Goal: Task Accomplishment & Management: Answer question/provide support

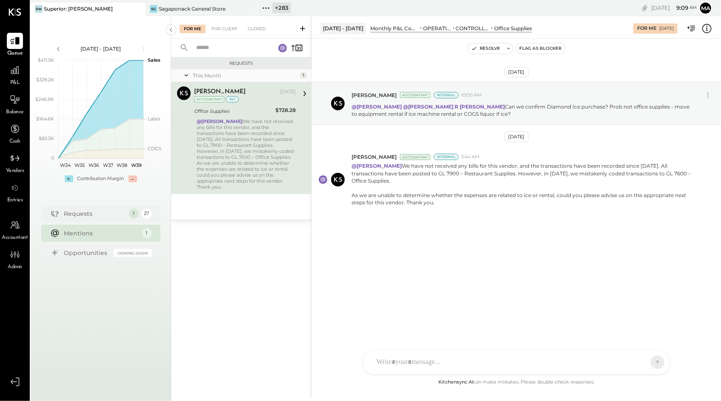
click at [442, 362] on div "HT Harsh Talajiya T thomas C chintan.da A admin CR Chintan R Dave K kishan.kath…" at bounding box center [516, 362] width 306 height 25
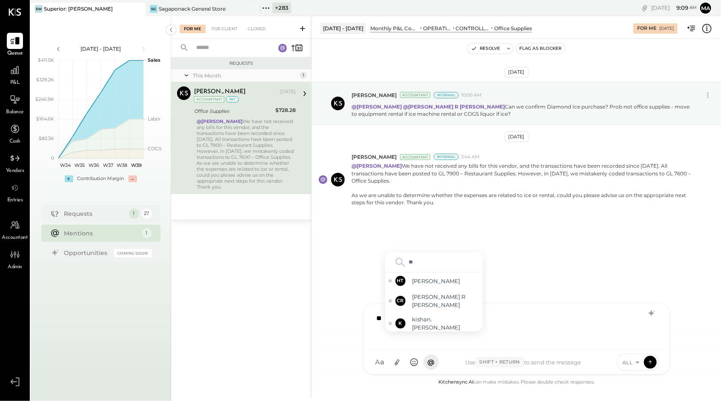
type input "***"
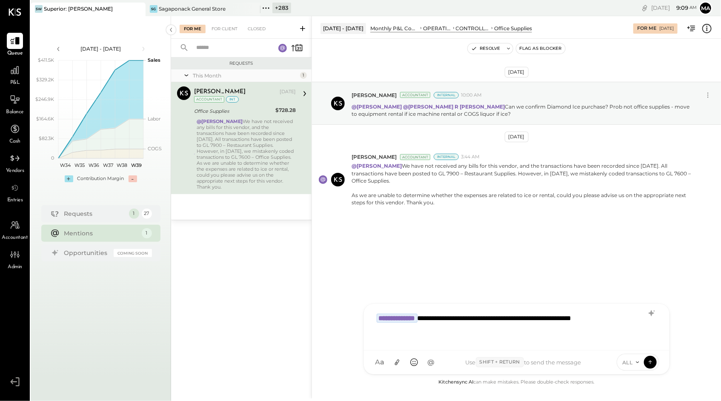
click at [632, 362] on span "ALL" at bounding box center [627, 362] width 11 height 7
click at [629, 338] on div "INTERNAL" at bounding box center [642, 341] width 50 height 14
click at [650, 360] on icon at bounding box center [650, 361] width 8 height 9
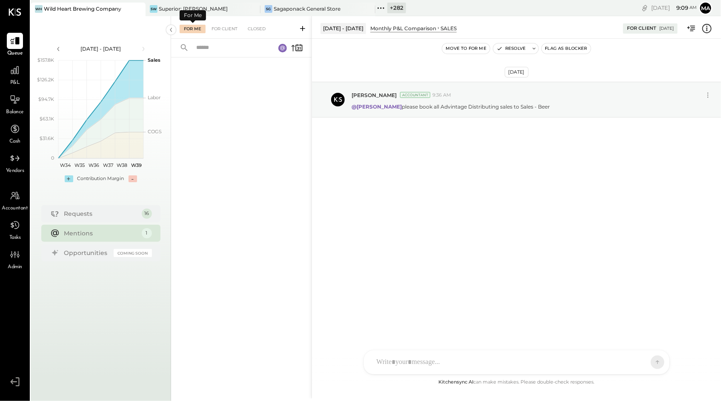
click at [190, 25] on div "For Me" at bounding box center [193, 29] width 26 height 9
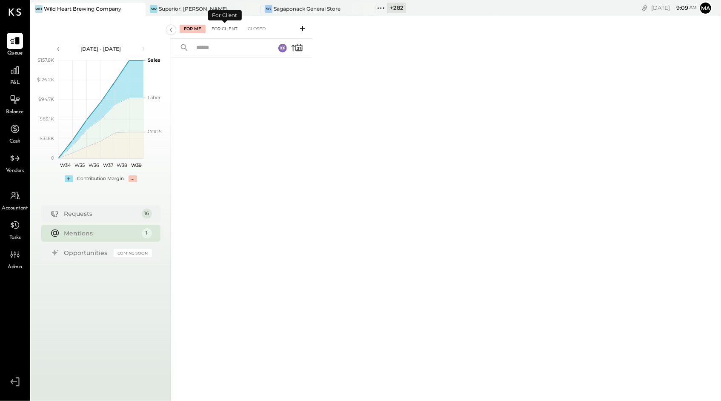
click at [225, 26] on div "For Client" at bounding box center [224, 29] width 34 height 9
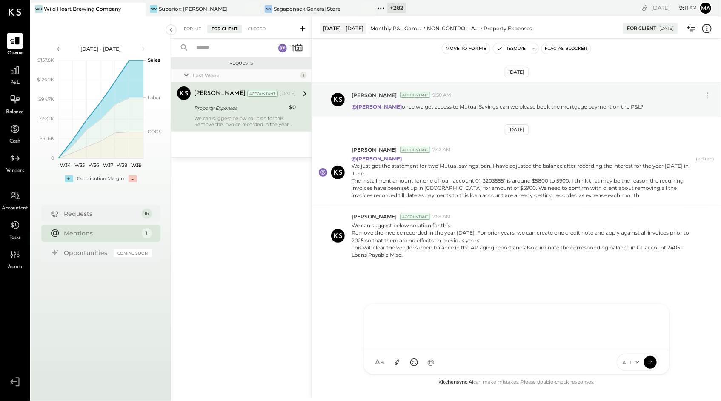
click at [460, 361] on div "AM Ali Mehdi MA Mohammadsalkin Ansari DS Divya Salvani B bsponseller AR Alex Ra…" at bounding box center [516, 338] width 306 height 71
type input "*"
type input "***"
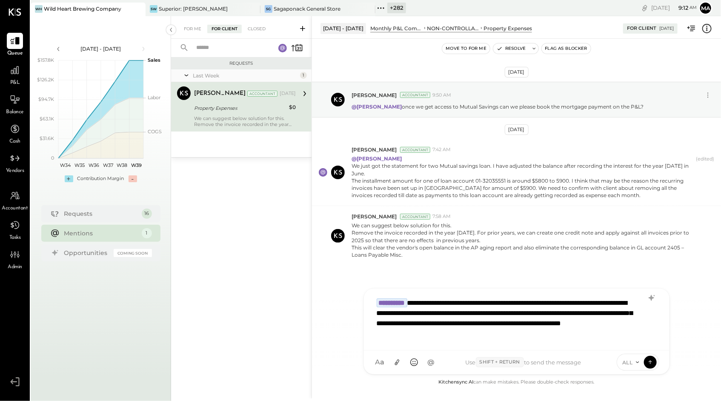
click at [634, 362] on icon at bounding box center [637, 362] width 7 height 7
click at [636, 341] on div "INTERNAL" at bounding box center [642, 341] width 50 height 14
click at [631, 303] on div "**********" at bounding box center [516, 318] width 288 height 49
click at [649, 360] on icon at bounding box center [650, 361] width 8 height 9
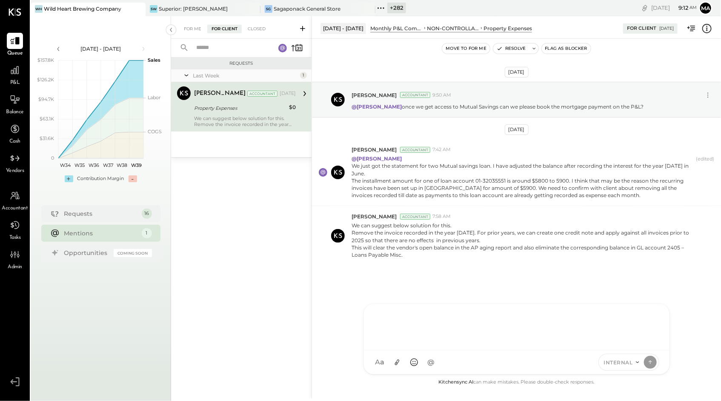
scroll to position [2, 0]
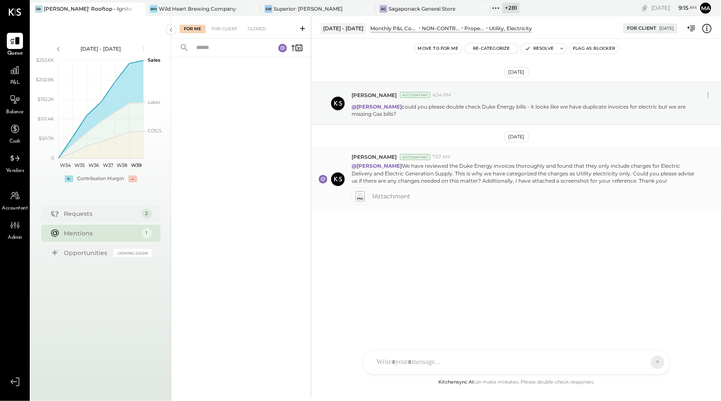
click at [360, 194] on icon at bounding box center [359, 195] width 5 height 4
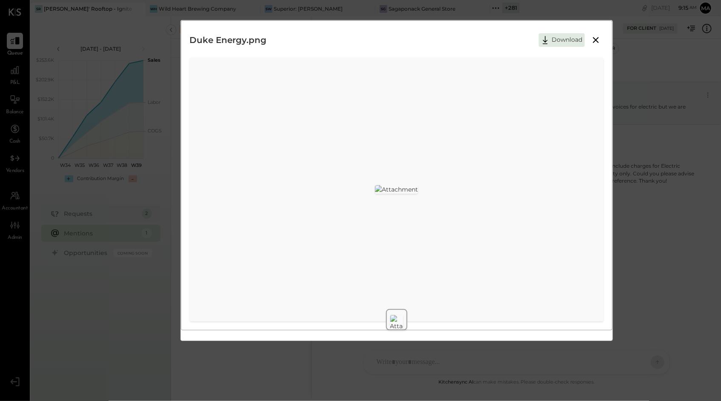
drag, startPoint x: 593, startPoint y: 39, endPoint x: 594, endPoint y: 51, distance: 11.9
click at [593, 39] on icon at bounding box center [595, 40] width 10 height 10
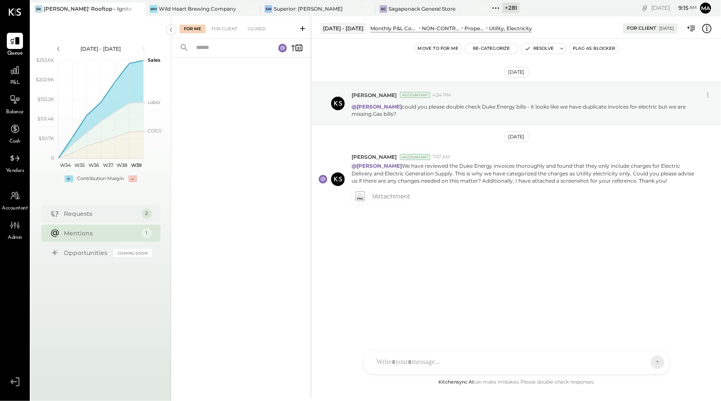
click at [391, 365] on div "AM Ali Mehdi I imeronijuan MA Mohammadsalkin Ansari J jpennells J jpeyton S sue…" at bounding box center [516, 362] width 306 height 25
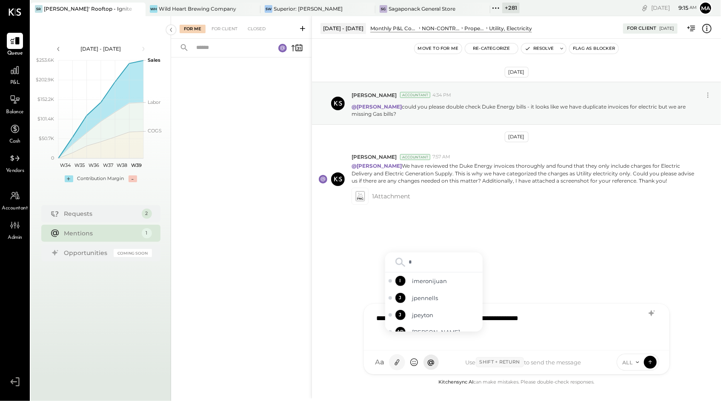
type input "**"
type input "***"
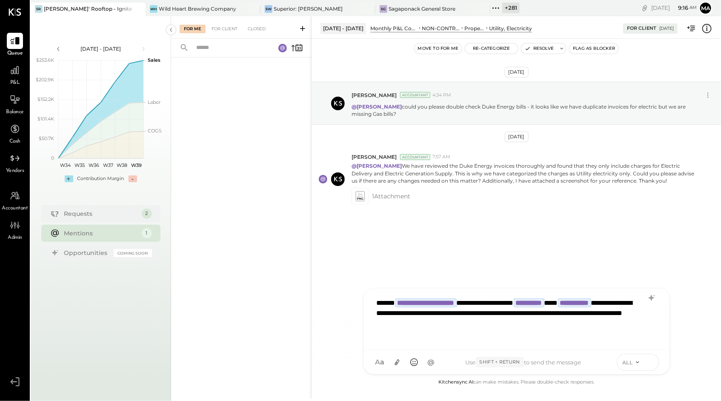
click at [651, 360] on icon at bounding box center [650, 361] width 8 height 9
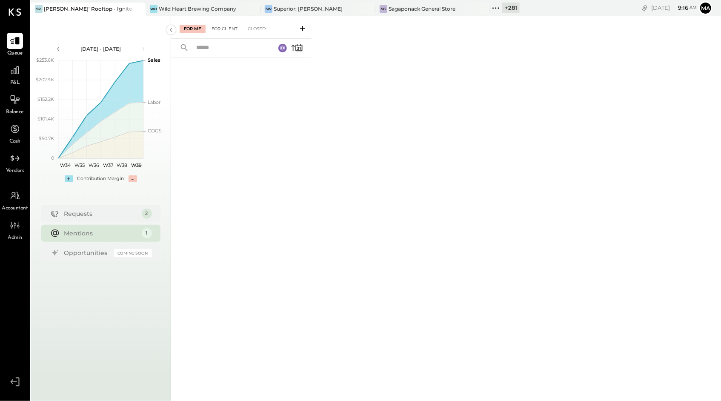
click at [233, 30] on div "For Client" at bounding box center [224, 29] width 34 height 9
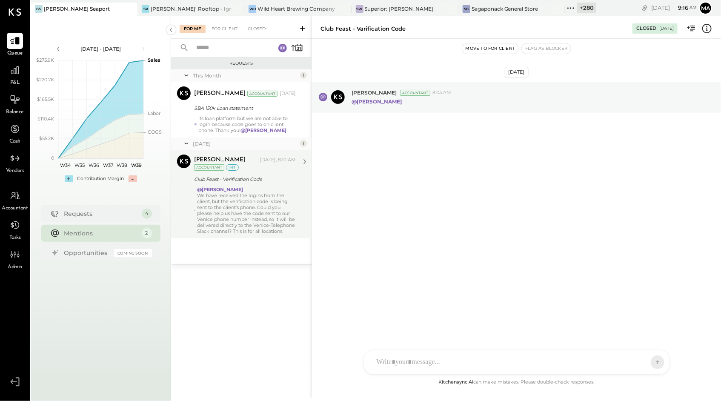
click at [232, 206] on div "We have received the logins from the client, but the verification code is being…" at bounding box center [246, 213] width 99 height 42
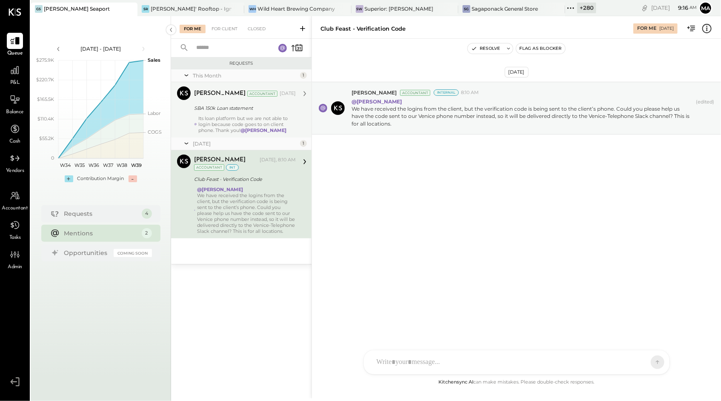
click at [228, 123] on div "Its loan platform but we are not able to login because code goes to on client p…" at bounding box center [247, 124] width 97 height 18
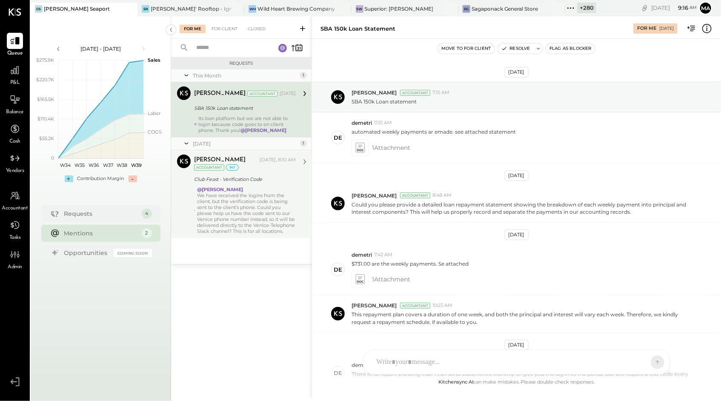
scroll to position [530, 0]
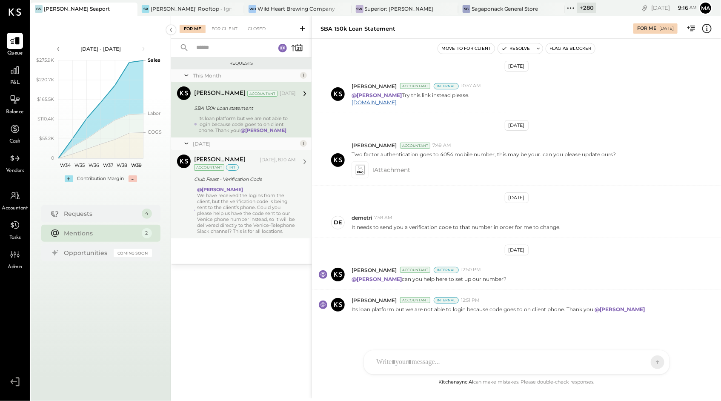
click at [403, 359] on div "D [PERSON_NAME] S [PERSON_NAME] [PERSON_NAME] [PERSON_NAME] MG [PERSON_NAME] AR…" at bounding box center [516, 362] width 306 height 25
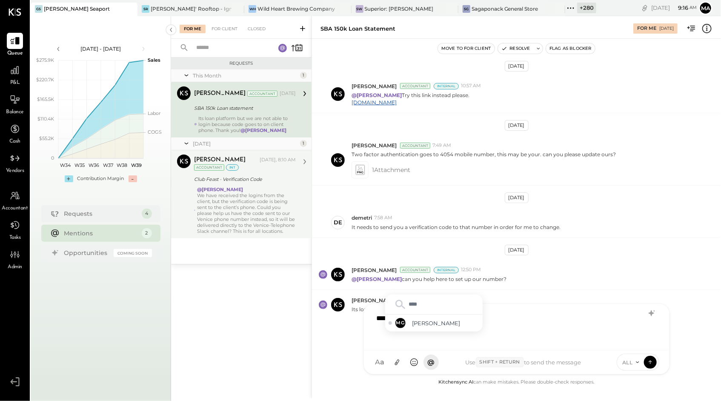
type input "*****"
click at [632, 362] on span "ALL" at bounding box center [627, 362] width 11 height 7
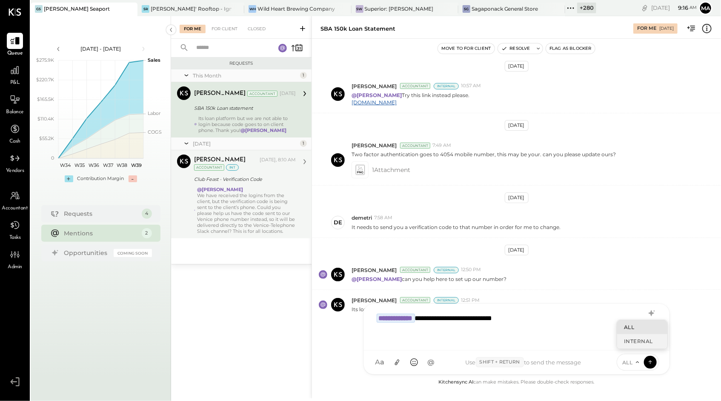
click at [635, 342] on div "INTERNAL" at bounding box center [642, 341] width 50 height 14
click at [650, 361] on icon at bounding box center [649, 361] width 3 height 2
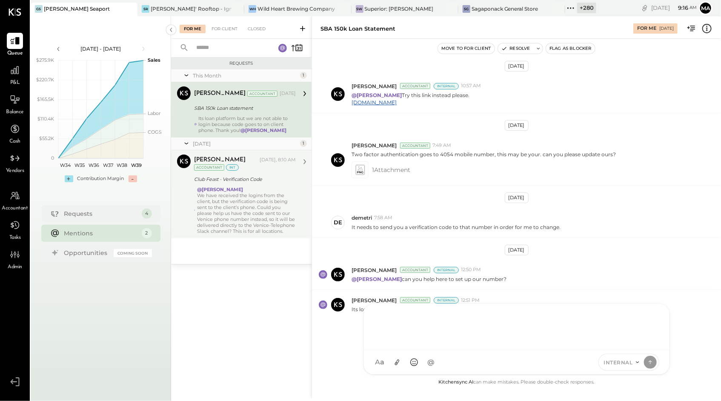
scroll to position [588, 0]
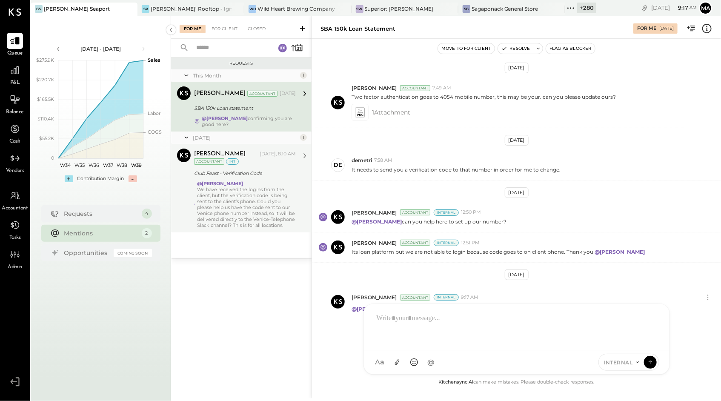
click at [228, 200] on div "We have received the logins from the client, but the verification code is being…" at bounding box center [246, 207] width 99 height 42
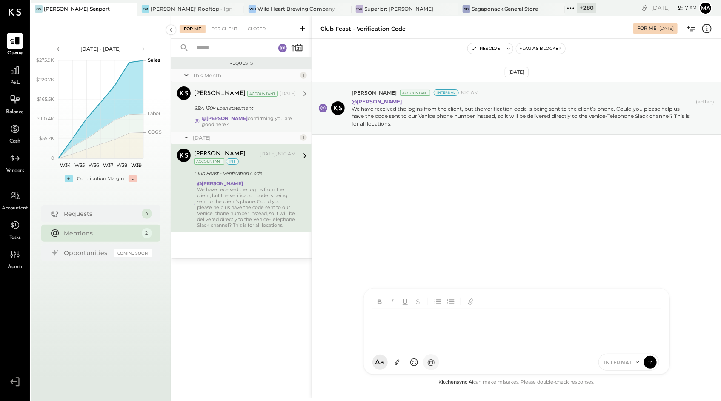
click at [429, 359] on div "D demetri S steve MA Mohammadsalkin Ansari K kayla S stefanos MG Margi Gandhi A…" at bounding box center [516, 331] width 306 height 86
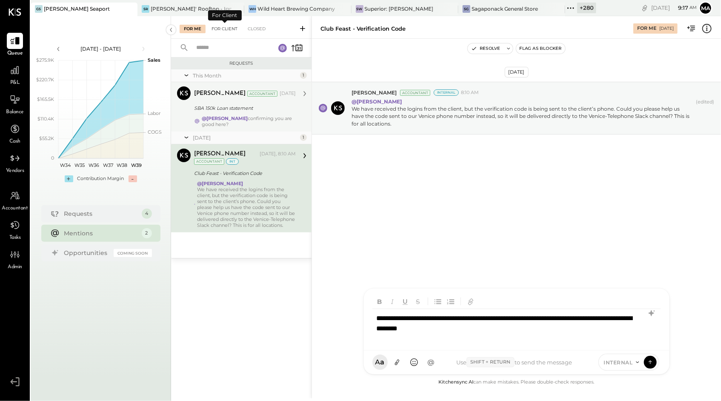
click at [222, 29] on div "For Client" at bounding box center [224, 29] width 34 height 9
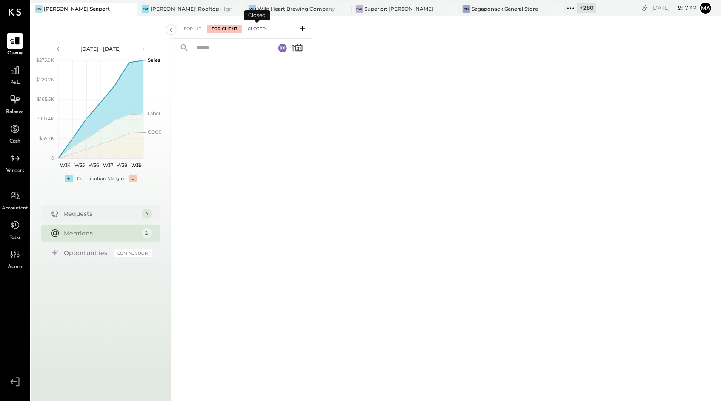
click at [252, 28] on div "Closed" at bounding box center [256, 29] width 26 height 9
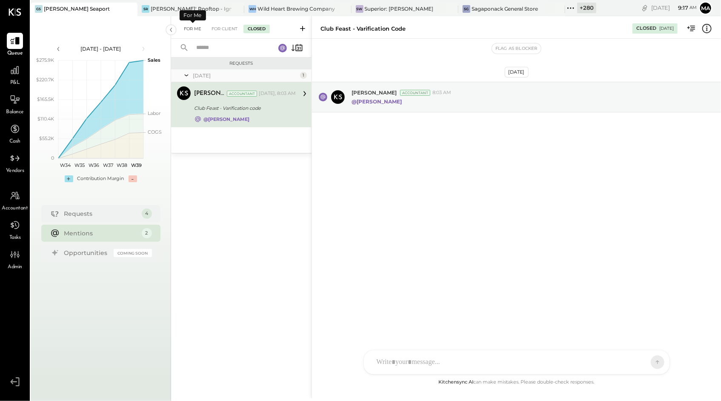
click at [188, 28] on div "For Me" at bounding box center [193, 29] width 26 height 9
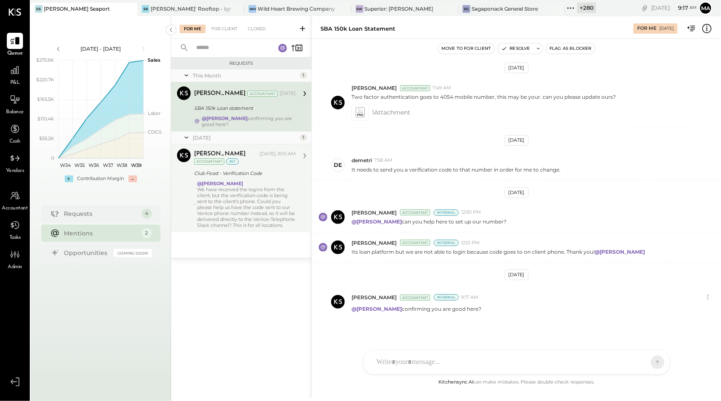
click at [231, 210] on div "We have received the logins from the client, but the verification code is being…" at bounding box center [246, 207] width 99 height 42
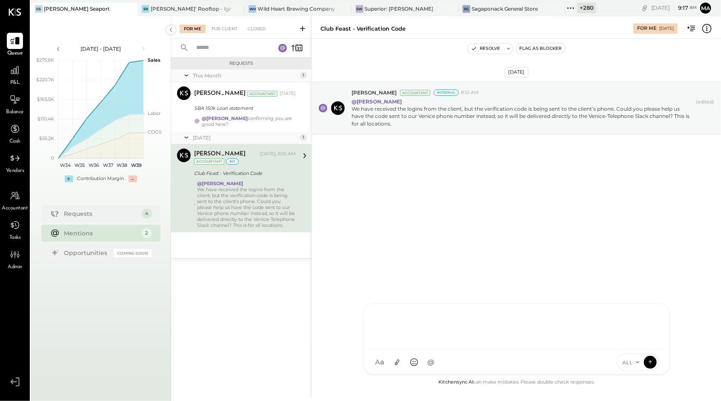
click at [426, 359] on div "D demetri S steve MA Mohammadsalkin Ansari K kayla S stefanos MG Margi Gandhi A…" at bounding box center [516, 338] width 306 height 71
type input "*****"
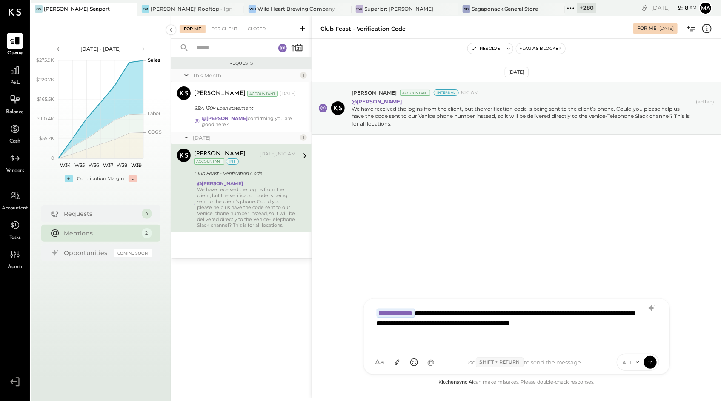
click at [536, 311] on div "**********" at bounding box center [516, 323] width 288 height 39
click at [628, 365] on span "ALL" at bounding box center [627, 362] width 11 height 7
click at [636, 340] on div "INTERNAL" at bounding box center [642, 341] width 50 height 14
click at [648, 359] on icon at bounding box center [650, 361] width 8 height 9
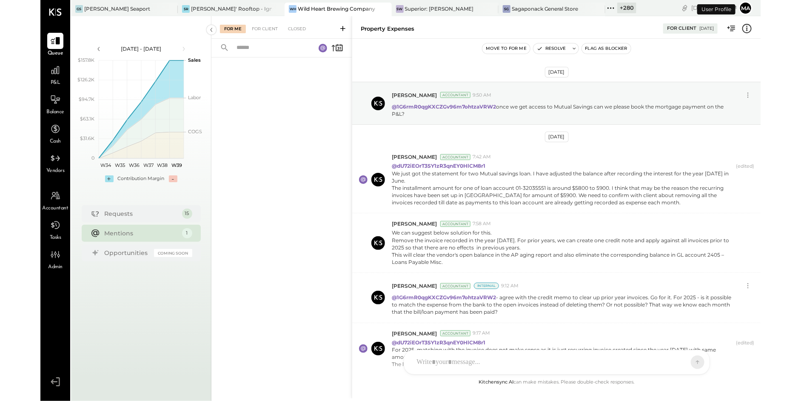
scroll to position [54, 0]
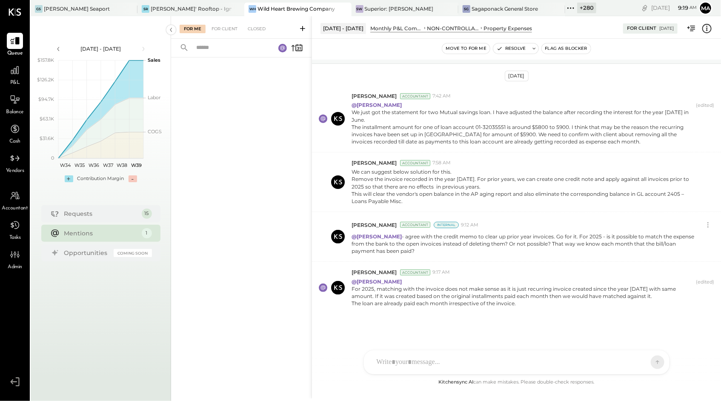
click at [462, 356] on div at bounding box center [508, 362] width 273 height 19
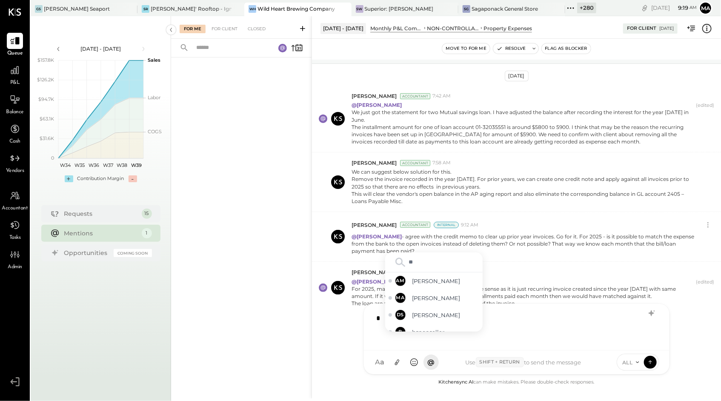
type input "***"
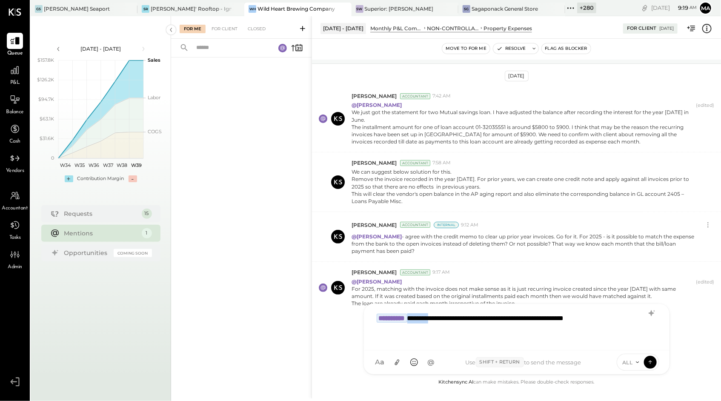
drag, startPoint x: 442, startPoint y: 314, endPoint x: 421, endPoint y: 319, distance: 21.5
click at [422, 319] on div "**********" at bounding box center [516, 326] width 288 height 34
click at [627, 359] on span "ALL" at bounding box center [627, 362] width 11 height 7
click at [633, 339] on div "INTERNAL" at bounding box center [642, 341] width 50 height 14
click at [650, 358] on icon at bounding box center [650, 361] width 8 height 9
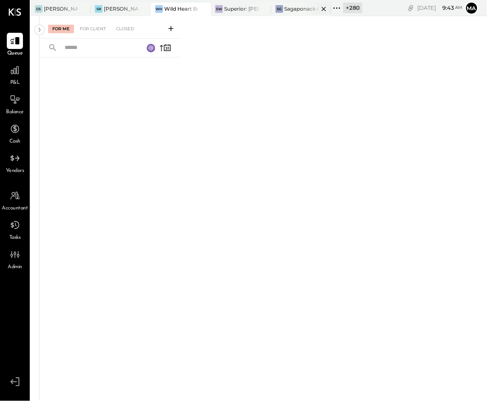
click at [325, 9] on icon at bounding box center [324, 9] width 11 height 10
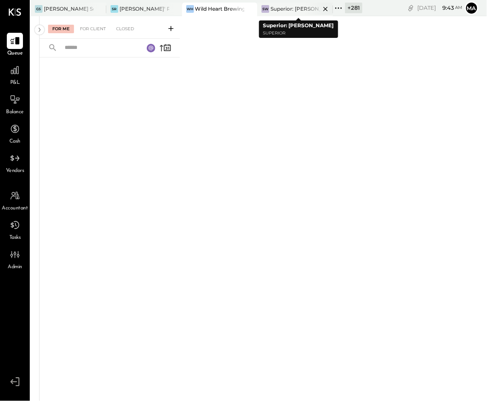
click at [327, 6] on icon at bounding box center [325, 9] width 11 height 10
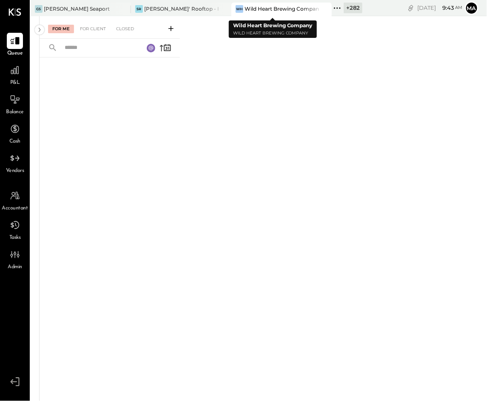
click at [322, 8] on icon at bounding box center [324, 9] width 4 height 4
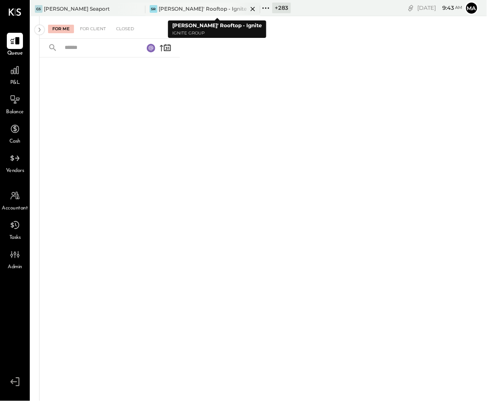
drag, startPoint x: 255, startPoint y: 9, endPoint x: 149, endPoint y: 12, distance: 105.6
click at [254, 9] on icon at bounding box center [253, 9] width 11 height 10
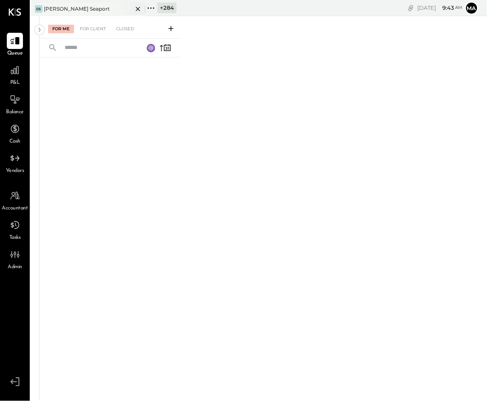
click at [138, 10] on icon at bounding box center [138, 9] width 11 height 10
click at [35, 6] on icon at bounding box center [36, 8] width 11 height 11
click at [386, 123] on div "For Me For Client Closed" at bounding box center [263, 207] width 447 height 382
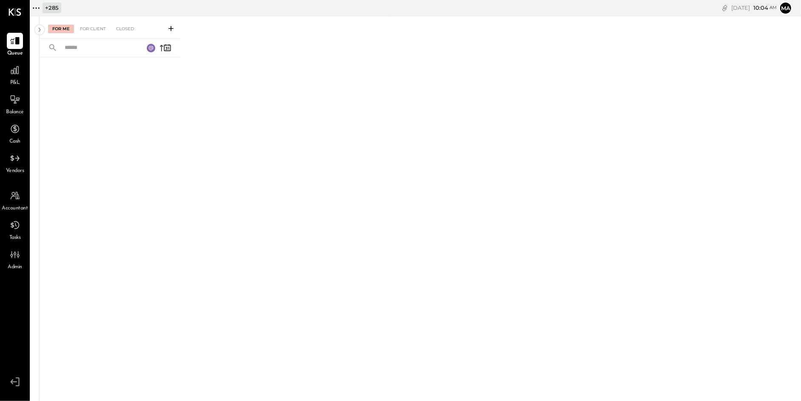
click at [37, 8] on icon at bounding box center [35, 7] width 1 height 1
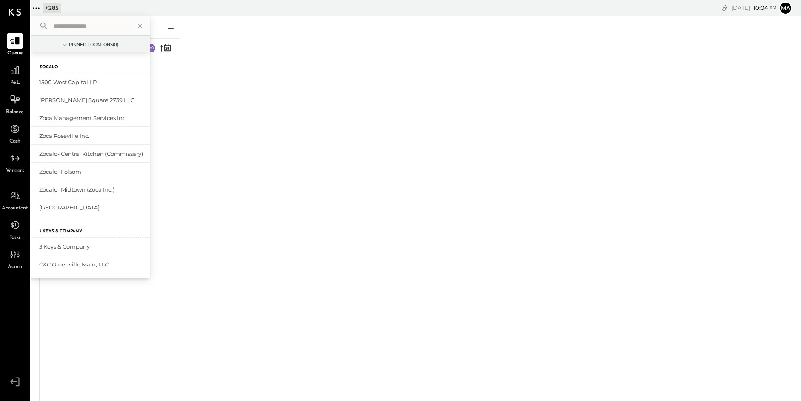
click at [104, 28] on input "text" at bounding box center [89, 25] width 79 height 15
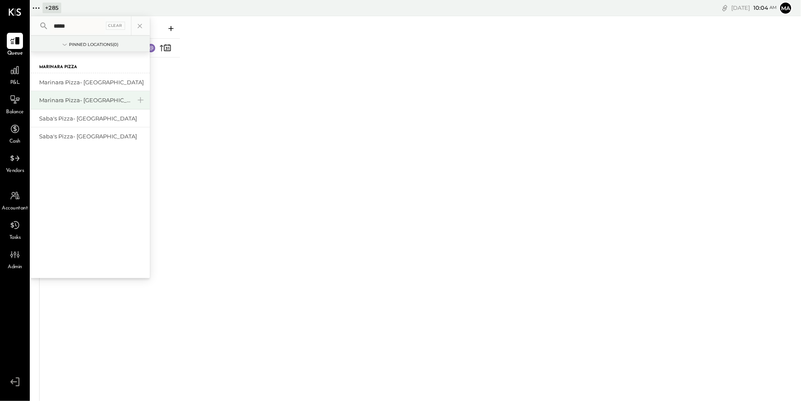
type input "*****"
click at [98, 97] on div "Marinara Pizza- [GEOGRAPHIC_DATA]" at bounding box center [85, 100] width 92 height 8
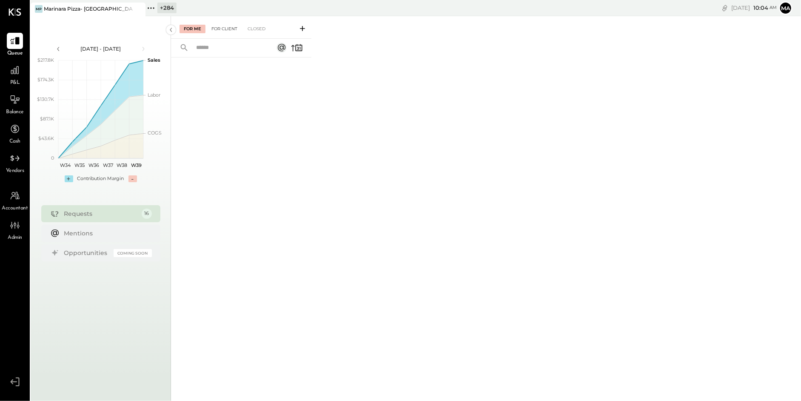
click at [223, 26] on div "For Client" at bounding box center [224, 29] width 34 height 9
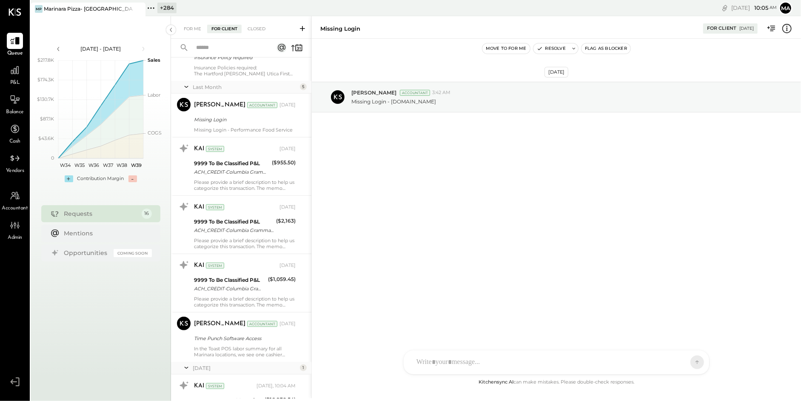
scroll to position [527, 0]
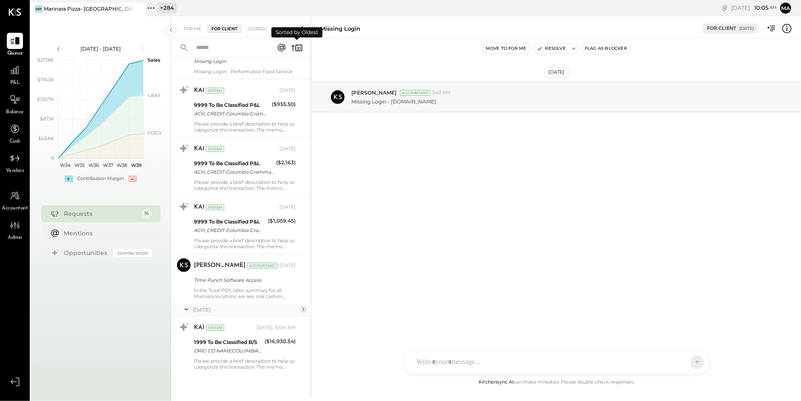
click at [299, 45] on icon at bounding box center [298, 48] width 7 height 6
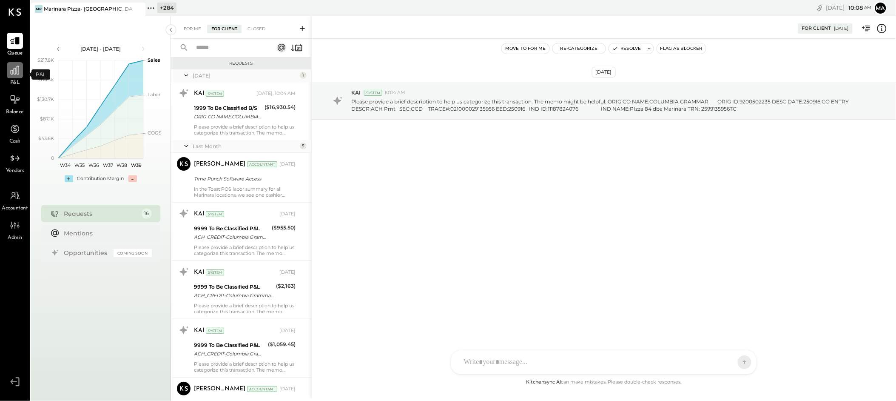
click at [16, 71] on icon at bounding box center [14, 70] width 11 height 11
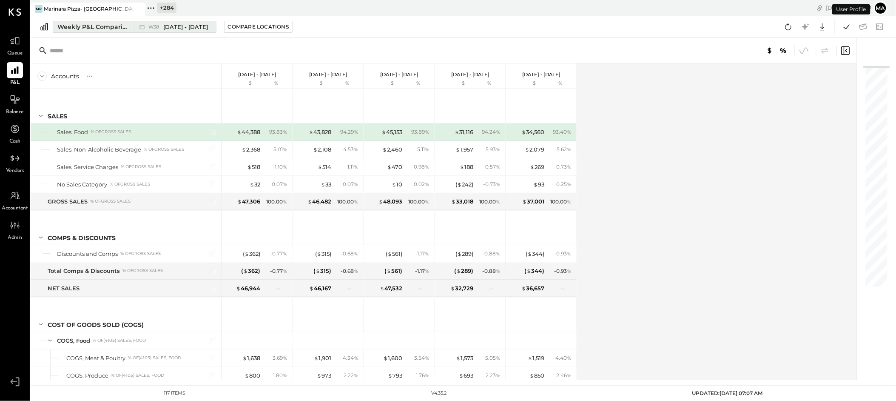
click at [124, 24] on div "Weekly P&L Comparison" at bounding box center [92, 27] width 71 height 9
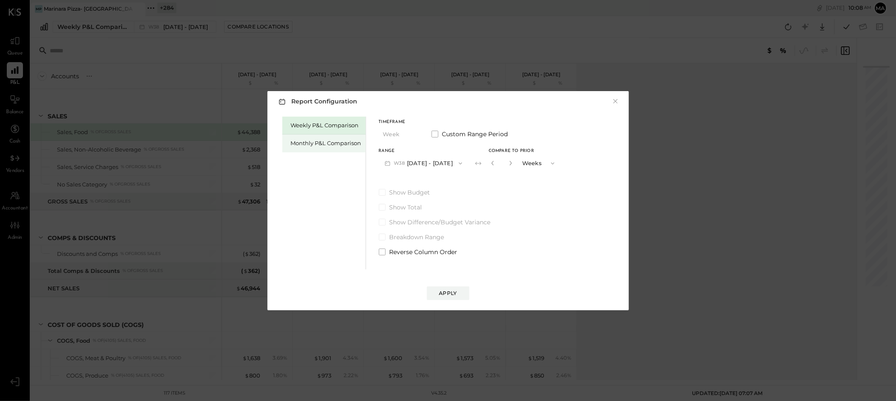
click at [332, 139] on div "Monthly P&L Comparison" at bounding box center [326, 143] width 71 height 8
click at [440, 163] on button "M09 [DATE] - [DATE]" at bounding box center [424, 163] width 90 height 16
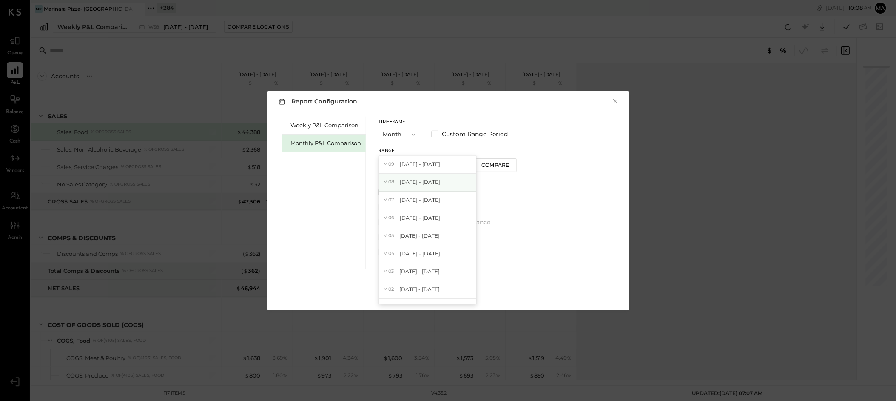
click at [425, 181] on span "[DATE] - [DATE]" at bounding box center [420, 181] width 40 height 7
click at [493, 163] on div "Compare" at bounding box center [496, 164] width 28 height 7
click at [508, 162] on icon "button" at bounding box center [510, 162] width 5 height 5
click at [510, 162] on icon "button" at bounding box center [511, 163] width 2 height 5
type input "*"
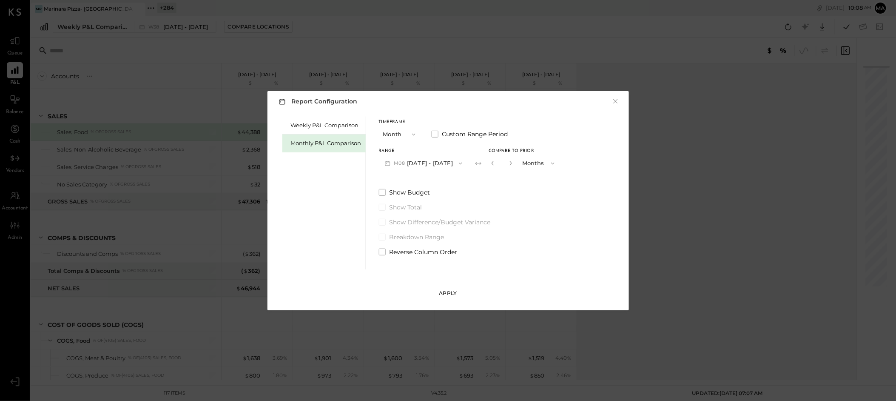
click at [444, 292] on div "Apply" at bounding box center [448, 292] width 18 height 7
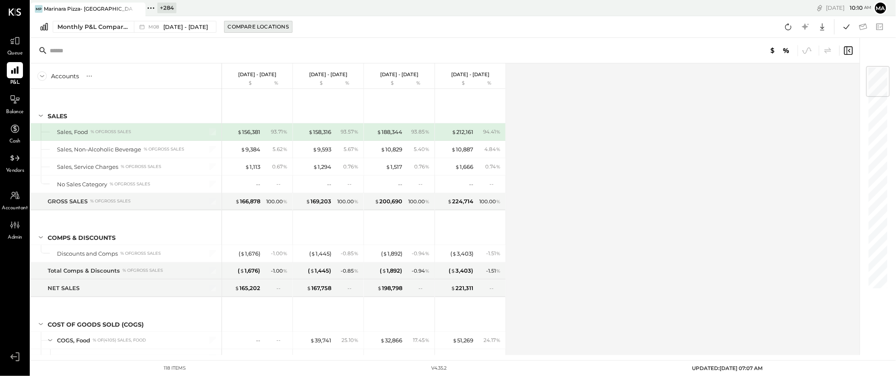
click at [264, 26] on div "Compare Locations" at bounding box center [258, 26] width 61 height 7
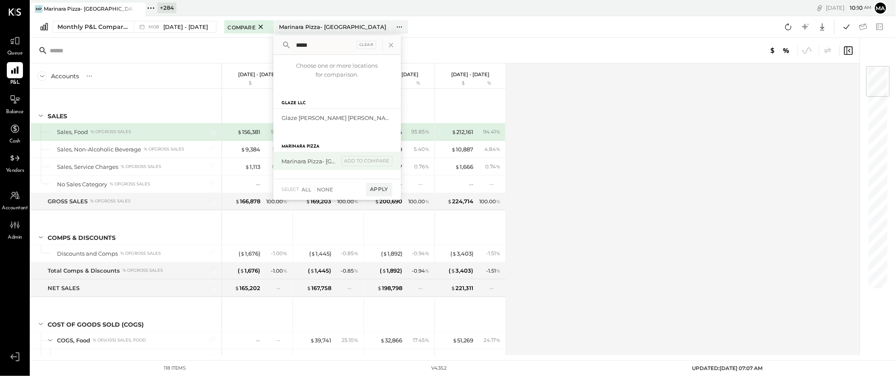
type input "****"
click at [322, 162] on div "Marinara Pizza- [GEOGRAPHIC_DATA]." at bounding box center [310, 161] width 57 height 8
click at [369, 160] on div "add to compare" at bounding box center [367, 161] width 51 height 10
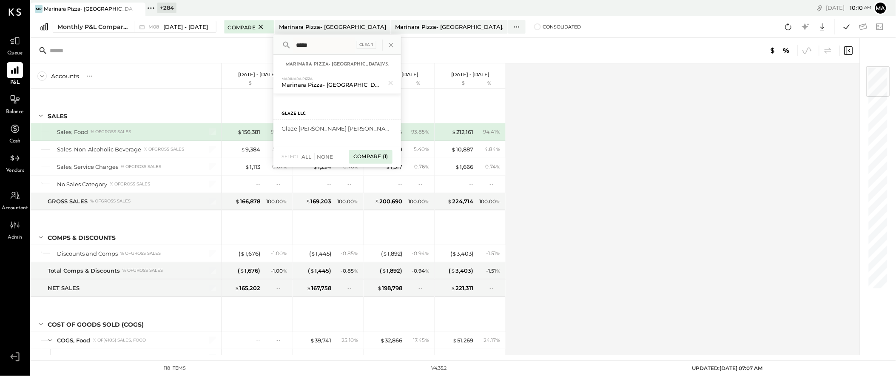
click at [369, 157] on div "Compare (1)" at bounding box center [370, 157] width 43 height 14
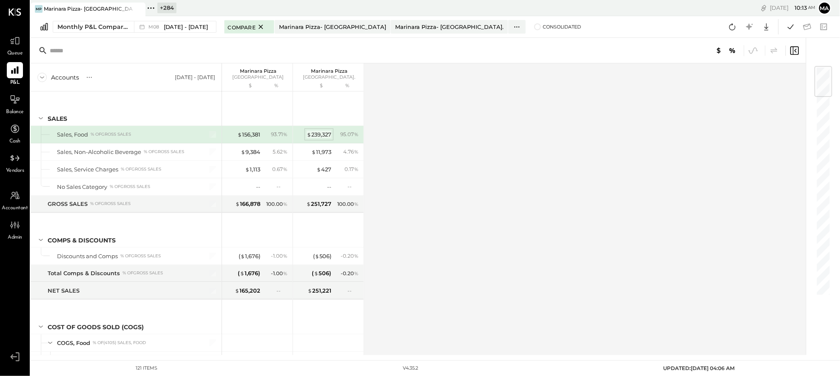
click at [324, 134] on div "$ 239,327" at bounding box center [319, 135] width 25 height 8
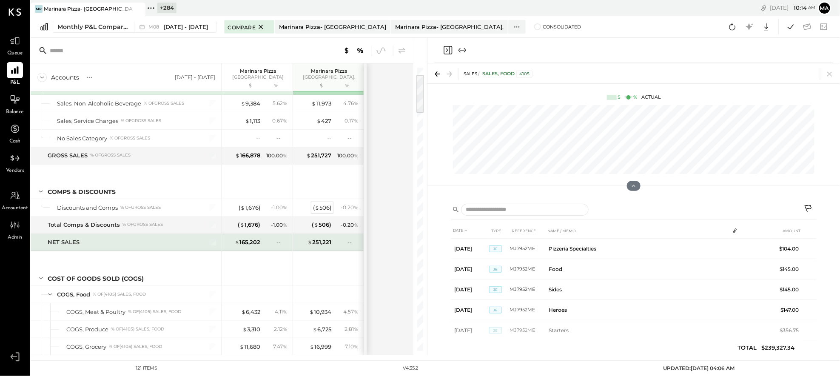
scroll to position [50, 0]
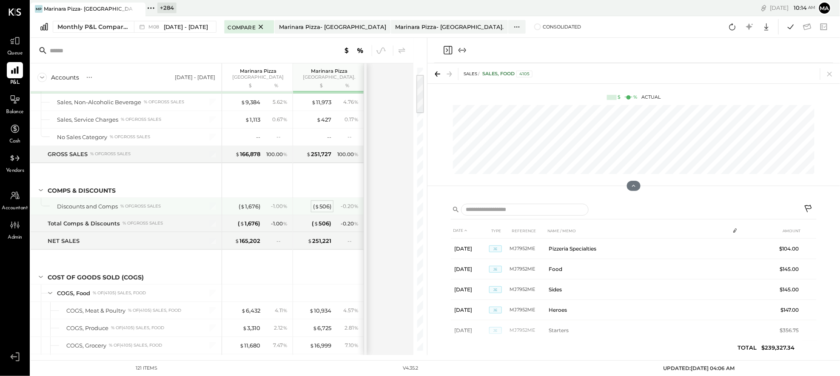
click at [322, 206] on div "( $ 506 )" at bounding box center [322, 206] width 18 height 8
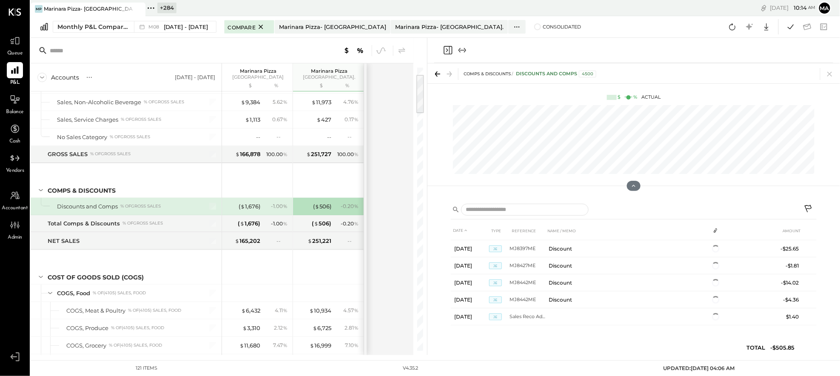
scroll to position [384, 0]
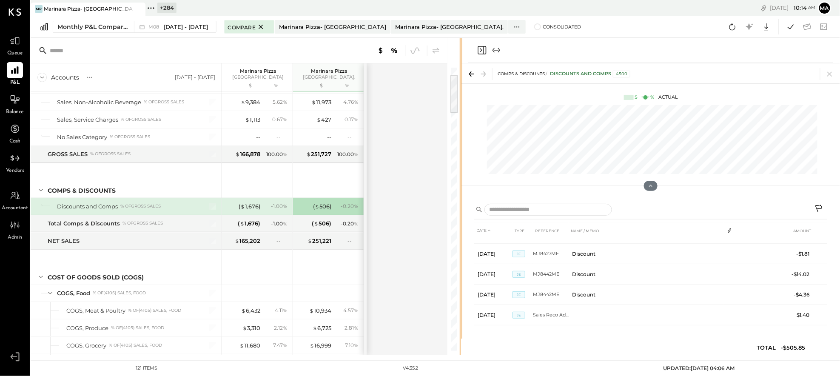
drag, startPoint x: 425, startPoint y: 203, endPoint x: 461, endPoint y: 203, distance: 35.7
click at [461, 203] on div "Accounts S % GL Aug 1 - 31, 2025 Marinara Pizza Upper West Side $ % Marinara Pi…" at bounding box center [435, 196] width 809 height 317
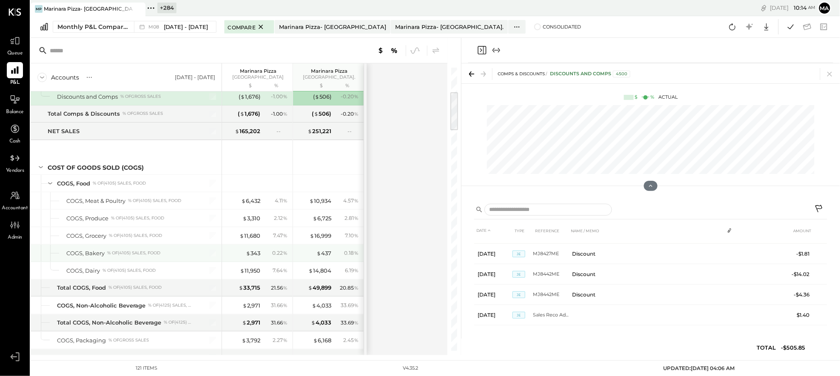
scroll to position [175, 0]
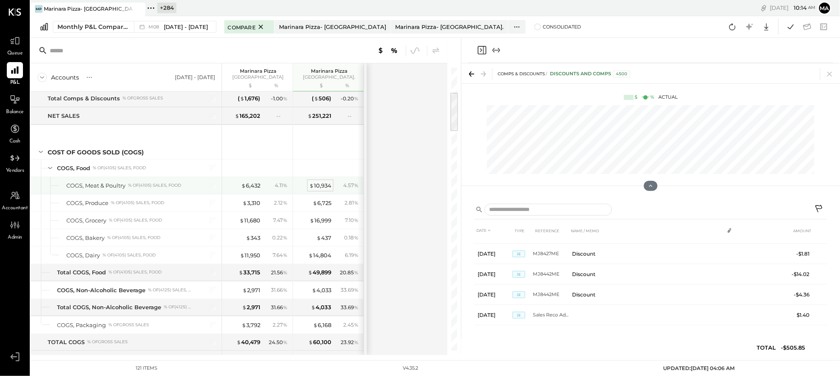
click at [321, 185] on div "$ 10,934" at bounding box center [320, 186] width 22 height 8
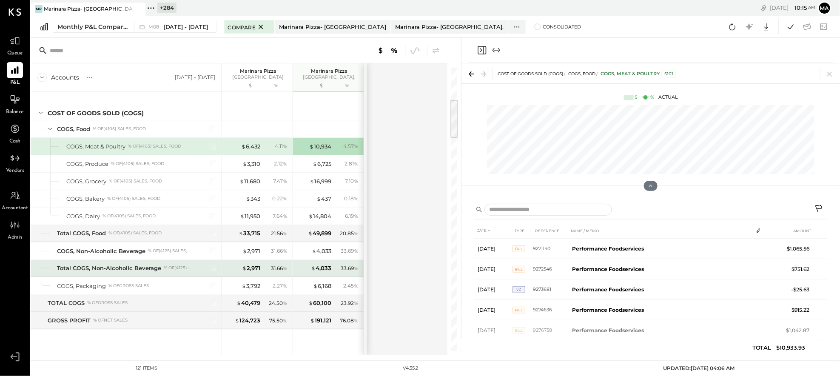
scroll to position [223, 0]
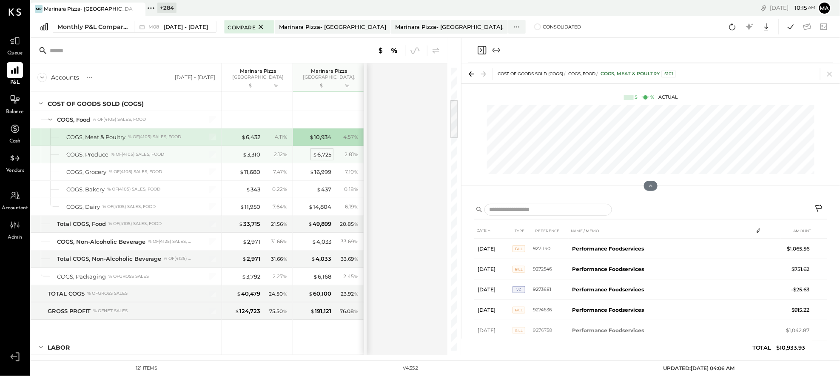
click at [325, 155] on div "$ 6,725" at bounding box center [322, 155] width 19 height 8
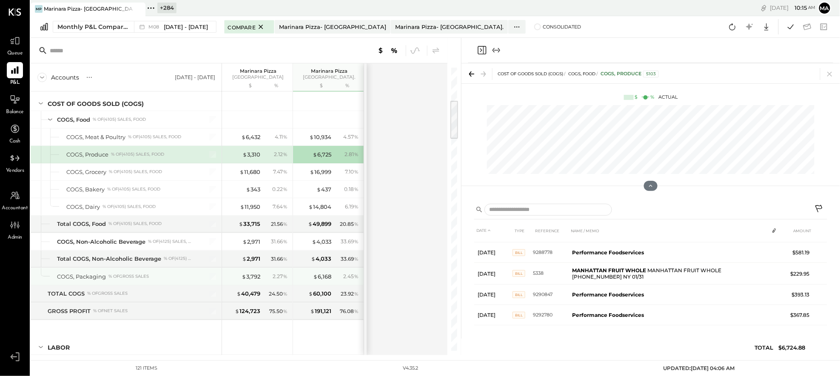
scroll to position [230, 0]
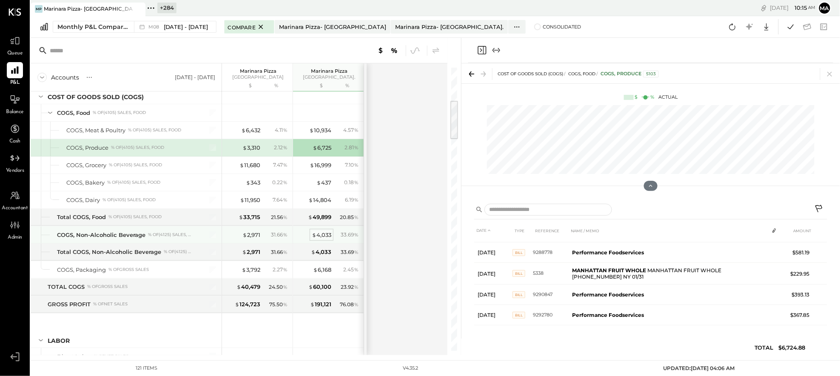
click at [323, 233] on div "$ 4,033" at bounding box center [322, 235] width 20 height 8
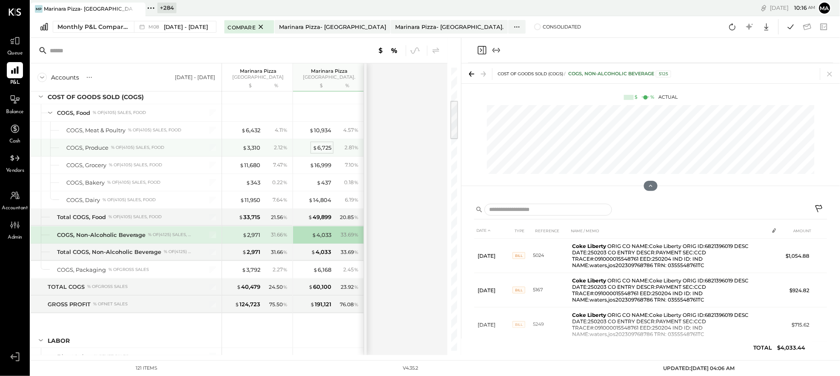
click at [324, 145] on div "$ 6,725" at bounding box center [322, 148] width 19 height 8
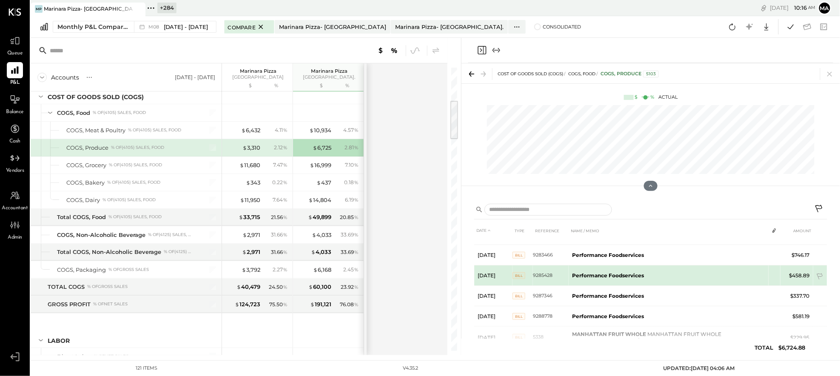
scroll to position [200, 0]
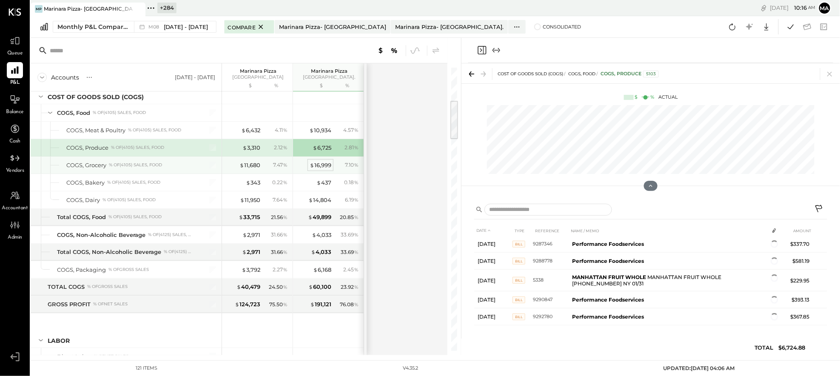
click at [323, 164] on div "$ 16,999" at bounding box center [321, 165] width 22 height 8
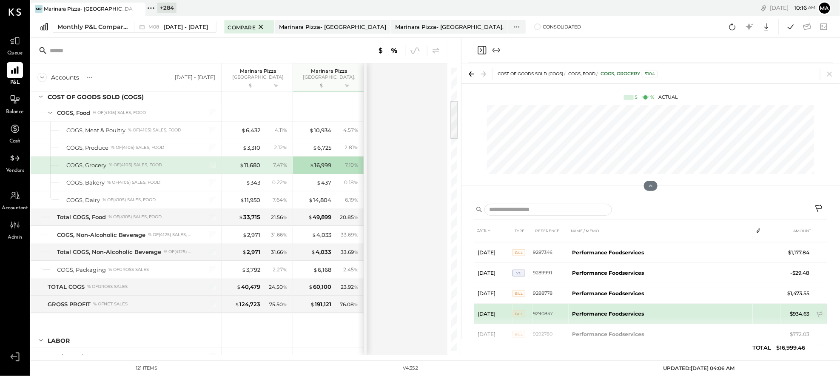
scroll to position [219, 0]
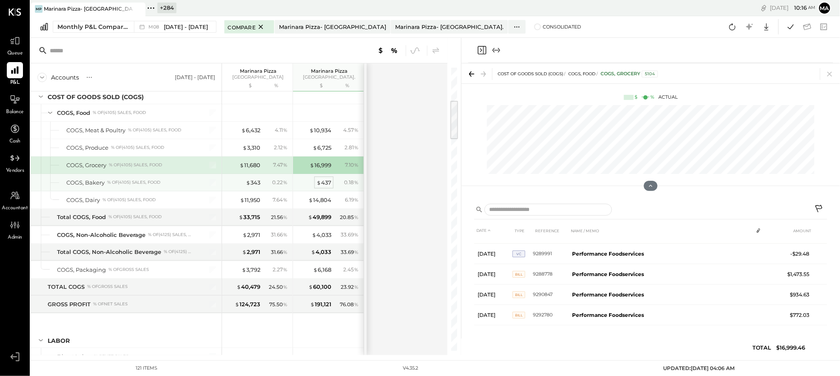
click at [323, 180] on div "$ 437" at bounding box center [323, 183] width 15 height 8
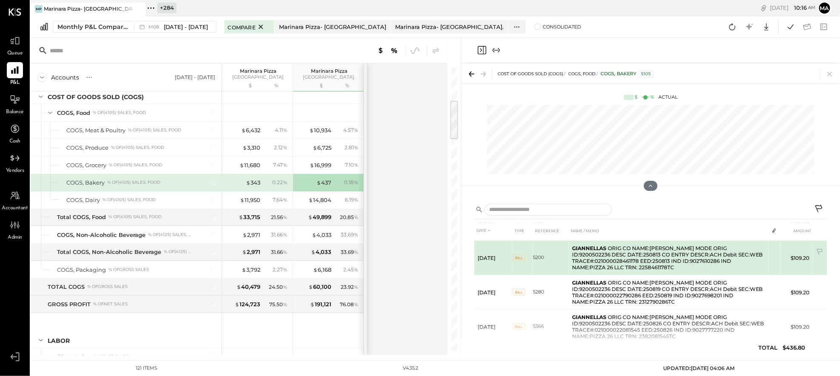
scroll to position [47, 0]
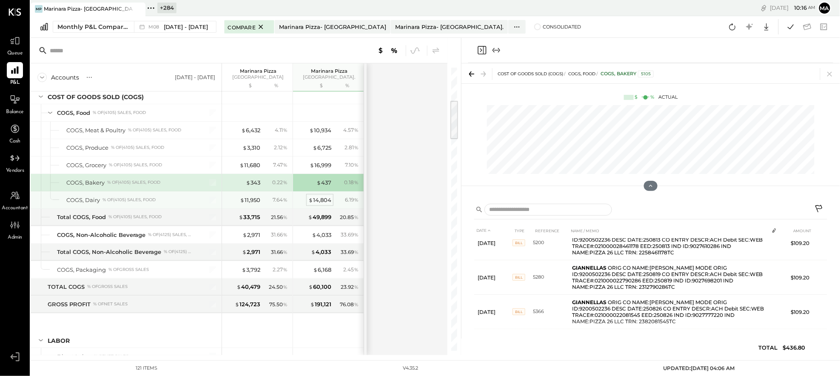
click at [322, 200] on div "$ 14,804" at bounding box center [319, 200] width 23 height 8
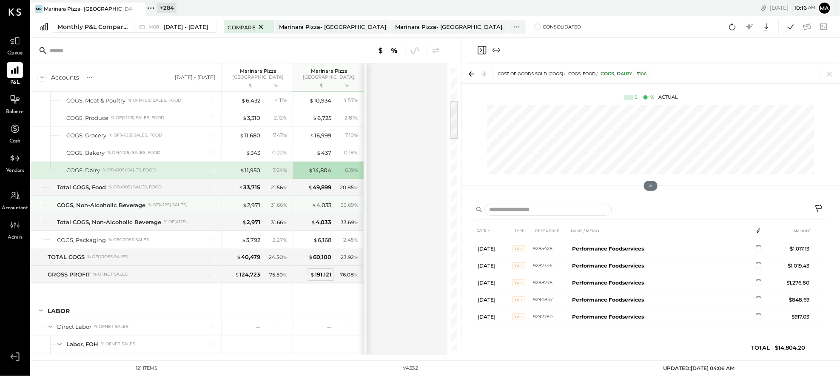
scroll to position [292, 0]
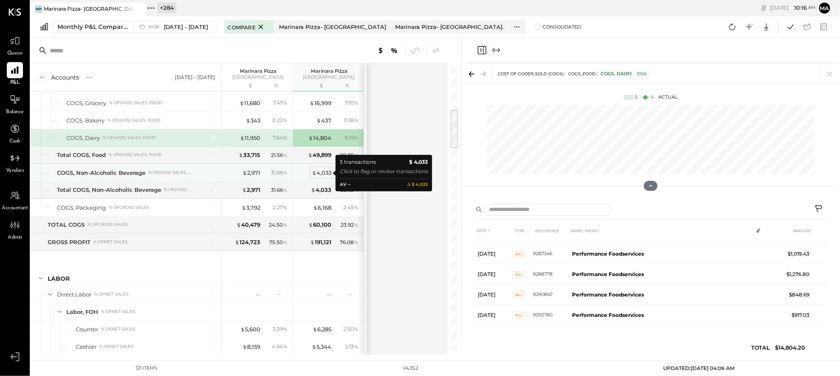
click at [321, 171] on div "$ 4,033" at bounding box center [322, 173] width 20 height 8
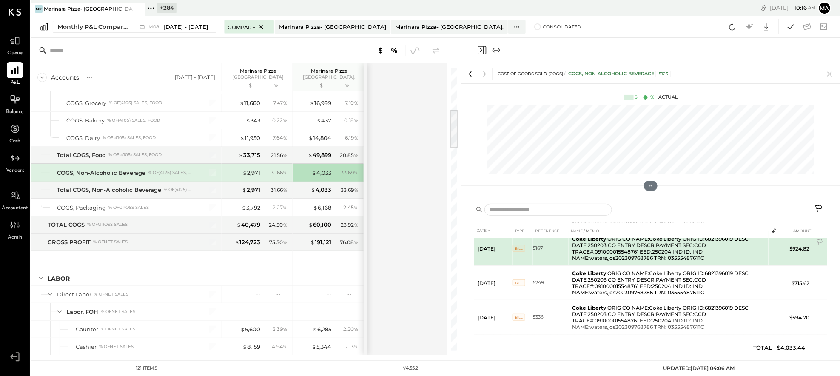
scroll to position [81, 0]
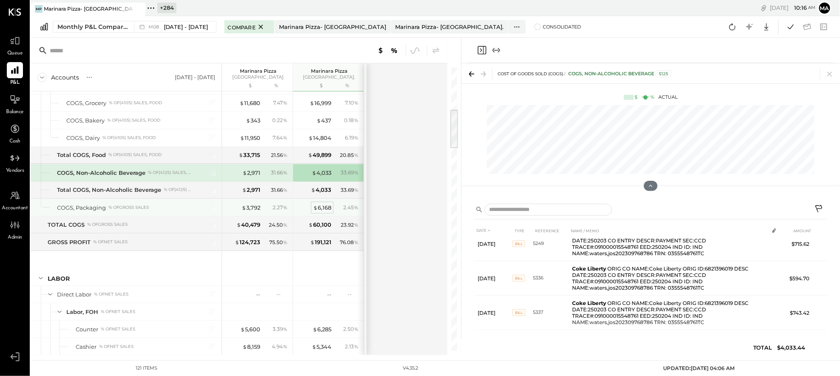
click at [325, 207] on div "$ 6,168" at bounding box center [322, 208] width 18 height 8
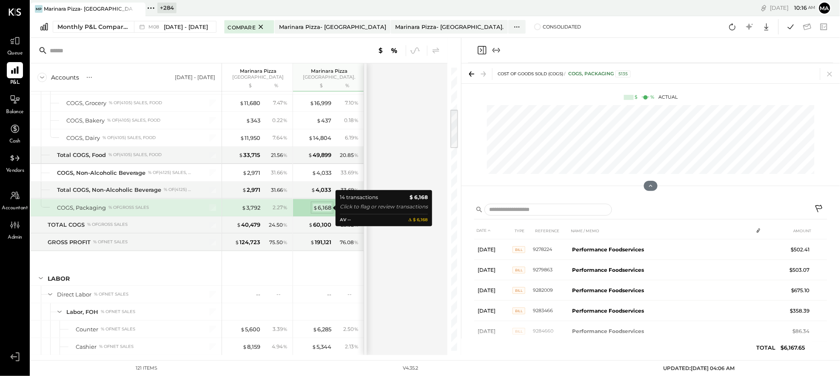
scroll to position [67, 0]
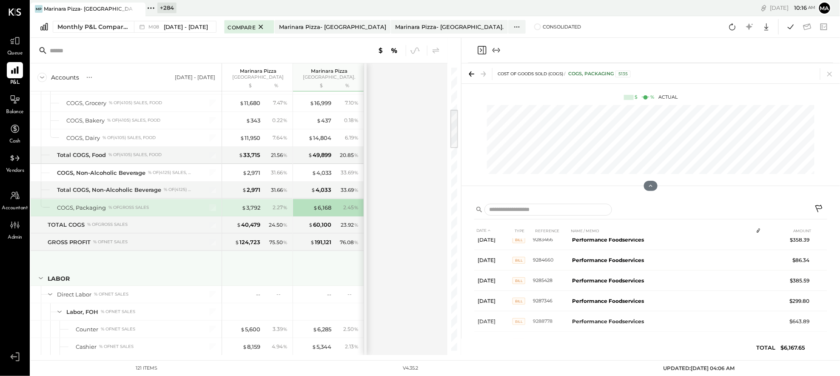
scroll to position [199, 0]
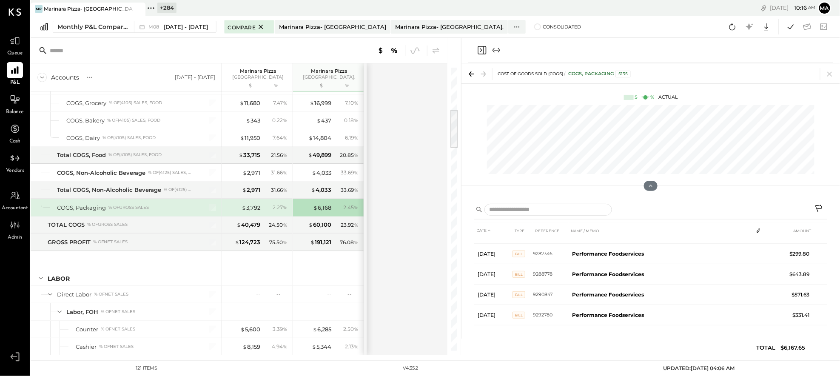
click at [429, 223] on div "Accounts S % GL Aug 1 - 31, 2025 Marinara Pizza Upper West Side $ % Marinara Pi…" at bounding box center [240, 209] width 418 height 292
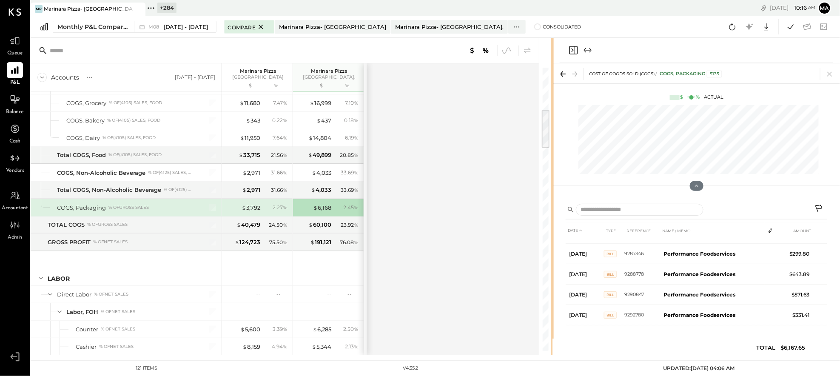
drag, startPoint x: 461, startPoint y: 223, endPoint x: 553, endPoint y: 219, distance: 92.8
click at [553, 219] on div "Accounts S % GL Aug 1 - 31, 2025 Marinara Pizza Upper West Side $ % Marinara Pi…" at bounding box center [435, 196] width 809 height 317
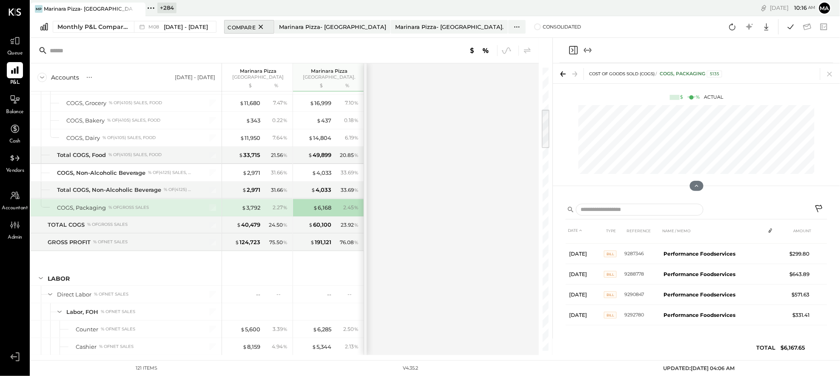
click at [259, 25] on icon at bounding box center [261, 27] width 4 height 4
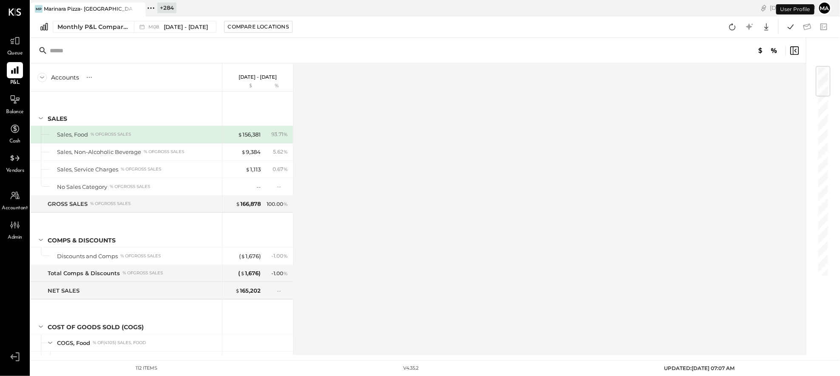
click at [117, 10] on div at bounding box center [131, 9] width 30 height 12
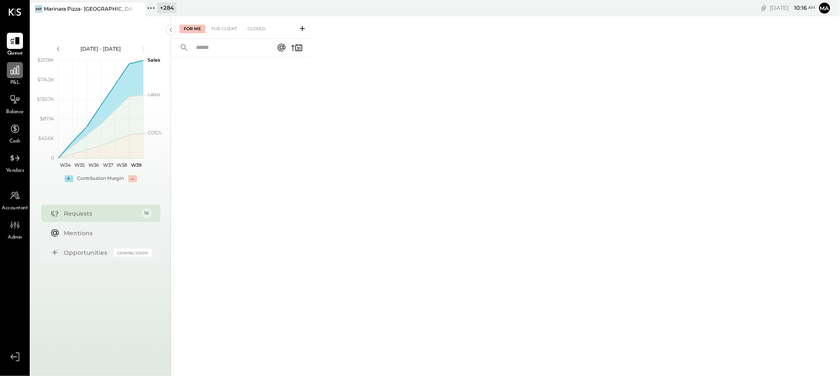
click at [12, 74] on icon at bounding box center [14, 70] width 11 height 11
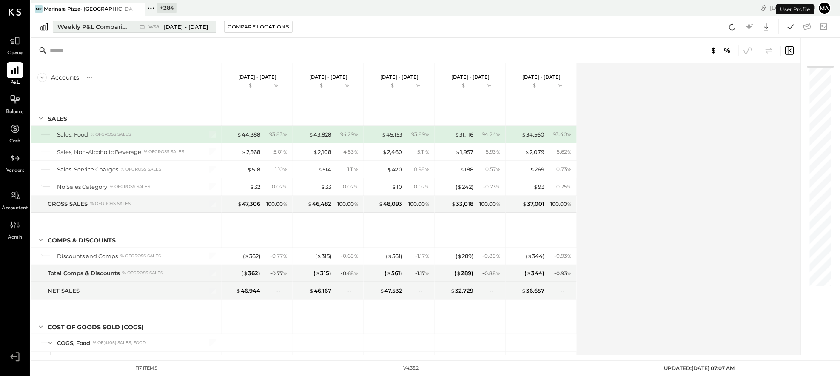
click at [164, 32] on div "W38 Sep 15 - 21, 2025" at bounding box center [173, 26] width 78 height 11
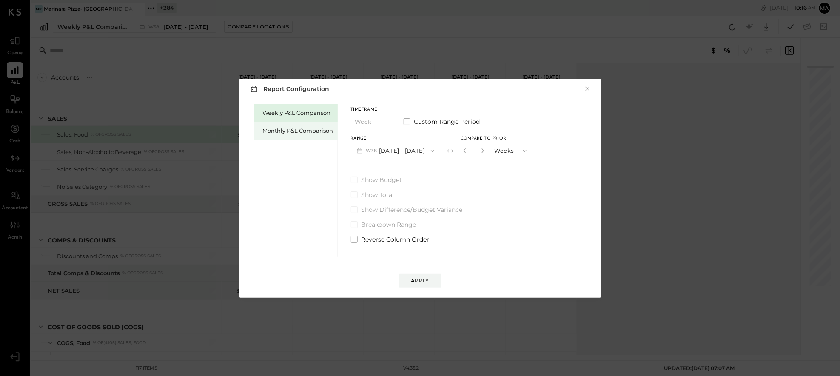
click at [305, 132] on div "Monthly P&L Comparison" at bounding box center [298, 131] width 71 height 8
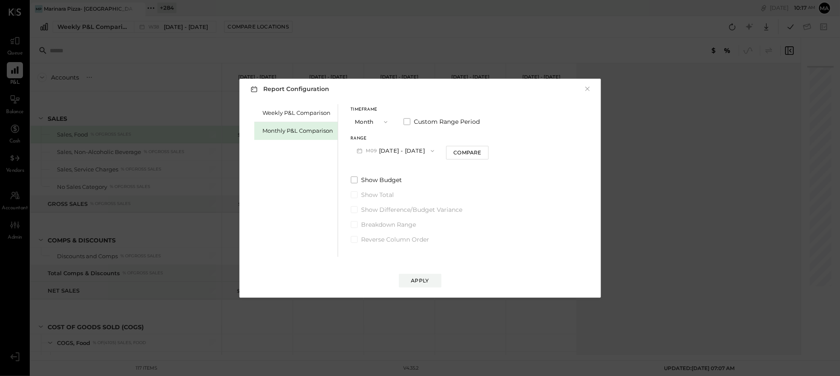
click at [398, 146] on button "M09 [DATE] - [DATE]" at bounding box center [396, 151] width 90 height 16
click at [403, 168] on span "[DATE] - [DATE]" at bounding box center [392, 169] width 40 height 7
click at [473, 151] on div "Compare" at bounding box center [467, 152] width 28 height 7
click at [480, 149] on icon "button" at bounding box center [482, 150] width 5 height 5
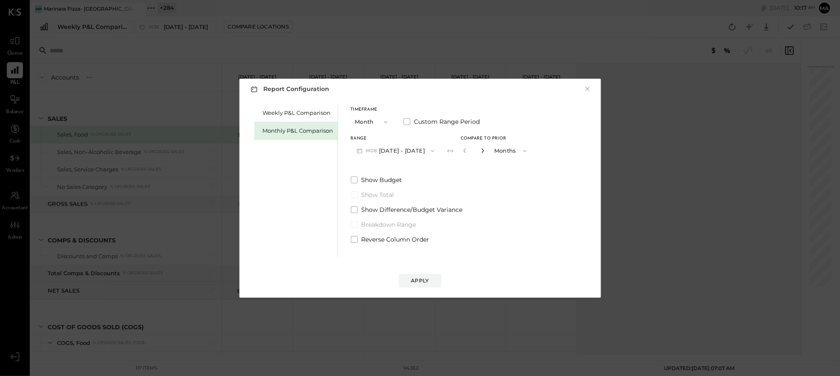
type input "*"
click at [424, 279] on div "Apply" at bounding box center [420, 280] width 18 height 7
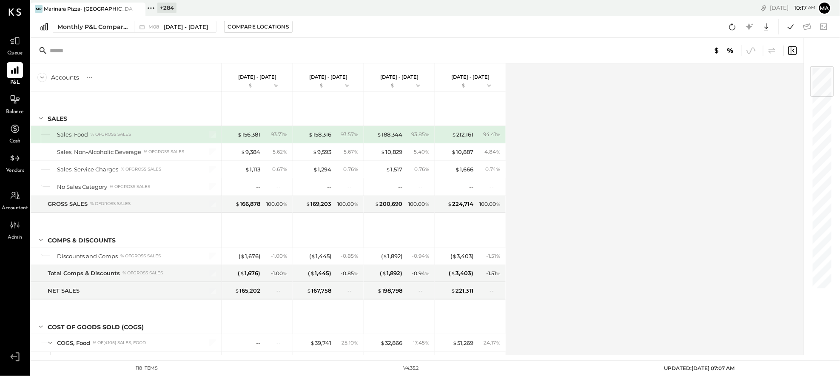
click at [112, 8] on div "Marinara Pizza- [GEOGRAPHIC_DATA]" at bounding box center [88, 8] width 89 height 7
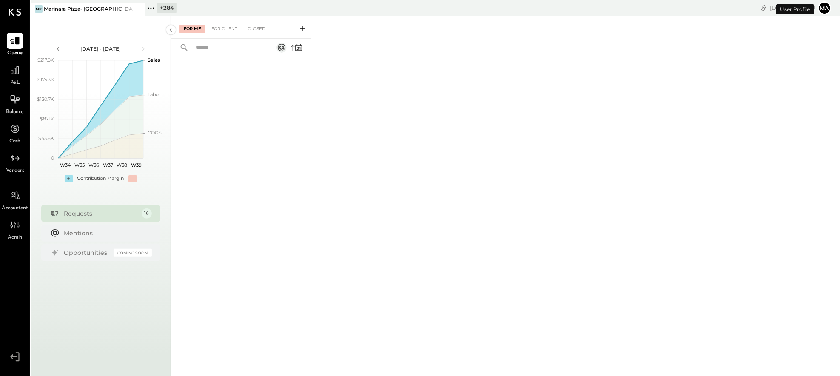
click at [152, 7] on icon at bounding box center [150, 8] width 11 height 11
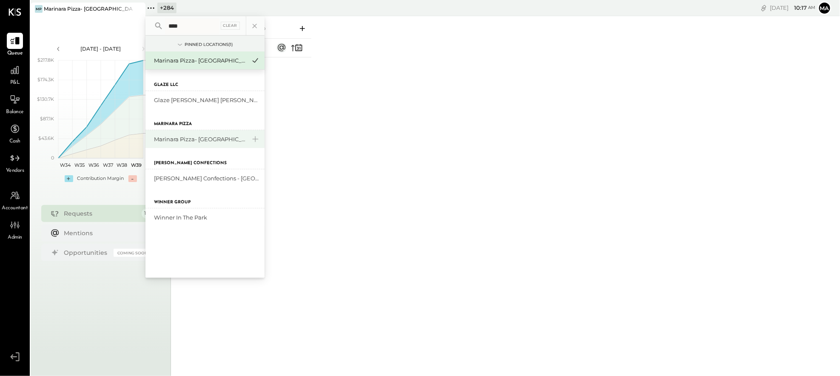
type input "****"
click at [200, 138] on div "Marinara Pizza- [GEOGRAPHIC_DATA]." at bounding box center [200, 139] width 92 height 8
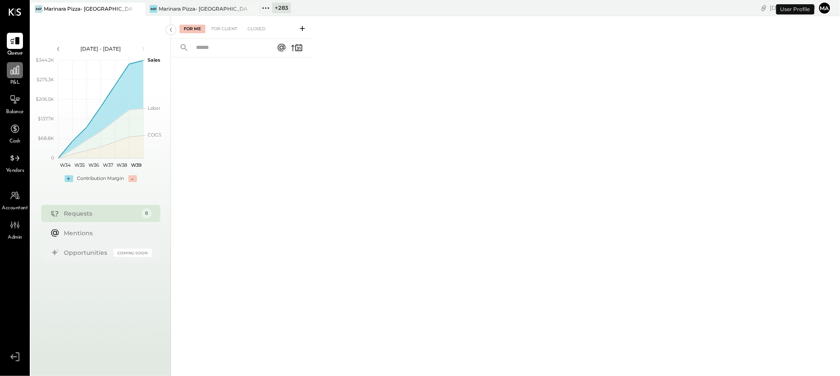
click at [16, 77] on div at bounding box center [15, 70] width 16 height 16
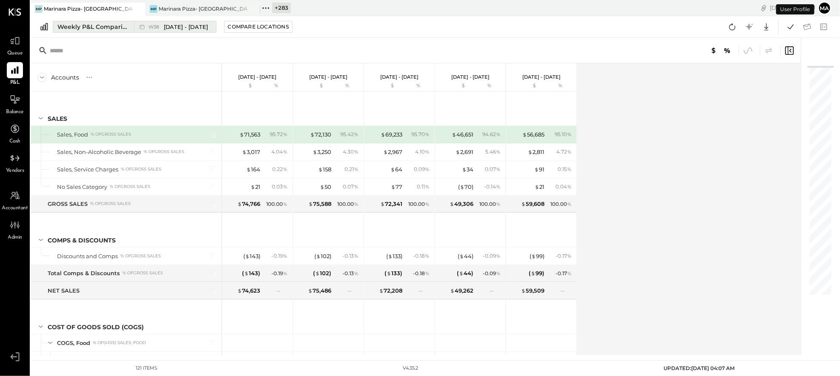
click at [176, 25] on span "[DATE] - [DATE]" at bounding box center [186, 27] width 45 height 8
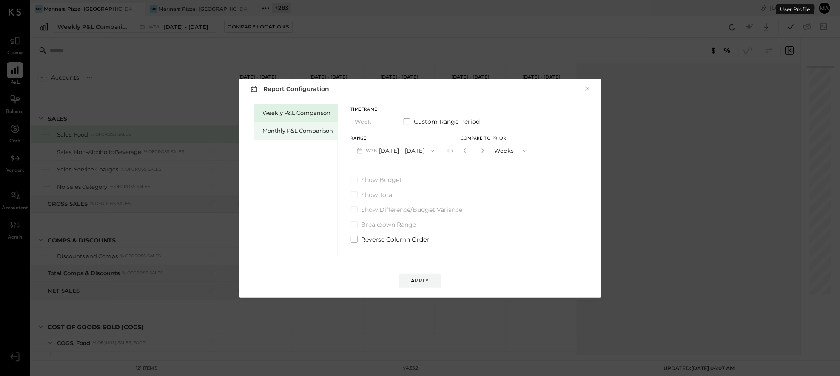
click at [291, 127] on div "Monthly P&L Comparison" at bounding box center [298, 131] width 71 height 8
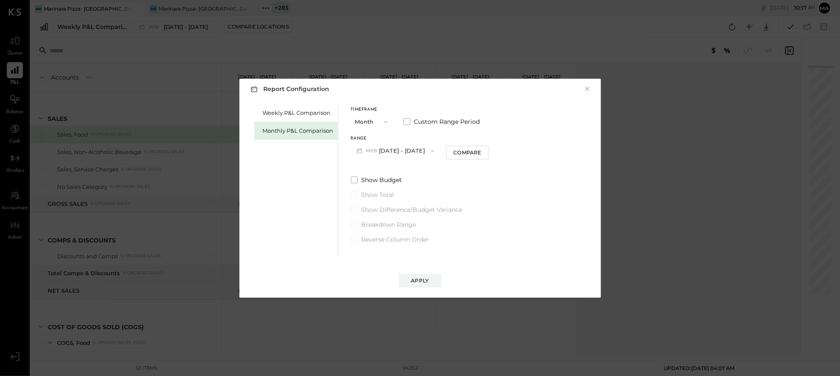
click at [390, 149] on button "M09 [DATE] - [DATE]" at bounding box center [396, 151] width 90 height 16
click at [394, 171] on span "[DATE] - [DATE]" at bounding box center [392, 169] width 40 height 7
click at [464, 154] on div "Compare" at bounding box center [467, 152] width 28 height 7
click at [490, 149] on button "Months" at bounding box center [511, 151] width 43 height 16
click at [490, 149] on div "Months" at bounding box center [511, 150] width 42 height 15
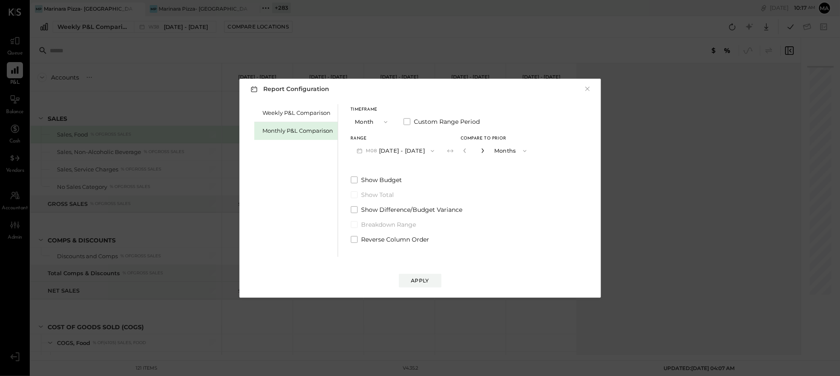
click at [480, 150] on icon "button" at bounding box center [482, 150] width 5 height 5
click at [480, 149] on icon "button" at bounding box center [482, 150] width 5 height 5
type input "*"
click at [426, 279] on div "Apply" at bounding box center [420, 280] width 18 height 7
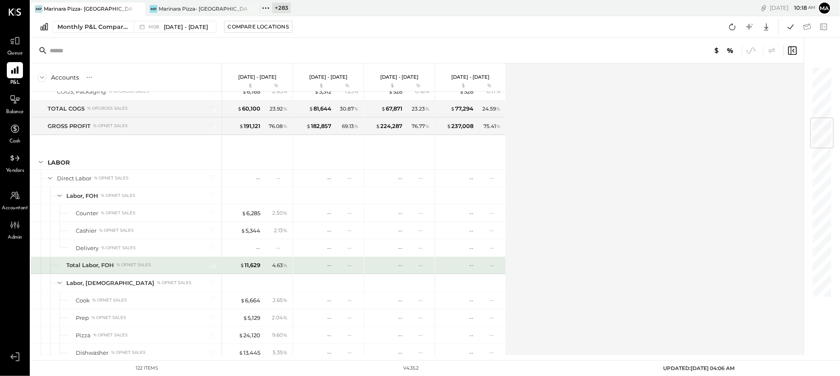
scroll to position [442, 0]
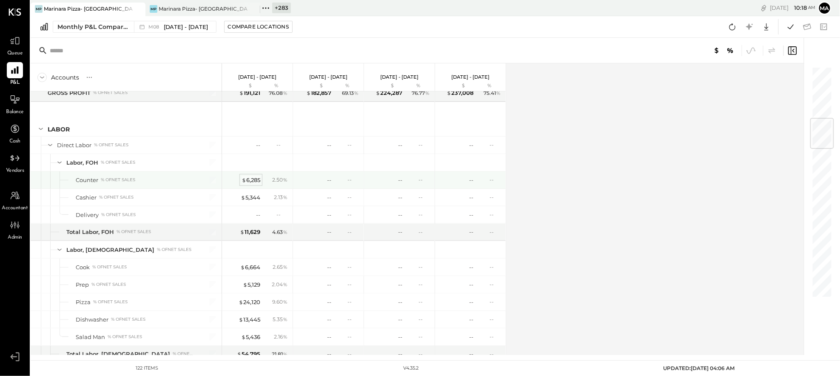
click at [254, 180] on div "$ 6,285" at bounding box center [251, 180] width 19 height 8
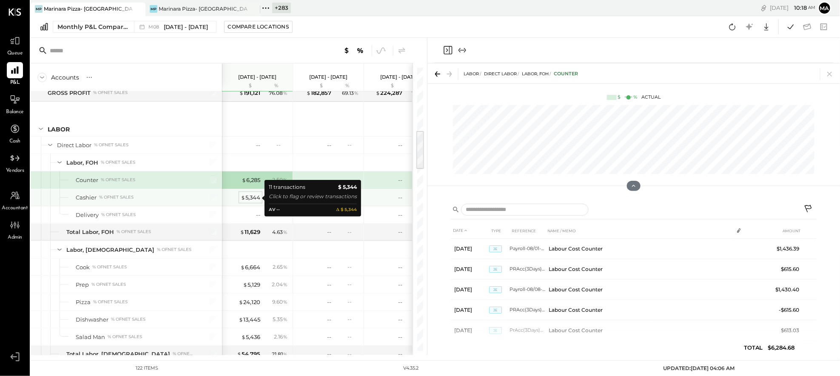
click at [251, 197] on div "$ 5,344" at bounding box center [251, 198] width 20 height 8
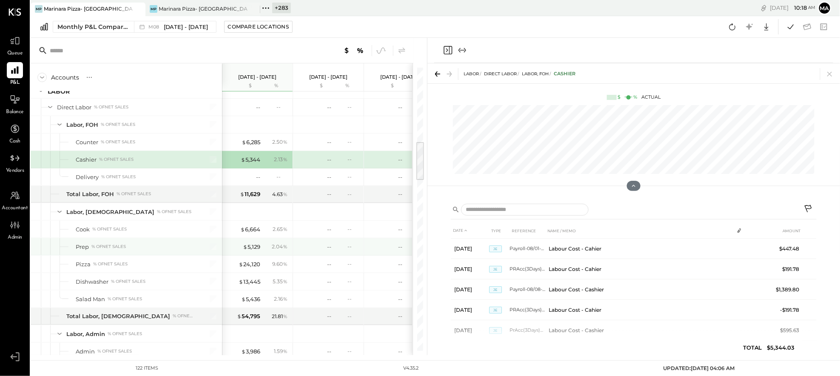
scroll to position [518, 0]
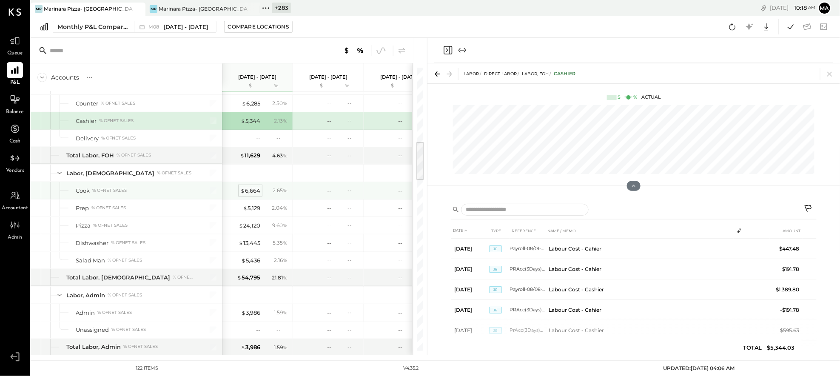
click at [248, 191] on div "$ 6,664" at bounding box center [250, 191] width 20 height 8
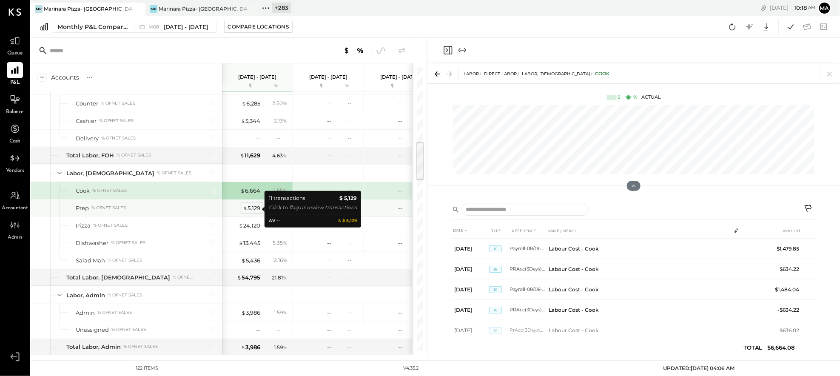
click at [250, 212] on div "$ 5,129" at bounding box center [251, 208] width 17 height 8
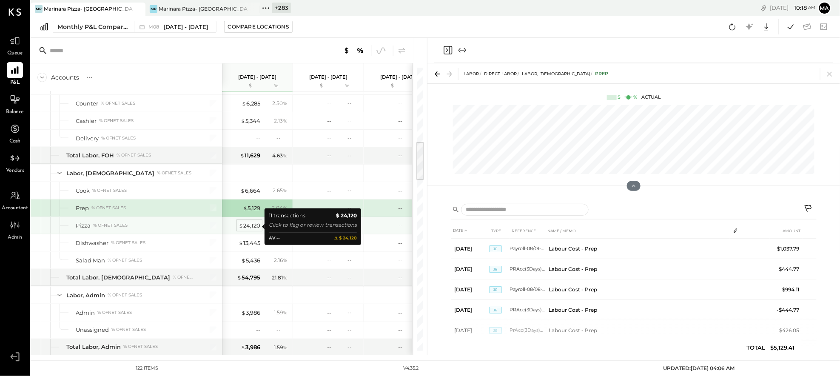
click at [250, 225] on div "$ 24,120" at bounding box center [250, 226] width 22 height 8
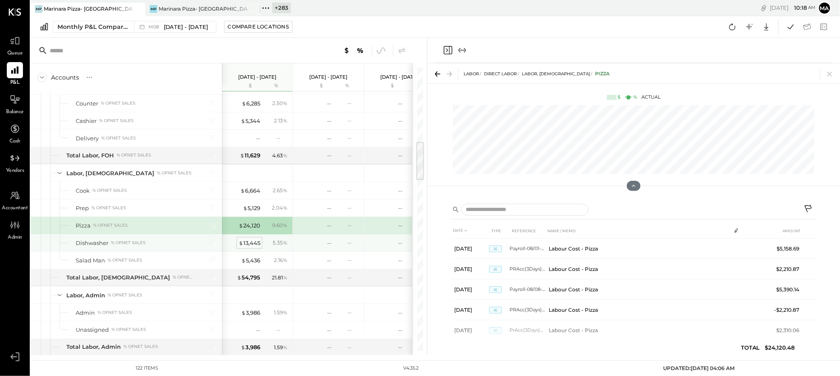
click at [250, 241] on div "$ 13,445" at bounding box center [250, 243] width 22 height 8
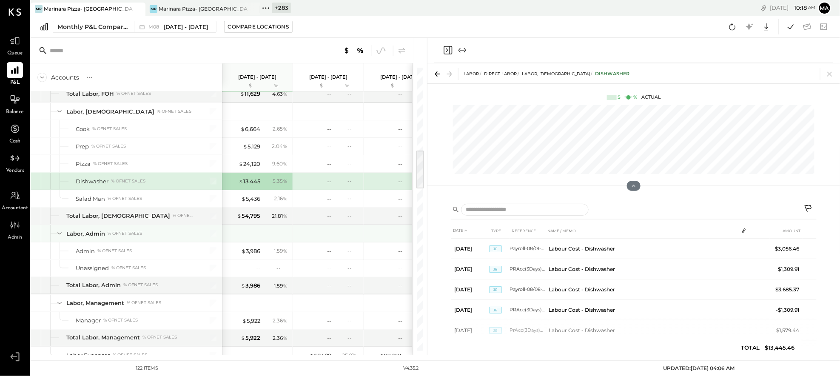
scroll to position [586, 0]
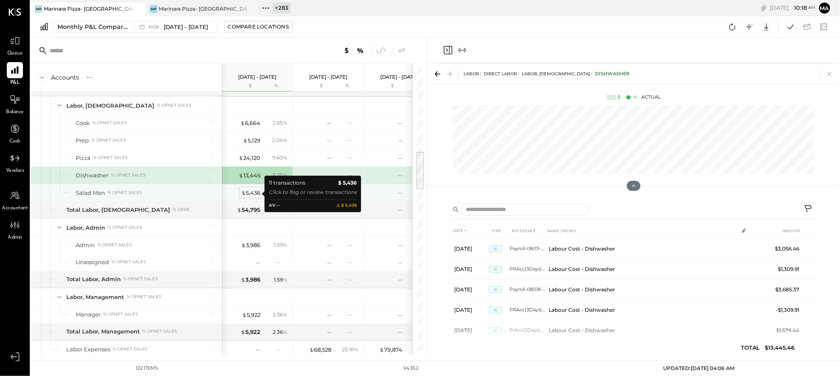
click at [251, 191] on div "$ 5,436" at bounding box center [250, 193] width 19 height 8
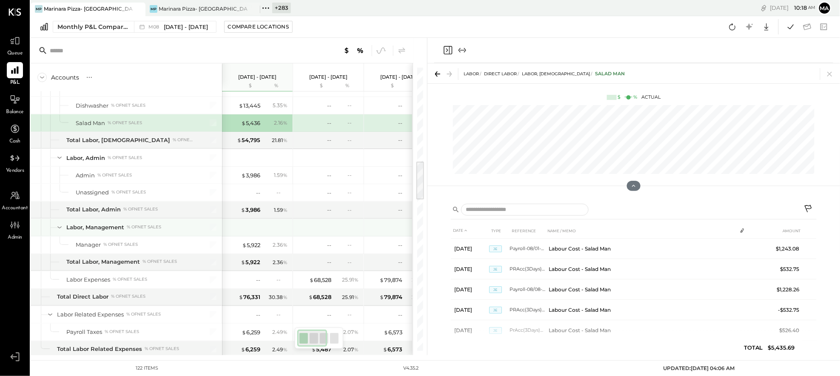
scroll to position [0, 2]
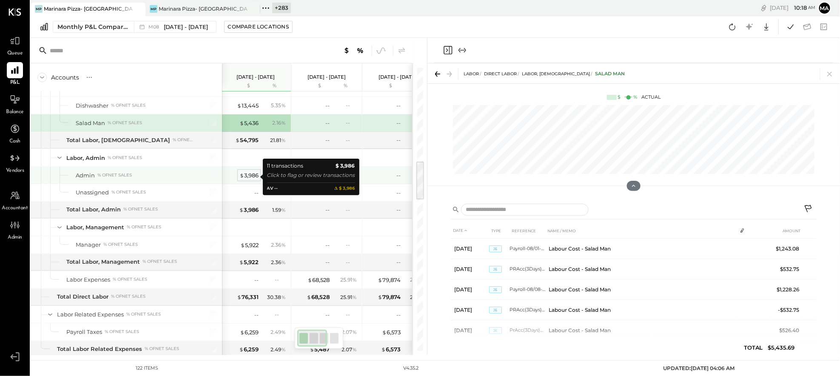
click at [245, 176] on div "$ 3,986" at bounding box center [248, 175] width 19 height 8
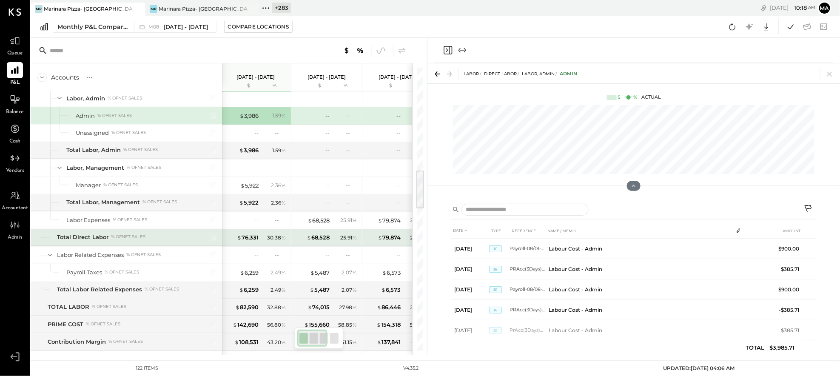
scroll to position [718, 0]
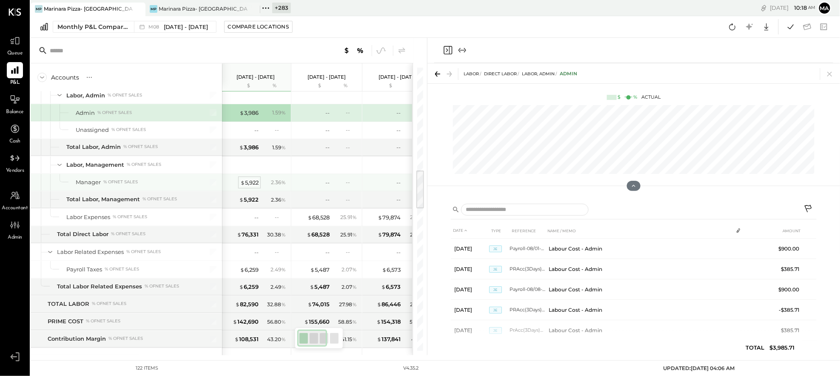
click at [252, 182] on div "$ 5,922" at bounding box center [249, 183] width 18 height 8
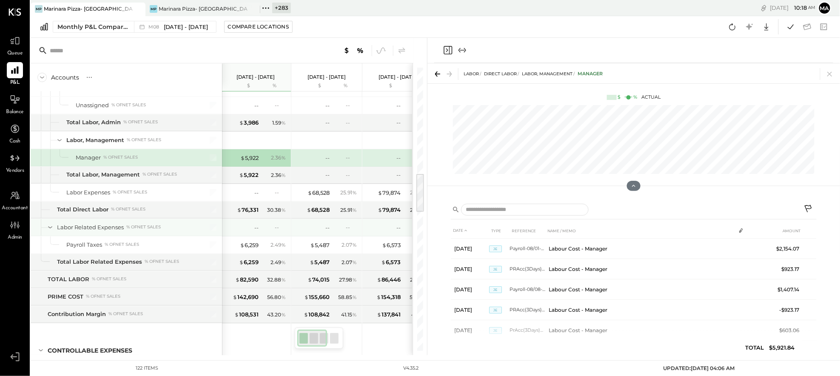
scroll to position [745, 0]
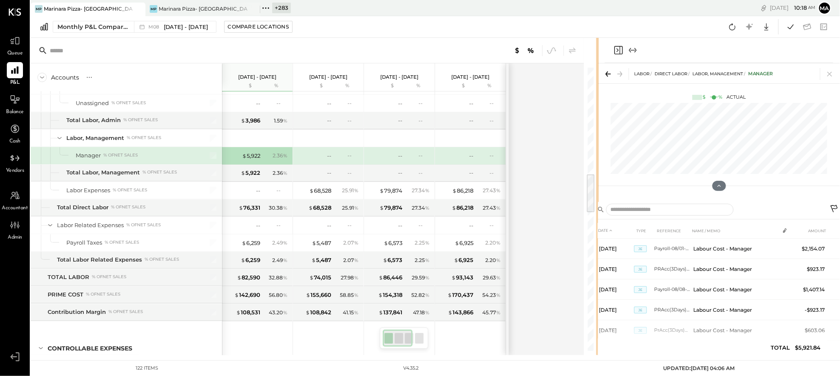
drag, startPoint x: 425, startPoint y: 199, endPoint x: 597, endPoint y: 194, distance: 171.9
click at [597, 194] on div at bounding box center [597, 196] width 3 height 317
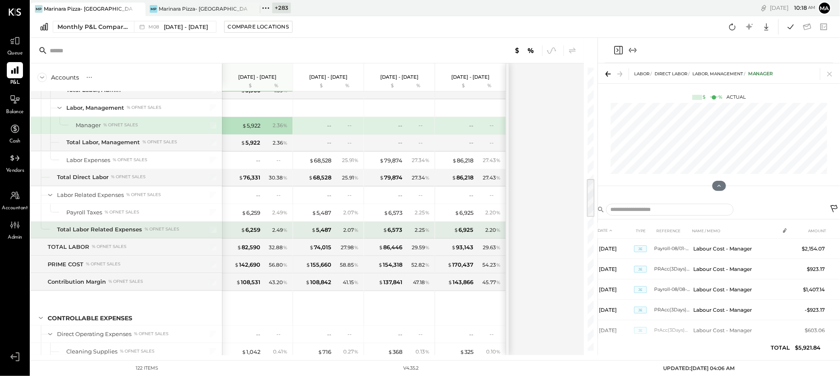
scroll to position [787, 0]
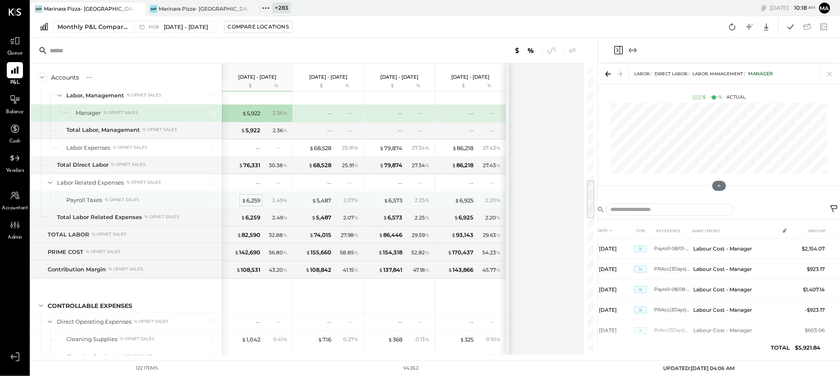
click at [251, 202] on div "$ 6,259" at bounding box center [251, 201] width 19 height 8
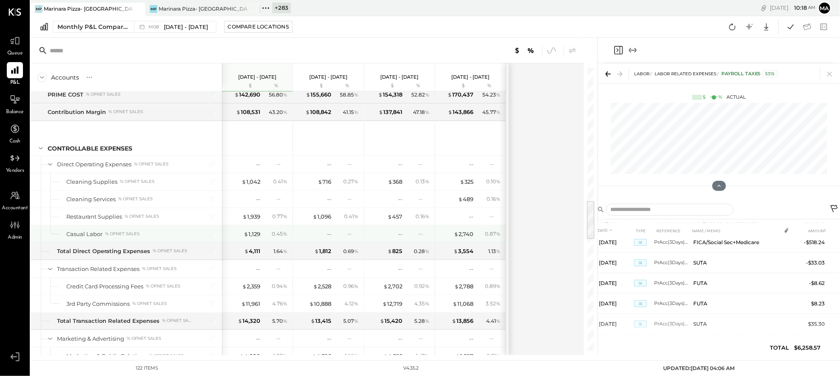
scroll to position [970, 0]
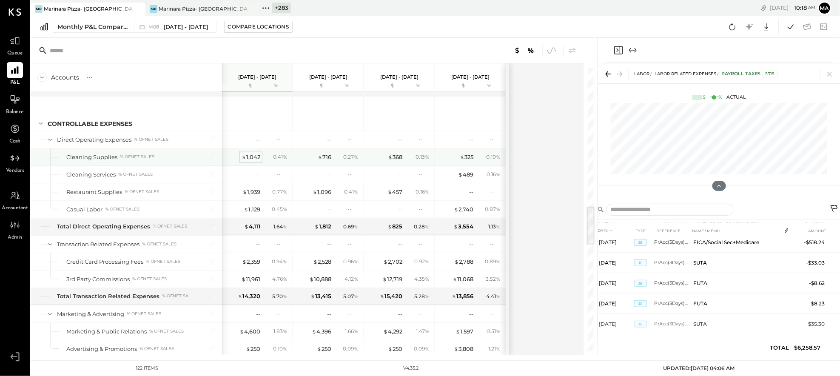
click at [249, 160] on div "$ 1,042" at bounding box center [251, 157] width 19 height 8
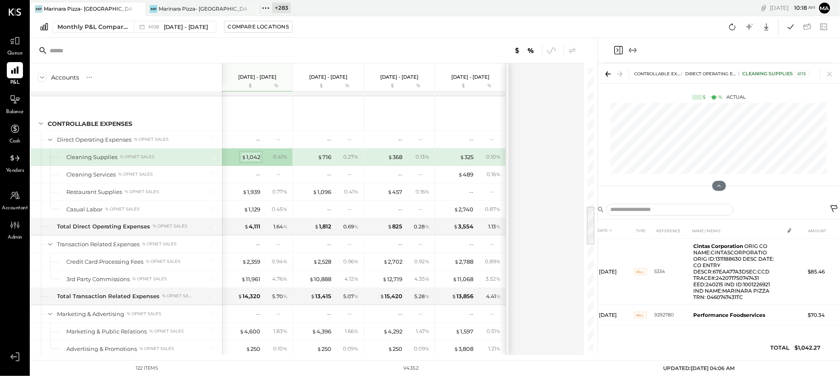
scroll to position [375, 0]
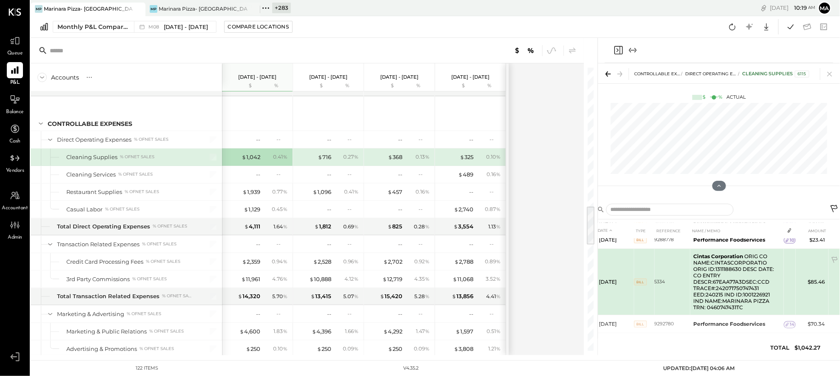
scroll to position [350, 0]
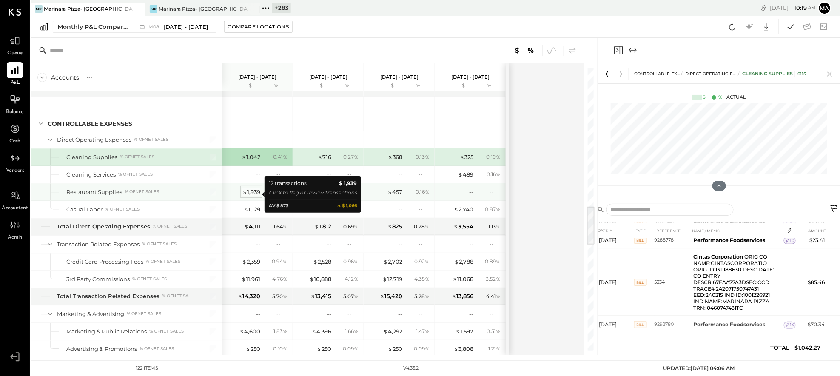
click at [251, 194] on div "$ 1,939" at bounding box center [251, 192] width 18 height 8
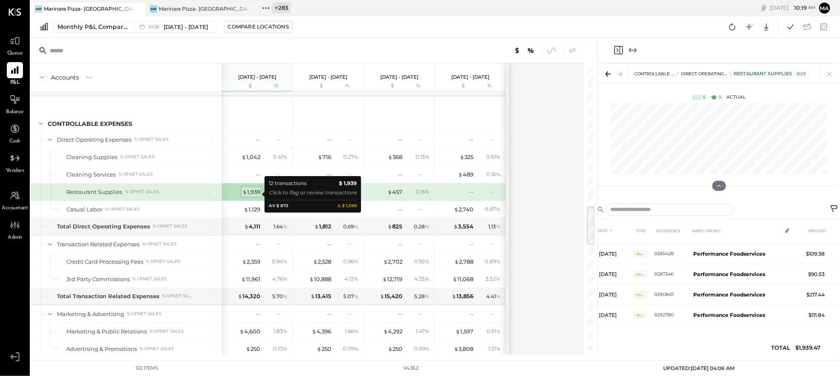
scroll to position [159, 0]
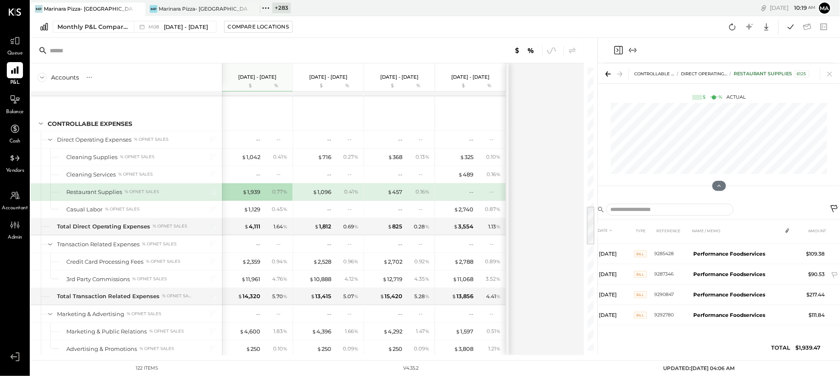
scroll to position [118, 0]
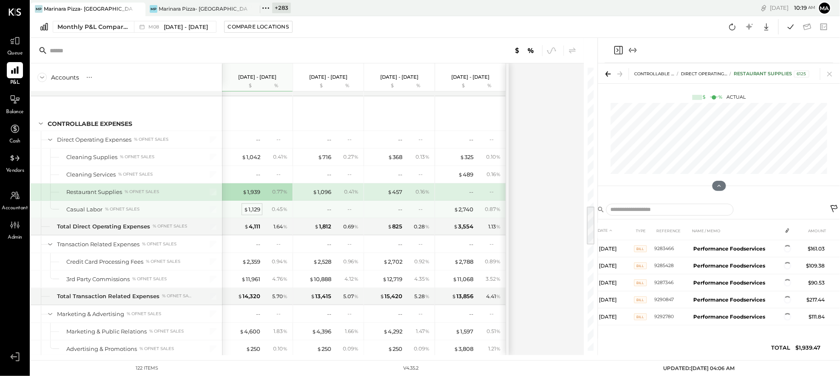
click at [257, 211] on div "$ 1,129" at bounding box center [252, 209] width 17 height 8
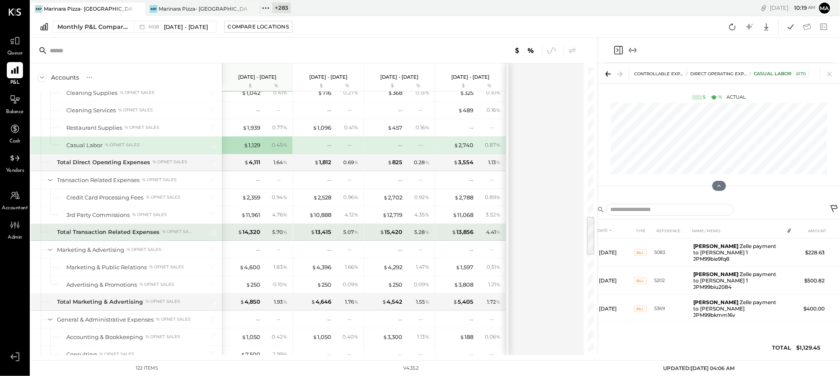
scroll to position [1043, 0]
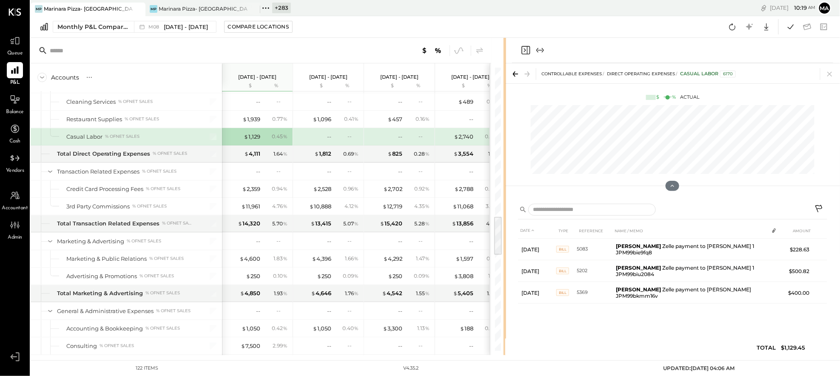
drag, startPoint x: 596, startPoint y: 282, endPoint x: 504, endPoint y: 287, distance: 91.6
click at [504, 287] on div at bounding box center [505, 196] width 3 height 317
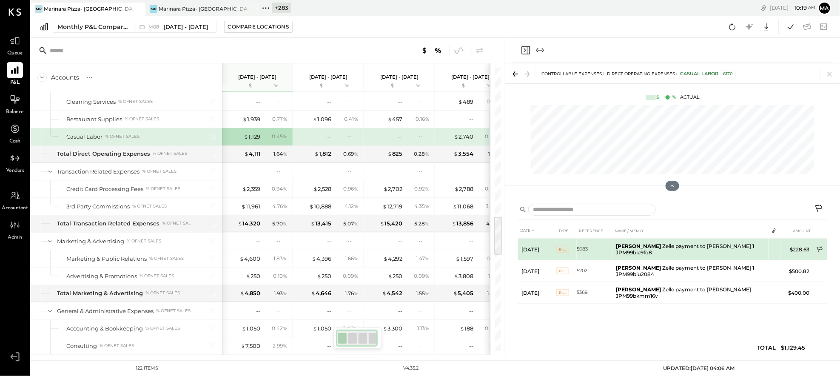
click at [720, 246] on icon at bounding box center [820, 250] width 9 height 9
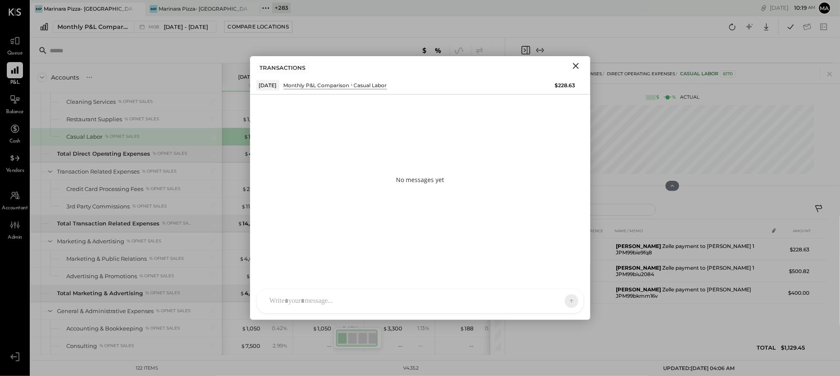
click at [449, 299] on div "J [PERSON_NAME] TP [PERSON_NAME] [PERSON_NAME] [PERSON_NAME] [PERSON_NAME] AS […" at bounding box center [421, 301] width 328 height 25
type input "******"
click at [567, 299] on icon at bounding box center [565, 300] width 8 height 9
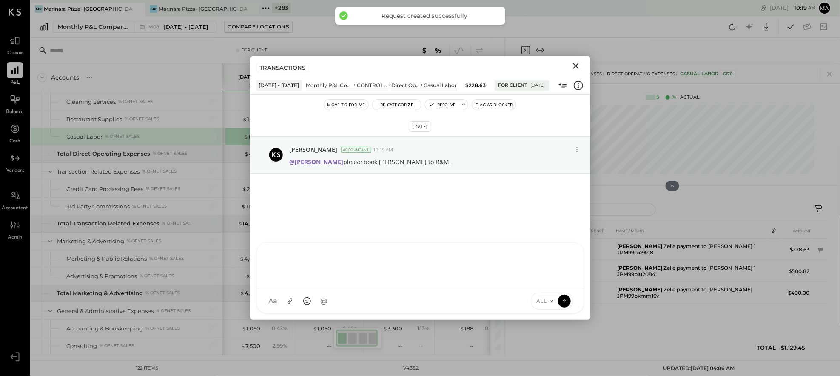
click at [576, 65] on icon "Close" at bounding box center [576, 66] width 10 height 10
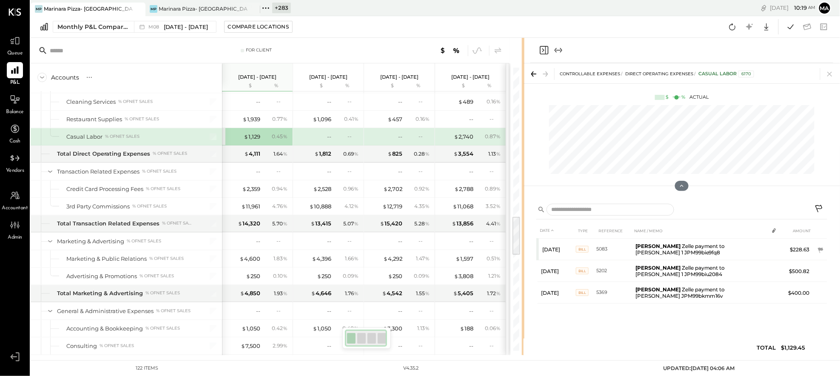
drag, startPoint x: 504, startPoint y: 302, endPoint x: 521, endPoint y: 301, distance: 17.5
click at [523, 301] on div "For Client Accounts S % GL Aug 1 - 31, 2025 $ % Jul 1 - 31, 2025 $ % Jun 1 - 30…" at bounding box center [435, 196] width 809 height 317
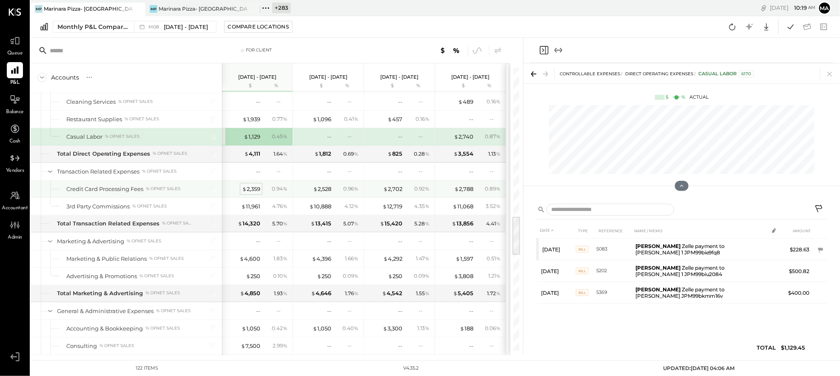
click at [251, 191] on div "$ 2,359" at bounding box center [251, 189] width 18 height 8
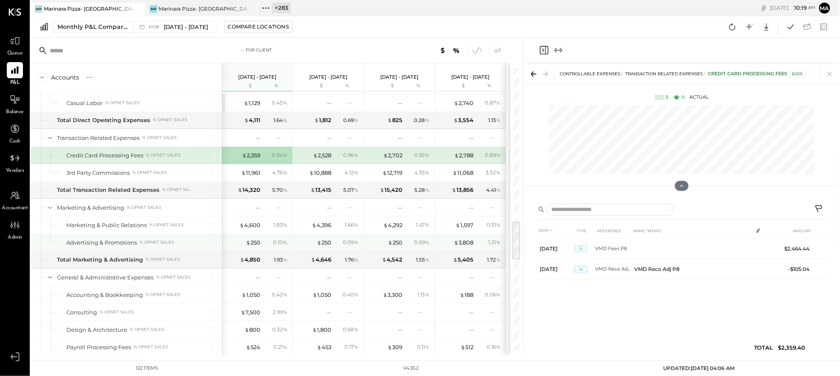
scroll to position [1075, 0]
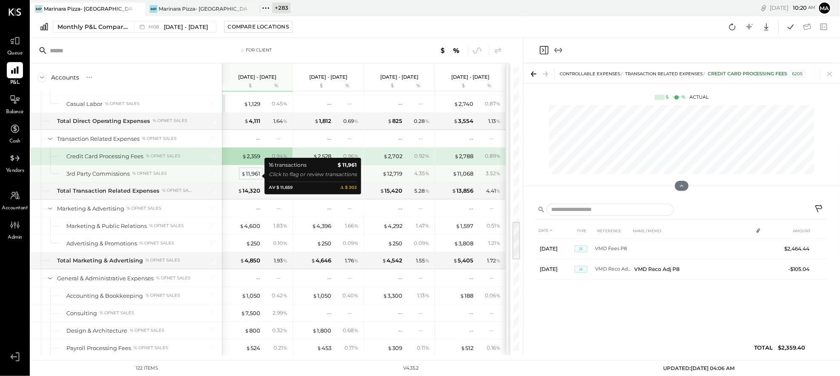
click at [254, 176] on div "$ 11,961" at bounding box center [250, 174] width 19 height 8
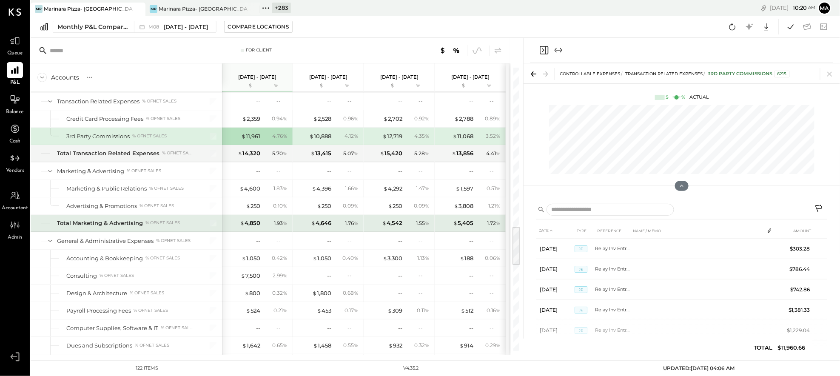
scroll to position [1114, 0]
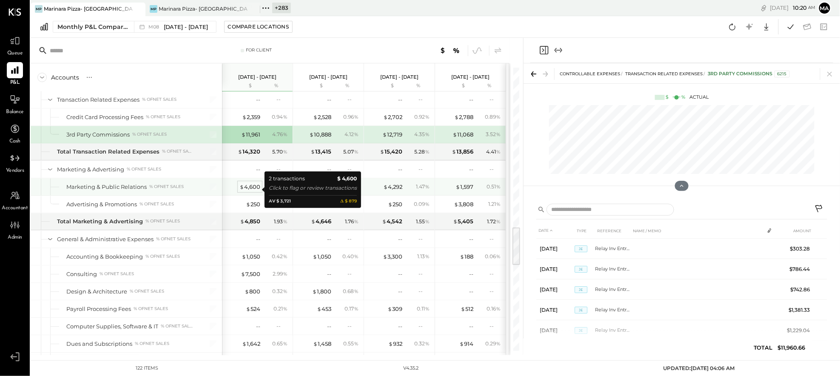
click at [251, 188] on div "$ 4,600" at bounding box center [249, 187] width 21 height 8
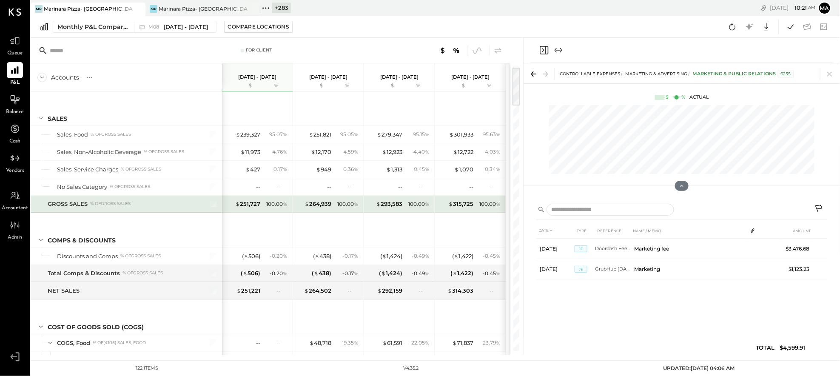
scroll to position [1, 0]
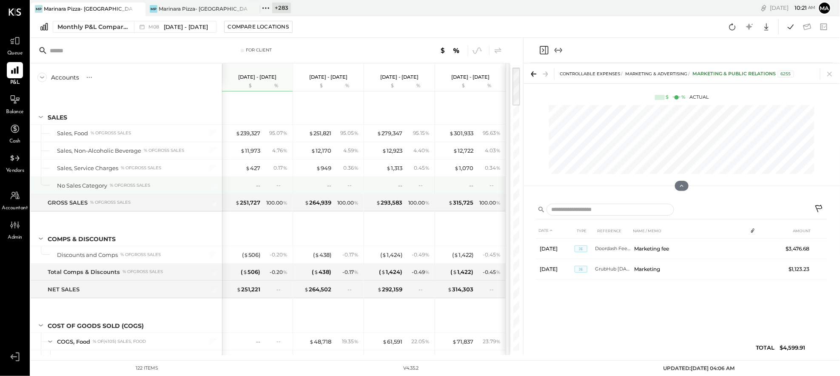
click at [280, 185] on div "--" at bounding box center [281, 185] width 11 height 7
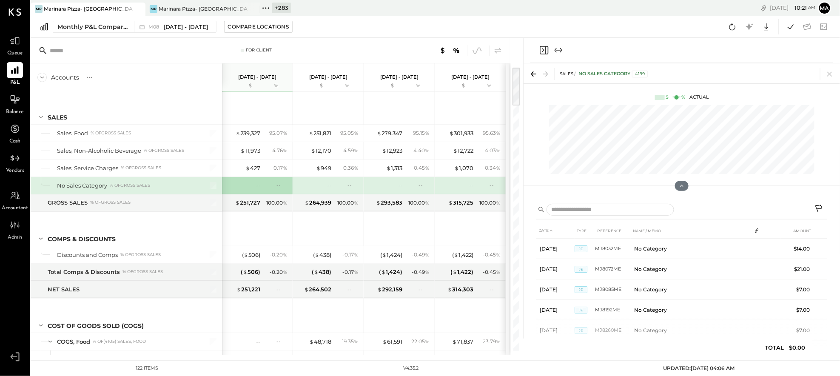
click at [720, 206] on icon at bounding box center [820, 210] width 10 height 10
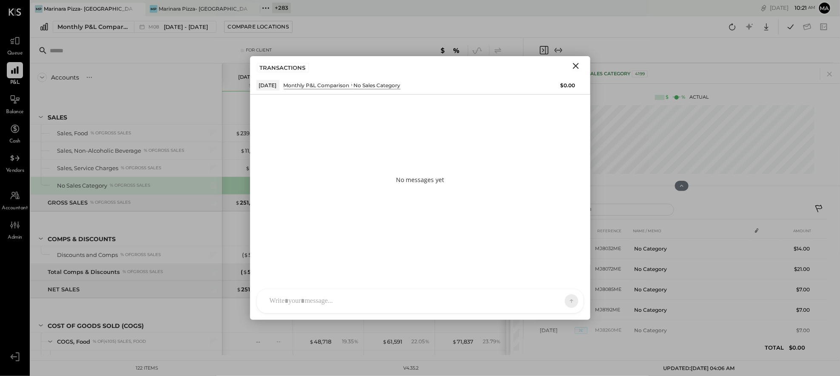
click at [294, 301] on div "J [PERSON_NAME] TP [PERSON_NAME] [PERSON_NAME] [PERSON_NAME] [PERSON_NAME] AS […" at bounding box center [421, 301] width 328 height 25
type input "******"
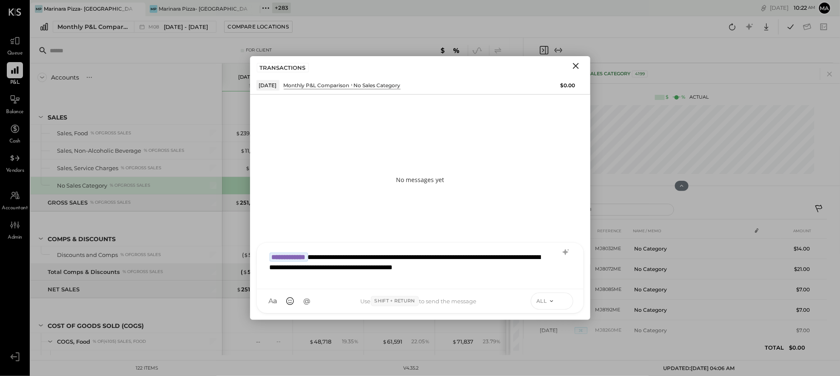
click at [563, 299] on icon at bounding box center [565, 300] width 8 height 9
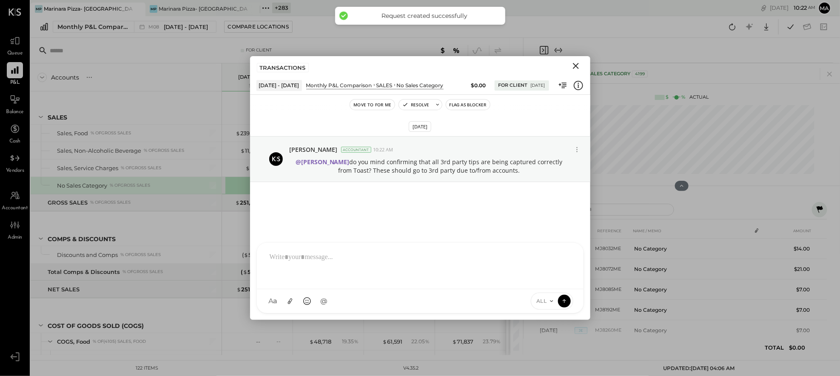
click at [577, 65] on icon "Close" at bounding box center [576, 66] width 6 height 6
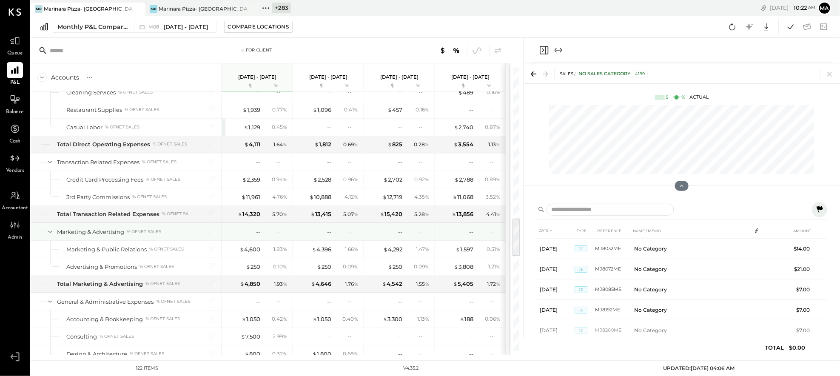
scroll to position [1098, 0]
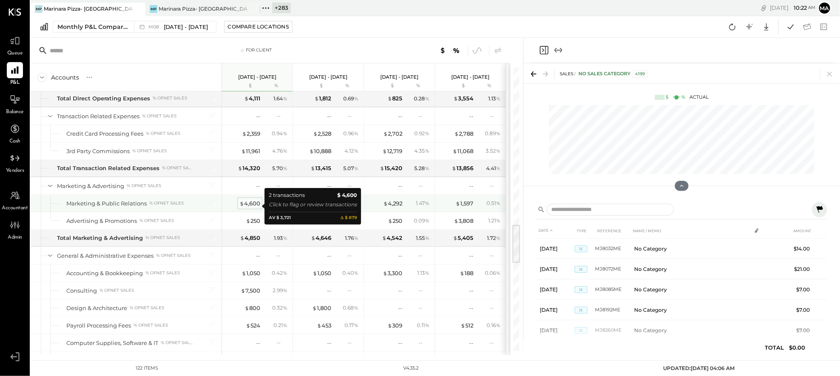
click at [249, 205] on div "$ 4,600" at bounding box center [249, 204] width 21 height 8
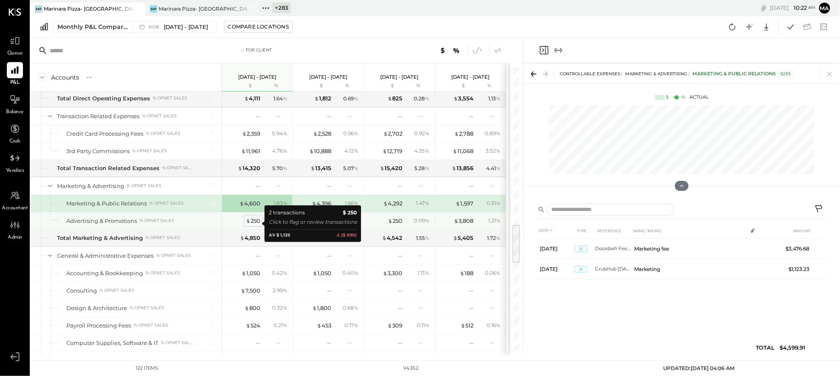
click at [251, 222] on div "$ 250" at bounding box center [253, 221] width 14 height 8
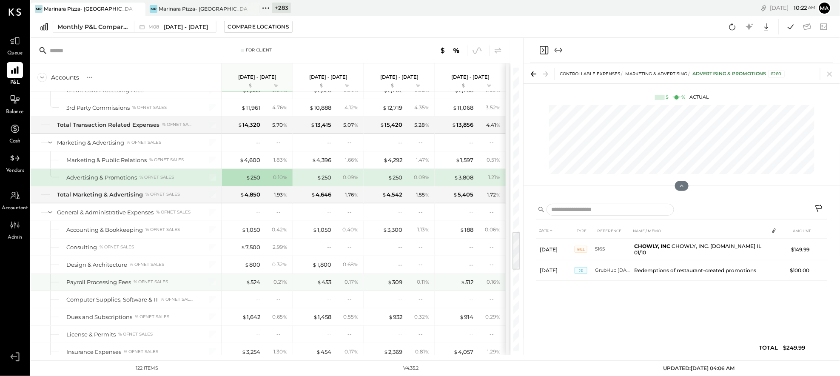
scroll to position [1159, 0]
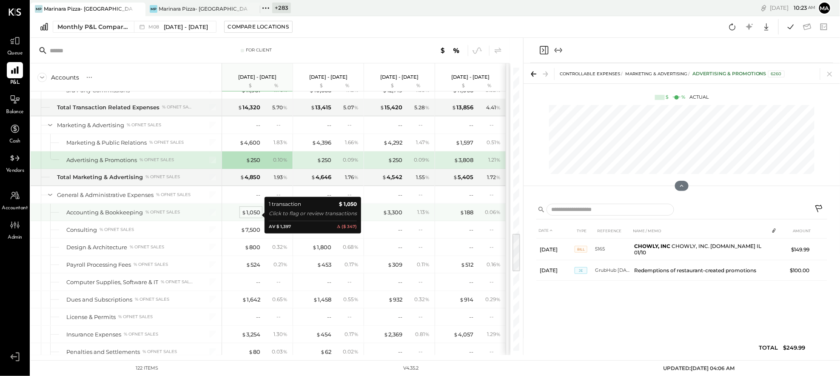
click at [253, 215] on div "$ 1,050" at bounding box center [251, 212] width 19 height 8
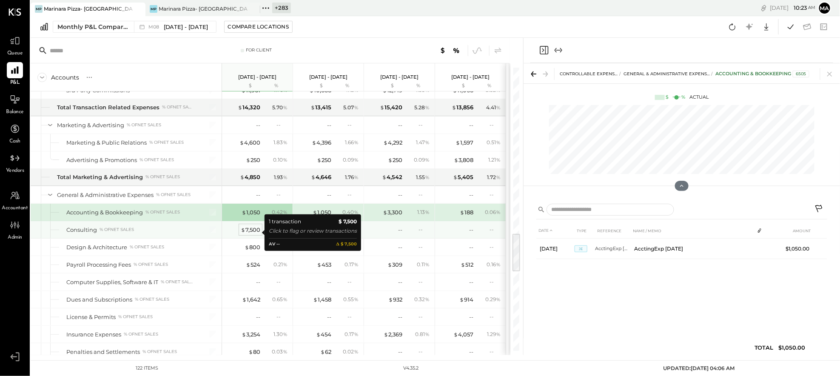
click at [250, 232] on div "$ 7,500" at bounding box center [251, 230] width 20 height 8
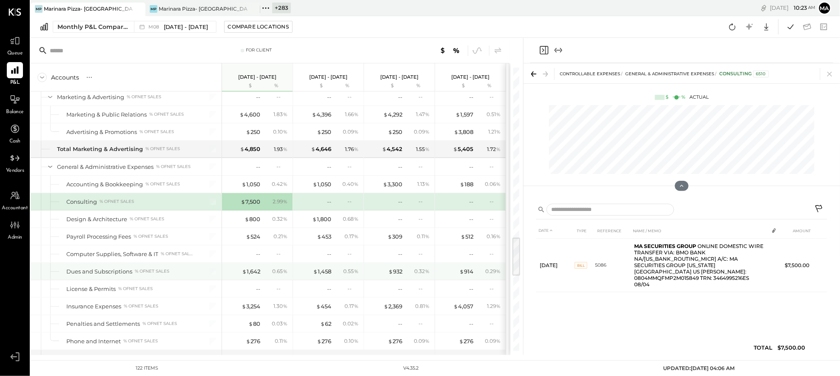
scroll to position [1190, 0]
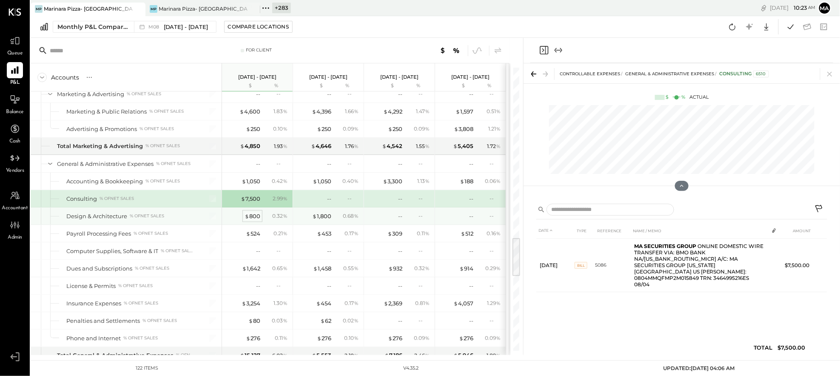
click at [253, 217] on div "$ 800" at bounding box center [253, 216] width 16 height 8
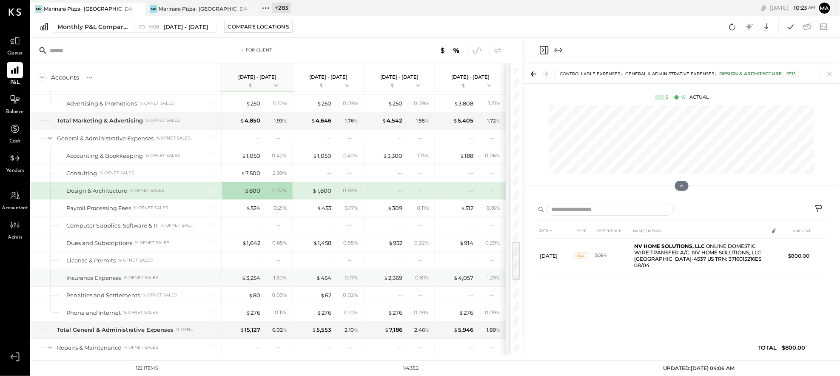
scroll to position [1217, 0]
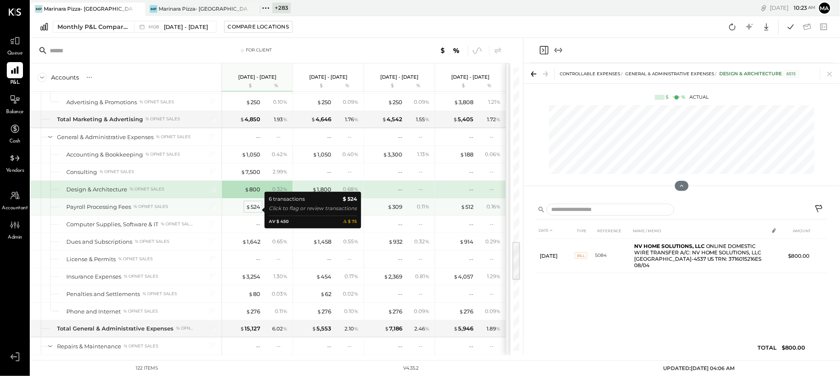
click at [254, 210] on div "$ 524" at bounding box center [253, 207] width 14 height 8
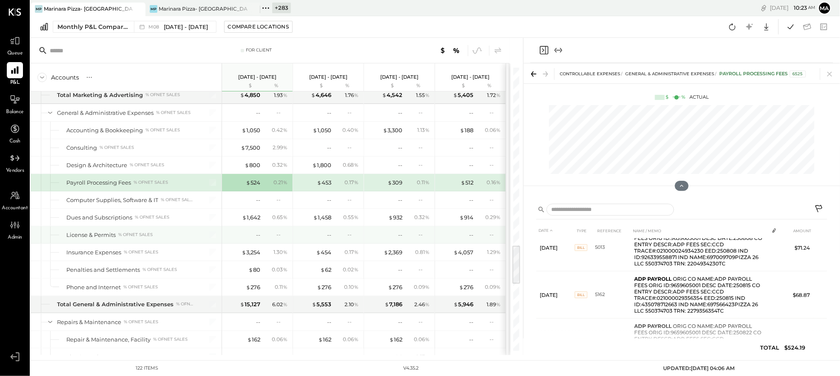
scroll to position [1244, 0]
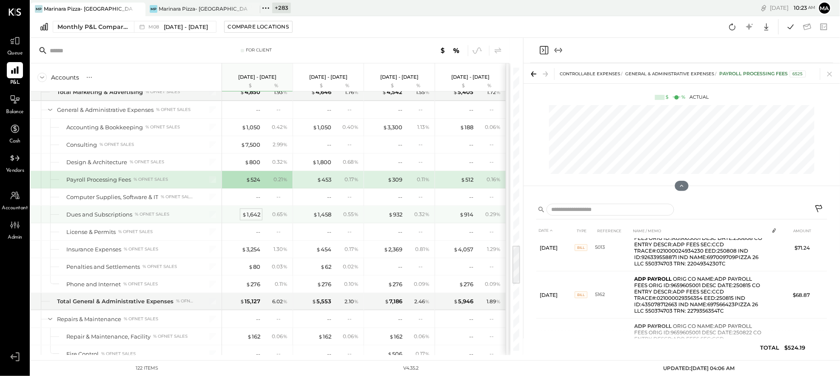
click at [252, 217] on div "$ 1,642" at bounding box center [251, 215] width 18 height 8
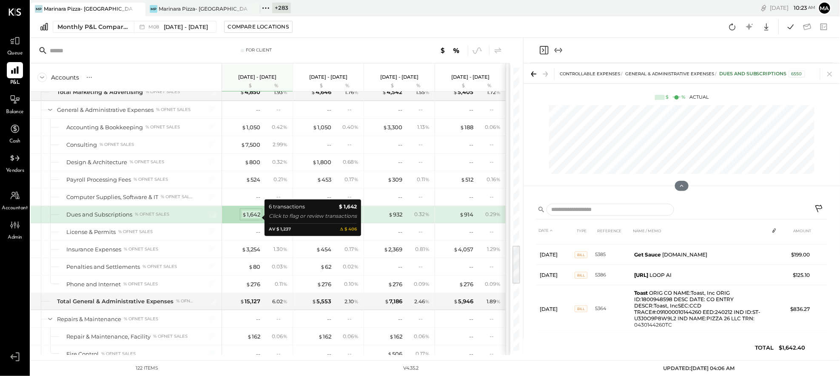
scroll to position [96, 0]
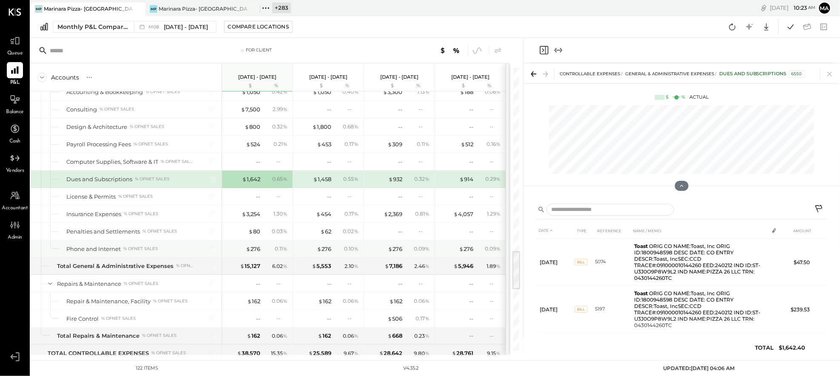
scroll to position [1311, 0]
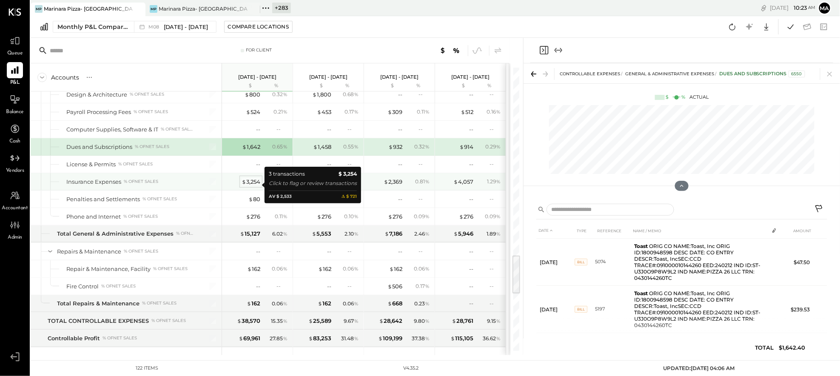
click at [245, 183] on div "$ 3,254" at bounding box center [251, 182] width 19 height 8
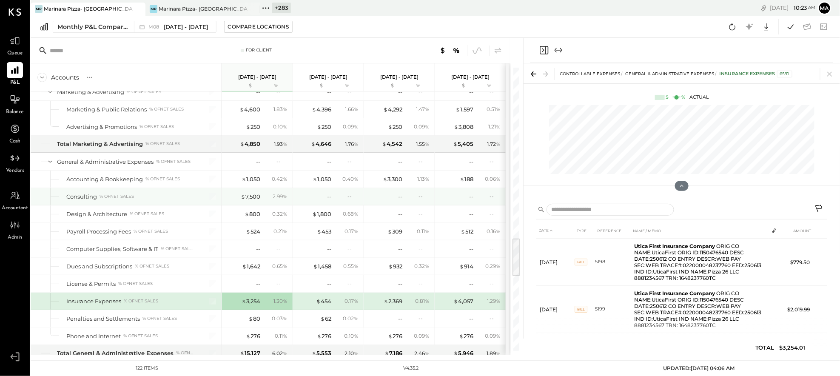
scroll to position [1149, 0]
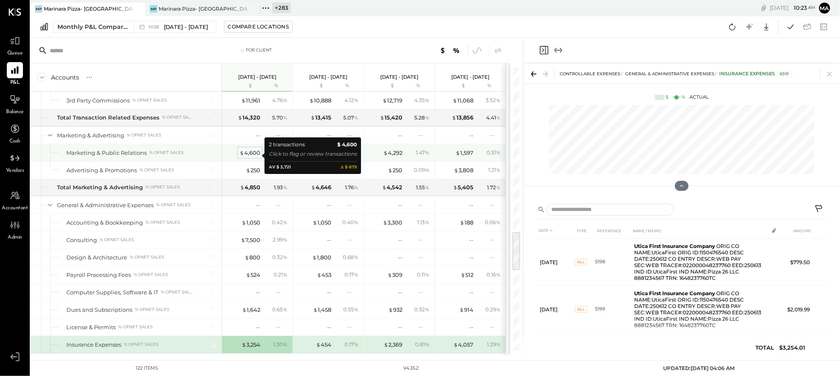
click at [254, 153] on div "$ 4,600" at bounding box center [249, 153] width 21 height 8
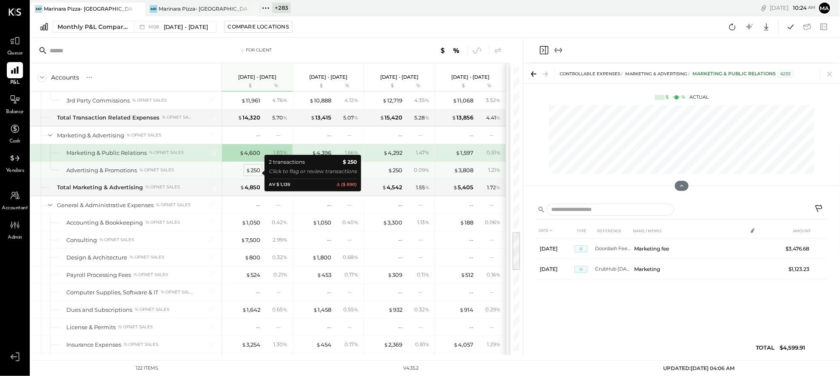
click at [252, 171] on div "$ 250" at bounding box center [253, 170] width 14 height 8
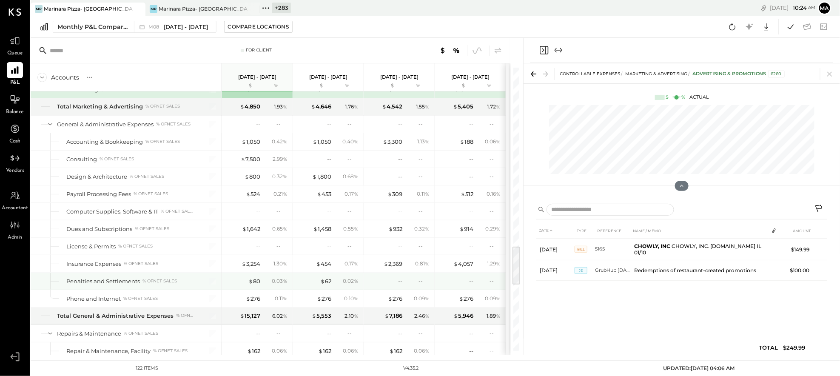
scroll to position [1258, 0]
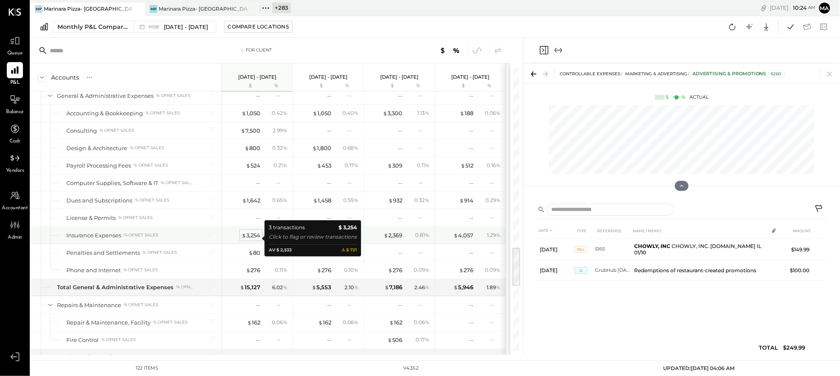
click at [251, 237] on div "$ 3,254" at bounding box center [251, 235] width 19 height 8
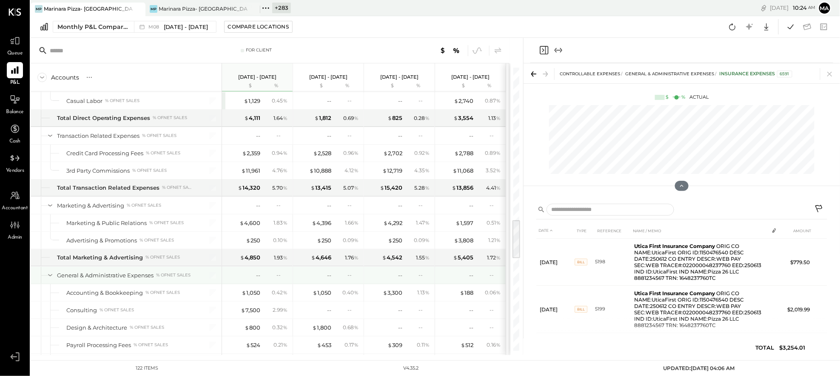
scroll to position [1092, 0]
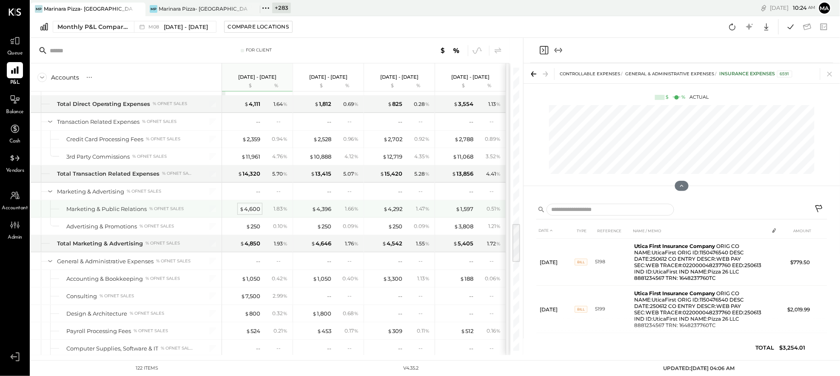
click at [252, 208] on div "$ 4,600" at bounding box center [249, 209] width 21 height 8
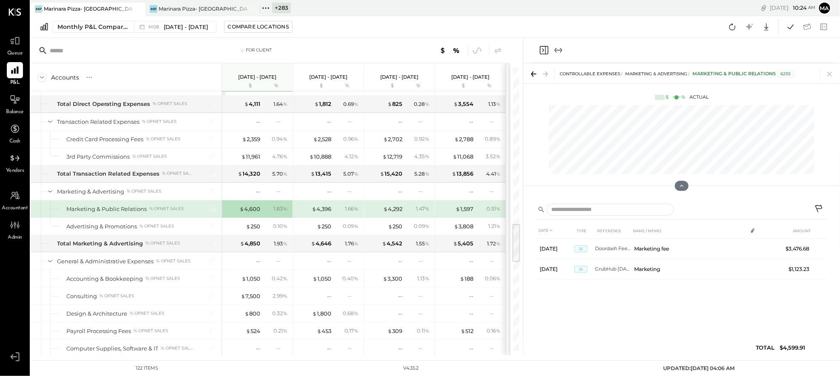
click at [720, 206] on icon at bounding box center [820, 210] width 10 height 10
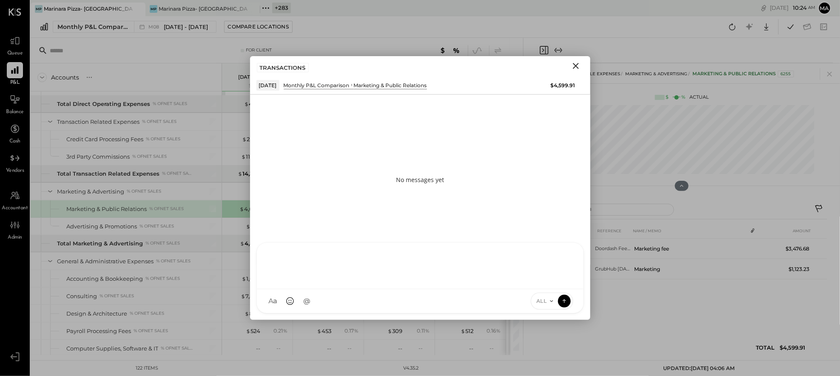
click at [412, 301] on div "J [PERSON_NAME] TP [PERSON_NAME] [PERSON_NAME] [PERSON_NAME] [PERSON_NAME] AS […" at bounding box center [421, 277] width 328 height 71
type input "******"
click at [403, 258] on div "**********" at bounding box center [420, 265] width 310 height 34
click at [564, 301] on icon at bounding box center [565, 300] width 8 height 9
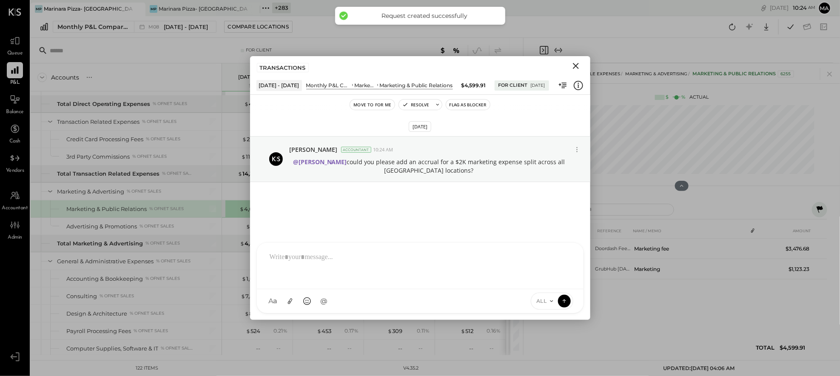
click at [576, 66] on icon "Close" at bounding box center [576, 66] width 6 height 6
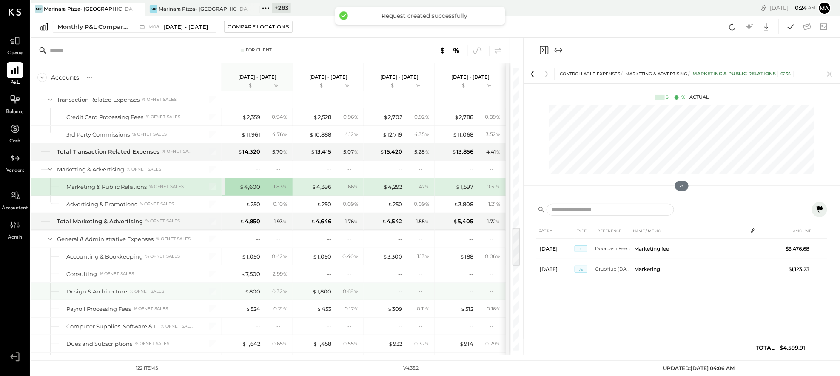
scroll to position [1129, 0]
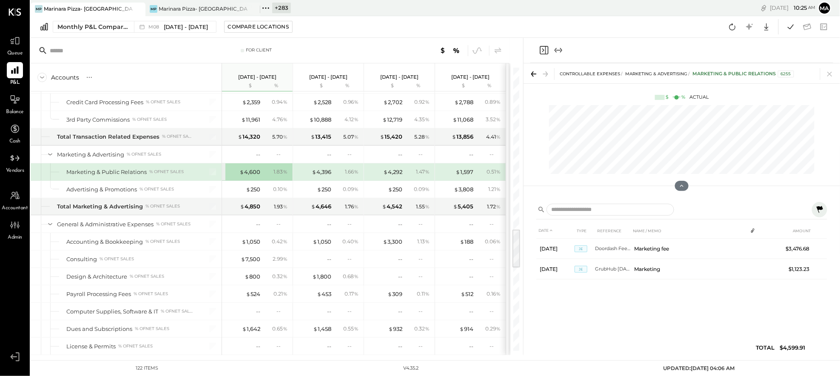
click at [720, 207] on icon at bounding box center [820, 209] width 6 height 7
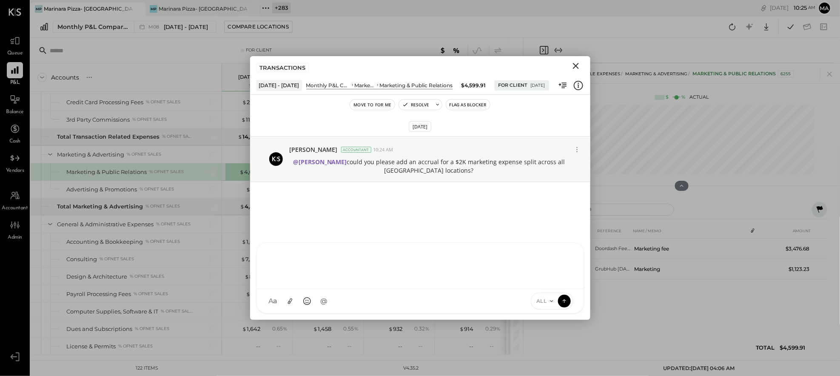
click at [329, 300] on div "J [PERSON_NAME] TP [PERSON_NAME] [PERSON_NAME] [PERSON_NAME] [PERSON_NAME] AS […" at bounding box center [421, 277] width 328 height 71
click at [378, 258] on div "**********" at bounding box center [420, 265] width 310 height 34
click at [445, 256] on div "**********" at bounding box center [420, 265] width 310 height 34
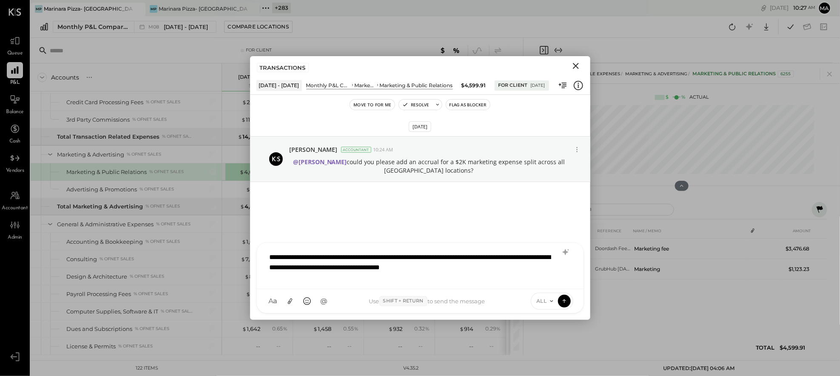
click at [305, 268] on div "**********" at bounding box center [420, 265] width 310 height 34
click at [566, 300] on icon at bounding box center [565, 300] width 8 height 9
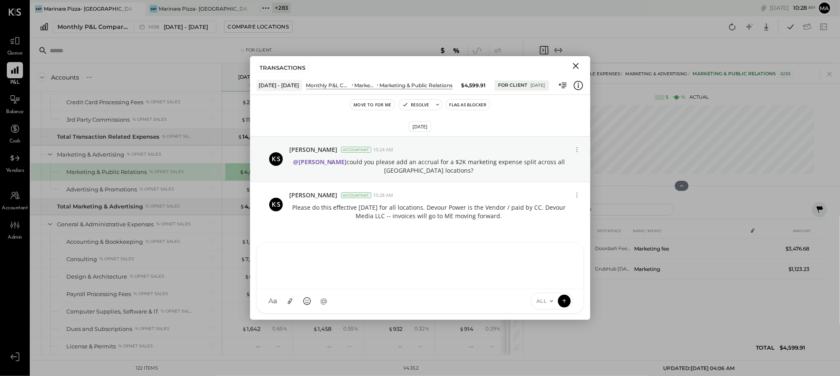
click at [575, 66] on icon "Close" at bounding box center [576, 66] width 6 height 6
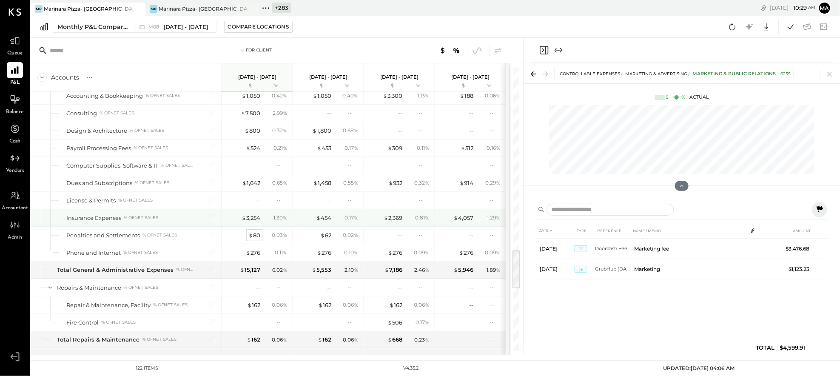
scroll to position [1303, 0]
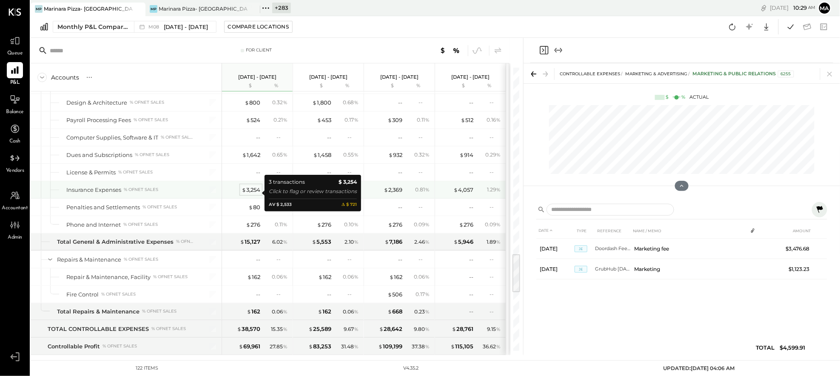
click at [252, 191] on div "$ 3,254" at bounding box center [251, 190] width 19 height 8
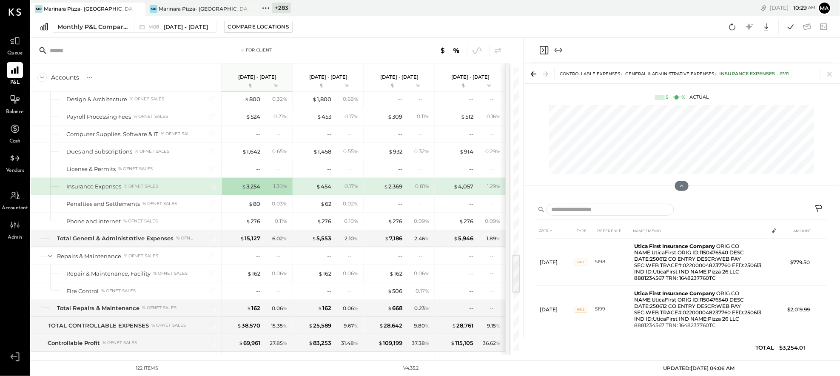
click at [720, 206] on icon at bounding box center [820, 210] width 10 height 10
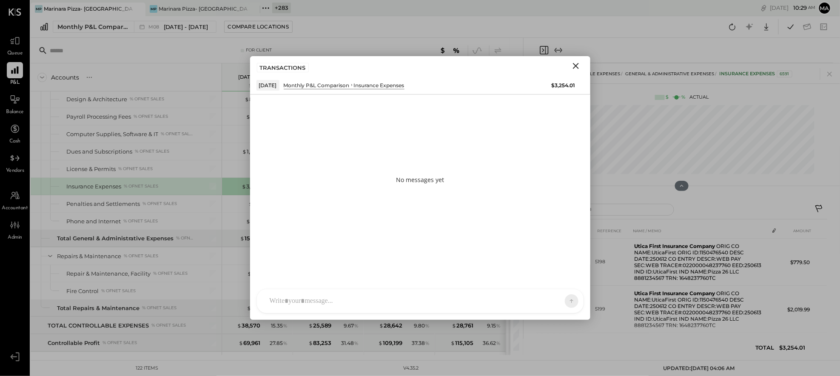
click at [404, 301] on div at bounding box center [420, 301] width 327 height 24
type input "******"
click at [564, 302] on icon at bounding box center [564, 300] width 0 height 3
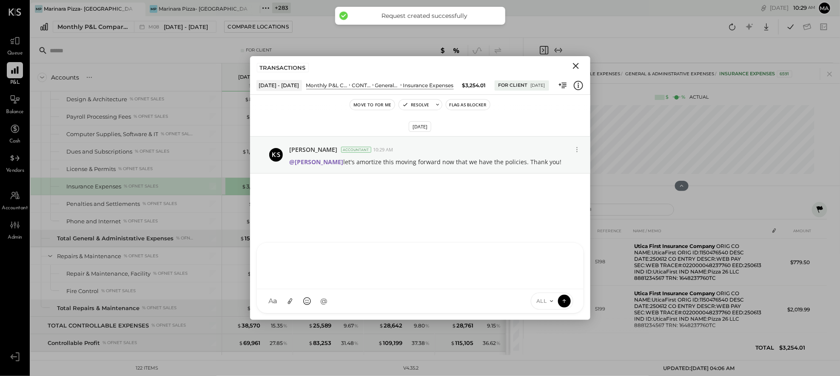
click at [574, 64] on icon "Close" at bounding box center [576, 66] width 6 height 6
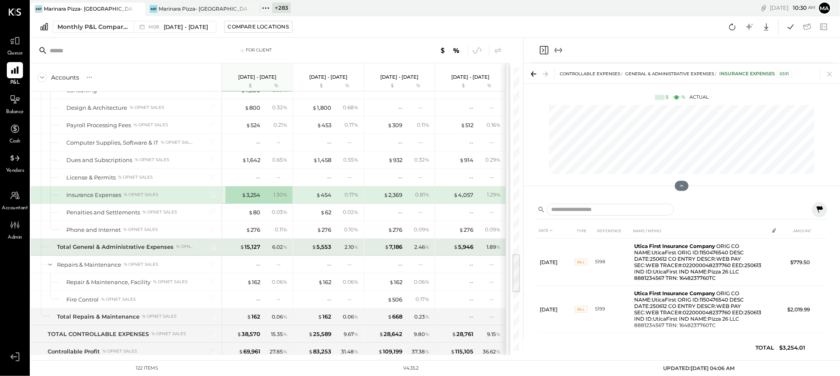
scroll to position [1304, 0]
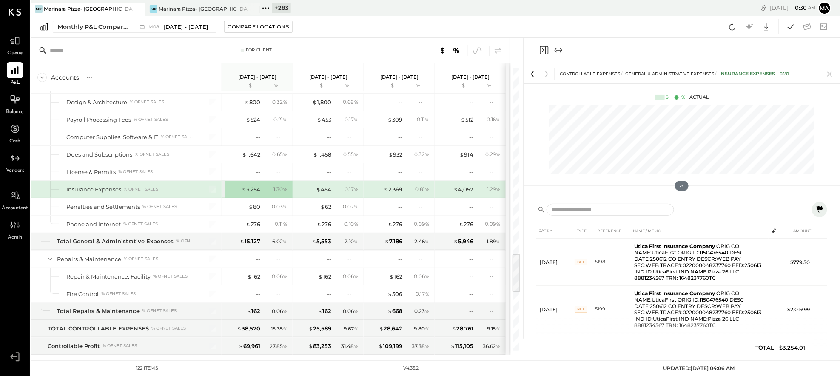
click at [720, 208] on icon at bounding box center [820, 209] width 6 height 7
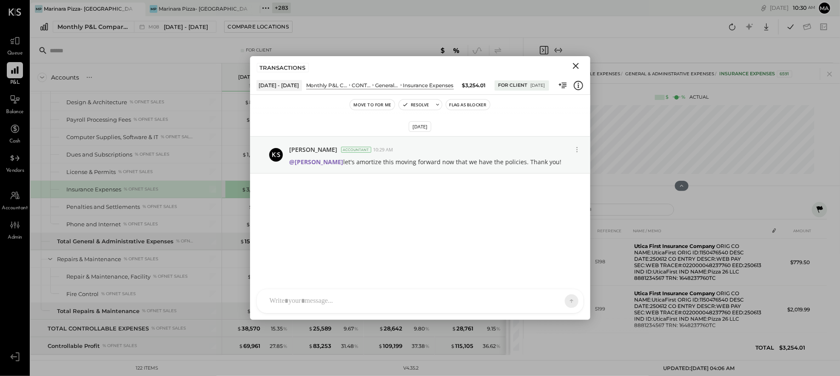
click at [422, 300] on div at bounding box center [420, 301] width 327 height 24
click at [565, 299] on icon at bounding box center [565, 300] width 8 height 9
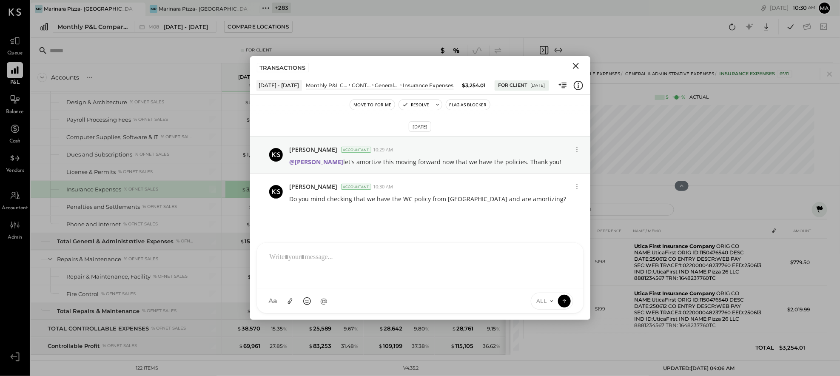
click at [578, 64] on icon "Close" at bounding box center [576, 66] width 10 height 10
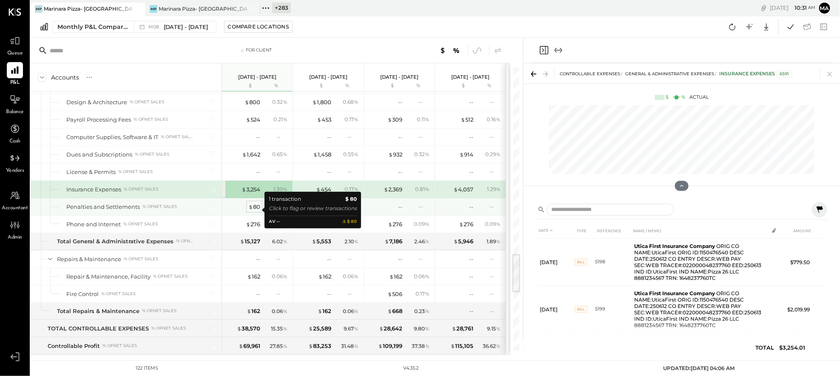
click at [255, 209] on div "$ 80" at bounding box center [254, 207] width 12 height 8
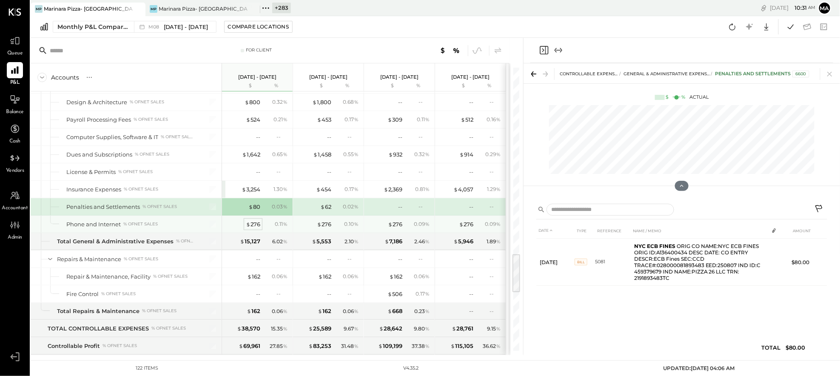
click at [255, 226] on div "$ 276" at bounding box center [253, 224] width 14 height 8
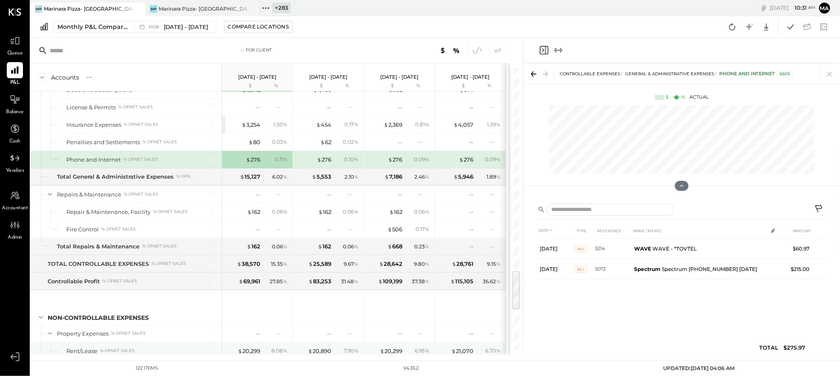
scroll to position [1424, 0]
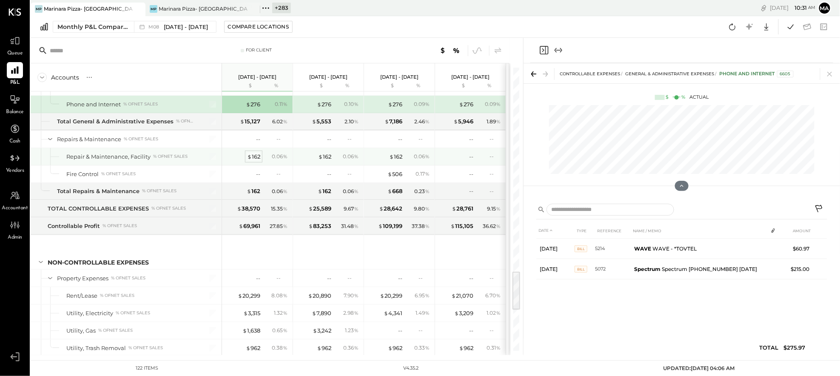
click at [255, 158] on div "$ 162" at bounding box center [253, 157] width 13 height 8
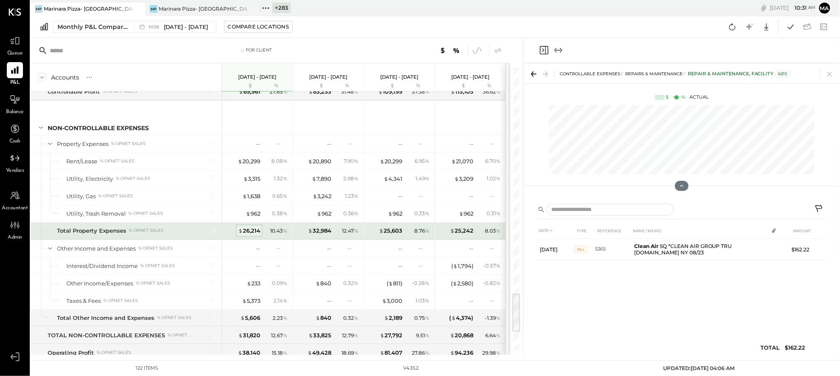
scroll to position [1579, 0]
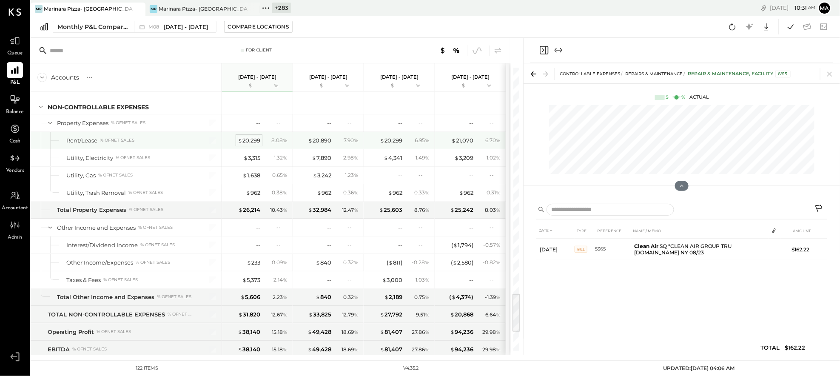
click at [250, 143] on div "$ 20,299" at bounding box center [249, 141] width 23 height 8
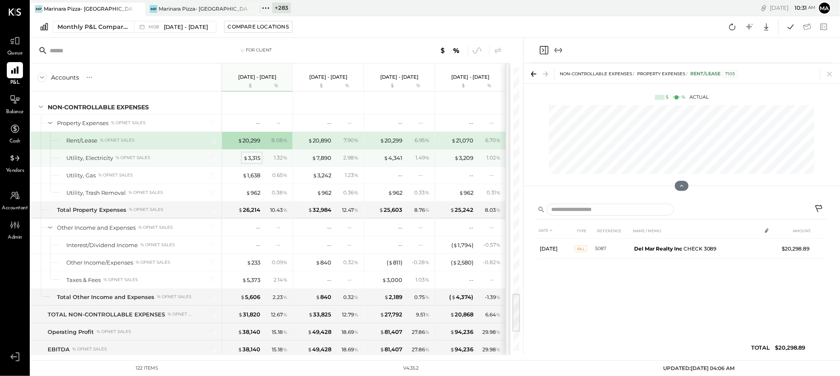
click at [251, 160] on div "$ 3,315" at bounding box center [251, 158] width 17 height 8
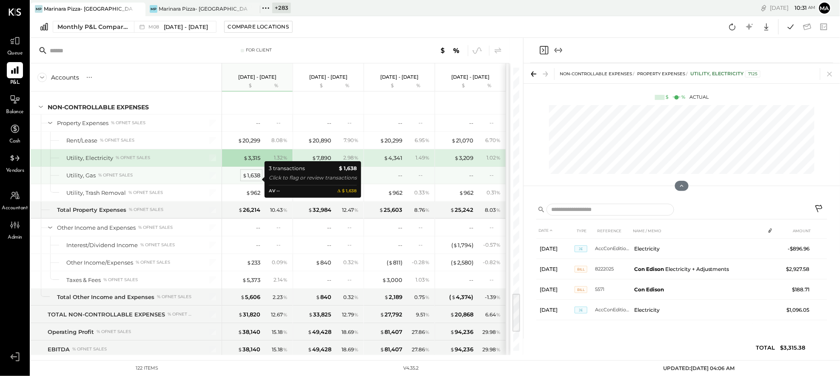
click at [253, 180] on div "$ 1,638" at bounding box center [251, 175] width 18 height 8
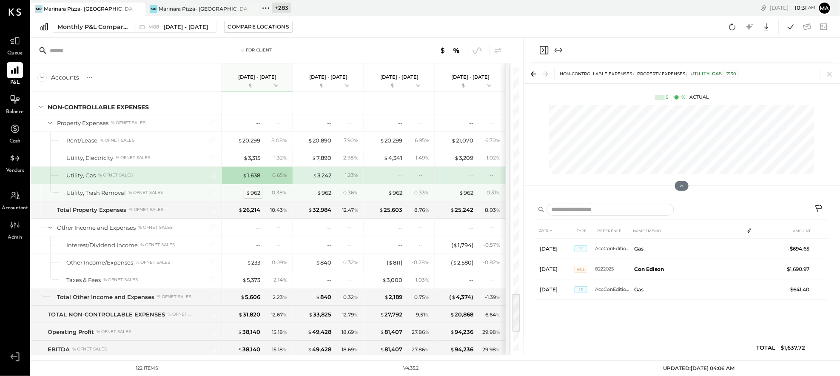
click at [255, 197] on div "$ 962" at bounding box center [253, 193] width 14 height 8
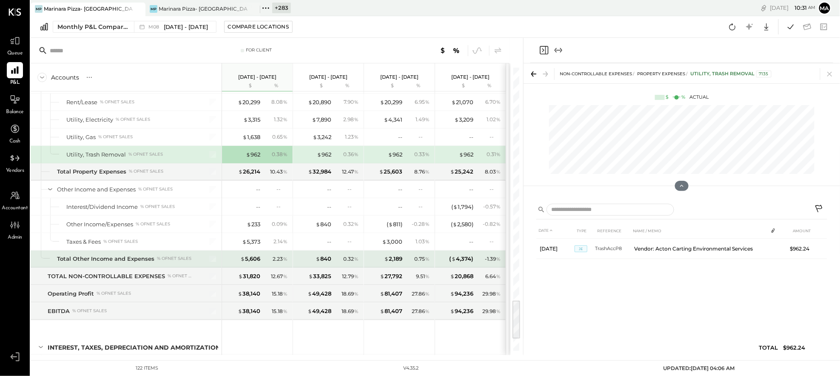
scroll to position [1626, 0]
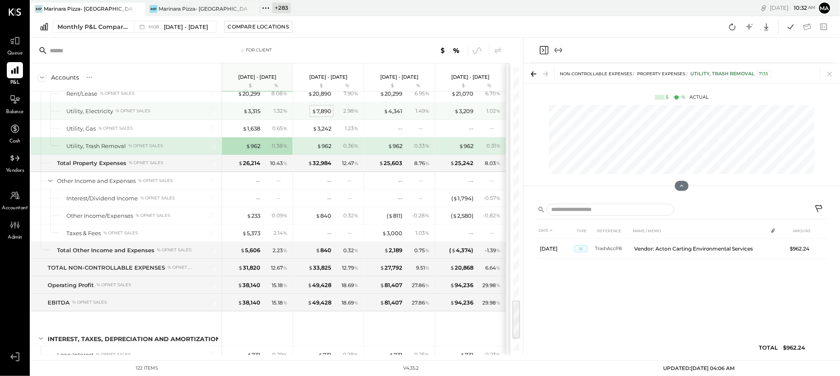
click at [324, 114] on div "$ 7,890" at bounding box center [322, 111] width 20 height 8
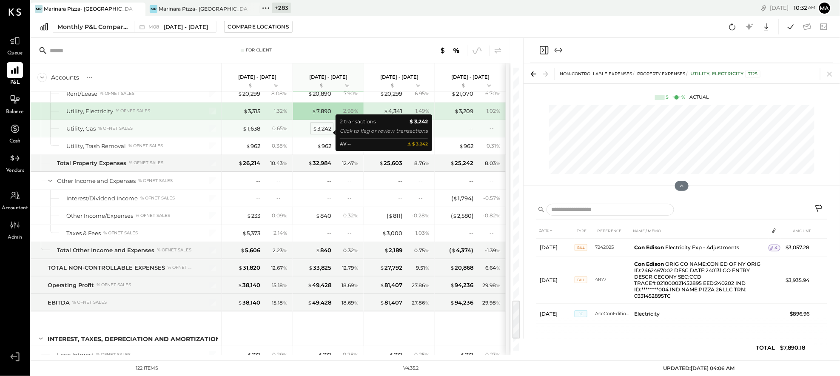
click at [324, 131] on div "$ 3,242" at bounding box center [322, 129] width 19 height 8
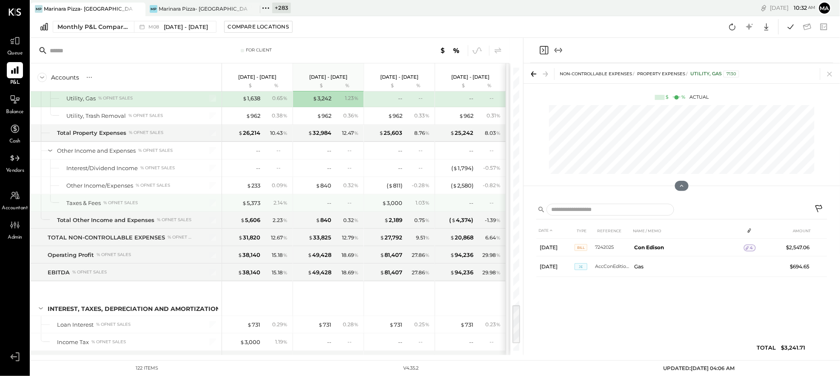
scroll to position [1661, 0]
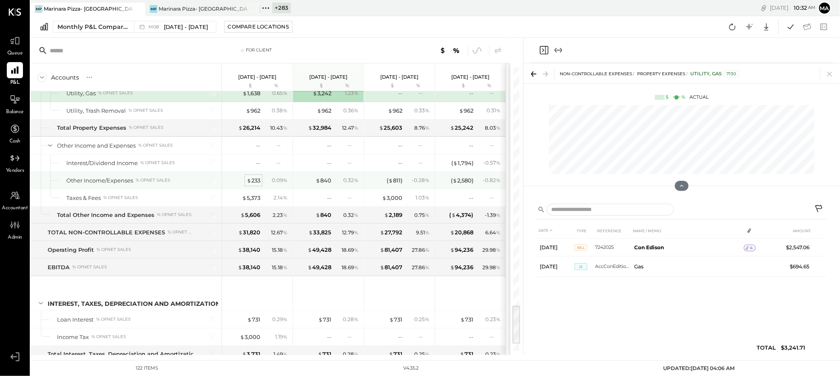
click at [254, 185] on div "$ 233" at bounding box center [254, 181] width 14 height 8
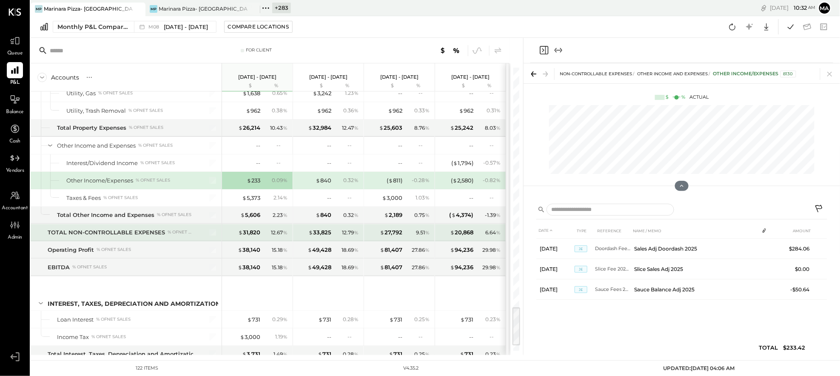
scroll to position [1673, 0]
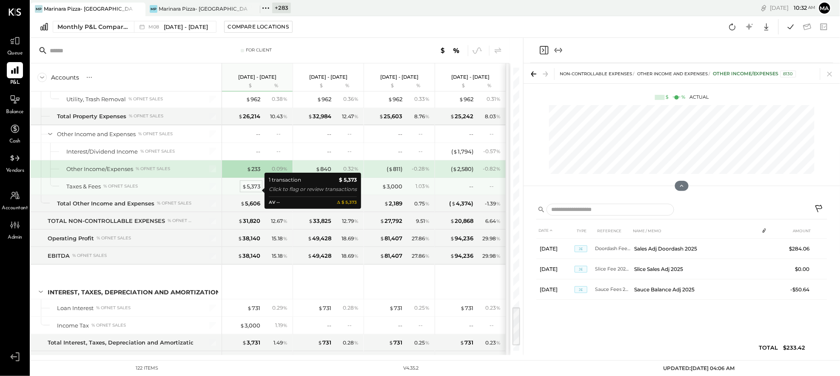
click at [251, 191] on div "$ 5,373" at bounding box center [251, 186] width 18 height 8
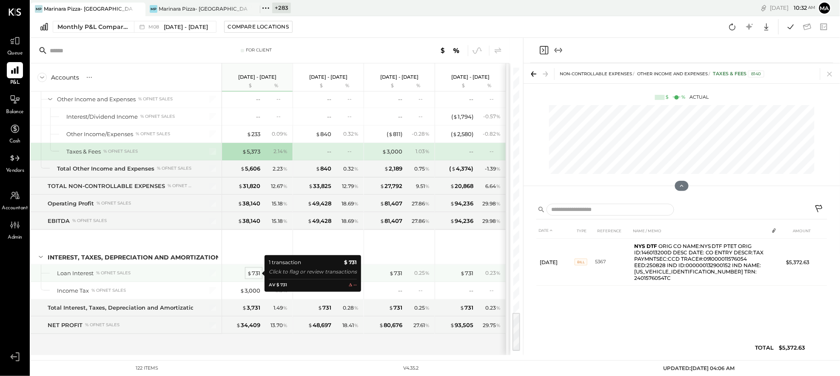
scroll to position [1712, 0]
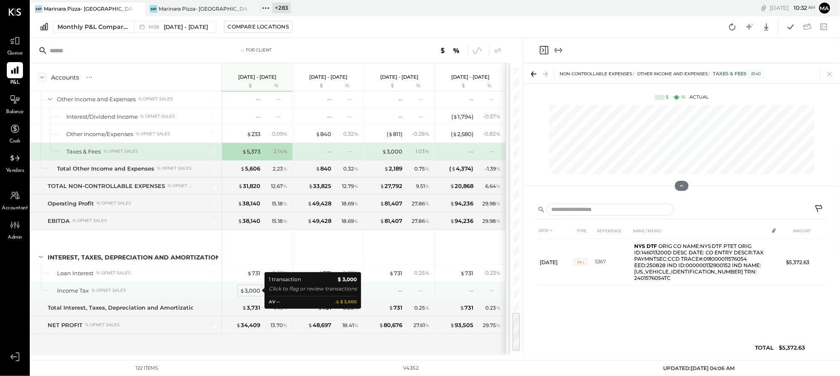
click at [251, 290] on div "$ 3,000" at bounding box center [250, 291] width 20 height 8
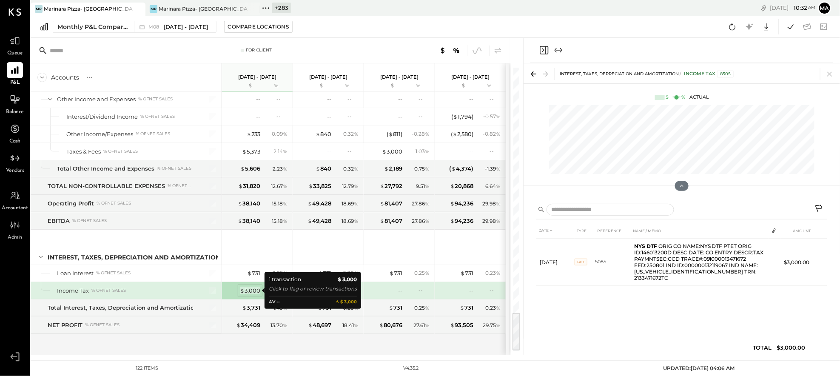
scroll to position [1711, 0]
click at [254, 291] on div "$ 3,000" at bounding box center [250, 291] width 20 height 8
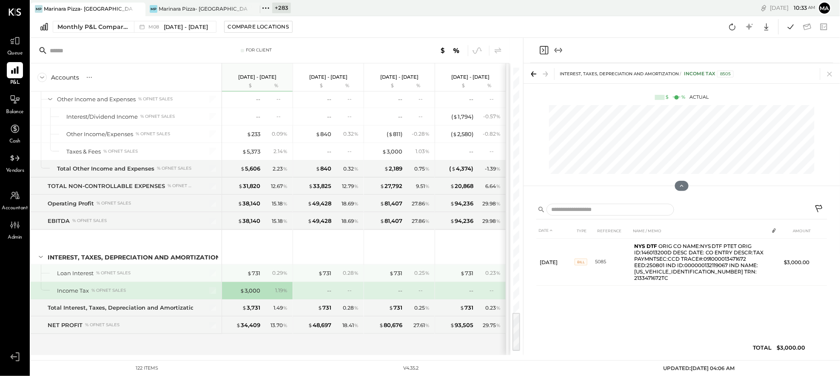
scroll to position [1712, 0]
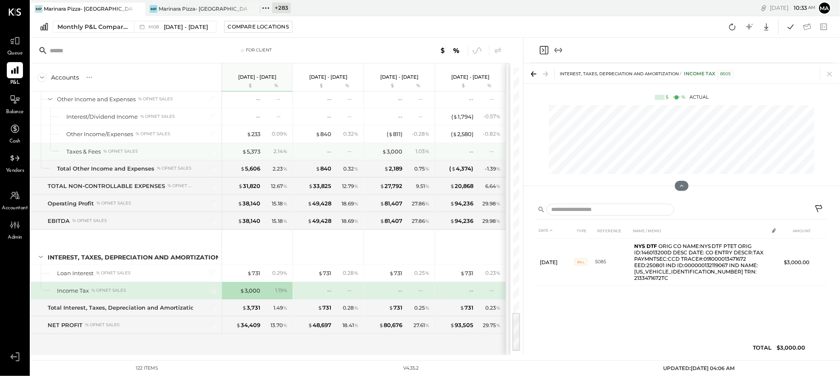
click at [251, 145] on div "$ 5,373 2.14 %" at bounding box center [258, 151] width 64 height 17
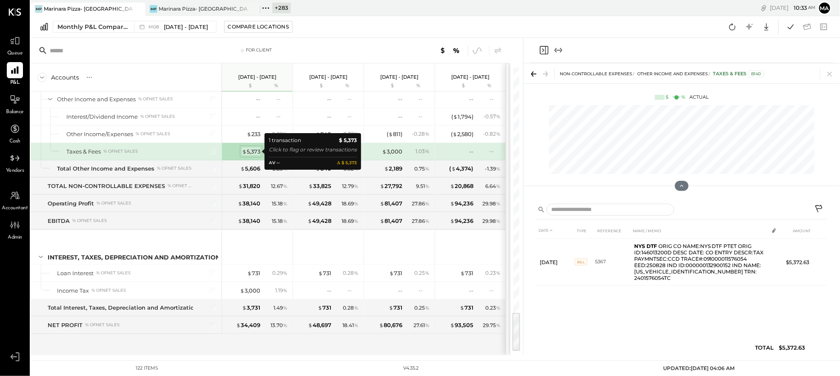
click at [251, 149] on div "$ 5,373" at bounding box center [251, 152] width 18 height 8
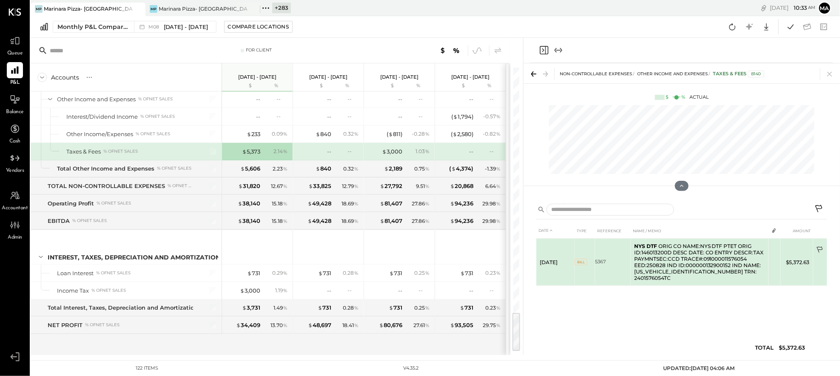
click at [720, 246] on icon at bounding box center [820, 250] width 9 height 9
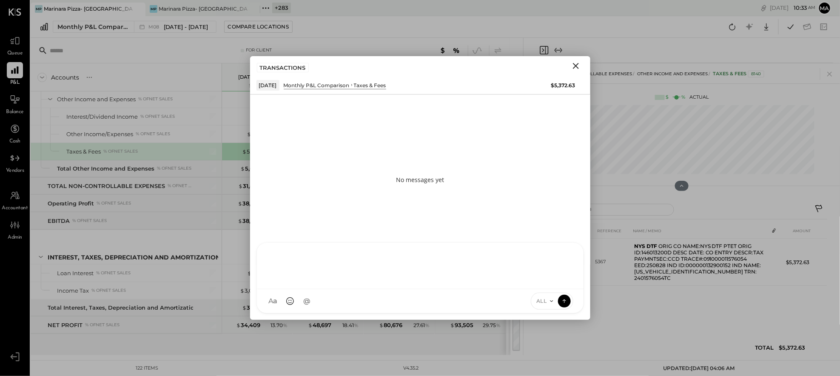
click at [495, 302] on div "J [PERSON_NAME] TP [PERSON_NAME] [PERSON_NAME] [PERSON_NAME] [PERSON_NAME] AS […" at bounding box center [421, 277] width 328 height 71
type input "******"
type input "****"
click at [564, 298] on icon at bounding box center [565, 300] width 8 height 9
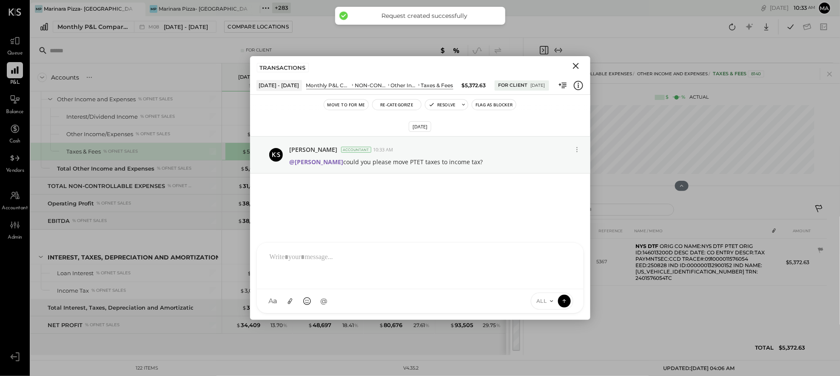
click at [575, 65] on icon "Close" at bounding box center [576, 66] width 6 height 6
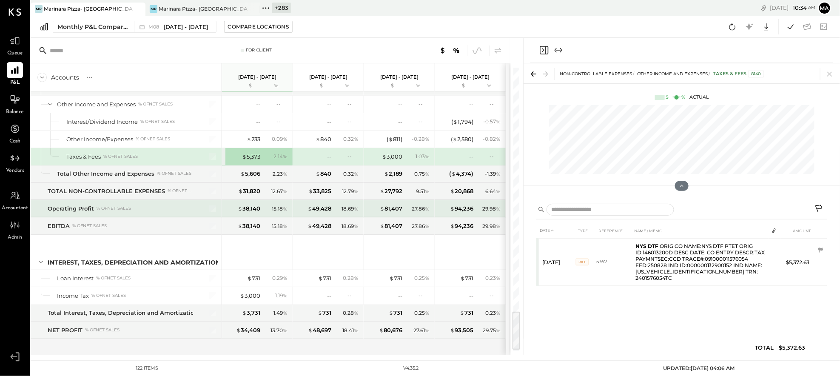
scroll to position [1712, 0]
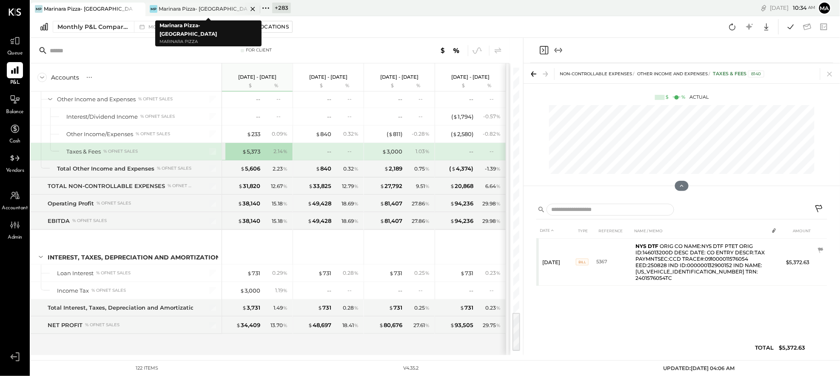
click at [188, 7] on div "Marinara Pizza- [GEOGRAPHIC_DATA]" at bounding box center [203, 8] width 89 height 7
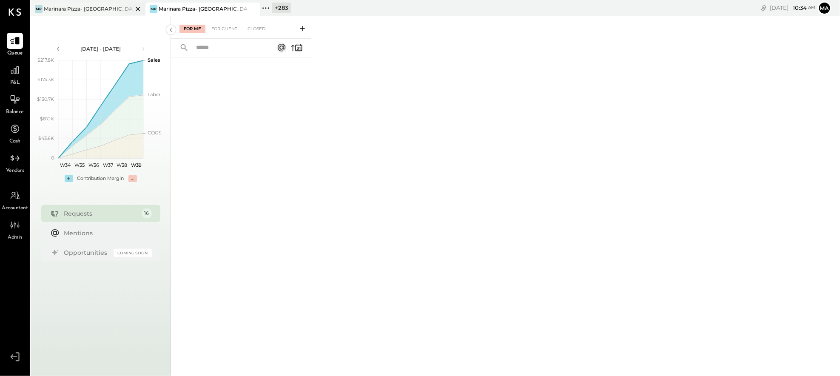
click at [92, 7] on div "Marinara Pizza- [GEOGRAPHIC_DATA]." at bounding box center [88, 8] width 89 height 7
click at [14, 41] on icon at bounding box center [14, 40] width 11 height 11
click at [222, 26] on div "For Client" at bounding box center [224, 29] width 34 height 9
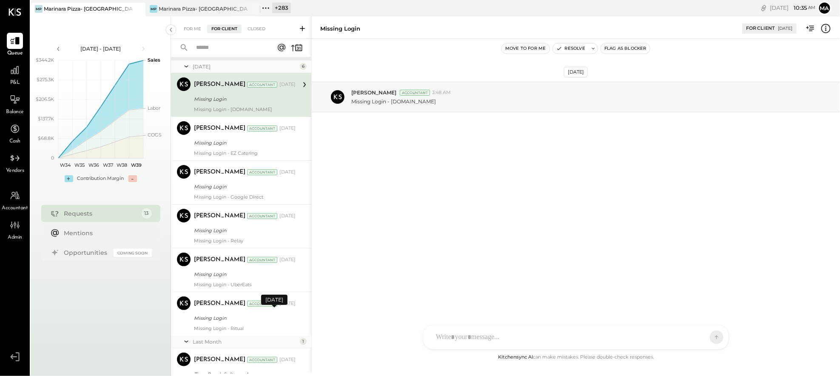
scroll to position [9, 0]
click at [259, 97] on div "Missing Login" at bounding box center [243, 98] width 99 height 9
click at [565, 46] on button "Resolve" at bounding box center [571, 48] width 36 height 10
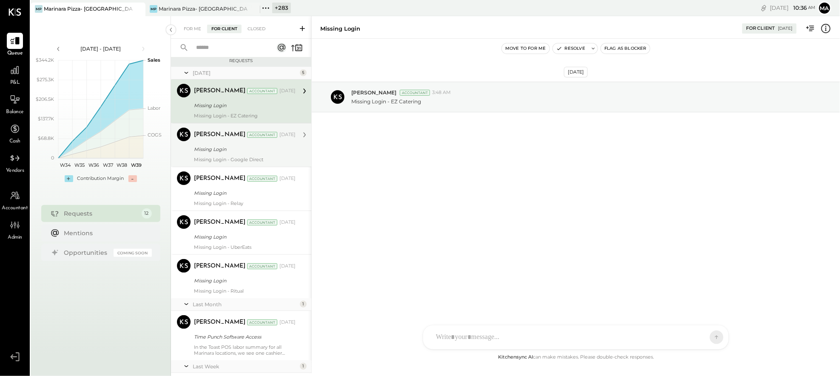
click at [278, 154] on div "Tarang Padia Accountant Jul 04, 2025 Missing Login Missing Login - Google Direct" at bounding box center [245, 145] width 102 height 35
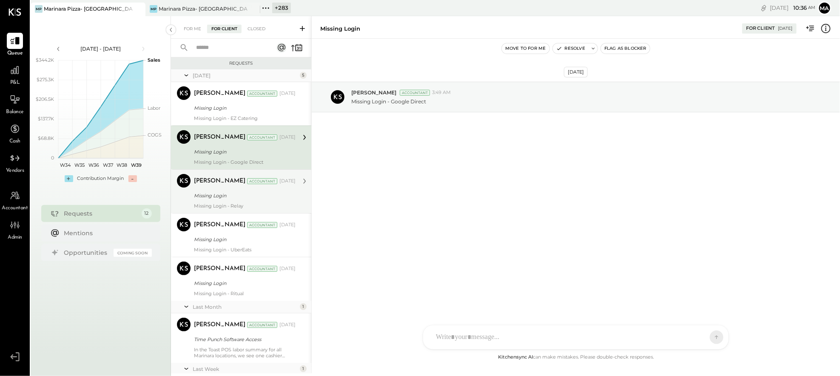
click at [265, 193] on div "Missing Login" at bounding box center [243, 195] width 99 height 9
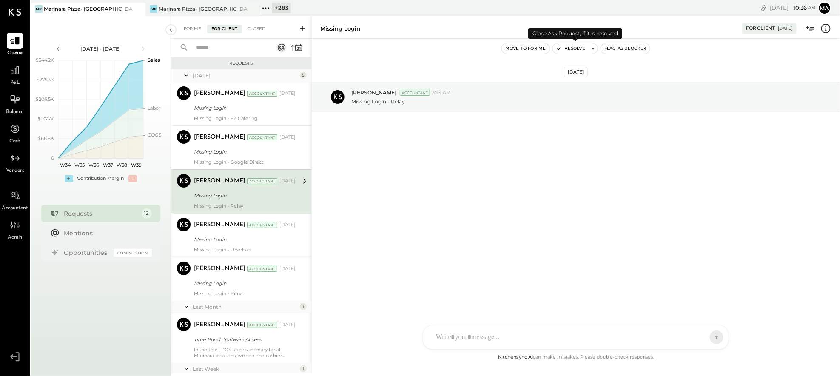
click at [577, 46] on button "Resolve" at bounding box center [571, 48] width 36 height 10
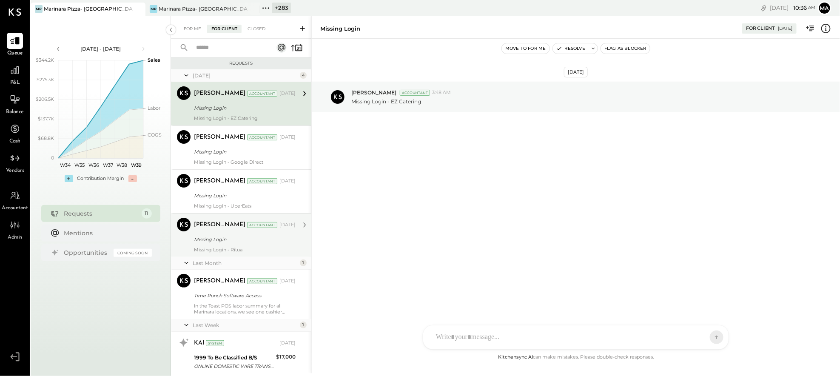
scroll to position [4, 0]
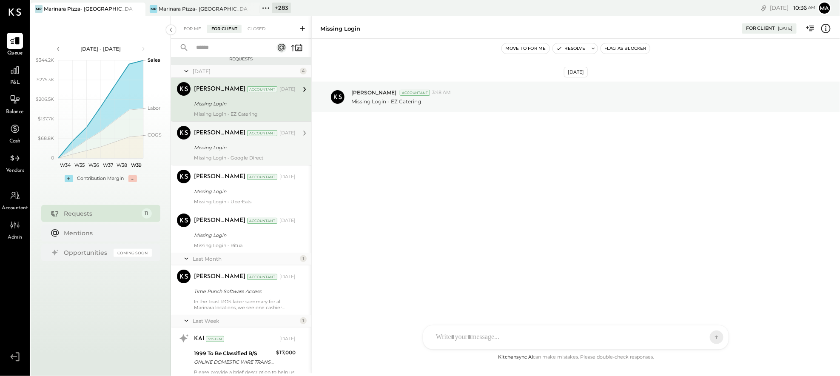
click at [254, 152] on div "Missing Login" at bounding box center [243, 148] width 99 height 10
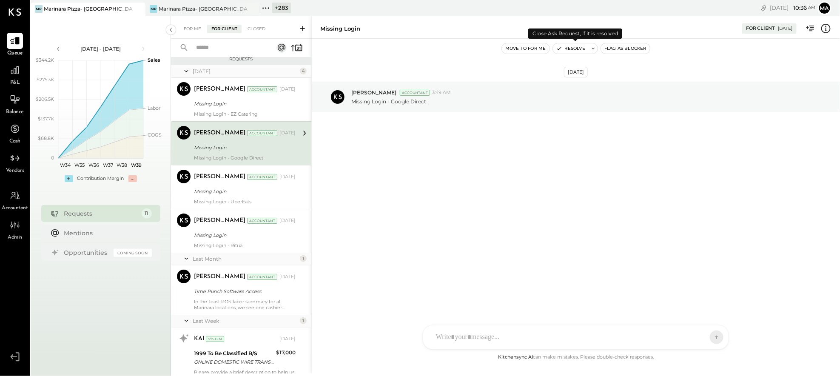
click at [584, 48] on button "Resolve" at bounding box center [571, 48] width 36 height 10
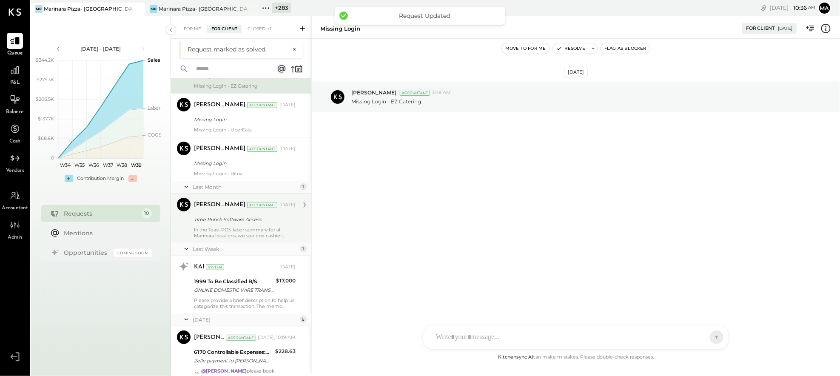
scroll to position [54, 0]
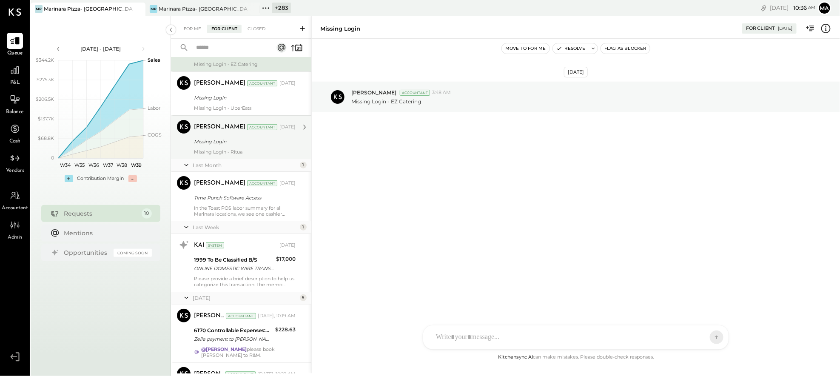
click at [256, 171] on div "Last Month 1" at bounding box center [241, 165] width 140 height 13
click at [245, 143] on div "Missing Login" at bounding box center [243, 141] width 99 height 9
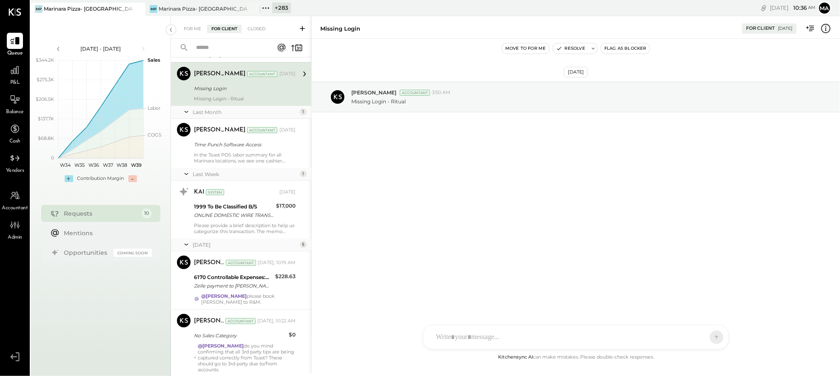
scroll to position [128, 0]
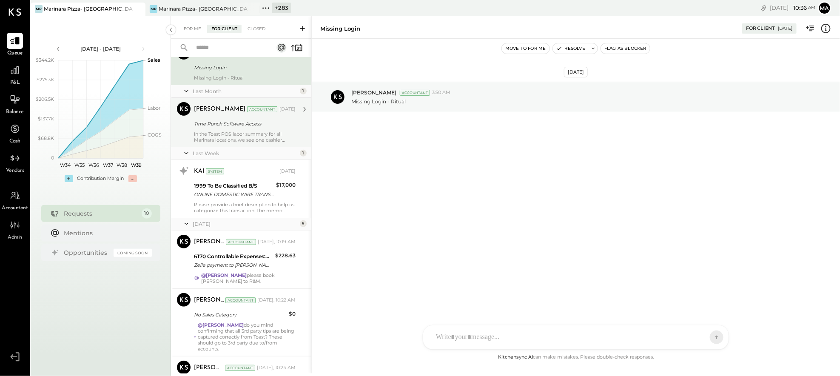
click at [248, 131] on div "In the Toast POS labor summary for all Marinara locations, we see one cashier p…" at bounding box center [245, 137] width 102 height 12
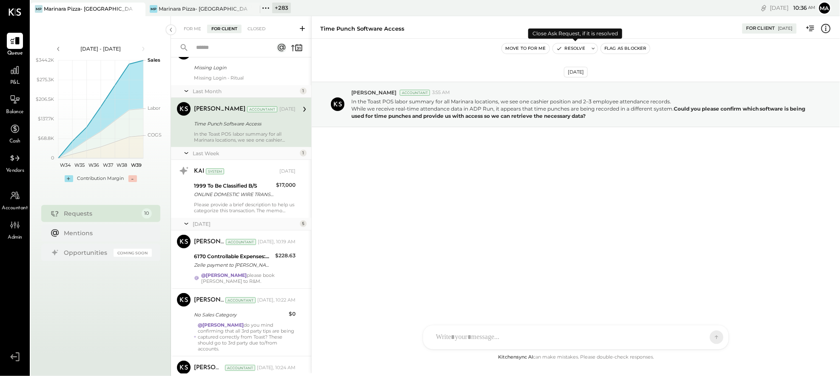
click at [576, 46] on button "Resolve" at bounding box center [571, 48] width 36 height 10
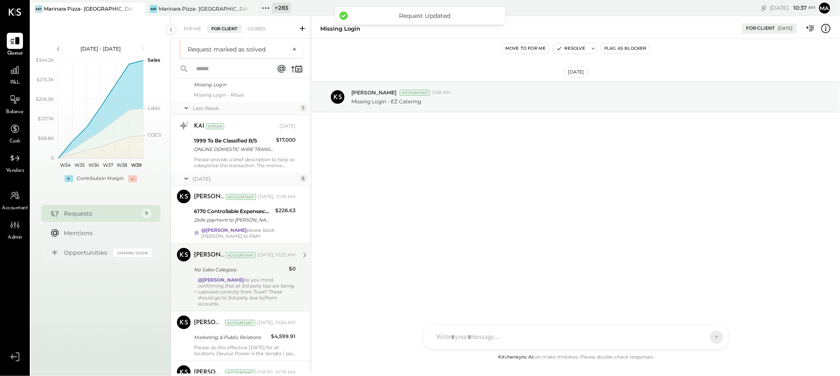
scroll to position [135, 0]
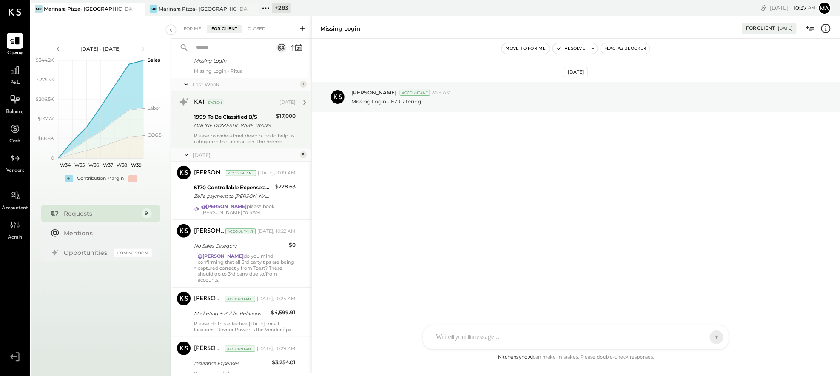
click at [245, 152] on div "[DATE]" at bounding box center [245, 154] width 105 height 7
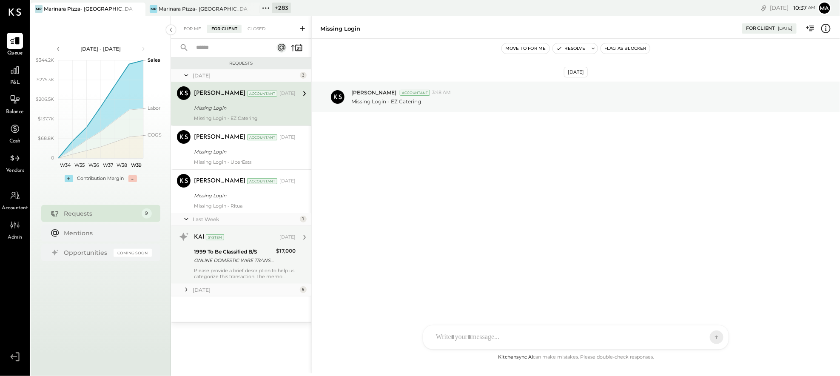
click at [243, 251] on div "1999 To Be Classified B/S" at bounding box center [234, 252] width 80 height 9
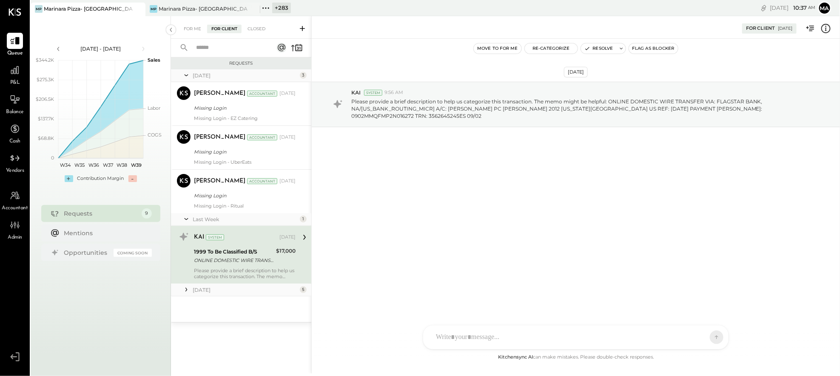
click at [720, 28] on icon at bounding box center [826, 28] width 2 height 0
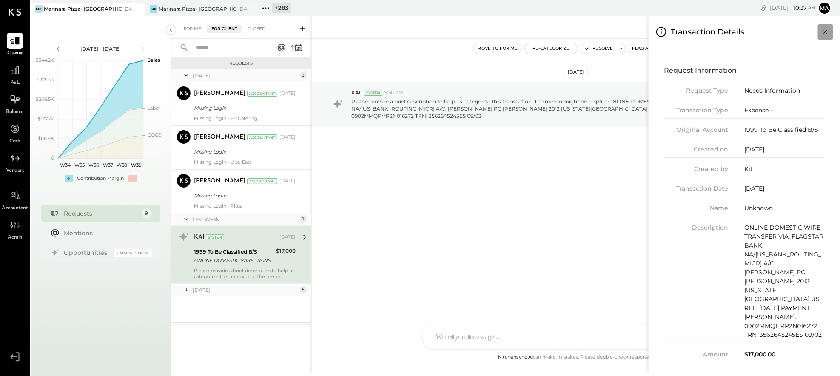
click at [720, 31] on icon "Close panel" at bounding box center [825, 32] width 9 height 9
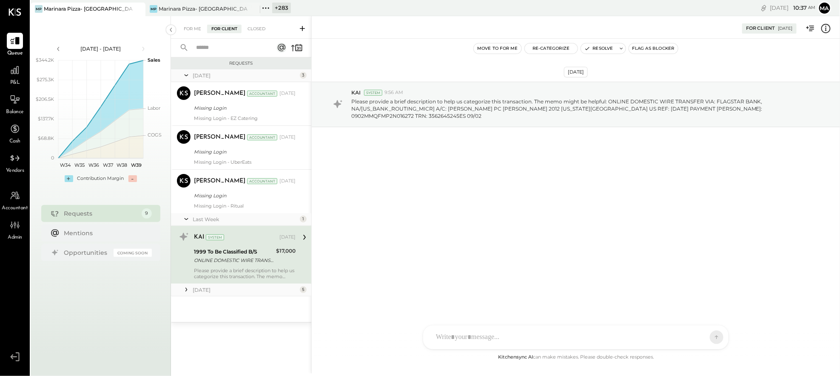
click at [185, 290] on icon at bounding box center [186, 289] width 9 height 9
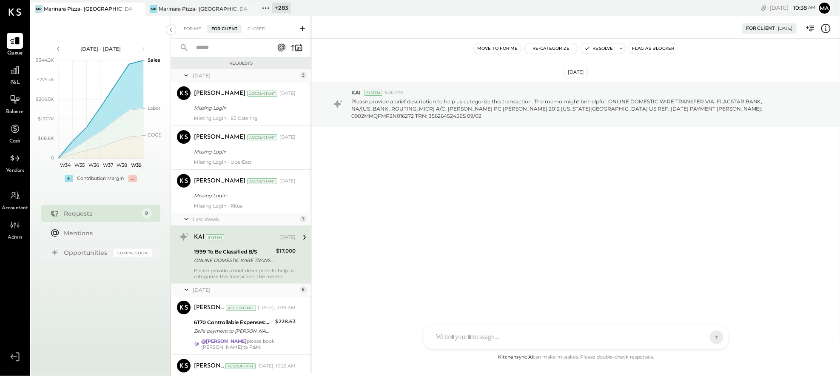
click at [463, 338] on div "J [PERSON_NAME] TP [PERSON_NAME] [PERSON_NAME] [PERSON_NAME] [PERSON_NAME] AS […" at bounding box center [576, 337] width 306 height 25
type input "******"
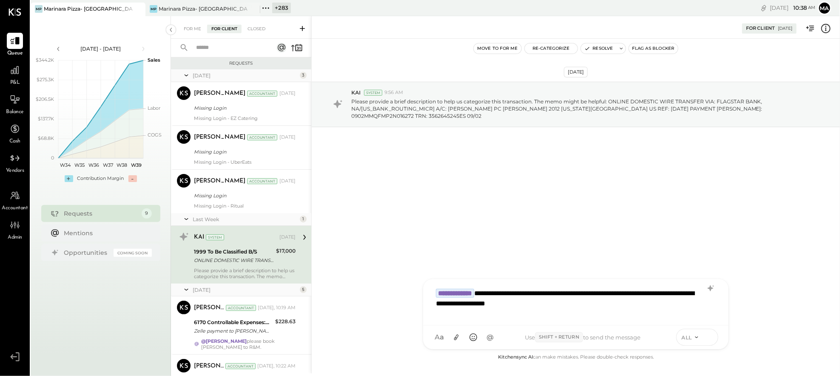
click at [711, 336] on icon at bounding box center [710, 337] width 8 height 9
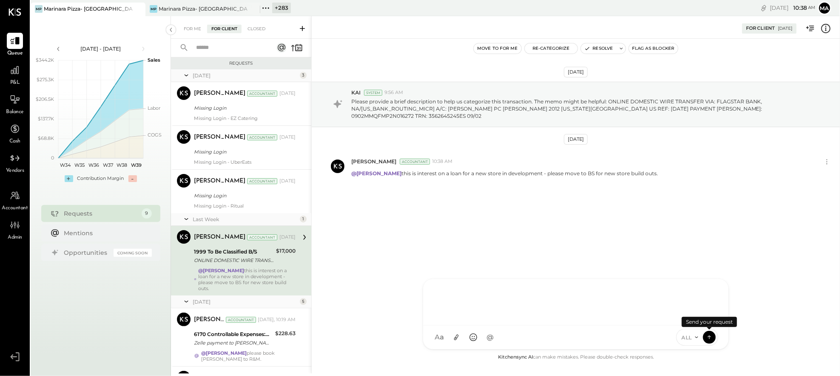
scroll to position [41, 0]
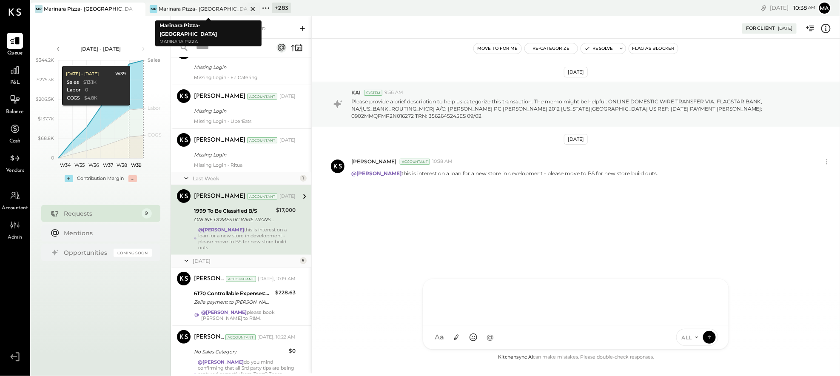
click at [200, 7] on div "Marinara Pizza- [GEOGRAPHIC_DATA]" at bounding box center [203, 8] width 89 height 7
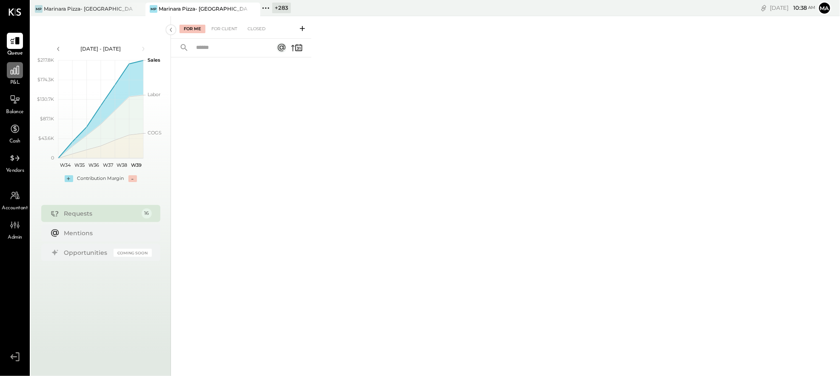
click at [18, 72] on icon at bounding box center [14, 70] width 11 height 11
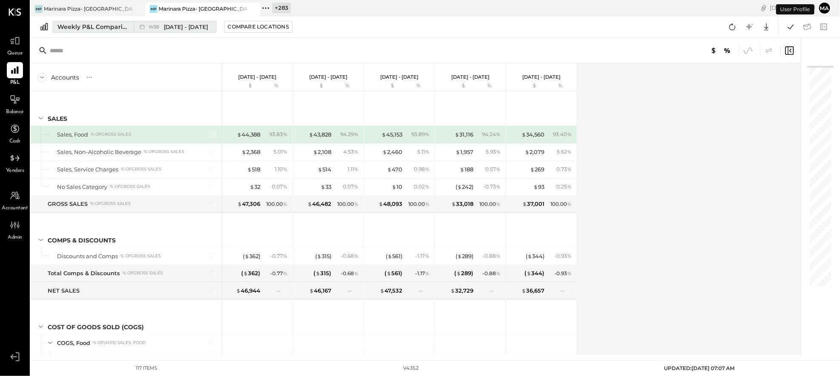
click at [145, 27] on icon at bounding box center [142, 27] width 9 height 9
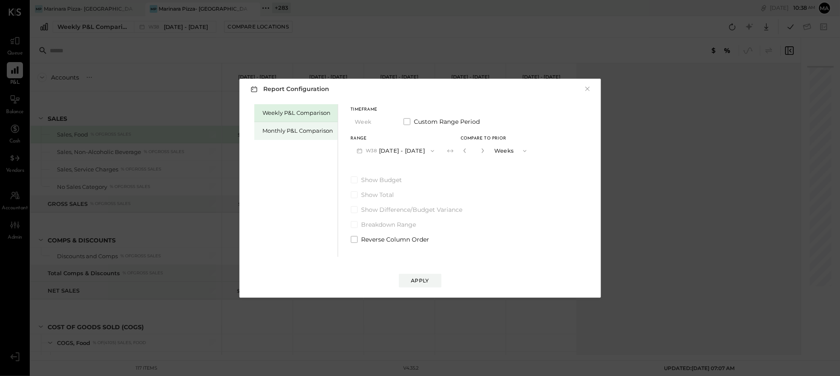
click at [316, 131] on div "Monthly P&L Comparison" at bounding box center [298, 131] width 71 height 8
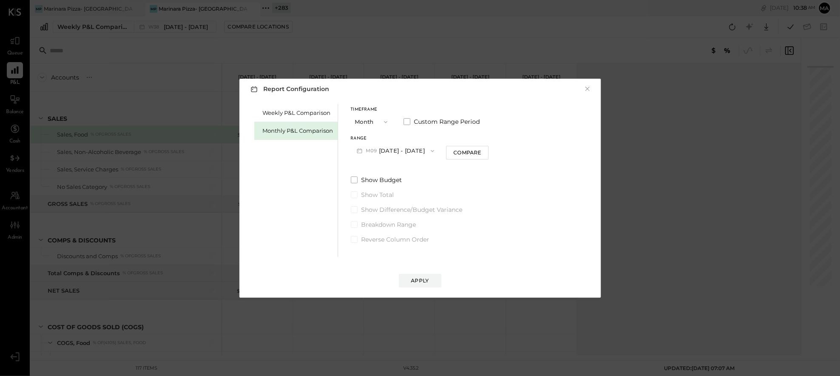
click at [409, 150] on button "M09 [DATE] - [DATE]" at bounding box center [396, 151] width 90 height 16
drag, startPoint x: 405, startPoint y: 169, endPoint x: 450, endPoint y: 159, distance: 47.0
click at [405, 168] on span "[DATE] - [DATE]" at bounding box center [392, 169] width 40 height 7
click at [465, 156] on button "Compare" at bounding box center [467, 153] width 43 height 14
click at [482, 149] on icon "button" at bounding box center [483, 150] width 2 height 5
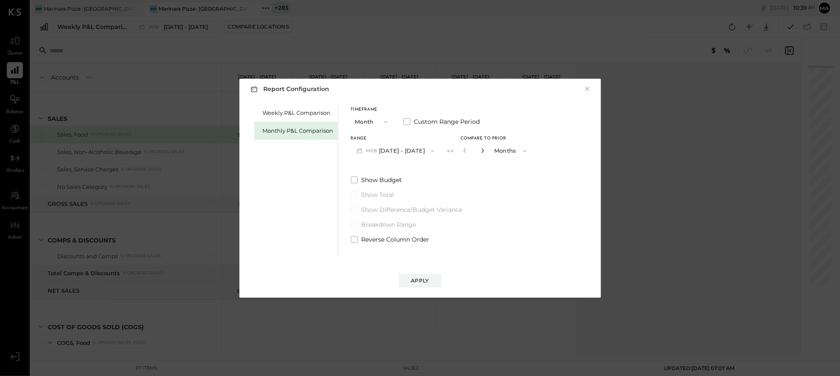
click at [482, 149] on icon "button" at bounding box center [483, 150] width 2 height 5
type input "*"
click at [416, 278] on div "Apply" at bounding box center [420, 280] width 18 height 7
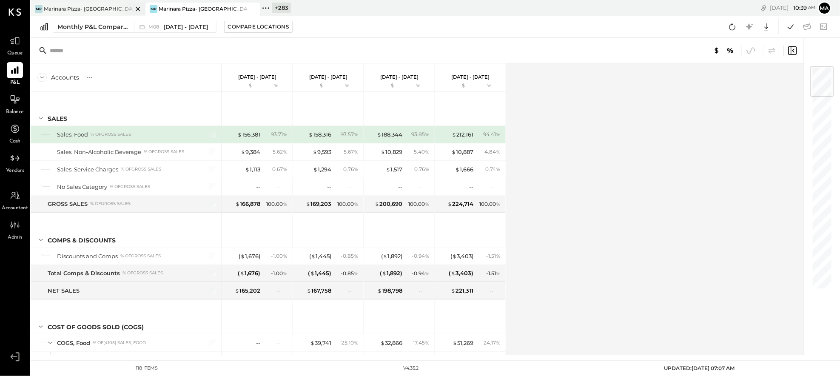
click at [110, 8] on div "MP Marinara Pizza- Park Ave." at bounding box center [82, 9] width 102 height 8
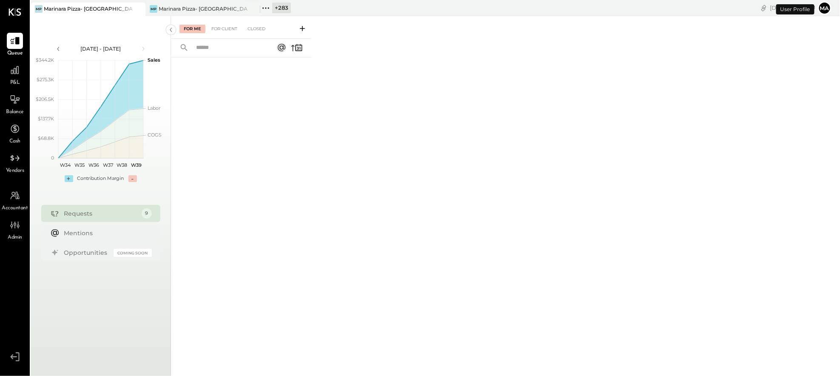
click at [20, 79] on span "P&L" at bounding box center [15, 83] width 10 height 8
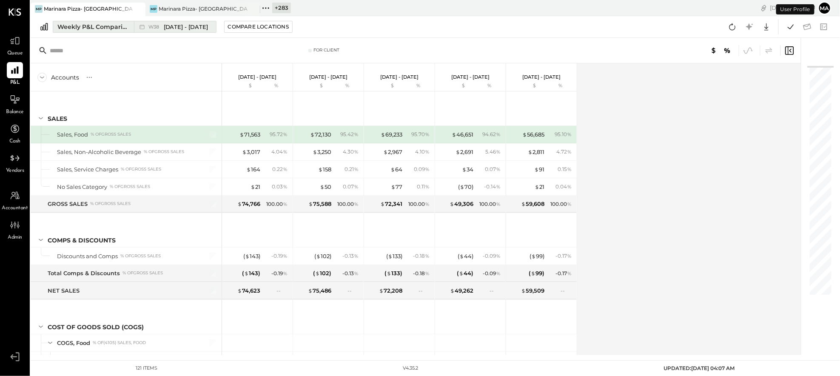
click at [145, 26] on icon at bounding box center [142, 27] width 9 height 9
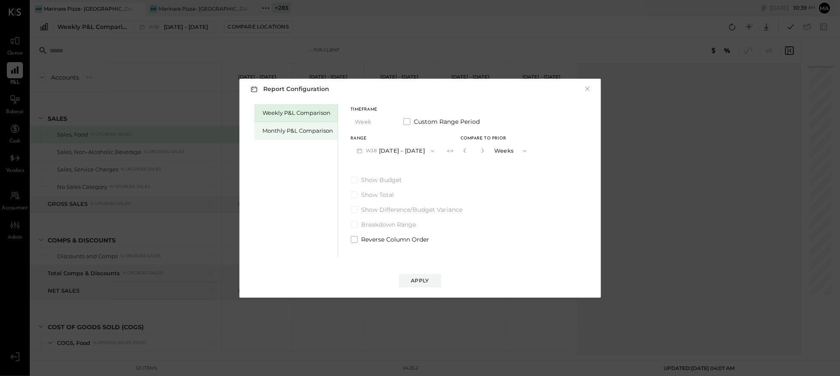
click at [291, 129] on div "Monthly P&L Comparison" at bounding box center [298, 131] width 71 height 8
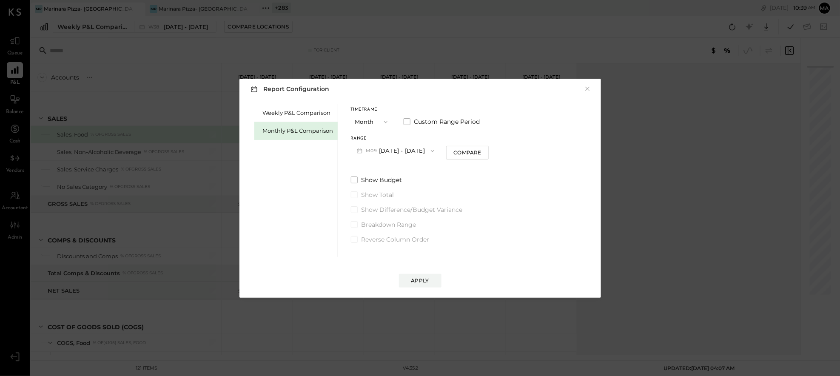
click at [410, 148] on button "M09 [DATE] - [DATE]" at bounding box center [396, 151] width 90 height 16
click at [405, 168] on span "[DATE] - [DATE]" at bounding box center [392, 169] width 40 height 7
click at [422, 280] on div "Apply" at bounding box center [420, 280] width 18 height 7
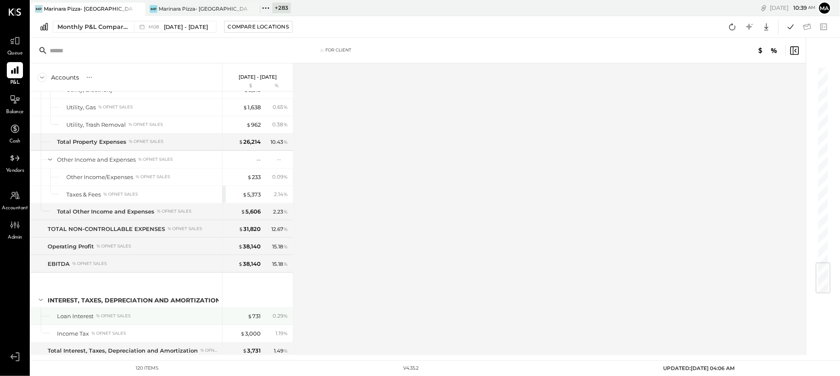
scroll to position [1677, 0]
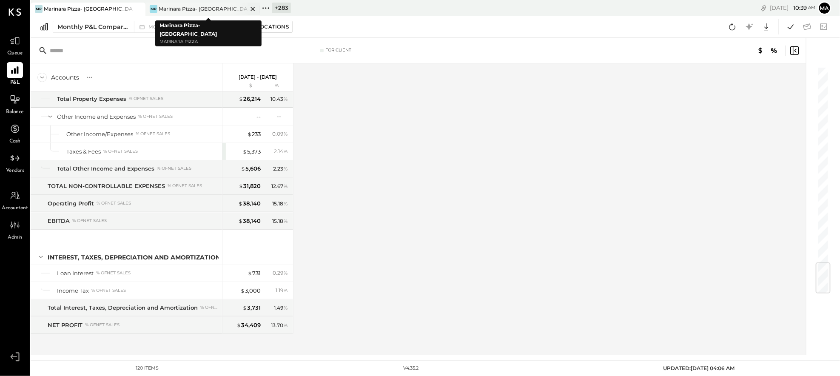
click at [204, 8] on div "Marinara Pizza- [GEOGRAPHIC_DATA]" at bounding box center [203, 8] width 89 height 7
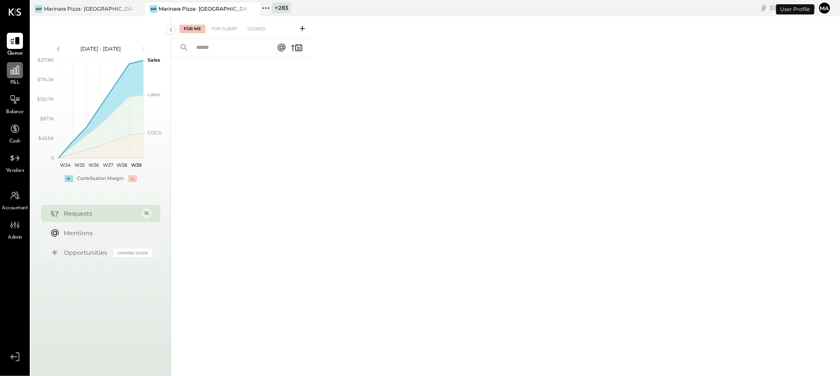
click at [11, 78] on div at bounding box center [15, 70] width 16 height 16
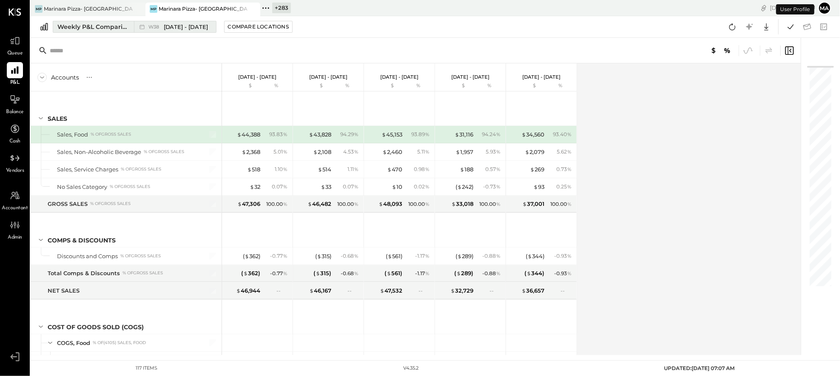
click at [167, 25] on span "[DATE] - [DATE]" at bounding box center [186, 27] width 45 height 8
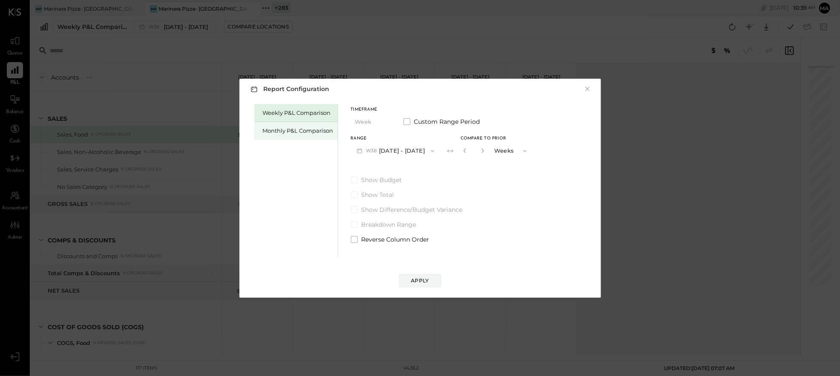
click at [311, 133] on div "Monthly P&L Comparison" at bounding box center [298, 131] width 71 height 8
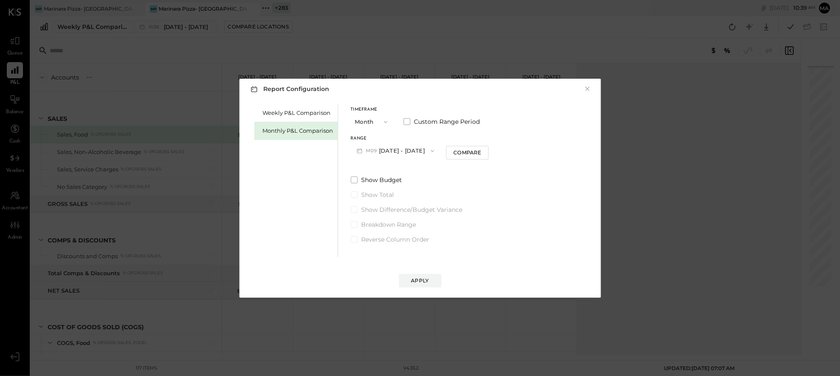
click at [413, 149] on button "M09 [DATE] - [DATE]" at bounding box center [396, 151] width 90 height 16
click at [407, 169] on span "[DATE] - [DATE]" at bounding box center [392, 169] width 40 height 7
click at [460, 152] on div "Compare" at bounding box center [467, 152] width 28 height 7
click at [481, 151] on icon "button" at bounding box center [482, 150] width 5 height 5
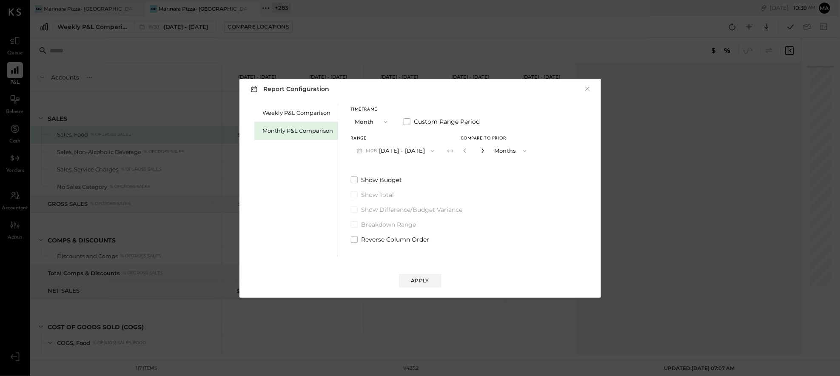
type input "*"
click at [418, 282] on div "Apply" at bounding box center [420, 280] width 18 height 7
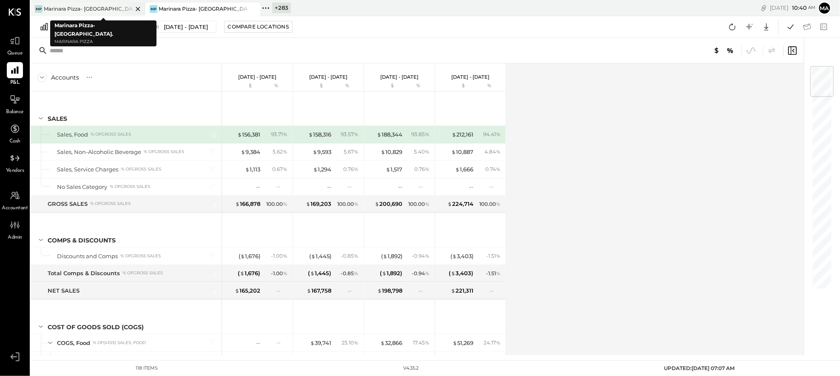
click at [99, 9] on div "Marinara Pizza- [GEOGRAPHIC_DATA]." at bounding box center [88, 8] width 89 height 7
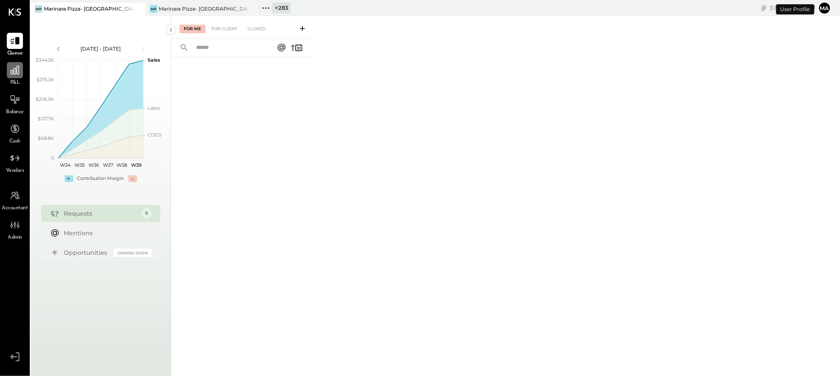
click at [12, 76] on div at bounding box center [15, 70] width 16 height 16
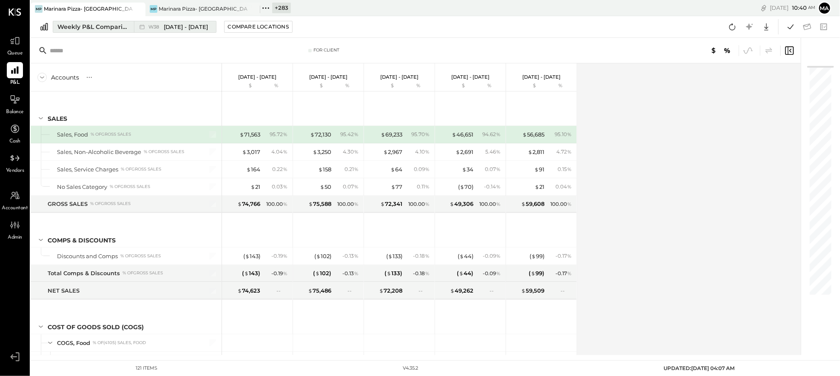
click at [131, 26] on button "Weekly P&L Comparison W38 [DATE] - [DATE]" at bounding box center [135, 27] width 164 height 12
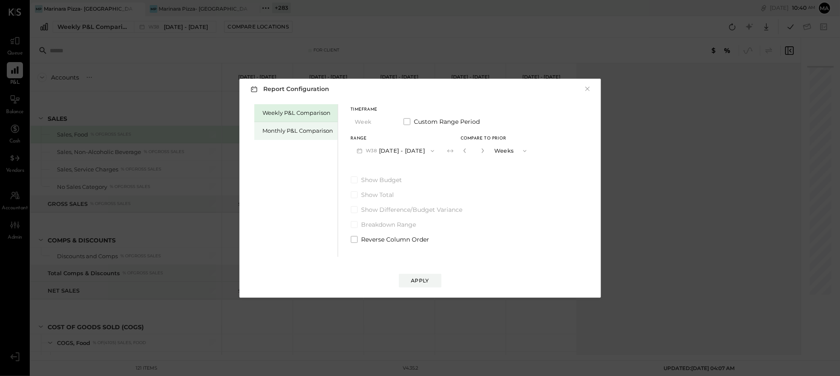
click at [313, 131] on div "Monthly P&L Comparison" at bounding box center [298, 131] width 71 height 8
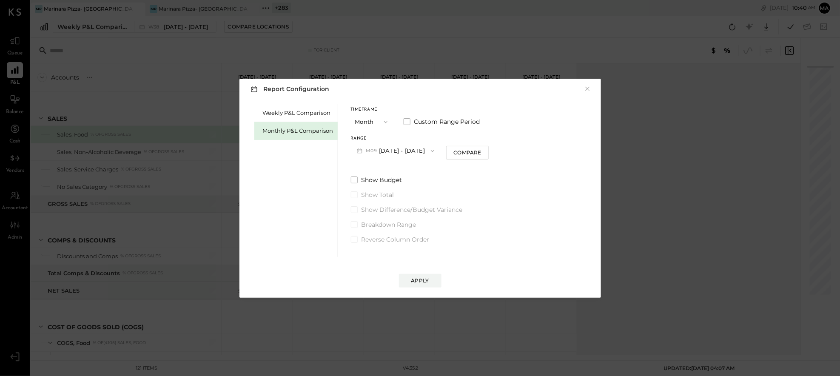
click at [411, 152] on button "M09 [DATE] - [DATE]" at bounding box center [396, 151] width 90 height 16
click at [400, 173] on span "[DATE] - [DATE]" at bounding box center [392, 169] width 40 height 7
click at [463, 152] on div "Compare" at bounding box center [467, 152] width 28 height 7
click at [481, 151] on icon "button" at bounding box center [482, 150] width 5 height 5
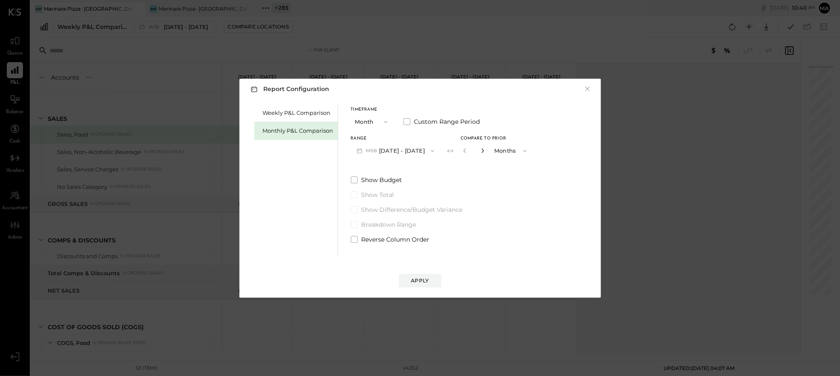
click at [481, 151] on icon "button" at bounding box center [482, 150] width 5 height 5
type input "*"
click at [417, 280] on div "Apply" at bounding box center [420, 280] width 18 height 7
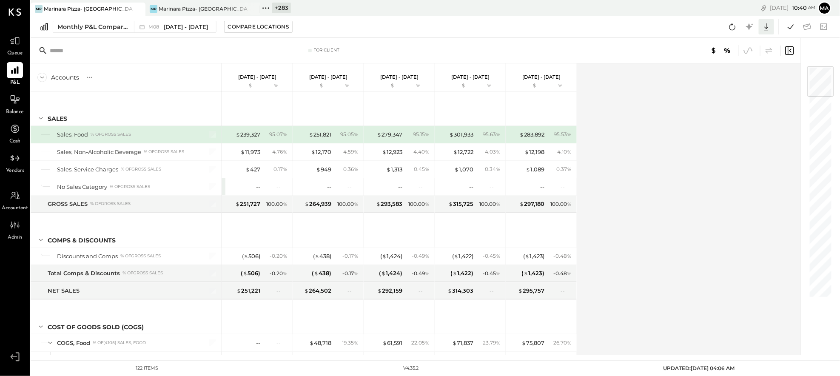
click at [764, 26] on icon at bounding box center [766, 26] width 11 height 11
click at [731, 192] on div "Accounts S % GL [DATE] - [DATE] $ % [DATE] - [DATE] $ % [DATE] - [DATE] $ % [DA…" at bounding box center [417, 209] width 772 height 292
click at [222, 7] on div "Marinara Pizza- [GEOGRAPHIC_DATA]" at bounding box center [203, 8] width 89 height 7
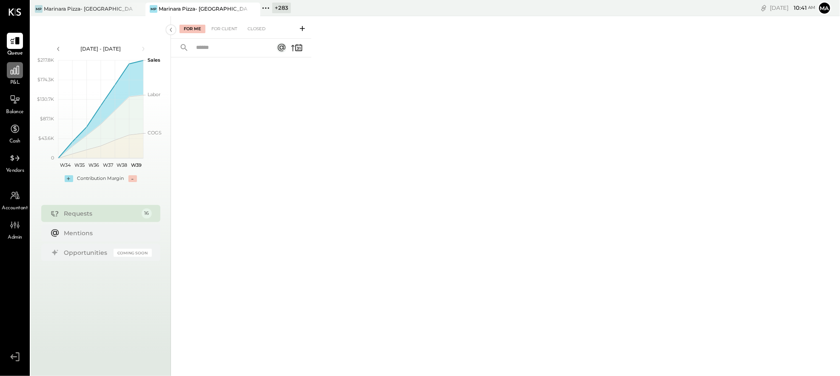
click at [19, 76] on div at bounding box center [15, 70] width 16 height 16
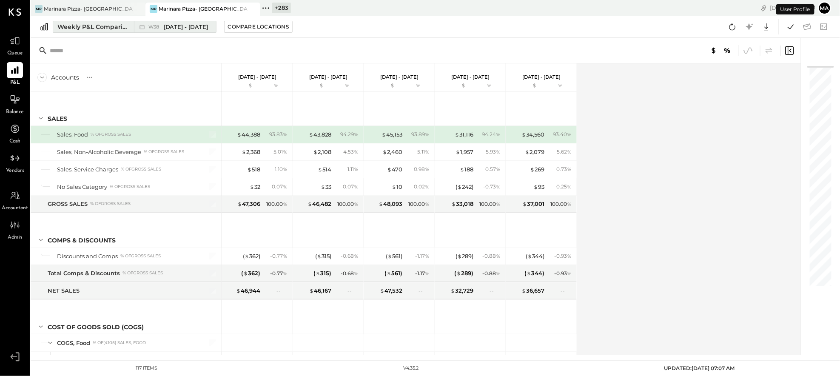
click at [138, 24] on icon at bounding box center [142, 27] width 9 height 9
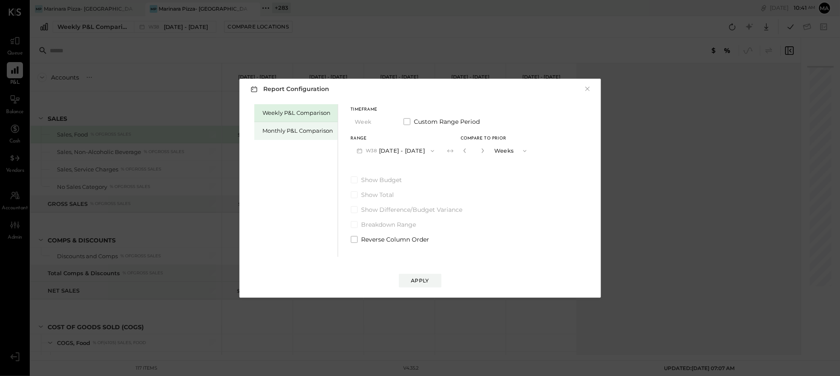
click at [308, 128] on div "Monthly P&L Comparison" at bounding box center [298, 131] width 71 height 8
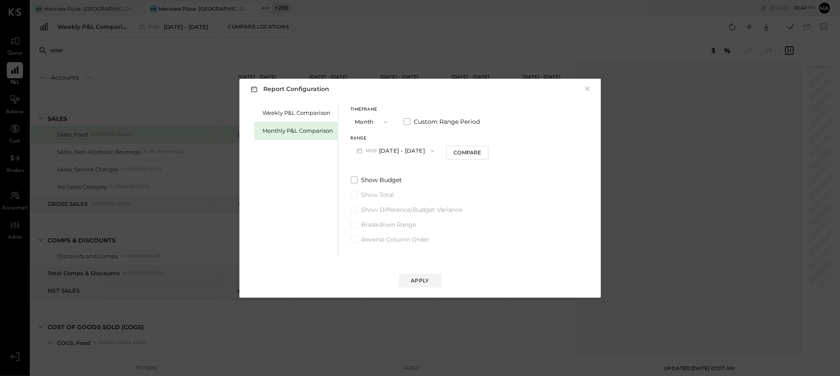
click at [400, 146] on button "M09 [DATE] - [DATE]" at bounding box center [396, 151] width 90 height 16
click at [399, 166] on span "[DATE] - [DATE]" at bounding box center [392, 169] width 40 height 7
click at [472, 153] on div "Compare" at bounding box center [467, 152] width 28 height 7
click at [482, 151] on icon "button" at bounding box center [482, 150] width 5 height 5
click at [481, 151] on icon "button" at bounding box center [482, 150] width 5 height 5
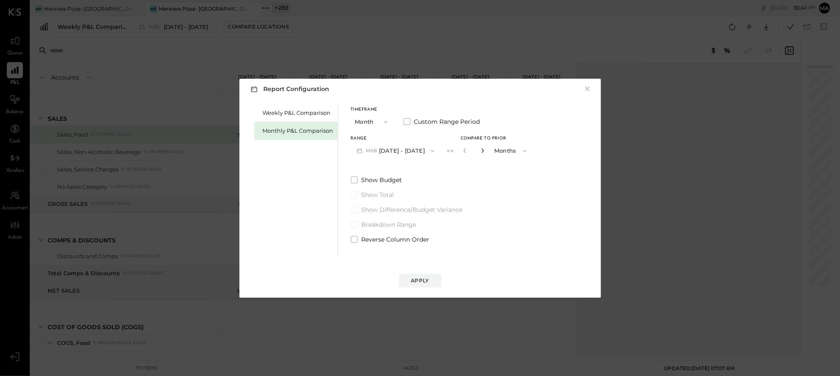
type input "*"
click at [424, 276] on button "Apply" at bounding box center [420, 281] width 43 height 14
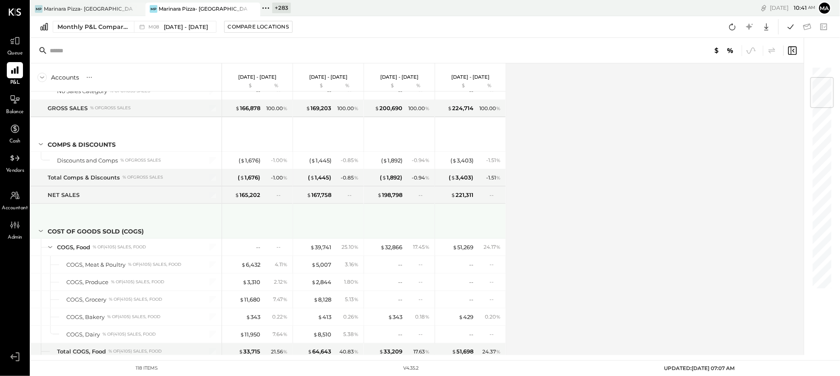
scroll to position [125, 0]
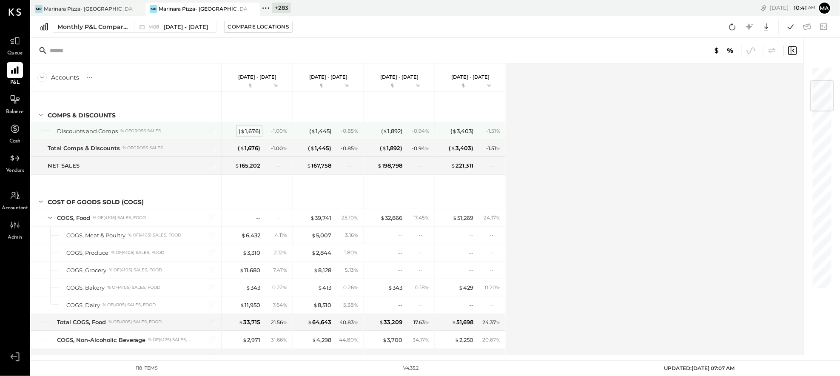
click at [249, 128] on div "( $ 1,676 )" at bounding box center [250, 131] width 22 height 8
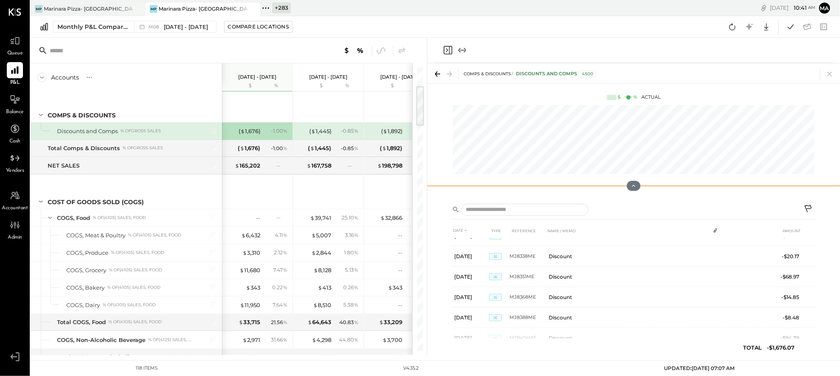
scroll to position [547, 0]
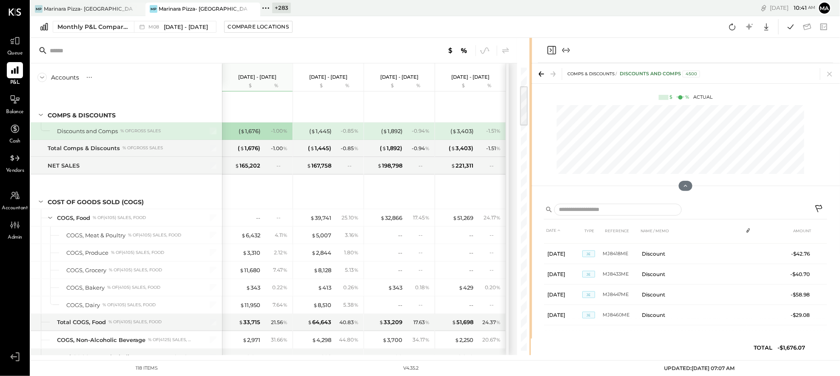
drag, startPoint x: 426, startPoint y: 183, endPoint x: 527, endPoint y: 178, distance: 101.3
click at [530, 178] on div at bounding box center [531, 196] width 3 height 317
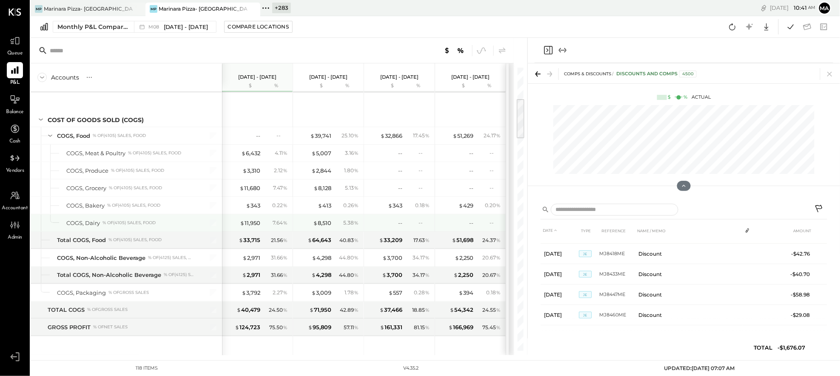
scroll to position [222, 0]
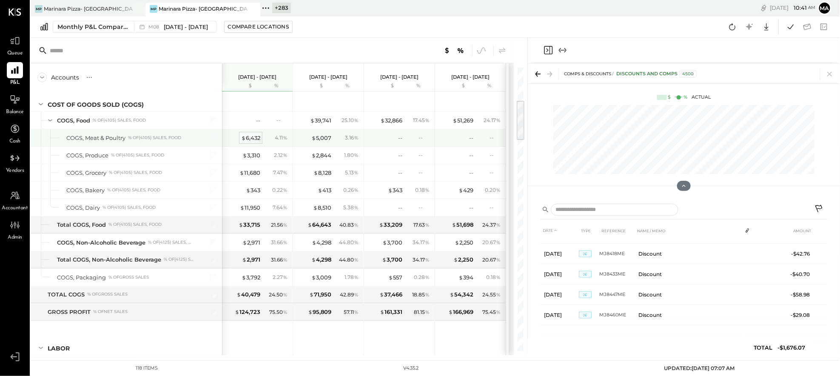
click at [251, 137] on div "$ 6,432" at bounding box center [250, 138] width 19 height 8
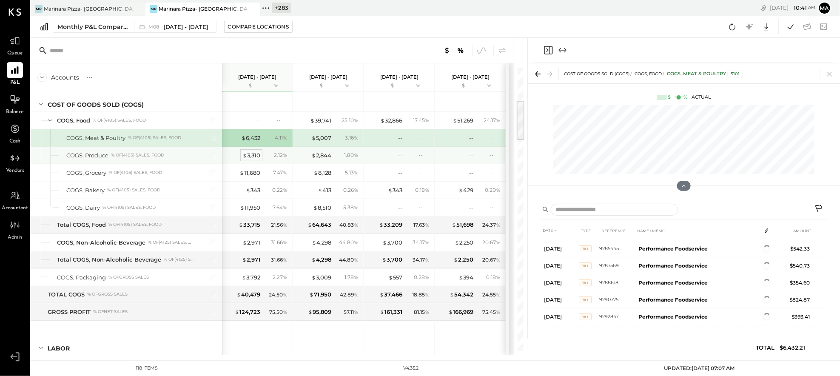
click at [254, 156] on div "$ 3,310" at bounding box center [251, 155] width 18 height 8
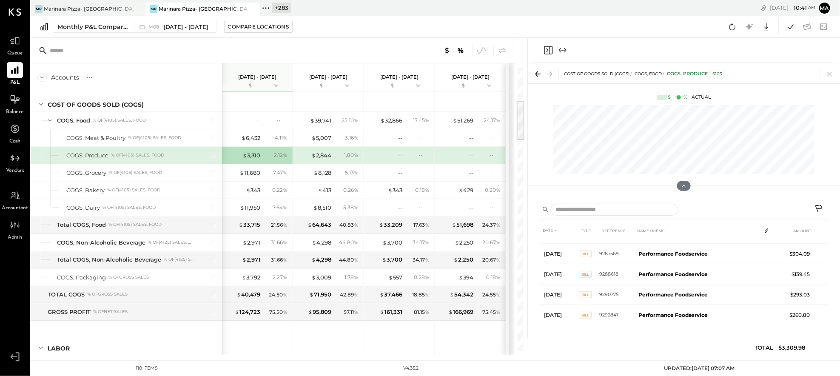
scroll to position [219, 0]
click at [256, 172] on div "$ 11,680" at bounding box center [249, 173] width 21 height 8
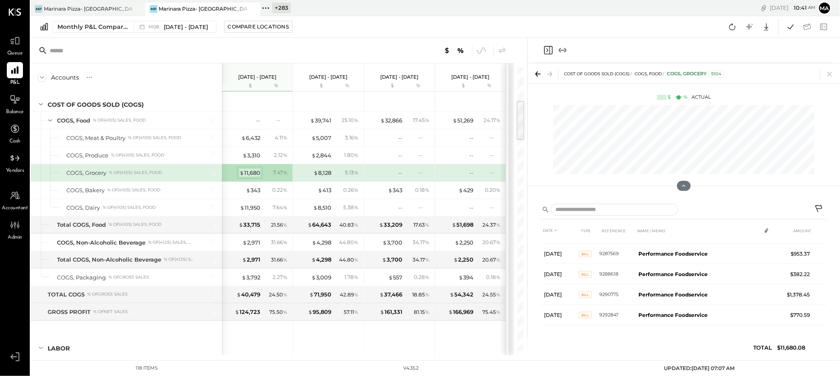
scroll to position [199, 0]
click at [250, 191] on div "$ 343" at bounding box center [253, 190] width 14 height 8
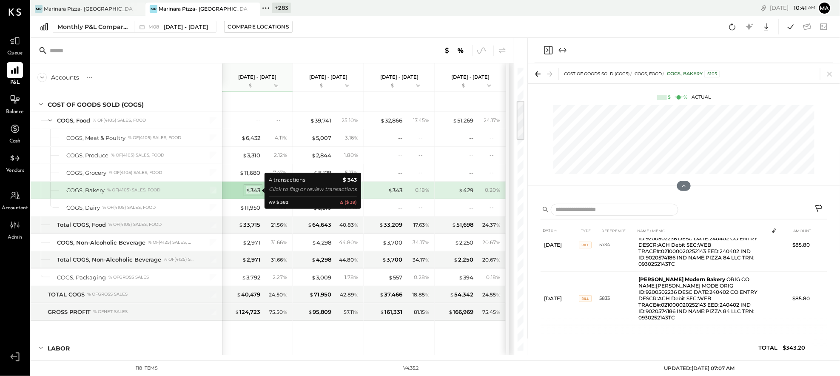
scroll to position [96, 0]
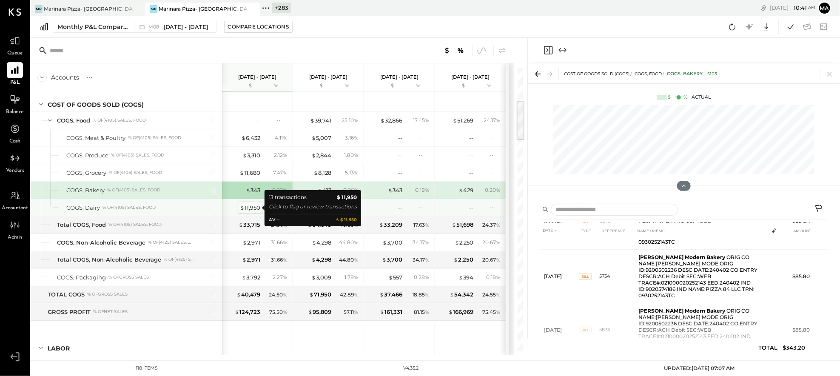
click at [254, 207] on div "$ 11,950" at bounding box center [250, 208] width 20 height 8
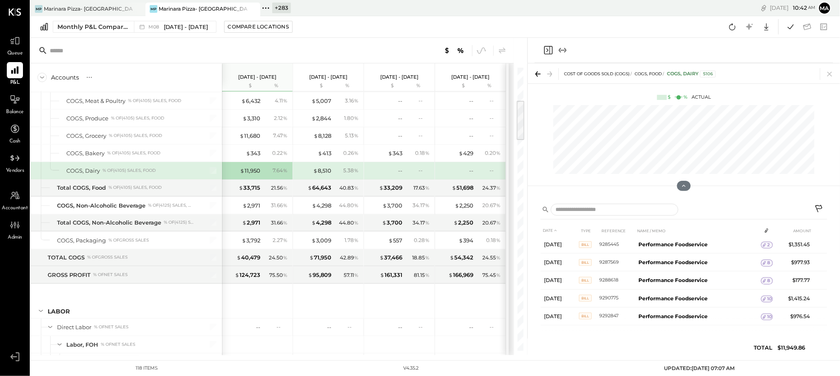
scroll to position [215, 0]
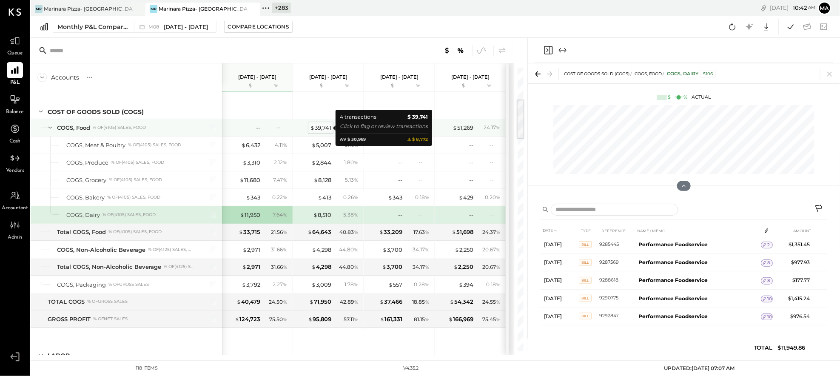
click at [322, 126] on div "$ 39,741" at bounding box center [320, 128] width 21 height 8
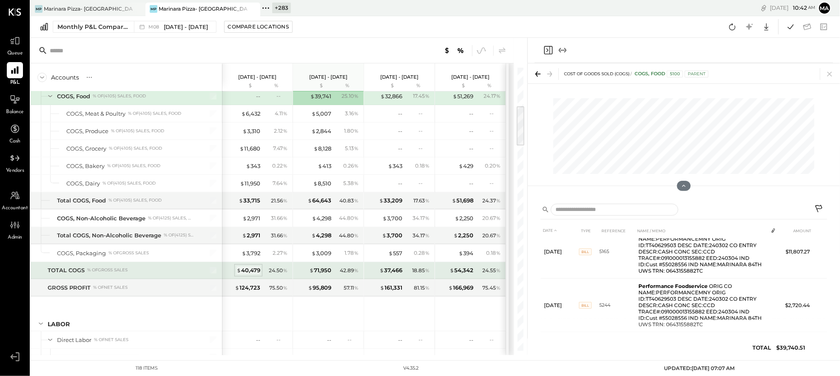
scroll to position [279, 0]
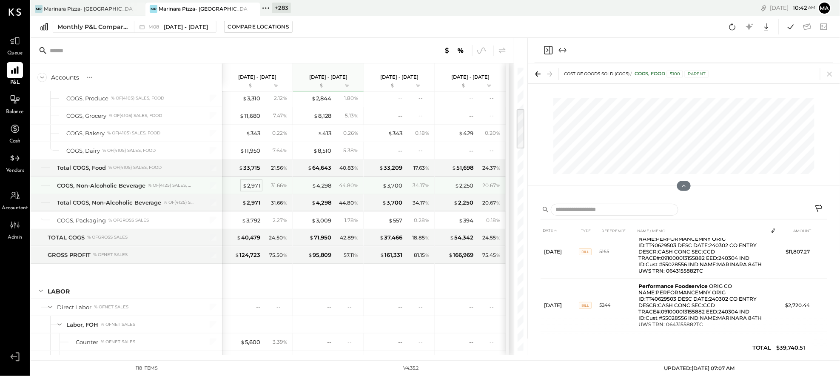
click at [251, 185] on div "$ 2,971" at bounding box center [251, 186] width 18 height 8
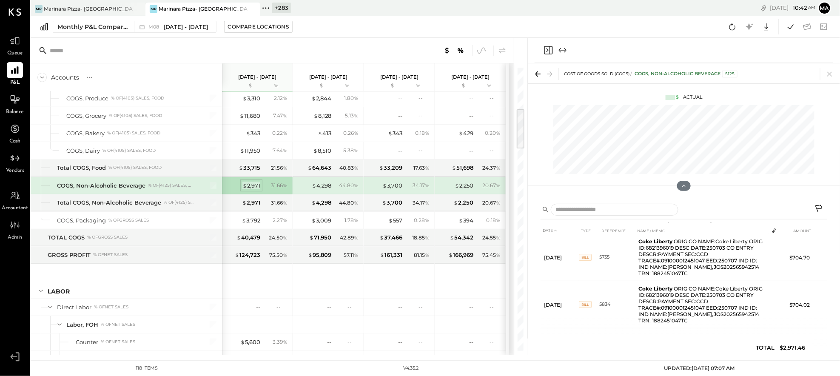
scroll to position [81, 0]
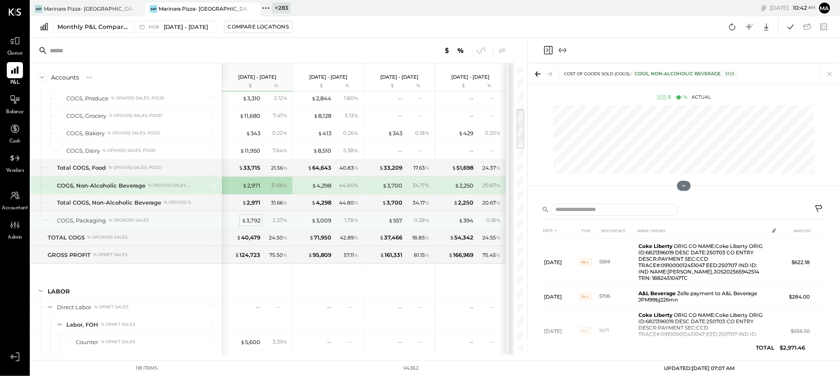
click at [254, 220] on div "$ 3,792" at bounding box center [251, 221] width 19 height 8
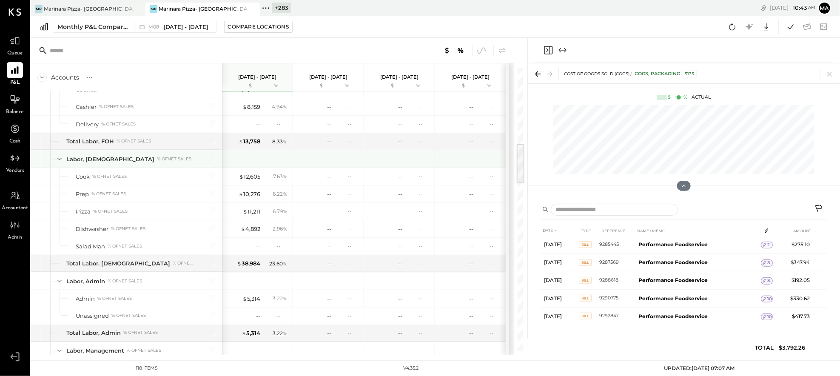
scroll to position [503, 0]
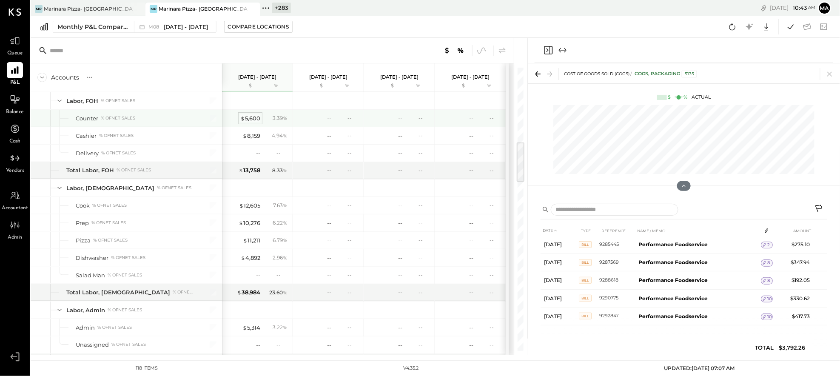
click at [257, 118] on div "$ 5,600" at bounding box center [250, 118] width 20 height 8
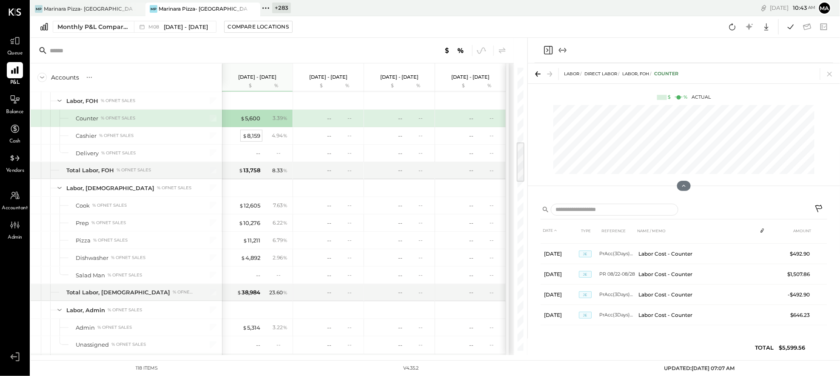
scroll to position [138, 0]
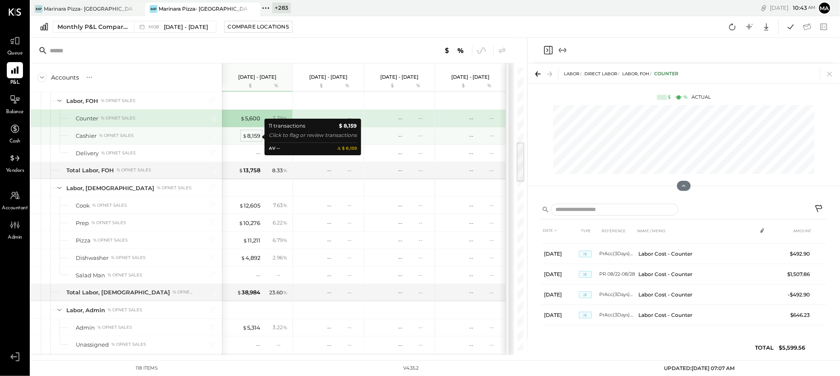
click at [254, 136] on div "$ 8,159" at bounding box center [251, 136] width 18 height 8
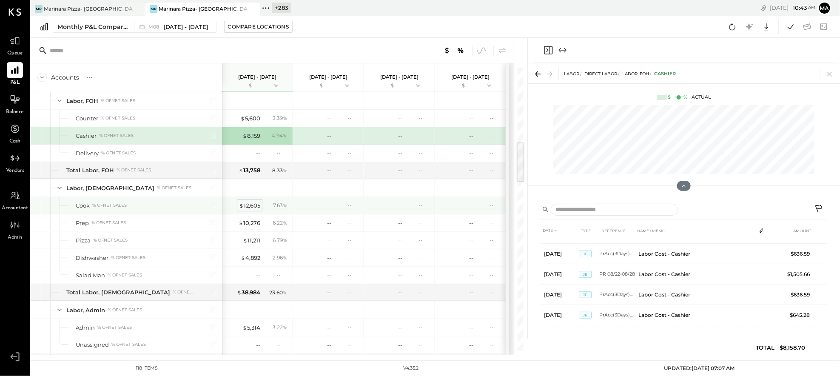
click at [253, 207] on div "$ 12,605" at bounding box center [249, 206] width 21 height 8
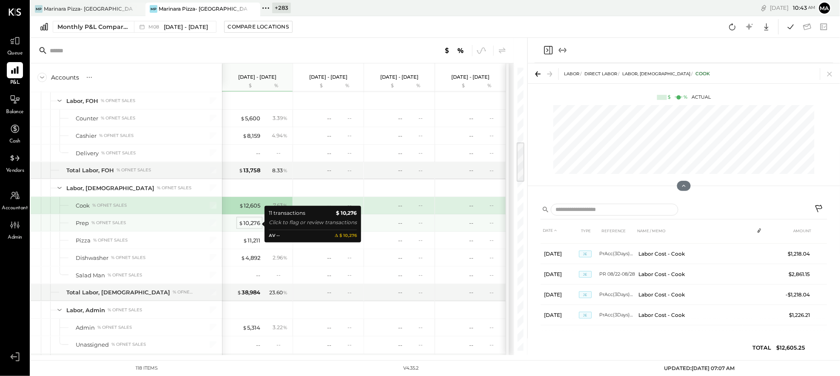
click at [254, 222] on div "$ 10,276" at bounding box center [250, 223] width 22 height 8
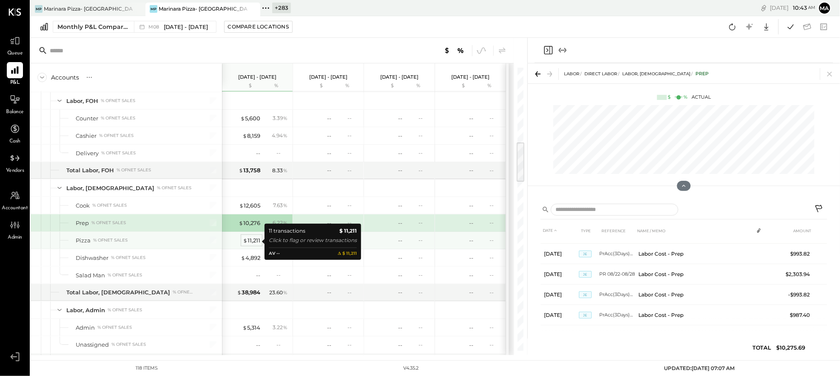
click at [254, 242] on div "$ 11,211" at bounding box center [251, 241] width 17 height 8
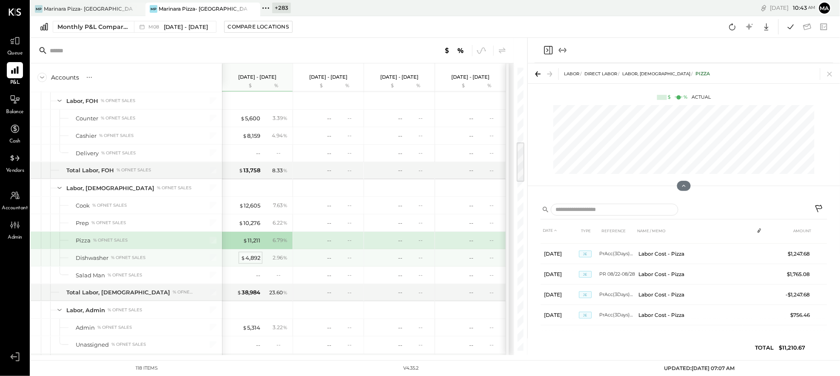
click at [257, 258] on div "$ 4,892" at bounding box center [251, 258] width 20 height 8
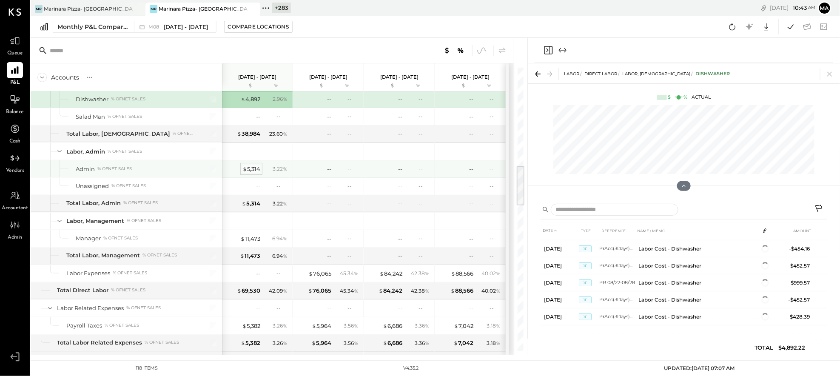
scroll to position [138, 0]
click at [250, 169] on div "$ 5,314" at bounding box center [251, 169] width 18 height 8
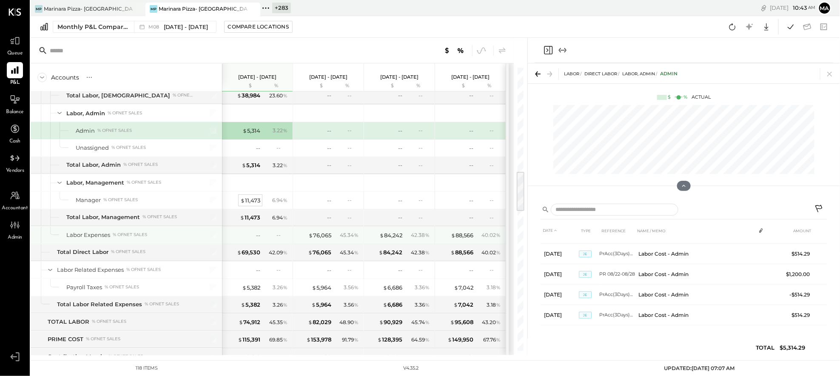
scroll to position [701, 0]
click at [245, 200] on div "$ 11,473" at bounding box center [250, 200] width 20 height 8
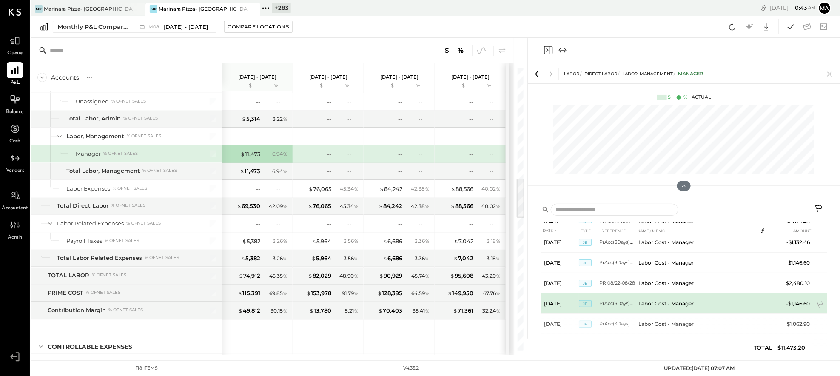
scroll to position [130, 0]
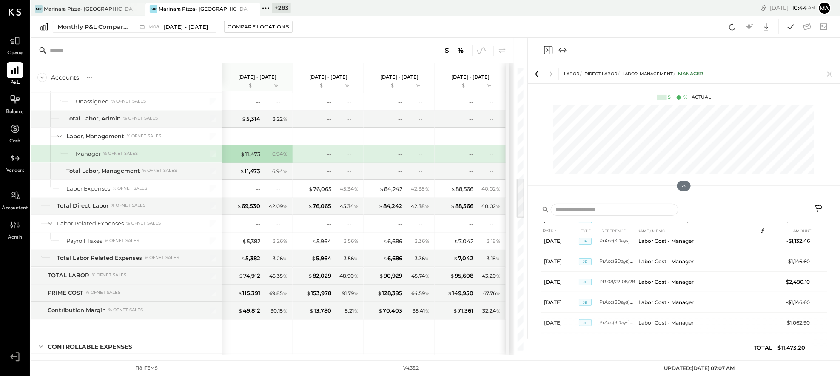
click at [819, 207] on icon at bounding box center [820, 210] width 10 height 10
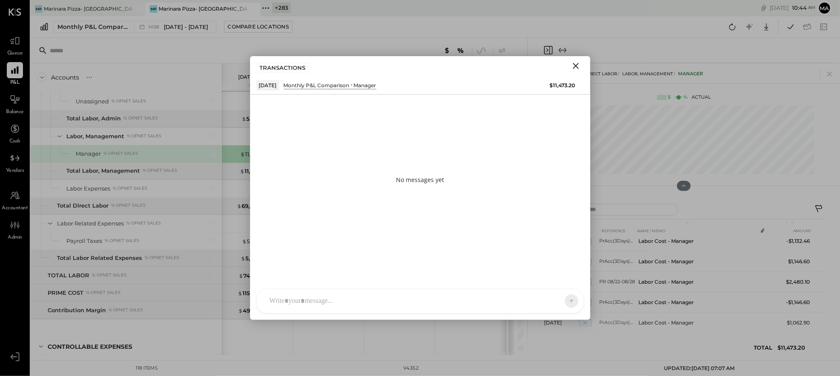
click at [428, 304] on div at bounding box center [420, 301] width 327 height 24
type input "******"
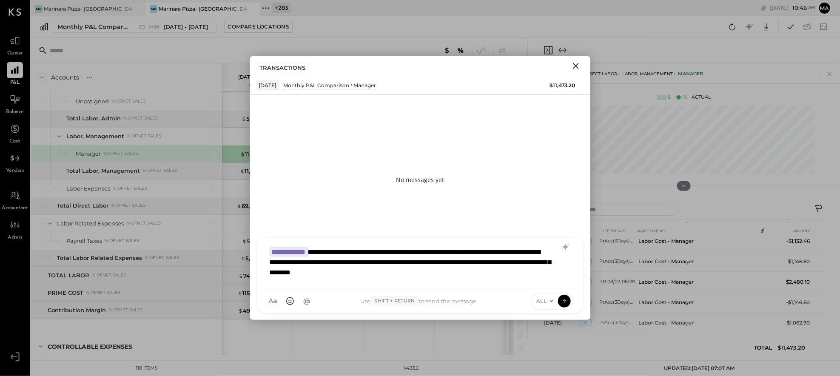
click at [494, 273] on div "**********" at bounding box center [420, 262] width 310 height 39
click at [566, 299] on icon at bounding box center [565, 300] width 8 height 9
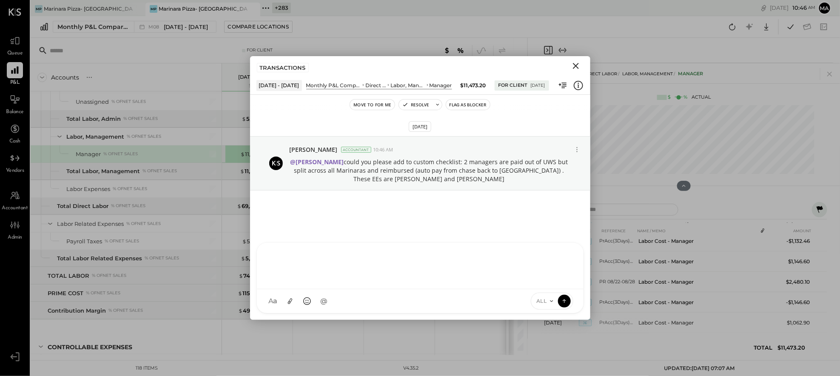
click at [576, 65] on icon "Close" at bounding box center [576, 66] width 6 height 6
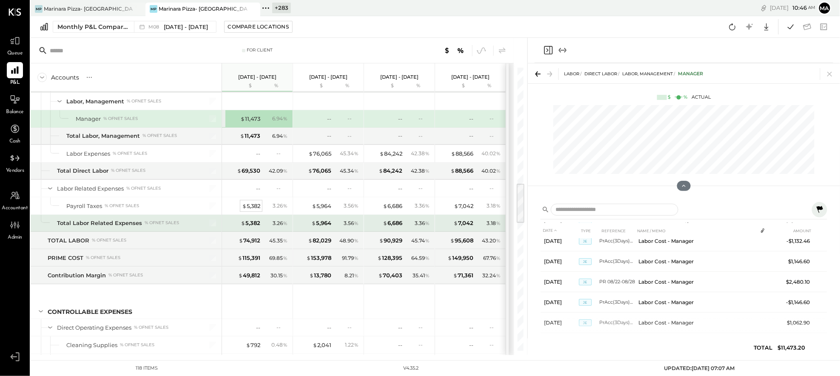
scroll to position [783, 0]
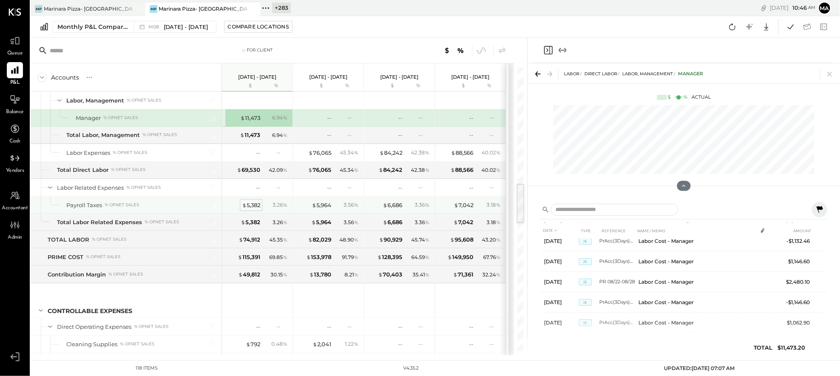
click at [252, 206] on div "$ 5,382" at bounding box center [251, 205] width 18 height 8
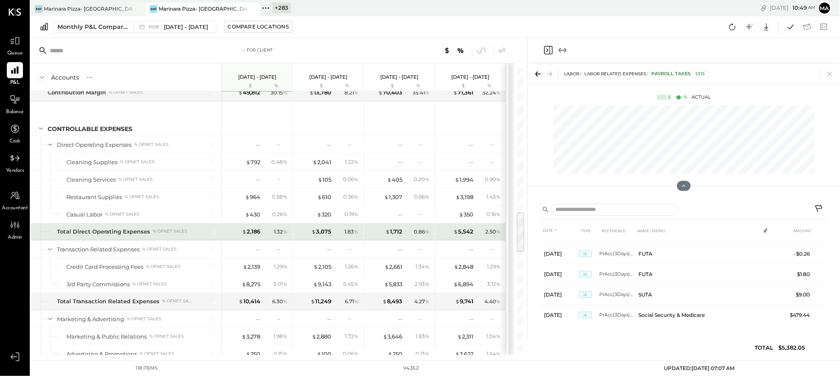
scroll to position [994, 0]
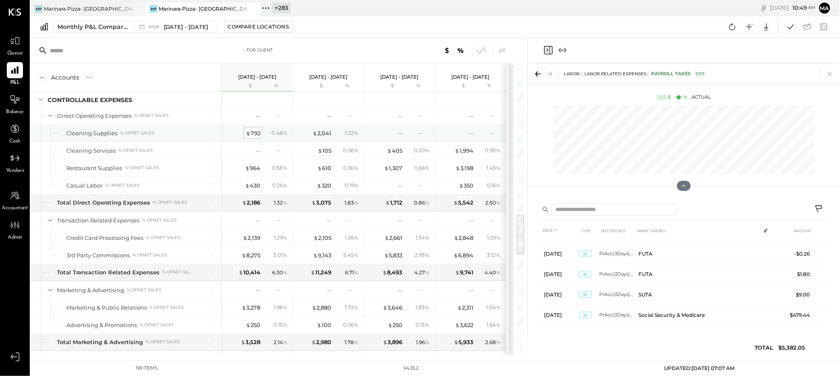
click at [252, 134] on div "$ 792" at bounding box center [253, 133] width 14 height 8
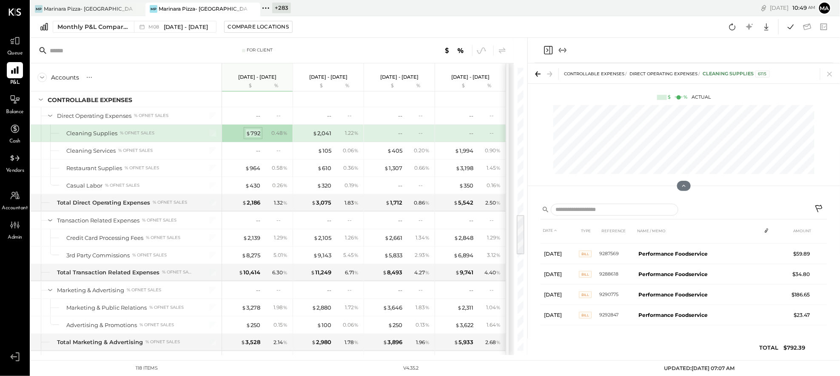
scroll to position [179, 0]
click at [251, 170] on div "$ 964" at bounding box center [252, 168] width 15 height 8
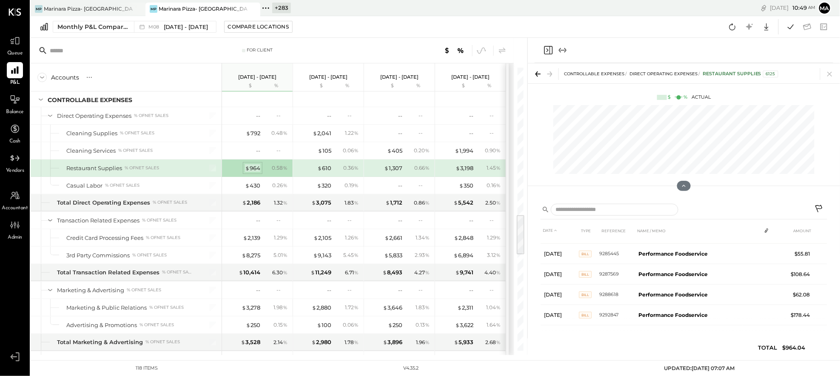
scroll to position [117, 0]
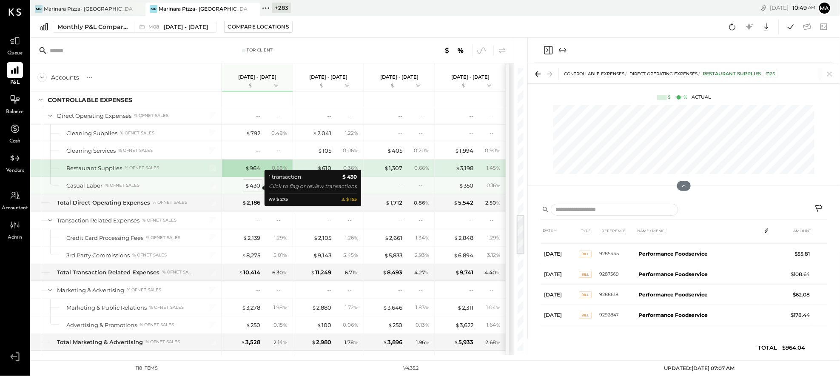
click at [255, 187] on div "$ 430" at bounding box center [252, 186] width 15 height 8
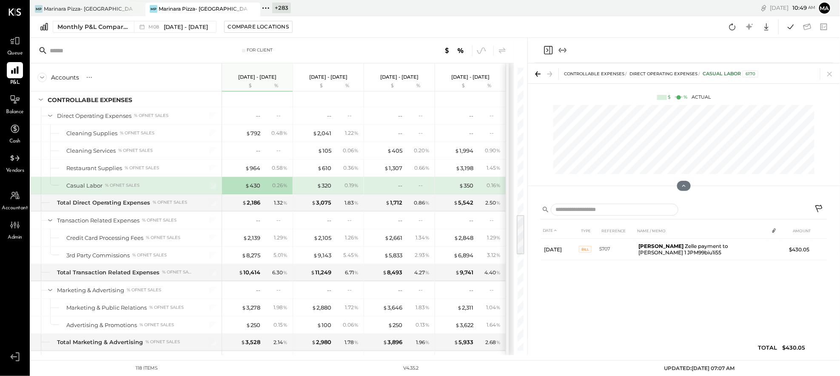
click at [820, 207] on icon at bounding box center [820, 210] width 10 height 10
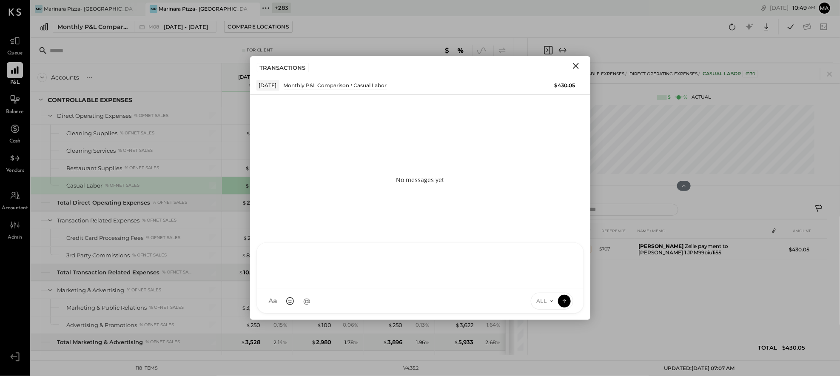
click at [463, 289] on div at bounding box center [420, 266] width 327 height 46
type input "******"
click at [563, 299] on icon at bounding box center [565, 300] width 8 height 9
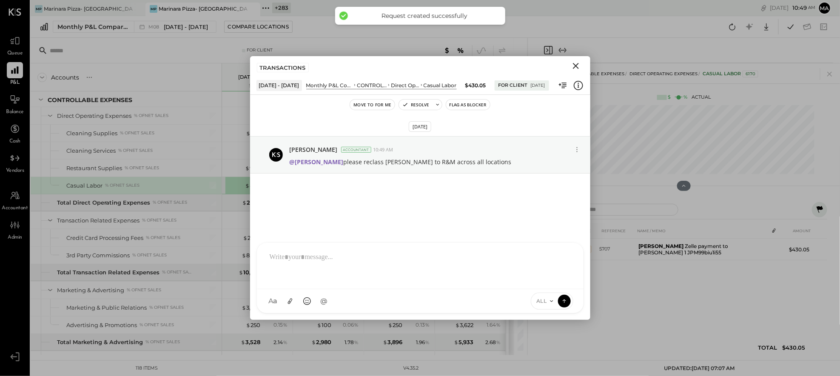
click at [576, 66] on icon "Close" at bounding box center [576, 66] width 6 height 6
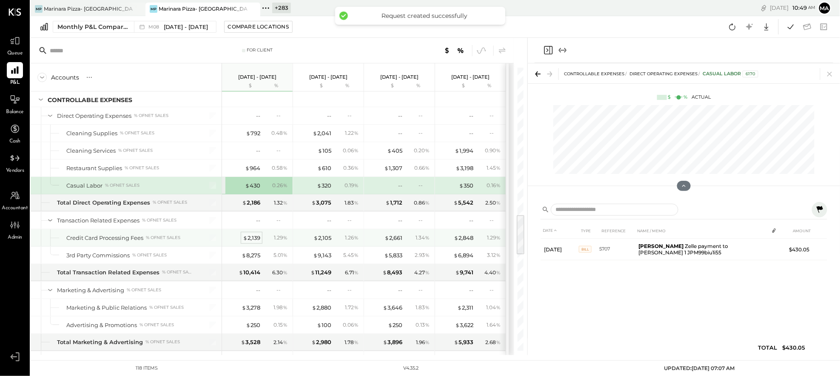
click at [253, 238] on div "$ 2,139" at bounding box center [251, 238] width 17 height 8
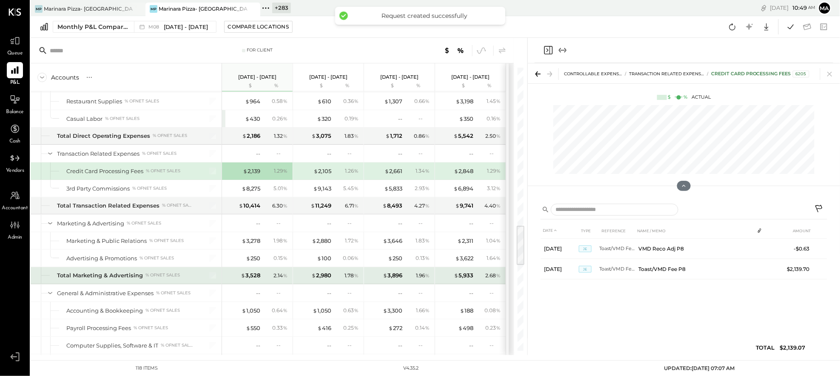
scroll to position [1069, 0]
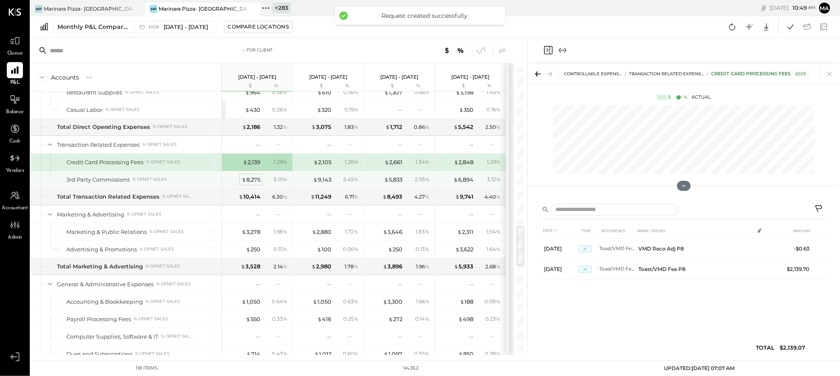
click at [248, 180] on div "$ 8,275" at bounding box center [251, 180] width 19 height 8
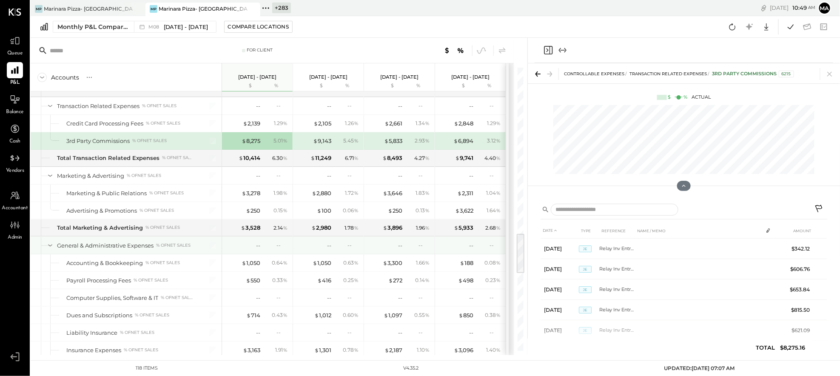
scroll to position [1130, 0]
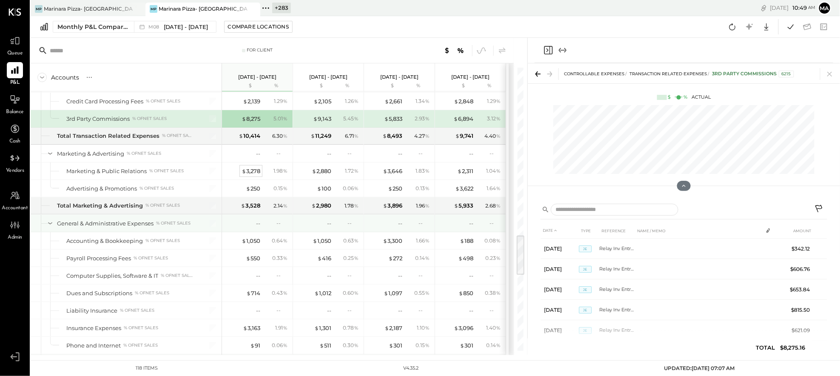
click at [254, 173] on div "$ 3,278" at bounding box center [251, 171] width 19 height 8
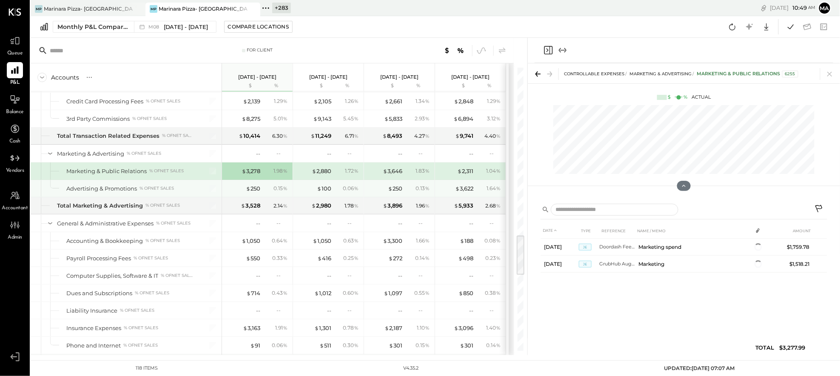
scroll to position [1154, 0]
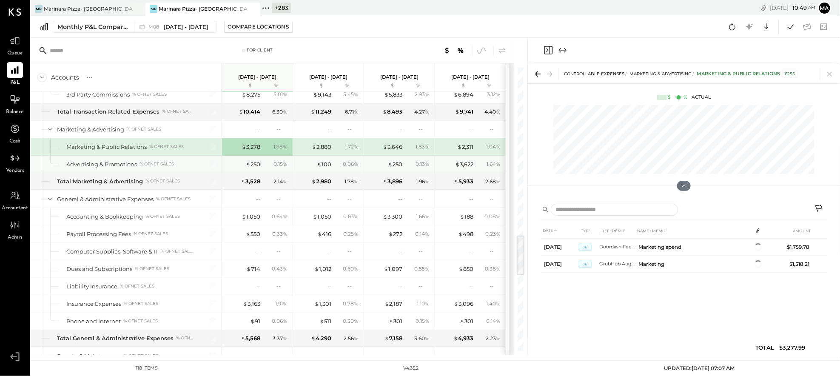
click at [250, 172] on div "$ 250 0.15 %" at bounding box center [258, 164] width 64 height 17
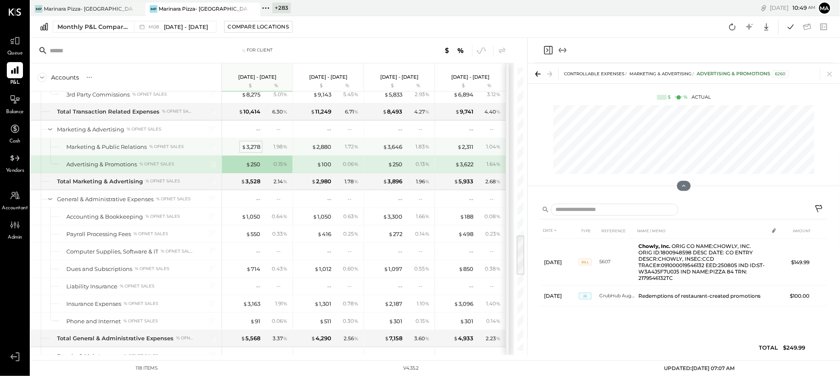
click at [250, 147] on div "$ 3,278" at bounding box center [251, 147] width 19 height 8
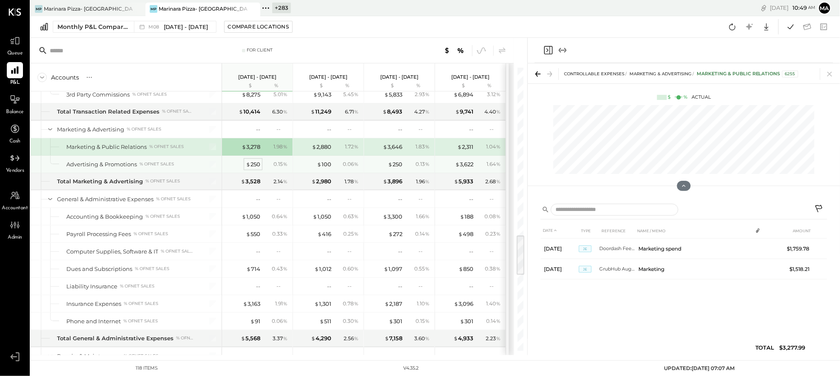
click at [253, 166] on div "$ 250" at bounding box center [253, 164] width 14 height 8
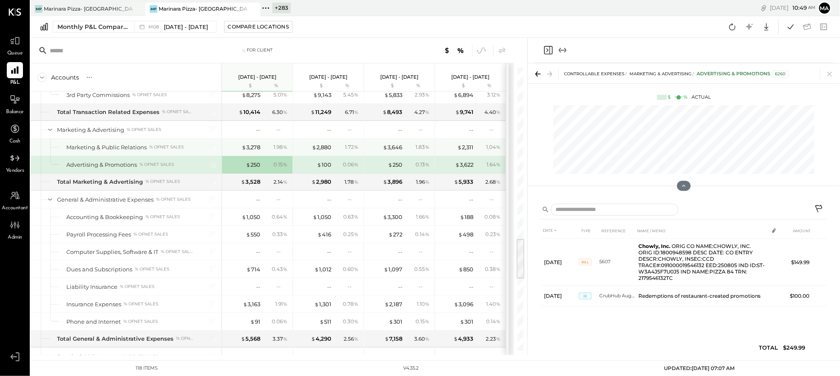
scroll to position [1156, 0]
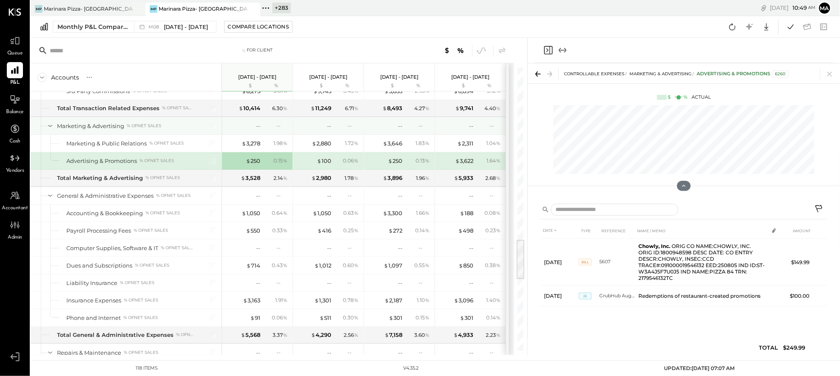
click at [282, 129] on div "--" at bounding box center [281, 125] width 11 height 7
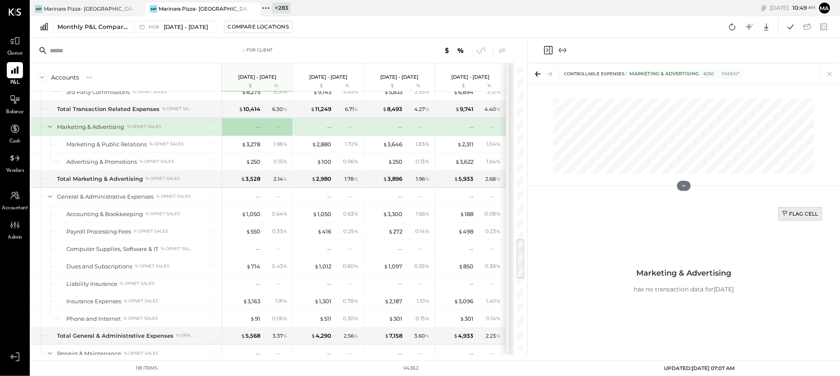
click at [809, 214] on div "Flag Cell" at bounding box center [800, 213] width 36 height 7
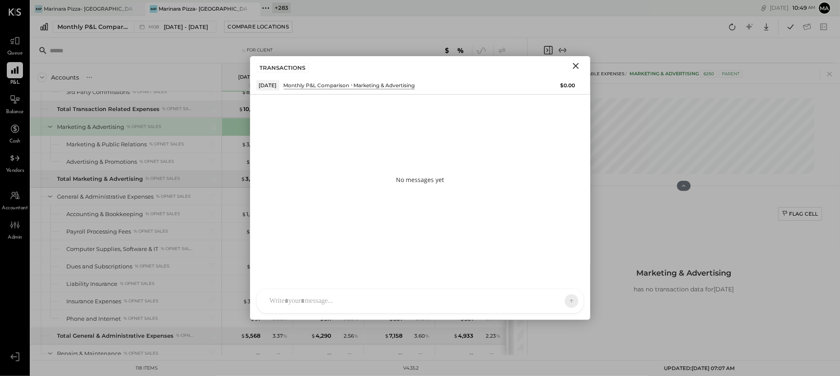
click at [439, 308] on div "J [PERSON_NAME] TP [PERSON_NAME] [PERSON_NAME] [PERSON_NAME] [PERSON_NAME] AS […" at bounding box center [421, 301] width 328 height 25
type input "*****"
click at [563, 299] on icon at bounding box center [565, 300] width 8 height 9
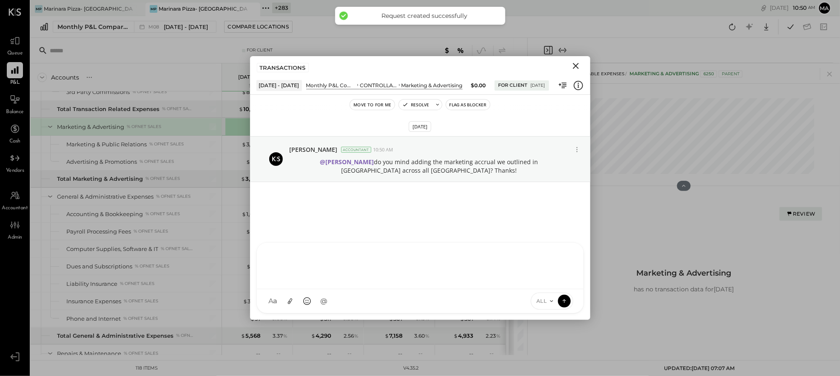
click at [575, 66] on icon "Close" at bounding box center [576, 66] width 6 height 6
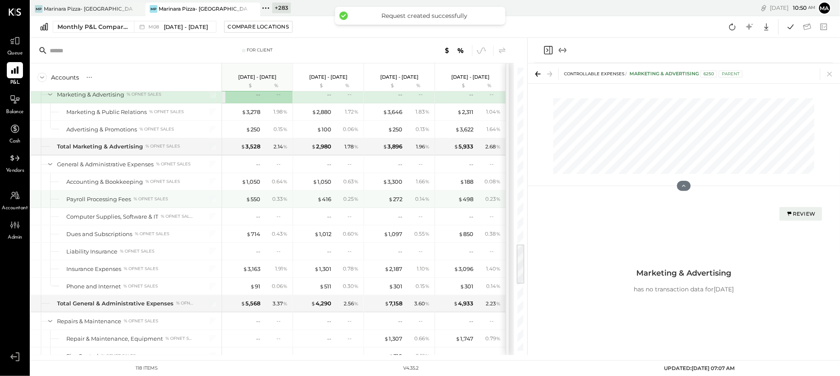
scroll to position [1191, 0]
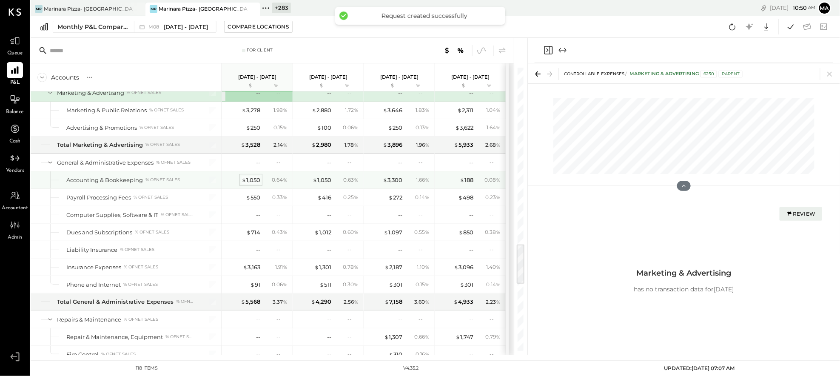
click at [252, 184] on div "$ 1,050" at bounding box center [251, 180] width 19 height 8
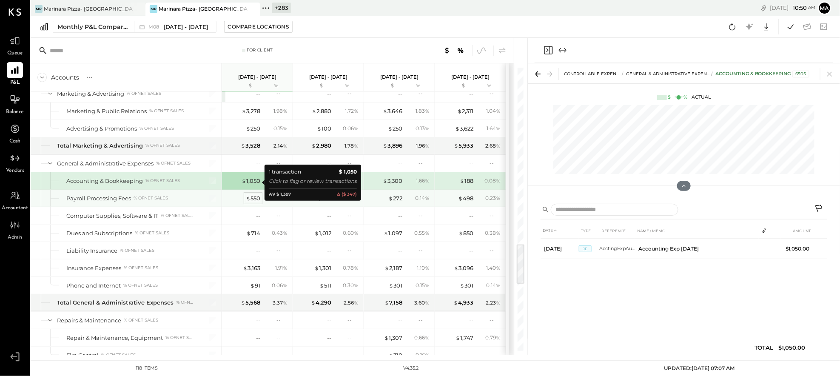
scroll to position [1187, 0]
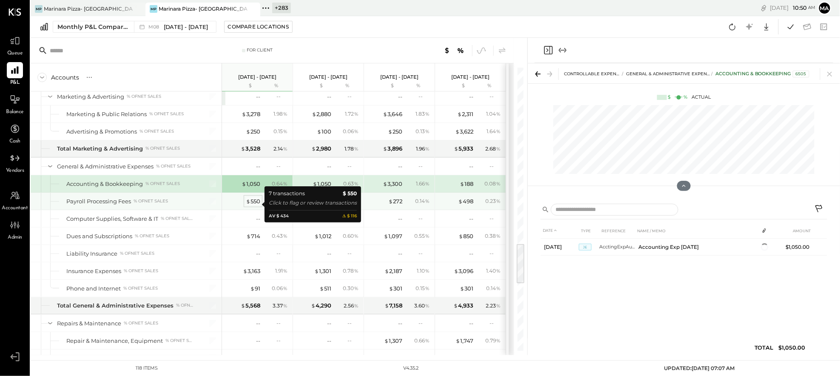
click at [255, 204] on div "$ 550" at bounding box center [253, 201] width 14 height 8
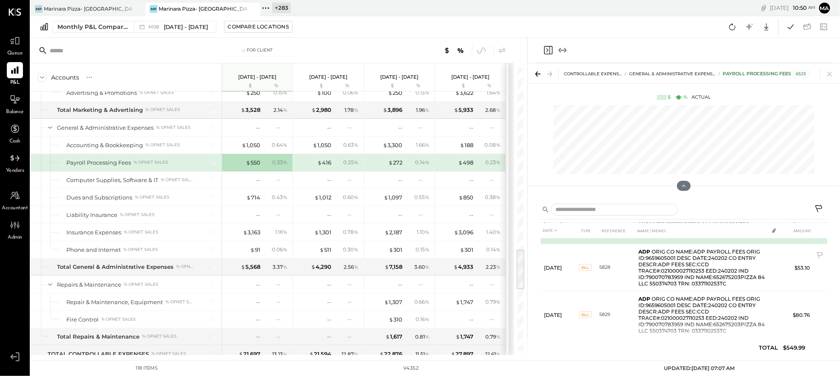
scroll to position [234, 0]
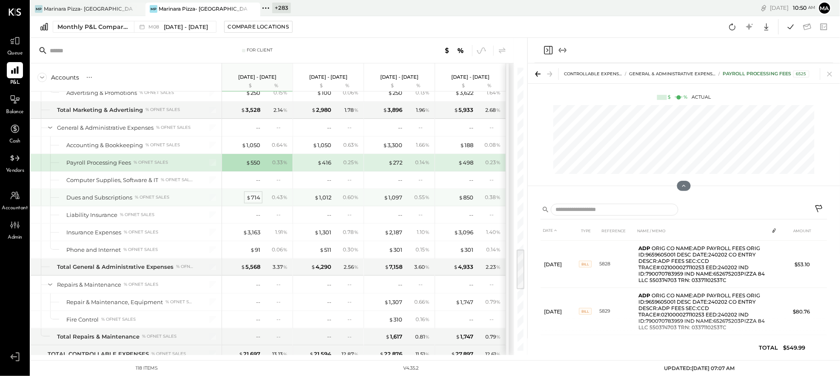
click at [254, 199] on div "$ 714" at bounding box center [253, 198] width 14 height 8
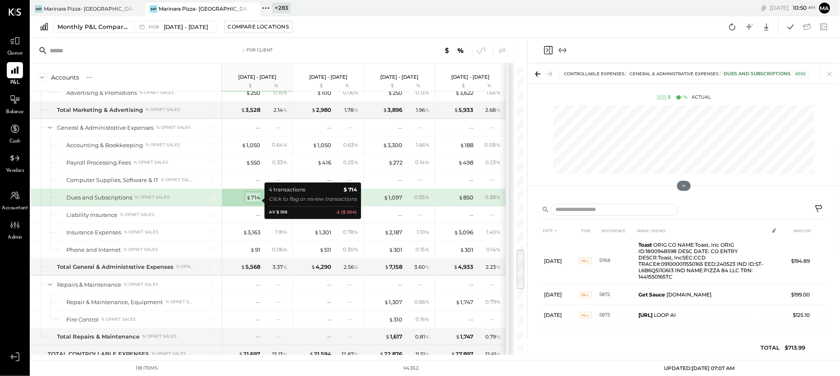
scroll to position [20, 0]
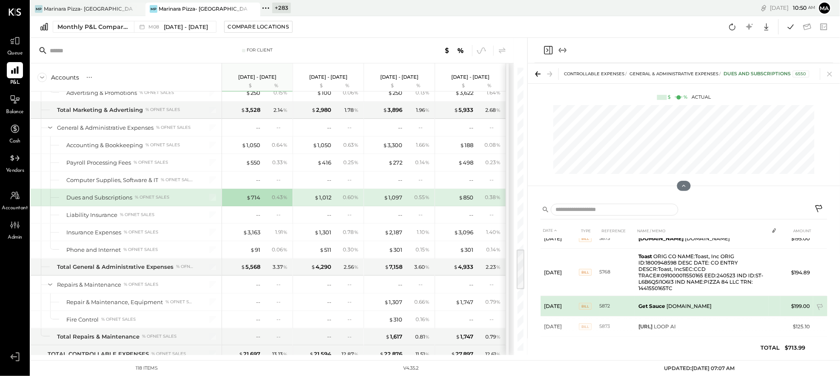
scroll to position [20, 0]
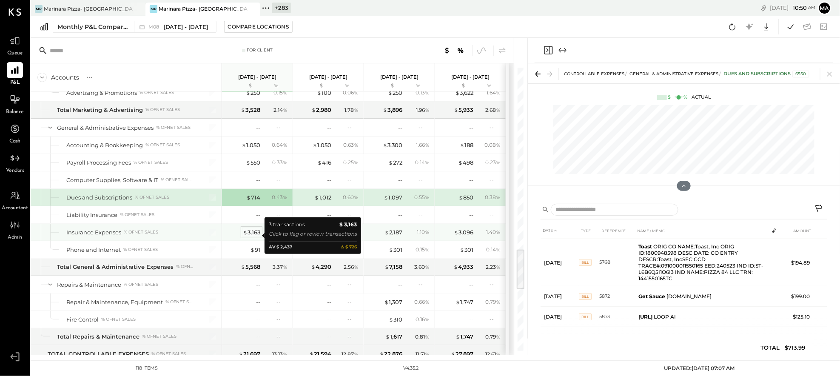
click at [251, 234] on div "$ 3,163" at bounding box center [251, 232] width 17 height 8
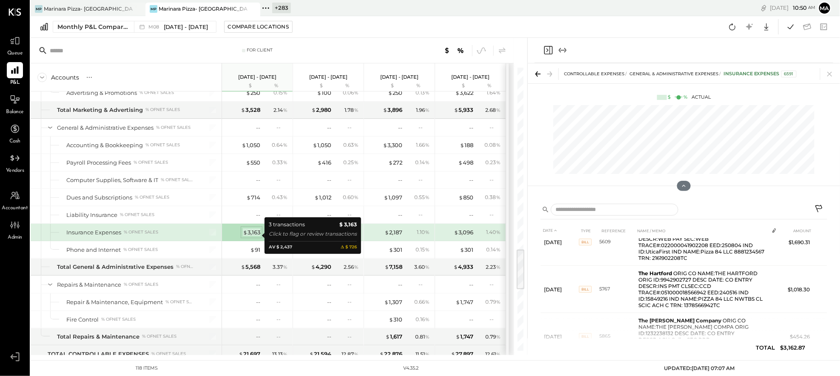
scroll to position [33, 0]
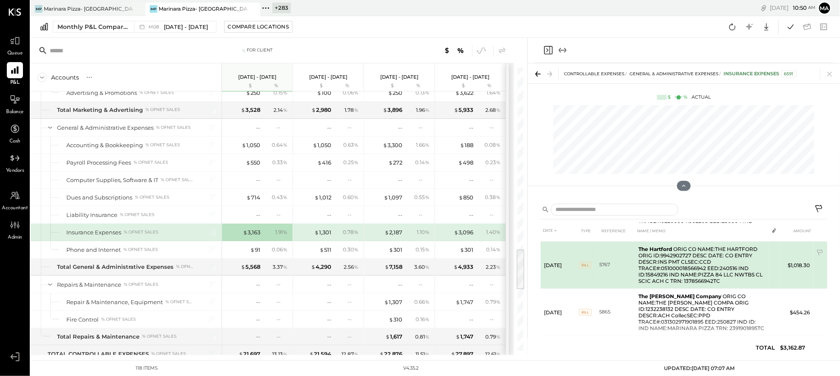
scroll to position [27, 0]
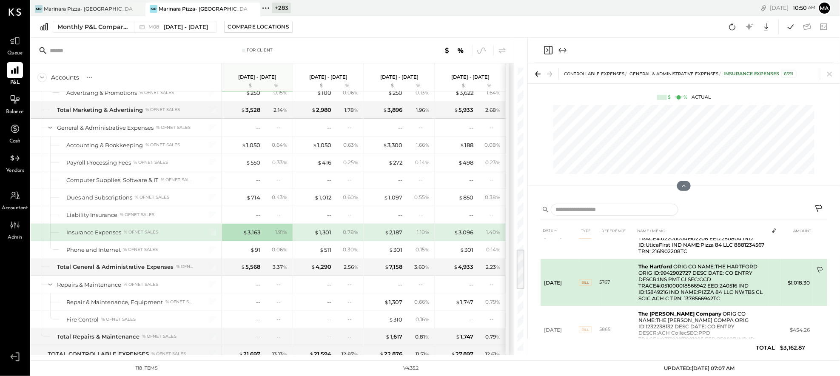
click at [819, 267] on icon at bounding box center [820, 271] width 9 height 9
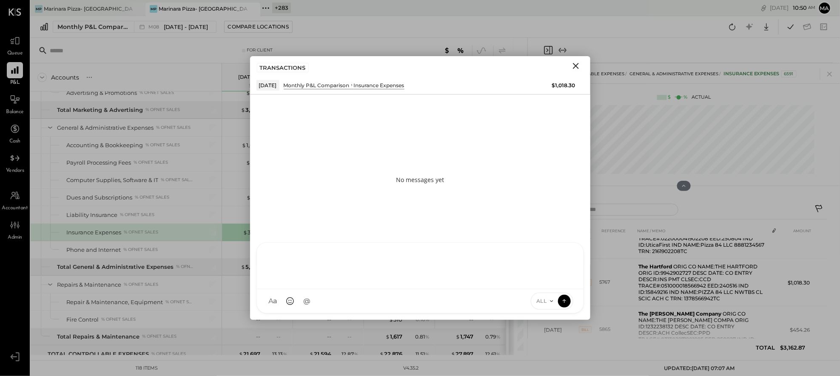
click at [468, 289] on div at bounding box center [420, 266] width 327 height 46
type input "******"
click at [567, 297] on icon at bounding box center [565, 300] width 8 height 9
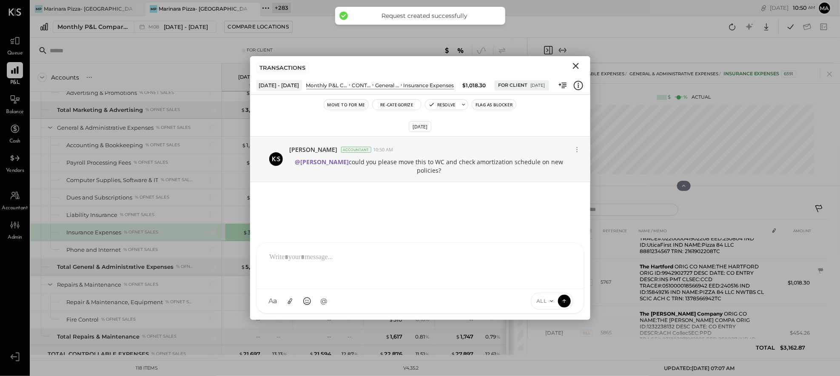
click at [575, 67] on icon "Close" at bounding box center [576, 66] width 10 height 10
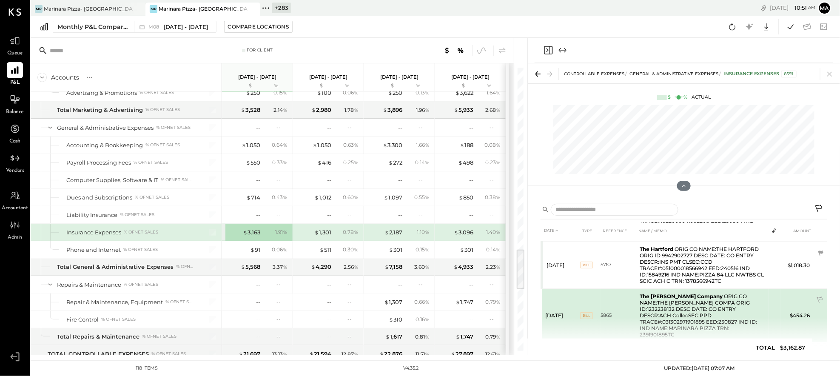
scroll to position [44, 0]
click at [819, 297] on icon at bounding box center [820, 301] width 9 height 9
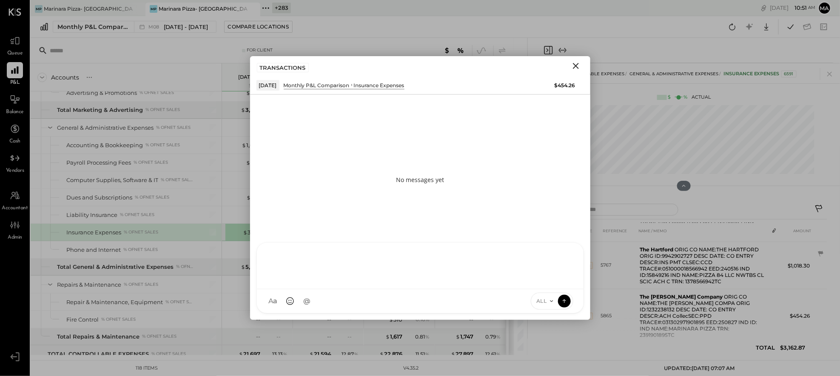
click at [443, 302] on div "J [PERSON_NAME] TP [PERSON_NAME] [PERSON_NAME] [PERSON_NAME] [PERSON_NAME] AS […" at bounding box center [421, 277] width 328 height 71
type input "******"
click at [566, 301] on icon at bounding box center [565, 300] width 8 height 9
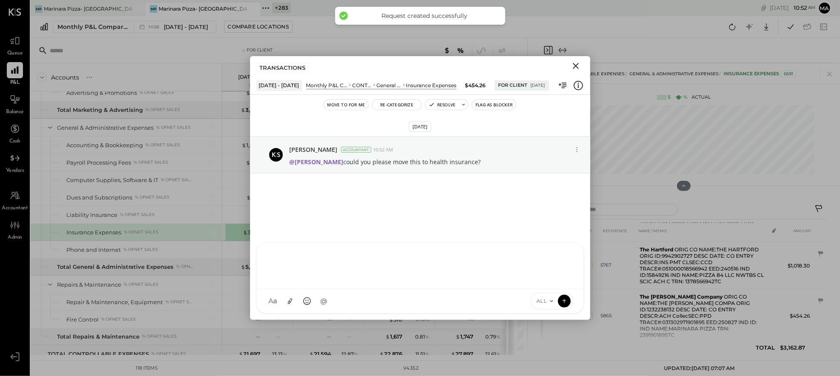
click at [575, 64] on icon "Close" at bounding box center [576, 66] width 10 height 10
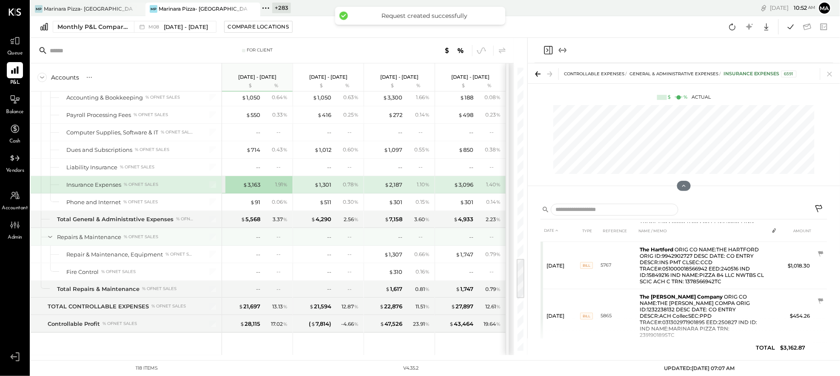
scroll to position [1290, 0]
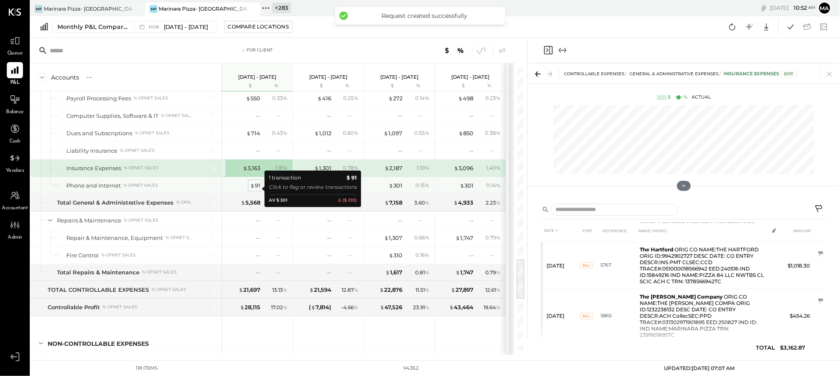
click at [256, 188] on div "$ 91" at bounding box center [255, 186] width 10 height 8
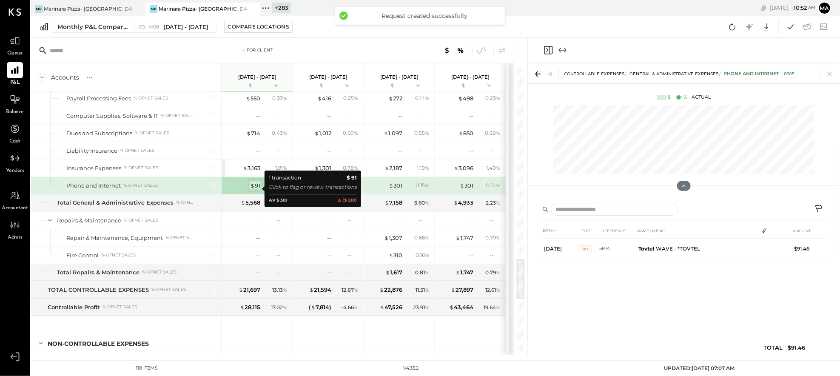
scroll to position [0, 0]
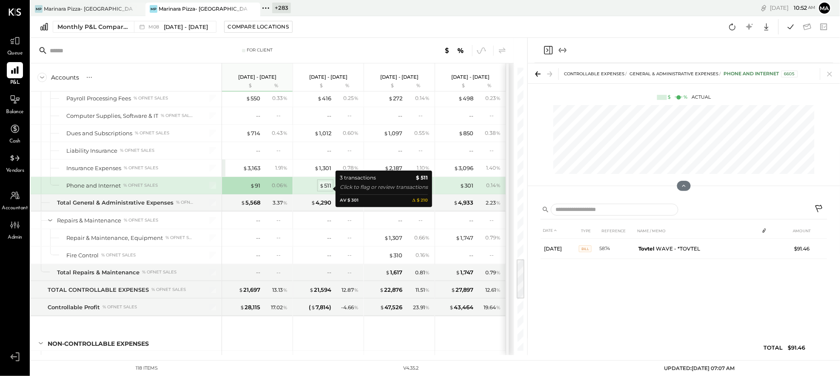
click at [328, 189] on div "$ 511" at bounding box center [325, 186] width 12 height 8
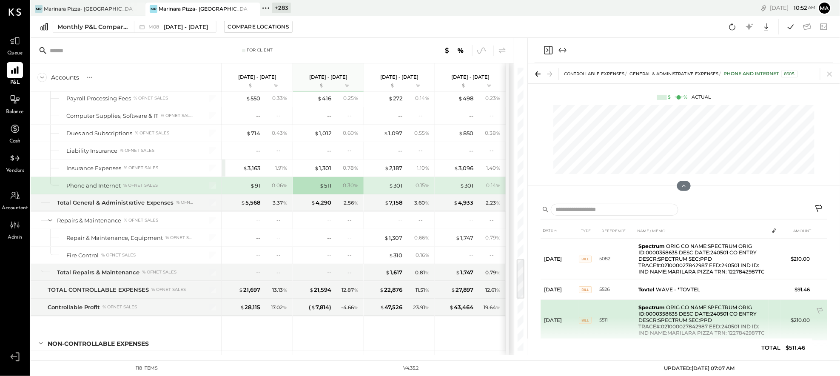
scroll to position [13, 0]
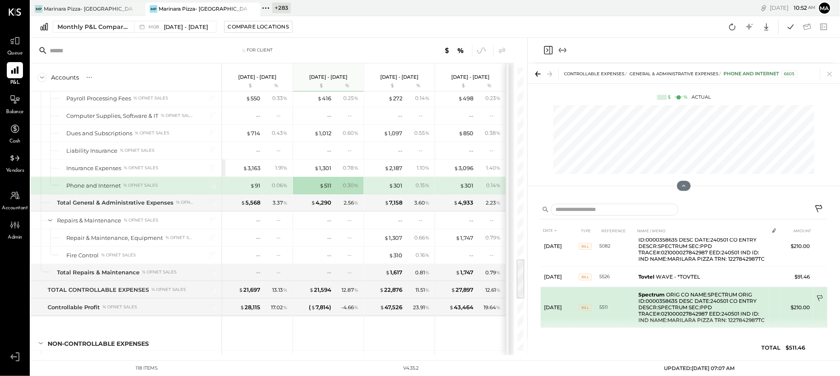
click at [820, 293] on td at bounding box center [820, 299] width 14 height 16
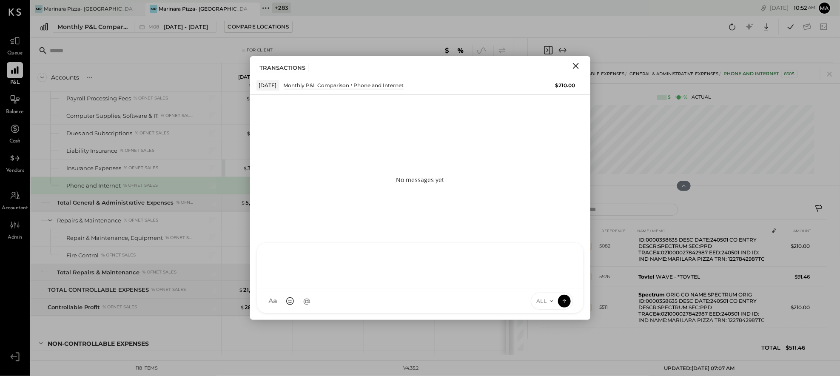
click at [499, 303] on div "J [PERSON_NAME] TP [PERSON_NAME] [PERSON_NAME] [PERSON_NAME] [PERSON_NAME] AS […" at bounding box center [421, 277] width 328 height 71
type input "******"
click at [345, 257] on div "**********" at bounding box center [420, 265] width 310 height 34
click at [362, 259] on div "**********" at bounding box center [420, 265] width 310 height 34
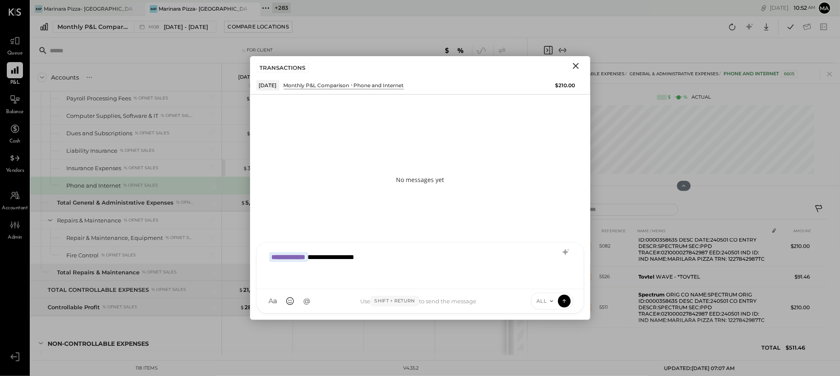
click at [415, 262] on div "**********" at bounding box center [420, 265] width 310 height 34
click at [563, 299] on icon at bounding box center [565, 300] width 8 height 9
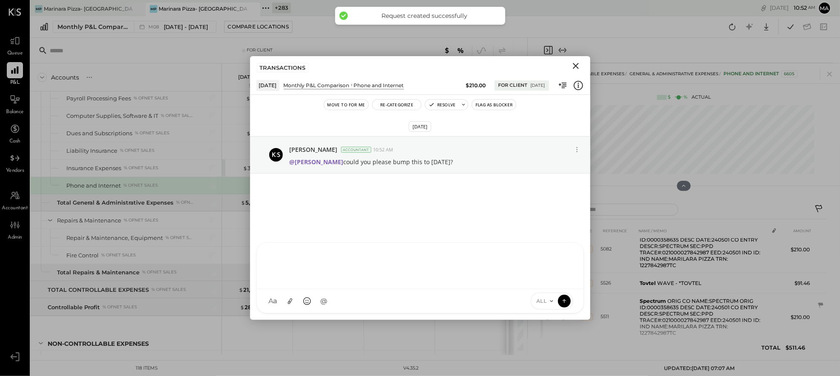
click at [576, 64] on icon "Close" at bounding box center [576, 66] width 10 height 10
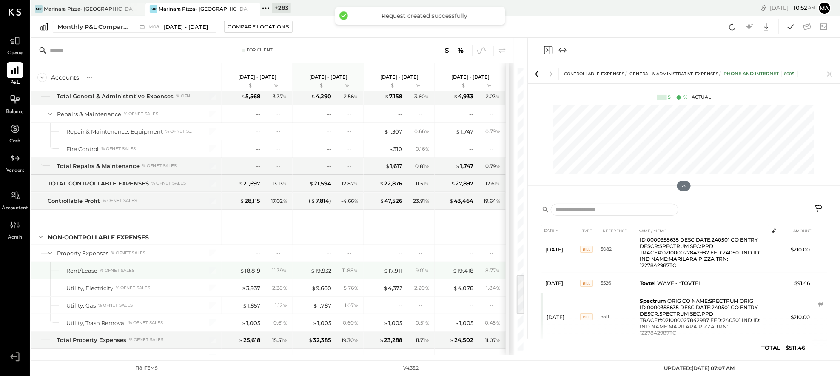
scroll to position [1542, 0]
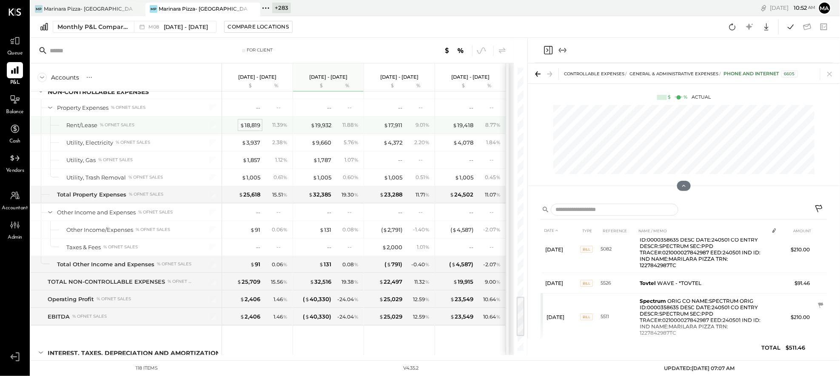
click at [253, 129] on div "$ 18,819" at bounding box center [250, 125] width 20 height 8
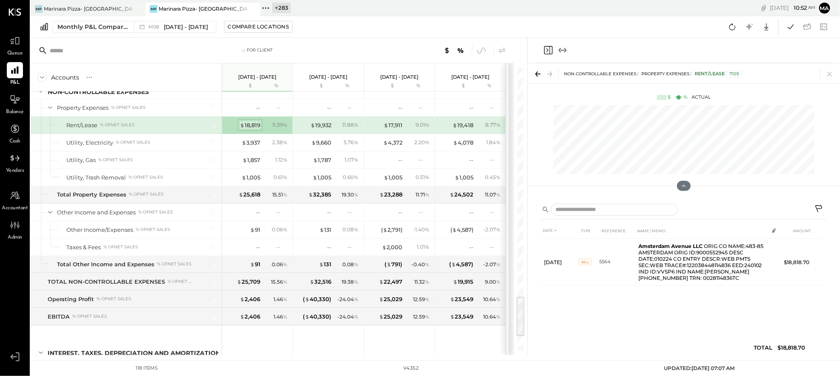
scroll to position [0, 0]
click at [254, 145] on div "$ 3,937" at bounding box center [251, 143] width 19 height 8
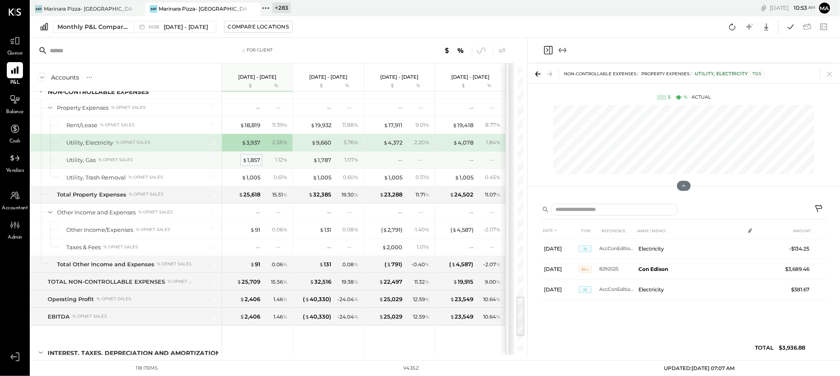
click at [252, 164] on div "$ 1,857" at bounding box center [251, 160] width 18 height 8
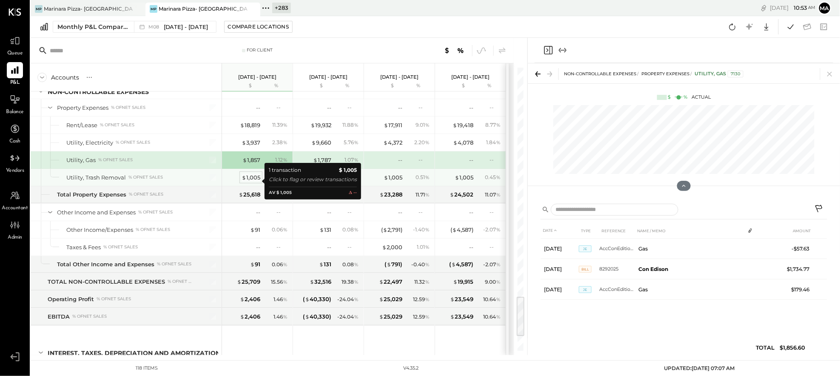
click at [254, 180] on div "$ 1,005" at bounding box center [251, 178] width 19 height 8
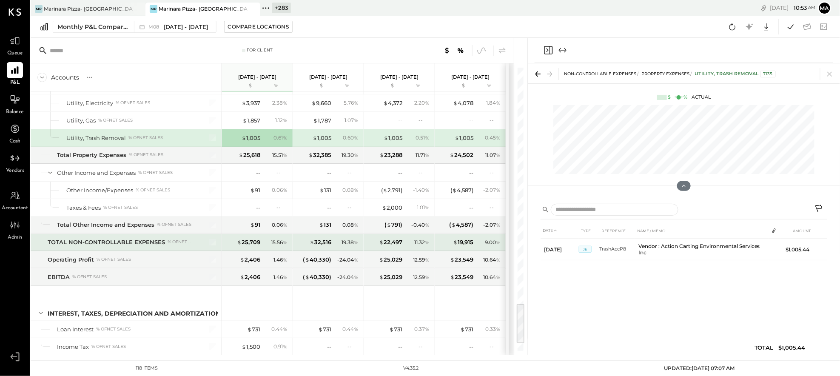
scroll to position [1593, 0]
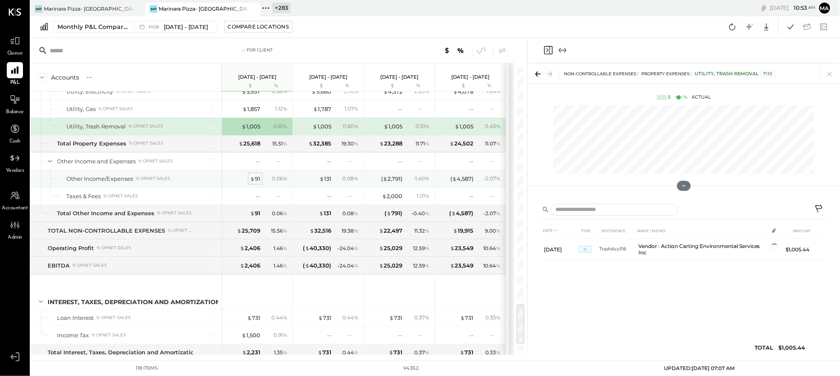
click at [258, 181] on div "$ 91" at bounding box center [255, 179] width 10 height 8
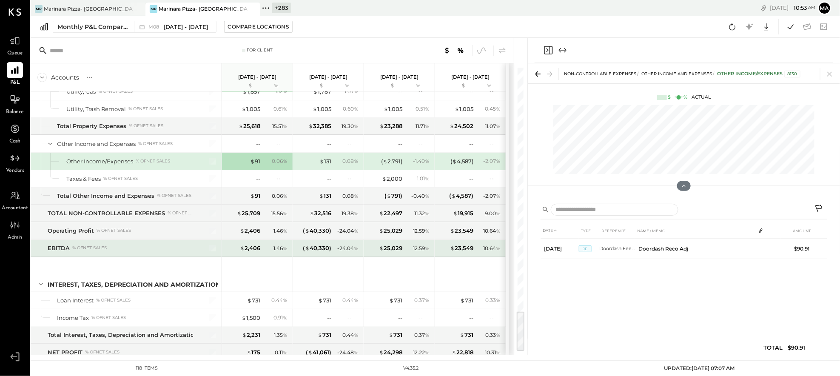
scroll to position [1642, 0]
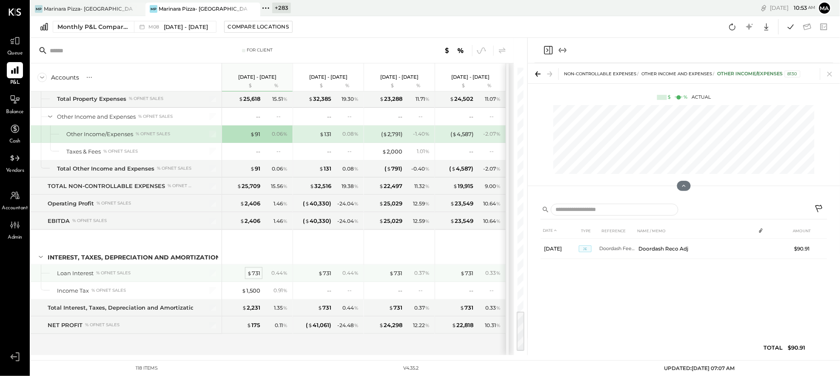
click at [256, 273] on div "$ 731" at bounding box center [253, 273] width 13 height 8
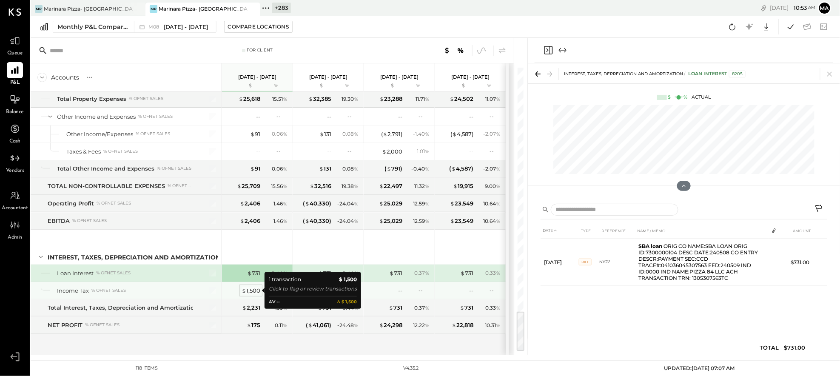
click at [253, 290] on div "$ 1,500" at bounding box center [251, 291] width 19 height 8
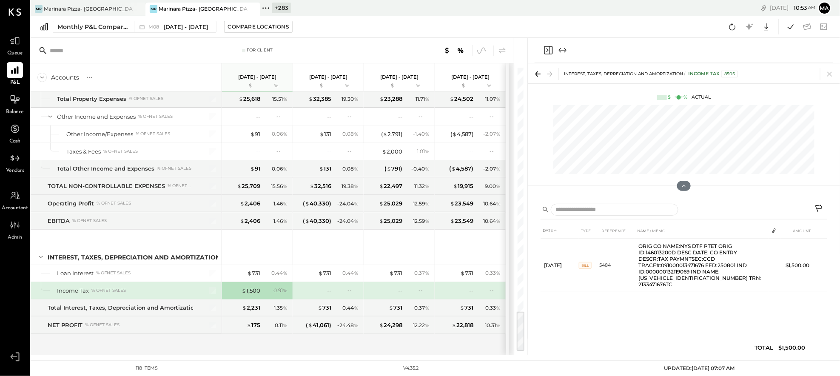
scroll to position [1642, 0]
click at [14, 43] on icon at bounding box center [14, 40] width 11 height 11
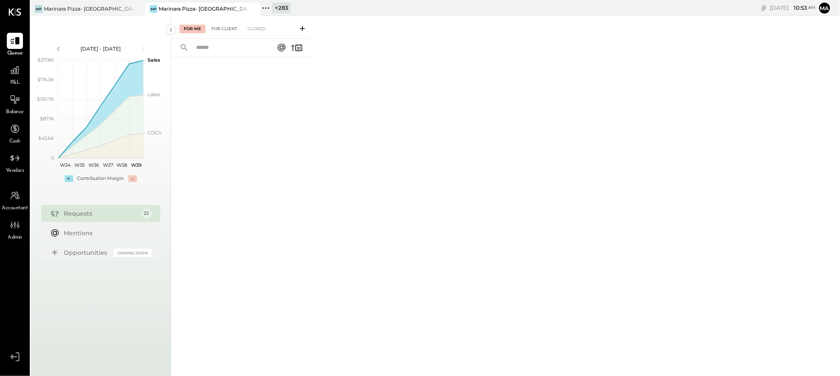
click at [224, 25] on div "For Client" at bounding box center [224, 29] width 34 height 9
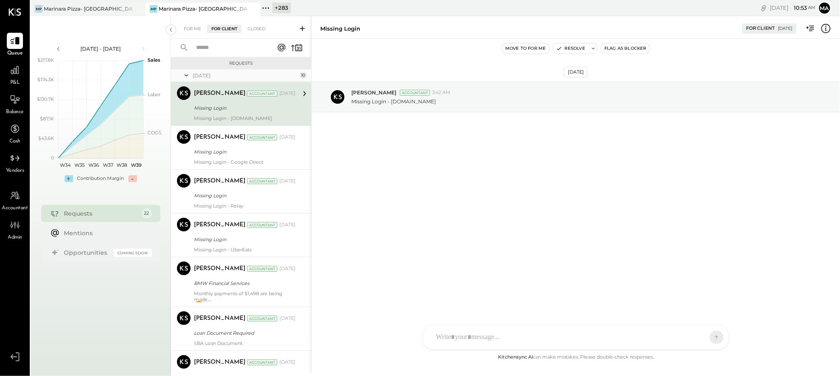
click at [243, 108] on div "Missing Login" at bounding box center [243, 108] width 99 height 9
click at [579, 47] on button "Resolve" at bounding box center [571, 48] width 36 height 10
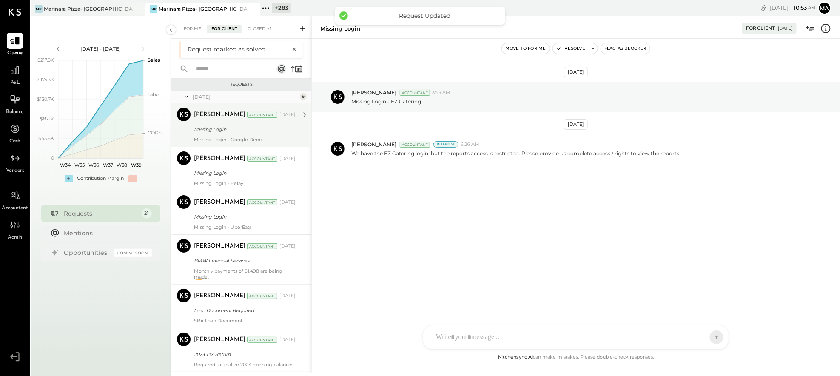
click at [228, 130] on div "Missing Login" at bounding box center [243, 129] width 99 height 9
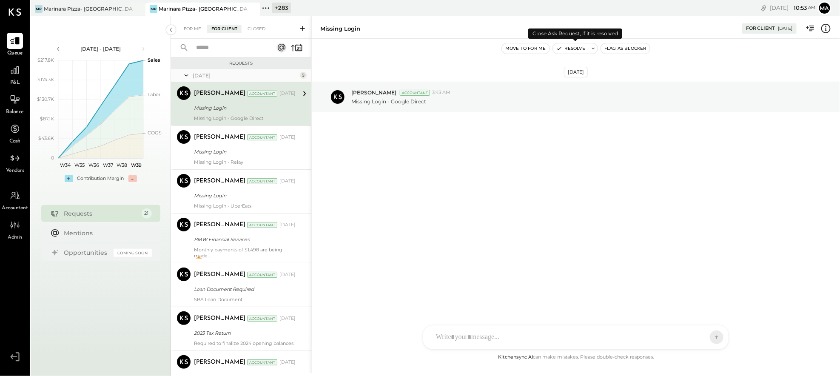
click at [565, 47] on button "Resolve" at bounding box center [571, 48] width 36 height 10
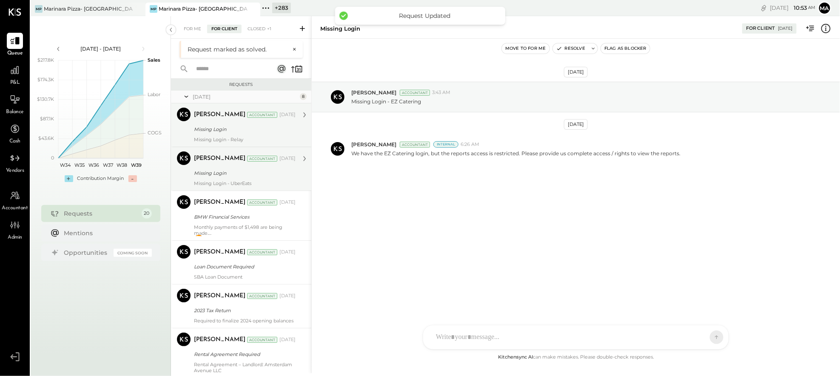
click at [235, 137] on div "Missing Login - Relay" at bounding box center [245, 140] width 102 height 6
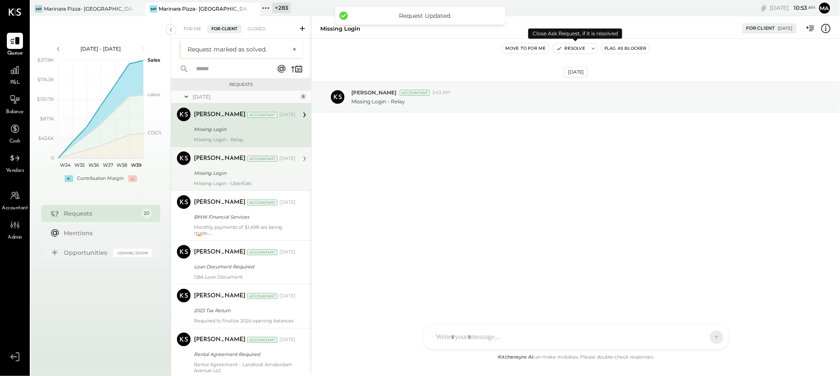
click at [572, 48] on button "Resolve" at bounding box center [571, 48] width 36 height 10
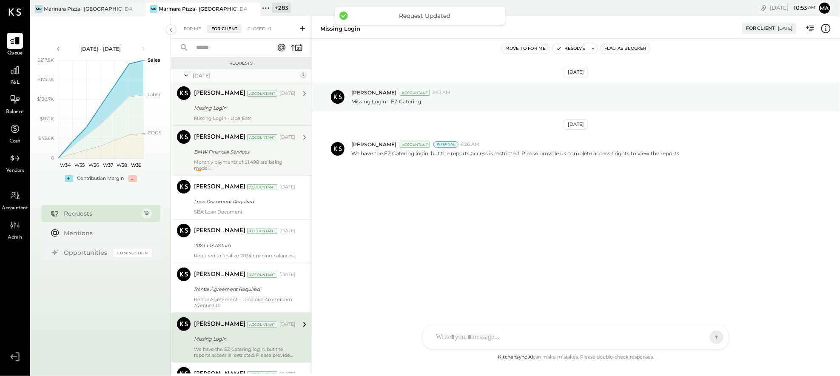
click at [238, 154] on div "BMW Financial Services" at bounding box center [243, 152] width 99 height 9
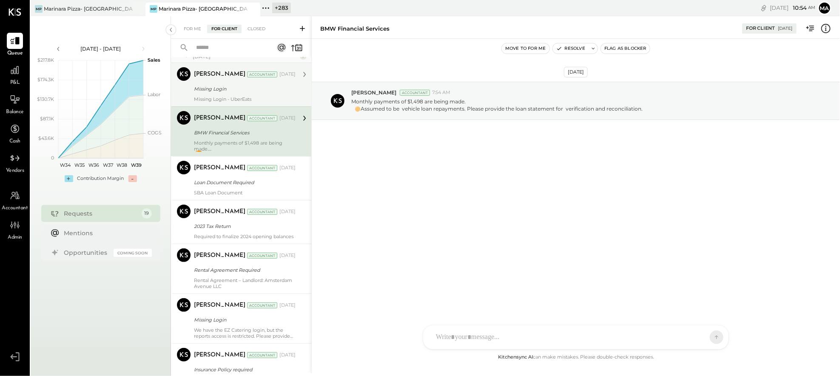
scroll to position [20, 0]
click at [467, 337] on div "J [PERSON_NAME] TP [PERSON_NAME] [PERSON_NAME] [PERSON_NAME] [PERSON_NAME] AS […" at bounding box center [576, 337] width 306 height 25
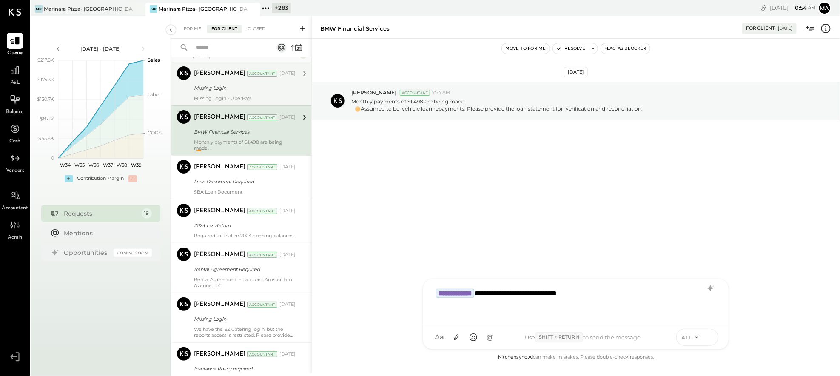
click at [713, 337] on icon at bounding box center [710, 337] width 8 height 9
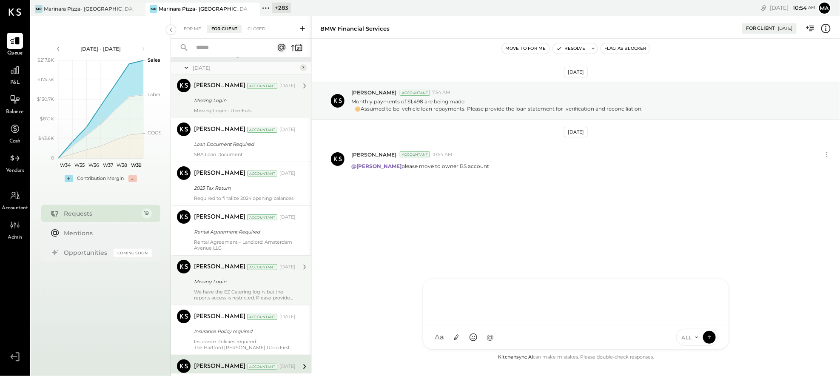
scroll to position [0, 0]
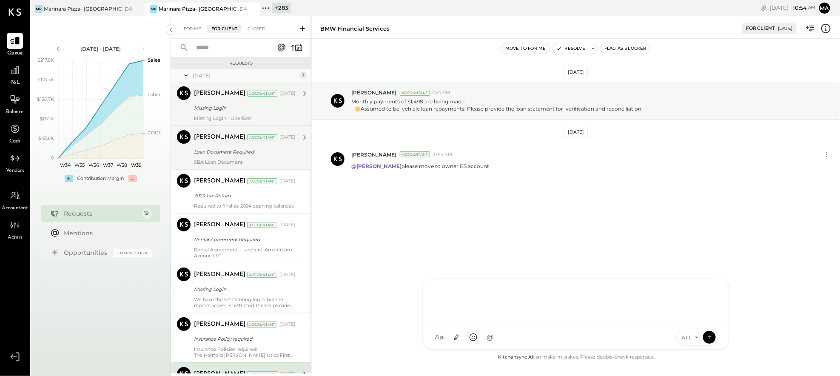
click at [228, 153] on div "Loan Document Required" at bounding box center [243, 152] width 99 height 9
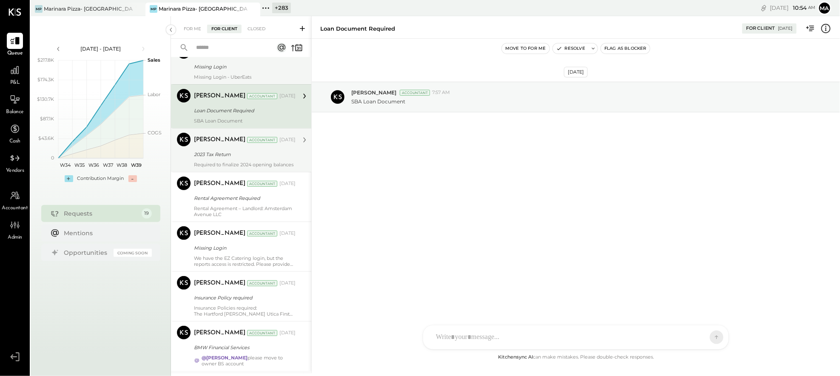
scroll to position [42, 0]
click at [246, 157] on div "2023 Tax Return" at bounding box center [243, 154] width 99 height 9
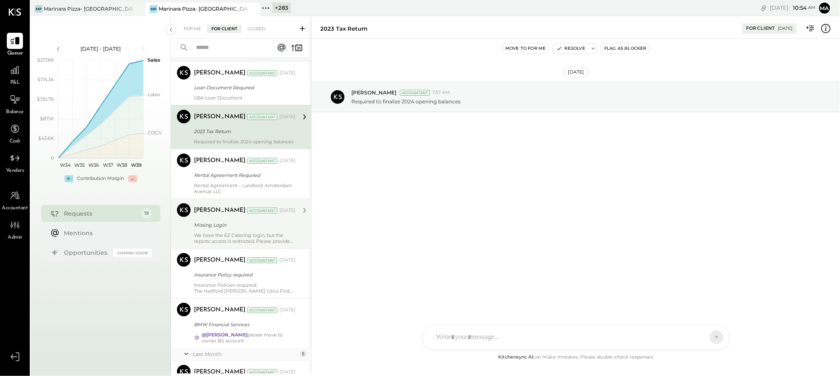
scroll to position [65, 0]
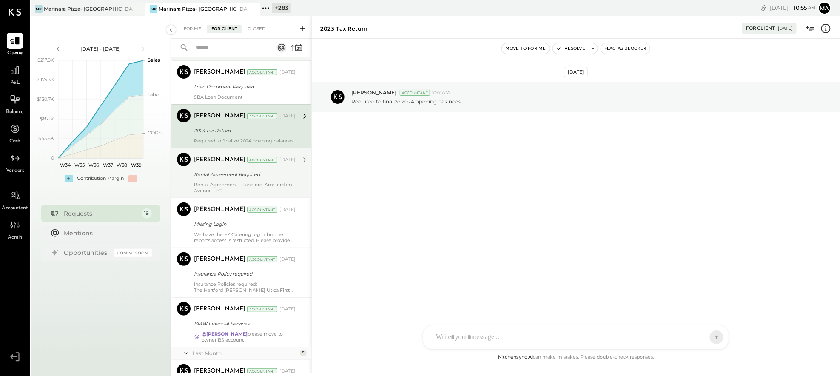
click at [236, 185] on div "[PERSON_NAME] Accountant [DATE] Rental Agreement Required Rental Agreement – La…" at bounding box center [245, 173] width 102 height 41
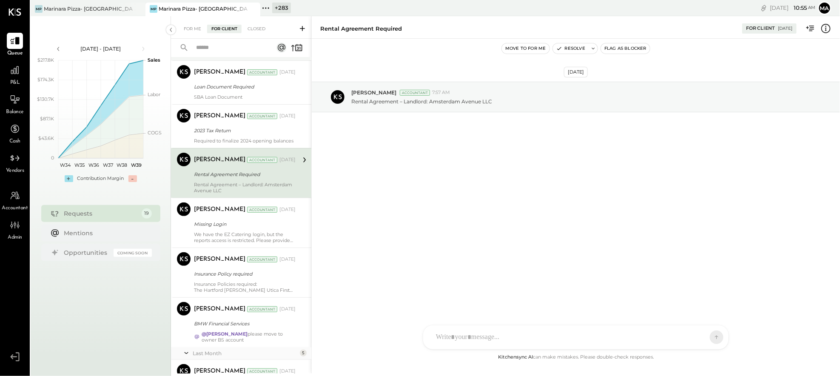
scroll to position [82, 0]
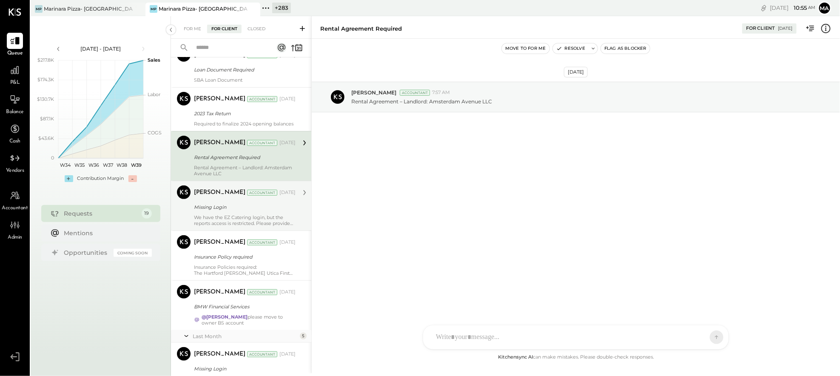
click at [225, 211] on div "Missing Login" at bounding box center [243, 207] width 99 height 9
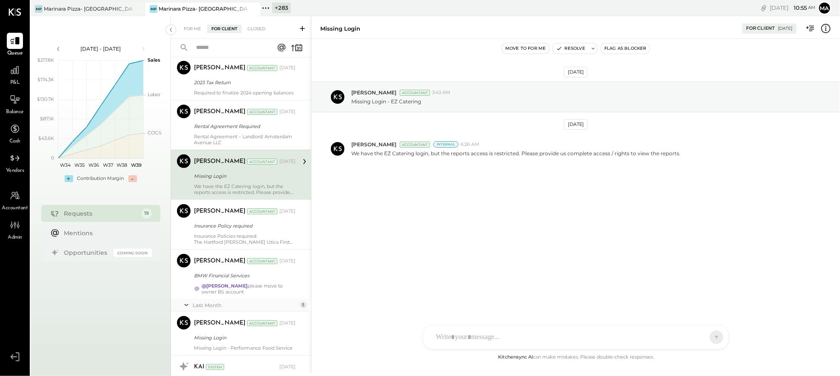
scroll to position [141, 0]
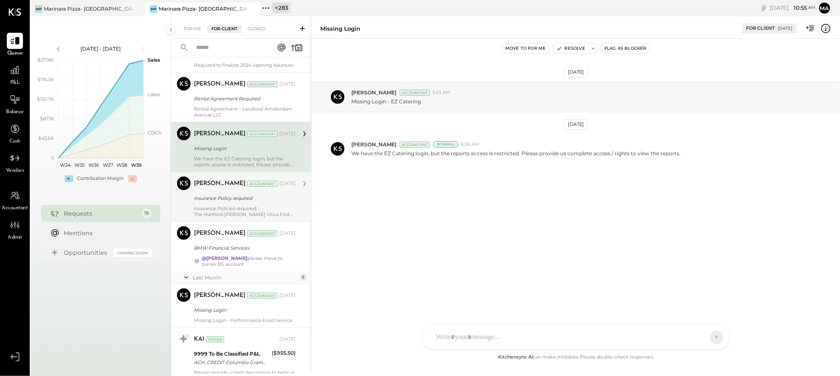
click at [245, 202] on div "Insurance Policy required" at bounding box center [243, 198] width 99 height 9
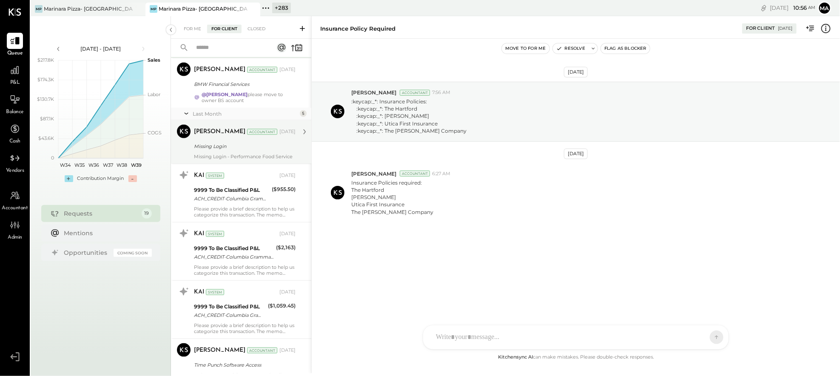
scroll to position [308, 0]
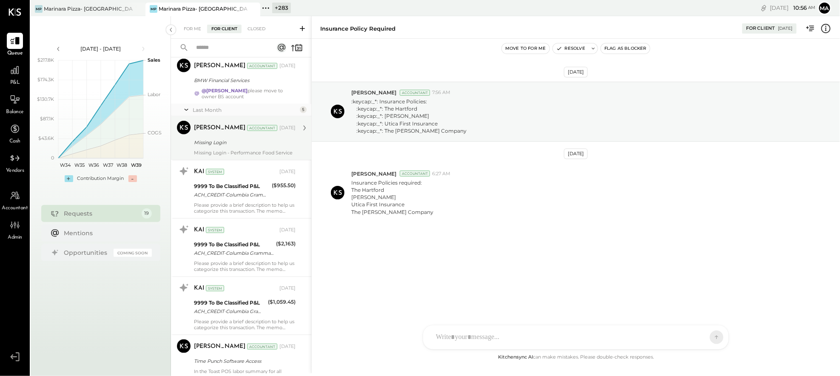
click at [256, 154] on div "[PERSON_NAME] Accountant [DATE] Missing Login Missing Login - Performance Food …" at bounding box center [245, 138] width 102 height 35
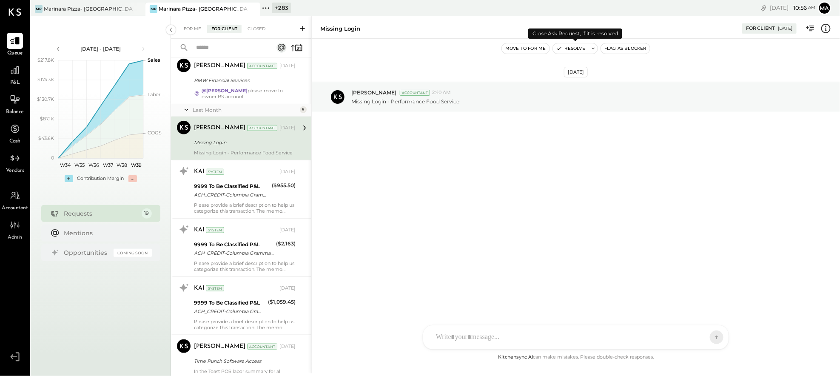
click at [585, 46] on button "Resolve" at bounding box center [571, 48] width 36 height 10
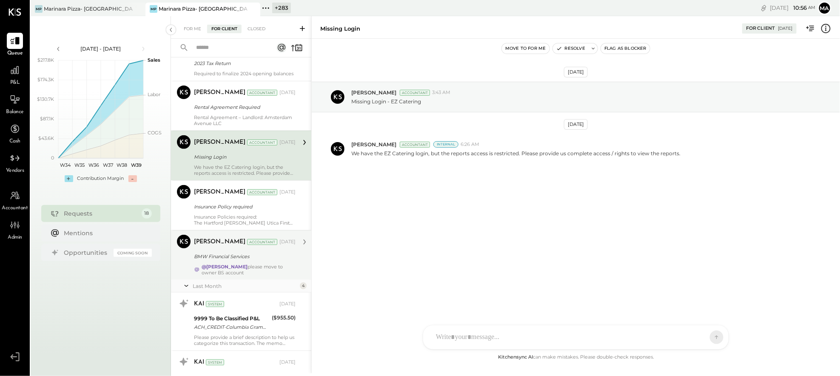
scroll to position [143, 0]
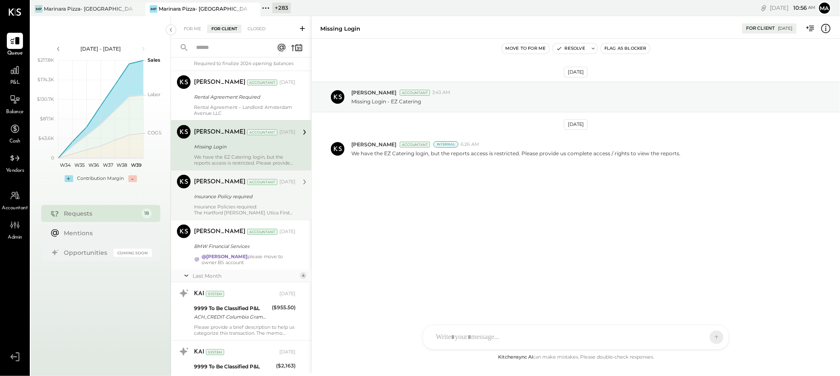
click at [246, 211] on div "Insurance Policies required: The Hartford [PERSON_NAME] Utica First Insurance T…" at bounding box center [245, 210] width 102 height 12
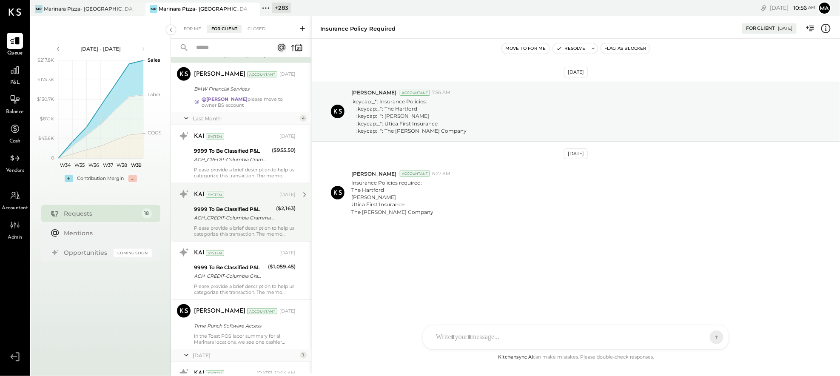
scroll to position [300, 0]
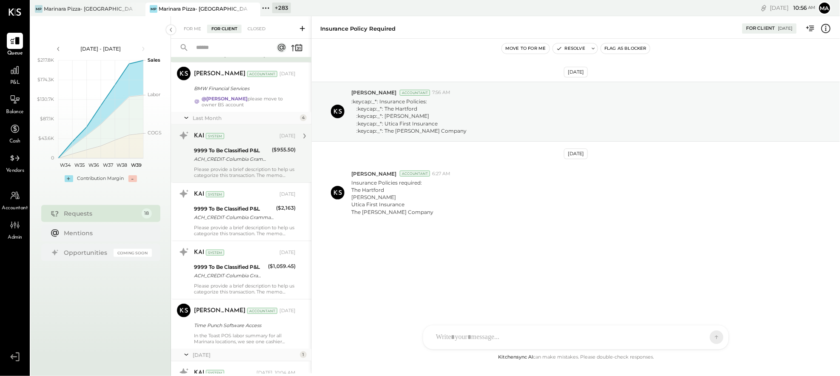
click at [235, 171] on div "KAI System [DATE] 9999 To Be Classified P&L ACH_CREDIT-Columbia Grammar & Prepa…" at bounding box center [245, 153] width 102 height 49
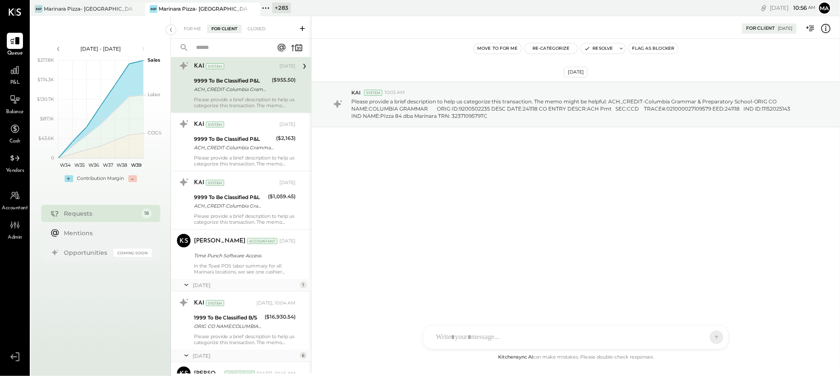
scroll to position [371, 0]
click at [826, 26] on icon at bounding box center [826, 28] width 1 height 5
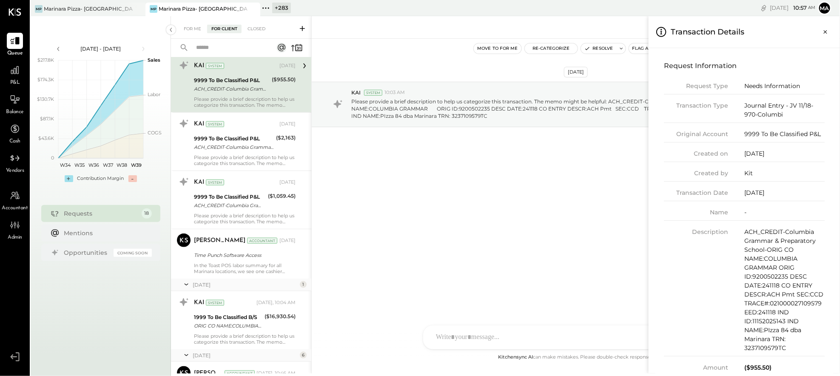
scroll to position [18, 0]
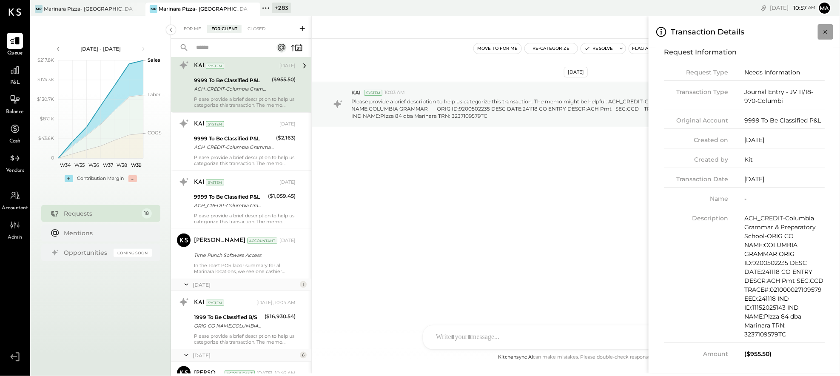
click at [826, 31] on icon "Close panel" at bounding box center [825, 31] width 3 height 3
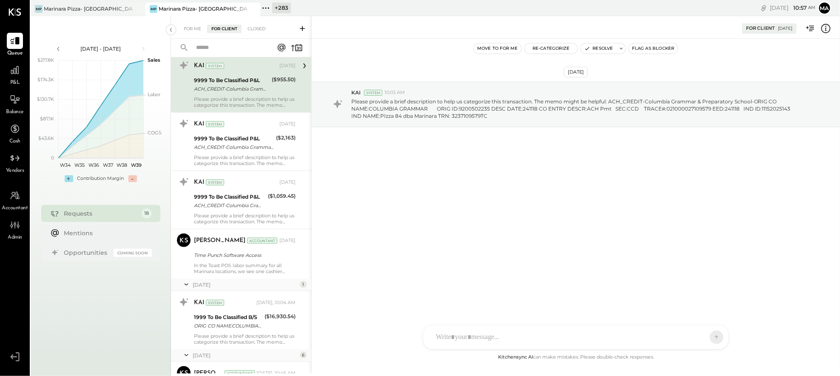
click at [471, 336] on div "J [PERSON_NAME] TP [PERSON_NAME] [PERSON_NAME] [PERSON_NAME] [PERSON_NAME] AS […" at bounding box center [576, 337] width 306 height 25
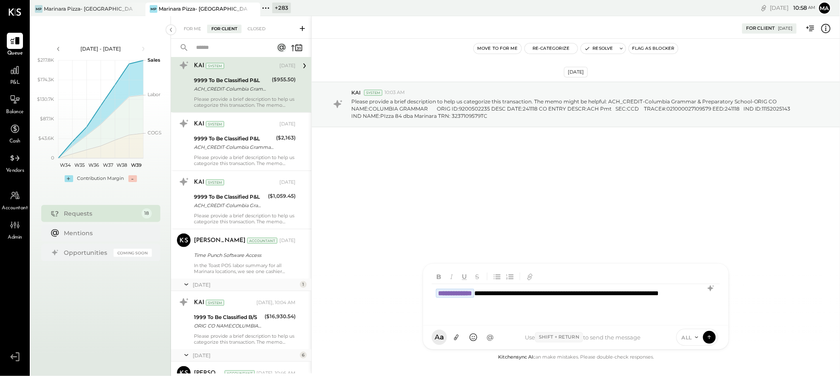
click at [581, 308] on div "**********" at bounding box center [576, 301] width 288 height 34
click at [712, 336] on icon at bounding box center [710, 337] width 8 height 9
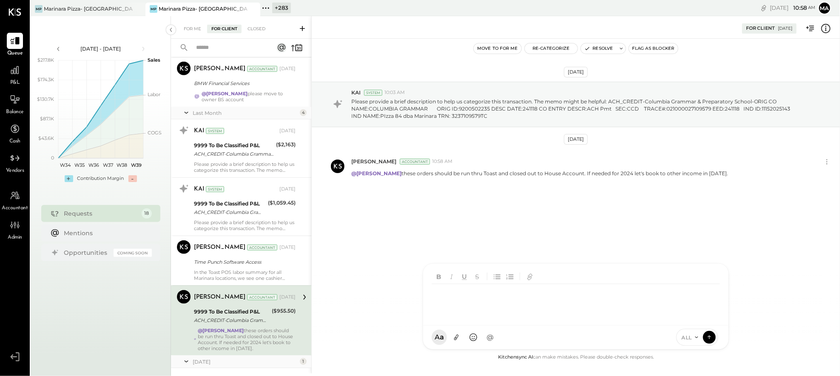
scroll to position [311, 0]
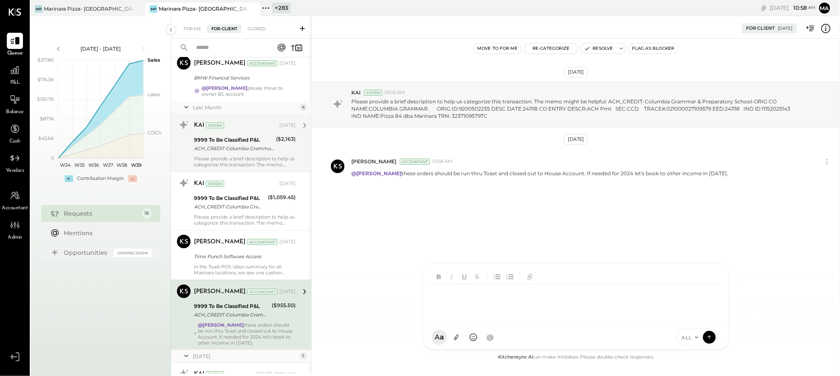
click at [250, 153] on div "ACH_CREDIT-Columbia Grammar & Preparatory School-ORIG CO NAME:COLUMBIA GRAMMAR …" at bounding box center [234, 148] width 80 height 9
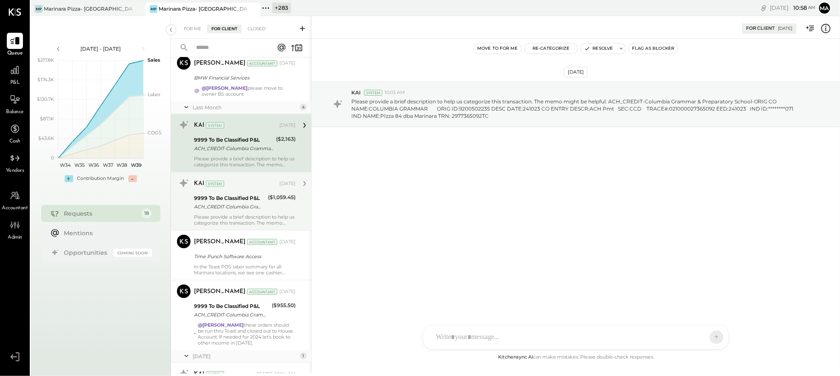
click at [245, 202] on div "9999 To Be Classified P&L" at bounding box center [229, 198] width 71 height 9
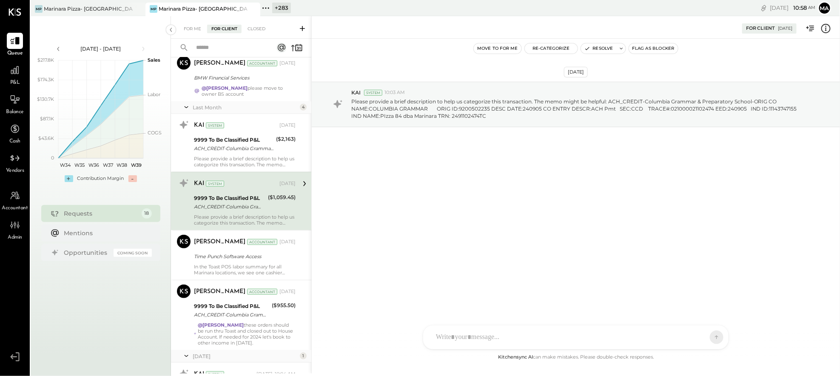
click at [459, 336] on div at bounding box center [575, 337] width 305 height 24
type input "******"
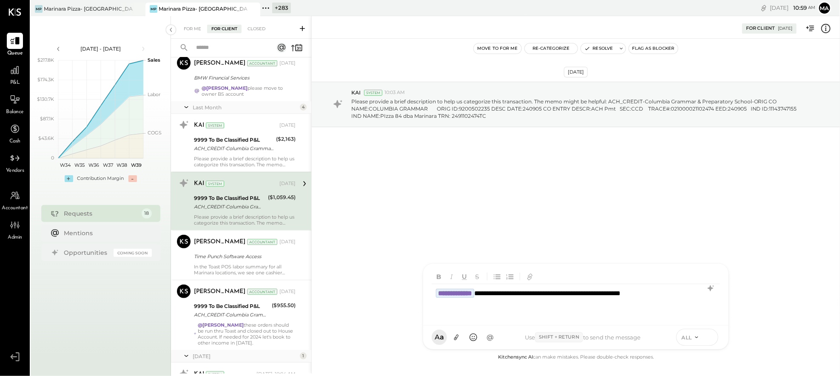
click at [711, 338] on icon at bounding box center [710, 337] width 8 height 9
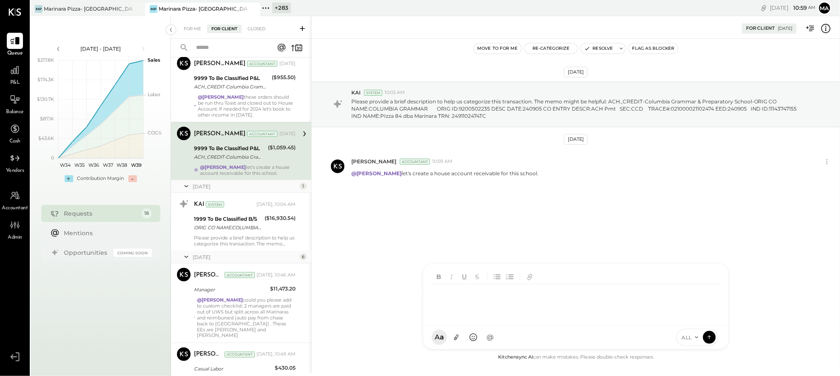
scroll to position [481, 0]
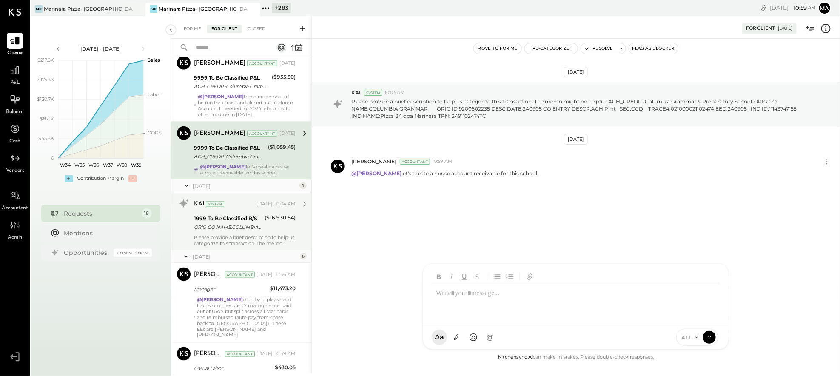
click at [222, 231] on div "ORIG CO NAME:COLUMBIA GRAMMAR ORIG ID:9200502235 DESC DATE:250916 CO ENTRY DESC…" at bounding box center [228, 227] width 68 height 9
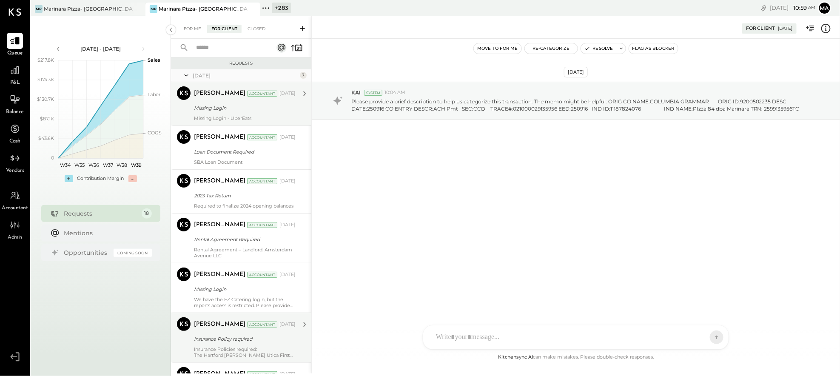
click at [197, 50] on input "text" at bounding box center [229, 48] width 77 height 14
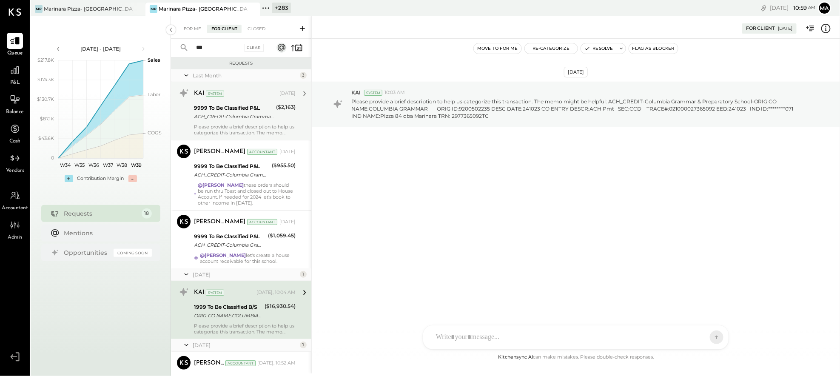
type input "***"
click at [253, 106] on div "9999 To Be Classified P&L" at bounding box center [234, 108] width 80 height 9
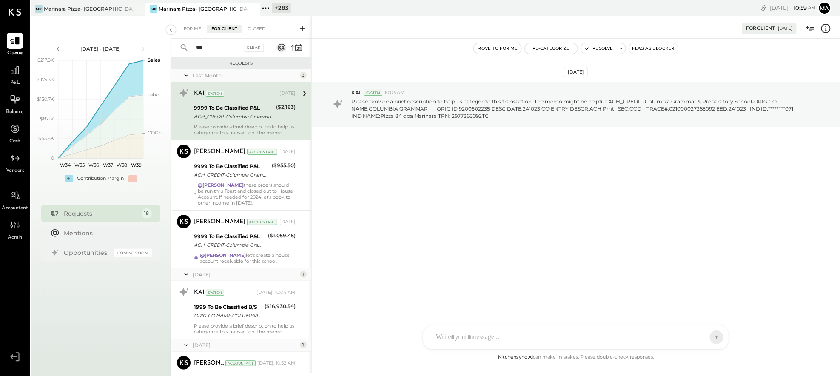
click at [830, 29] on icon at bounding box center [825, 28] width 9 height 9
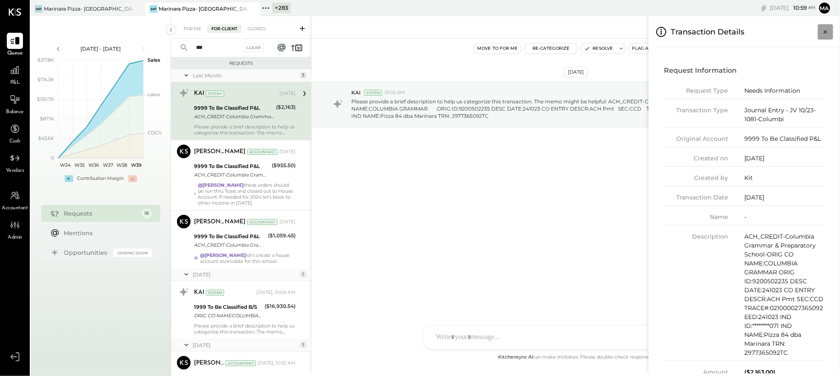
click at [828, 31] on icon "Close panel" at bounding box center [825, 32] width 9 height 9
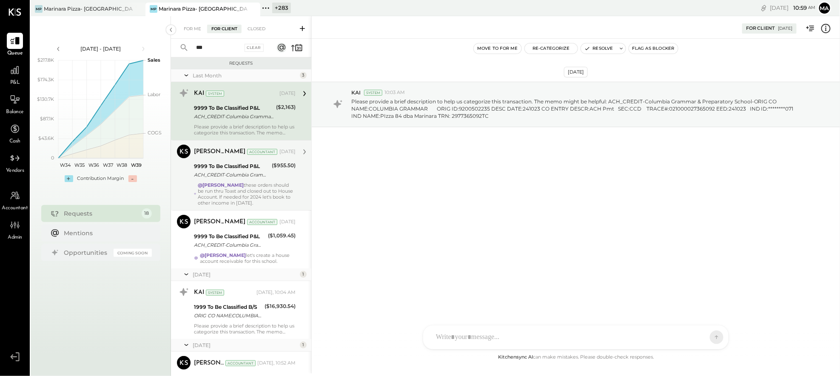
click at [205, 182] on strong "@[PERSON_NAME]" at bounding box center [221, 185] width 46 height 6
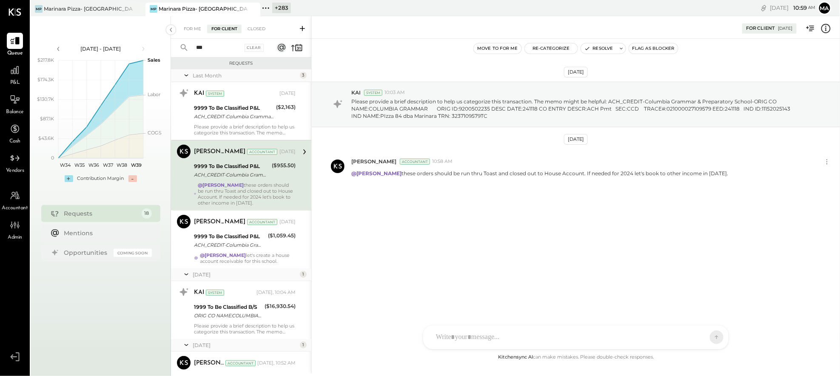
click at [827, 29] on icon at bounding box center [826, 28] width 11 height 11
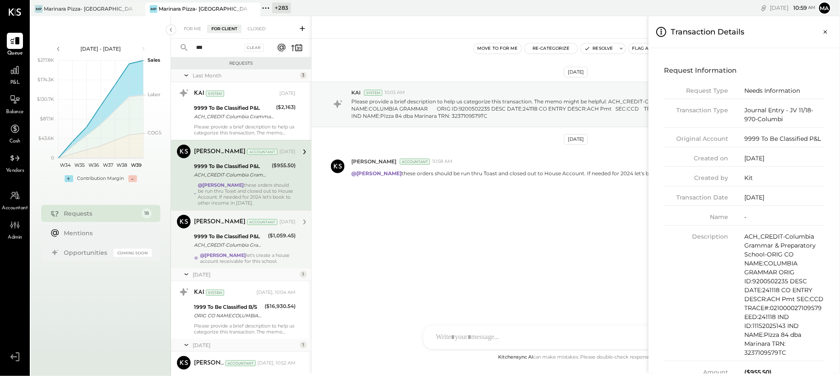
click at [251, 234] on div "For Me For Client Closed *** Clear Requests Last Month 3 KAI System [DATE] 9999…" at bounding box center [505, 194] width 669 height 357
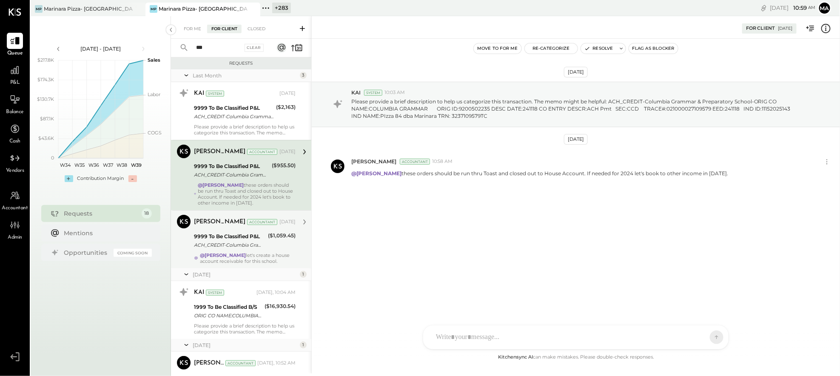
click at [250, 242] on div "ACH_CREDIT-Columbia Grammar & Preparatory School-ORIG CO NAME:COLUMBIA GRAMMAR …" at bounding box center [229, 245] width 71 height 9
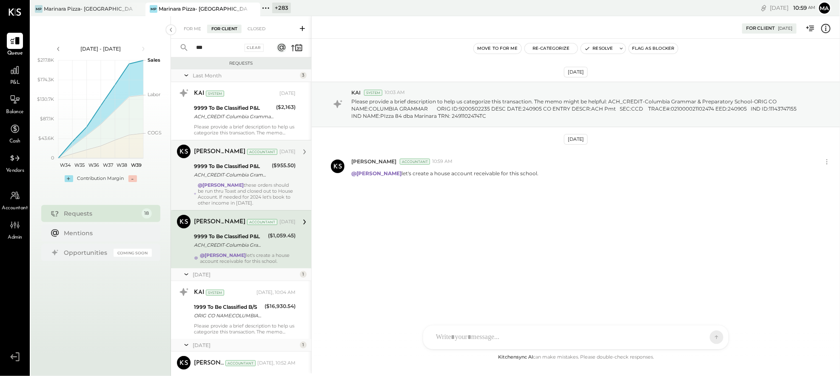
click at [828, 27] on icon at bounding box center [826, 28] width 11 height 11
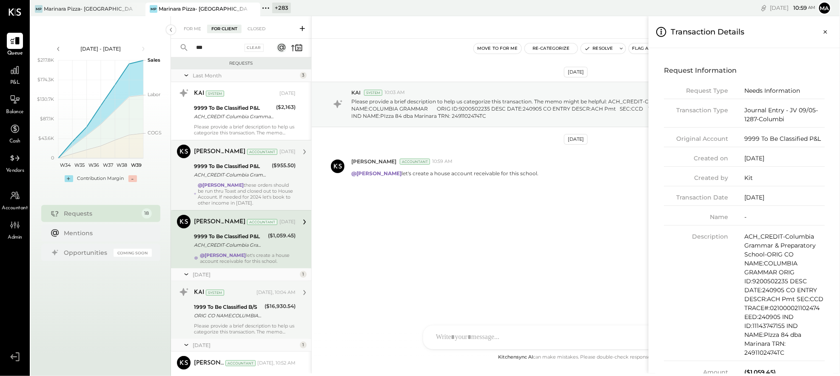
click at [238, 319] on div "For Me For Client Closed *** Clear Requests Last Month 3 KAI System [DATE] 9999…" at bounding box center [505, 194] width 669 height 357
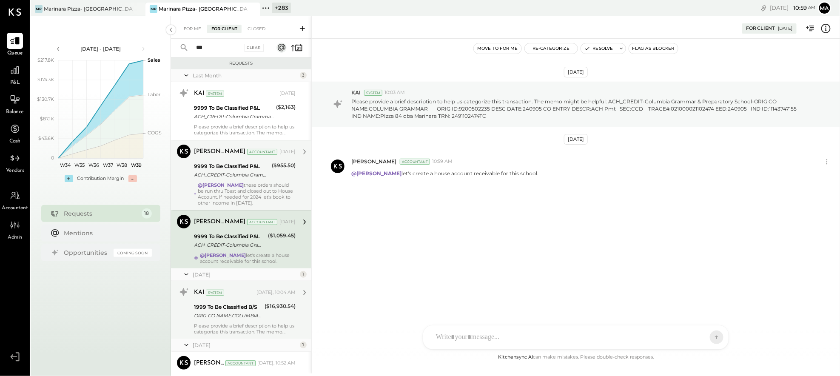
click at [231, 310] on div "1999 To Be Classified B/S" at bounding box center [228, 307] width 68 height 9
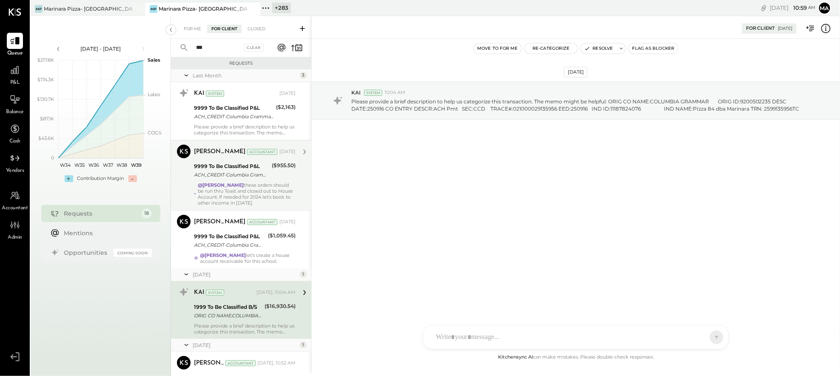
click at [827, 28] on icon at bounding box center [826, 28] width 11 height 11
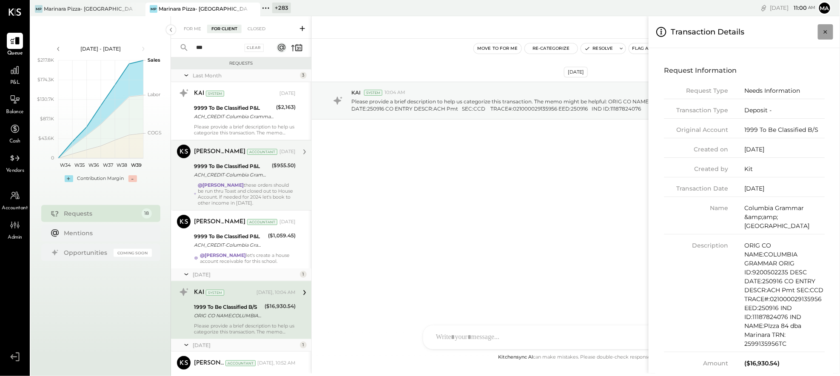
click at [827, 31] on icon "Close panel" at bounding box center [825, 32] width 9 height 9
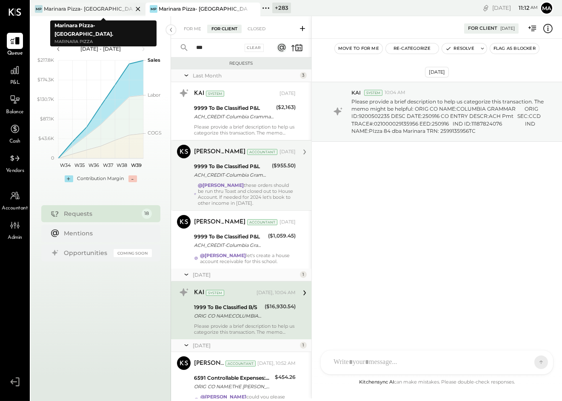
click at [141, 9] on icon at bounding box center [138, 9] width 11 height 10
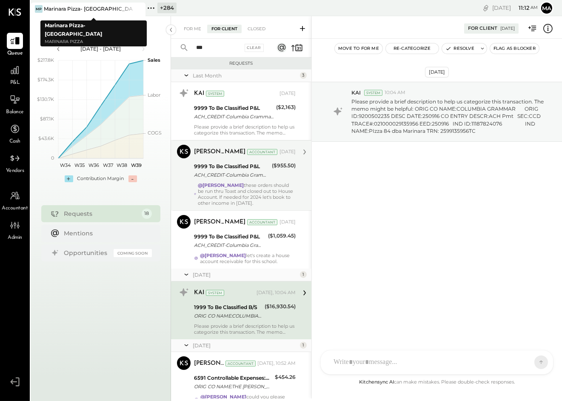
click at [140, 6] on icon at bounding box center [138, 9] width 11 height 10
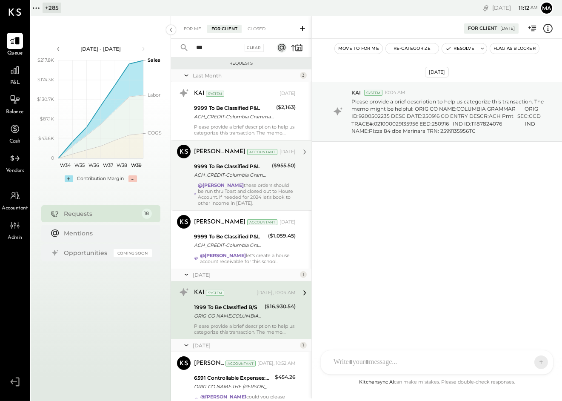
click at [40, 7] on icon at bounding box center [36, 8] width 11 height 11
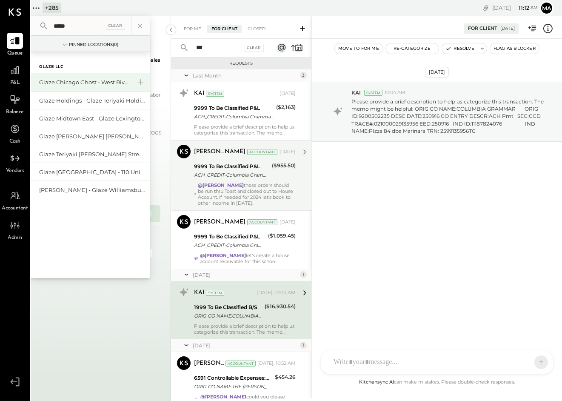
type input "*****"
click at [75, 80] on div "Glaze Chicago Ghost - West River Rice LLC" at bounding box center [85, 82] width 92 height 8
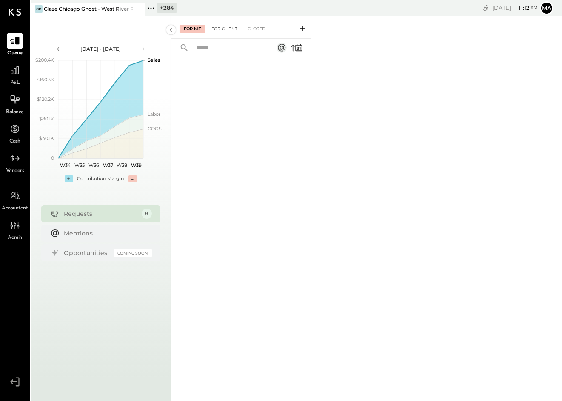
click at [226, 30] on div "For Client" at bounding box center [224, 29] width 34 height 9
